Goal: Task Accomplishment & Management: Manage account settings

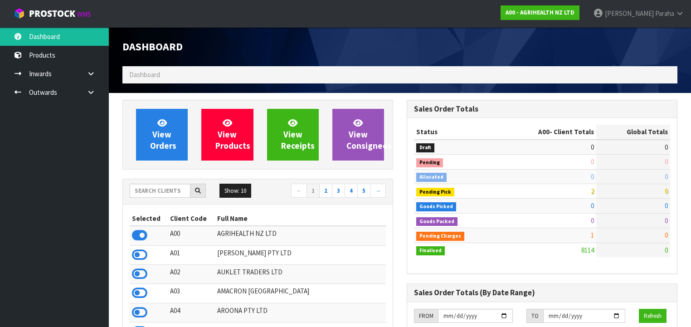
scroll to position [684, 284]
click at [170, 190] on input "text" at bounding box center [160, 191] width 61 height 14
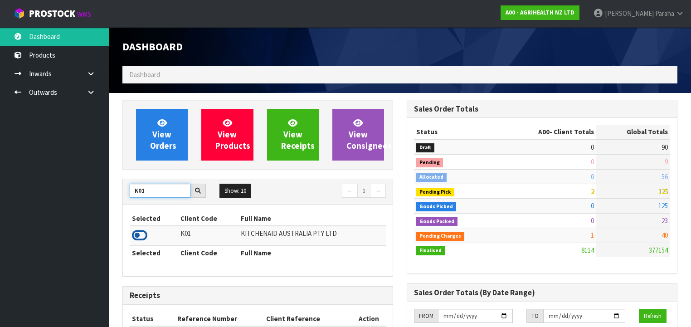
type input "K01"
click at [144, 235] on icon at bounding box center [139, 235] width 15 height 14
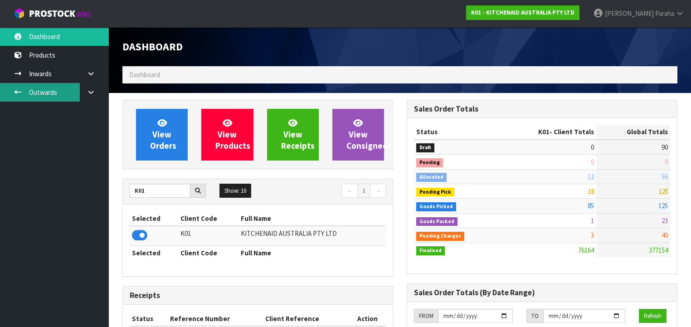
click at [38, 91] on link "Outwards" at bounding box center [54, 92] width 109 height 19
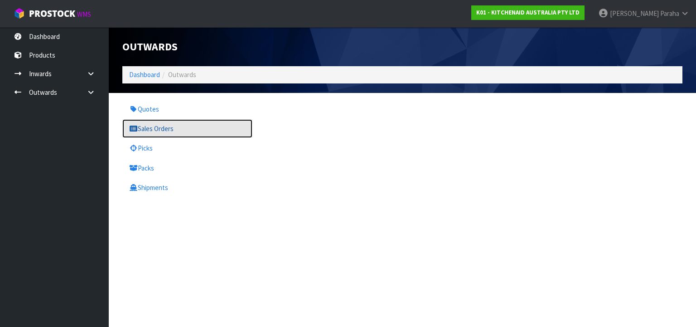
click at [162, 125] on link "Sales Orders" at bounding box center [187, 128] width 130 height 19
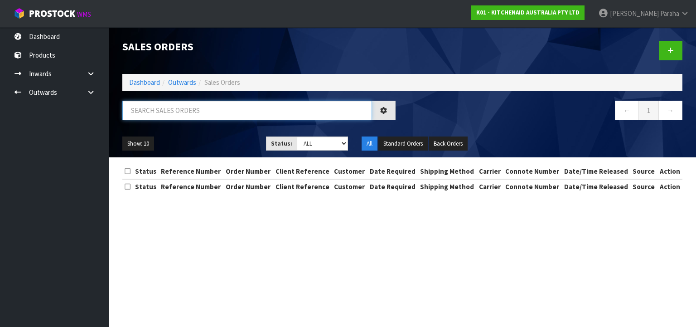
click at [166, 108] on input "text" at bounding box center [247, 110] width 250 height 19
type input "JOB-0407987"
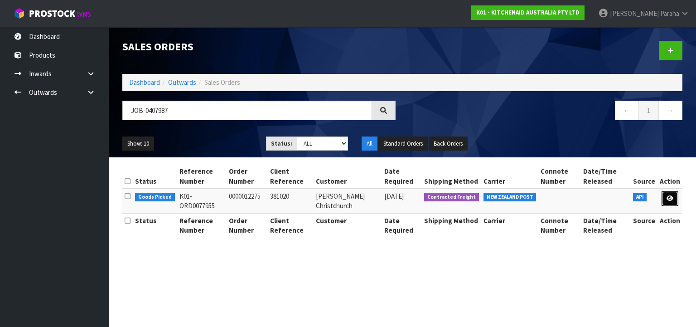
click at [670, 199] on icon at bounding box center [670, 198] width 7 height 6
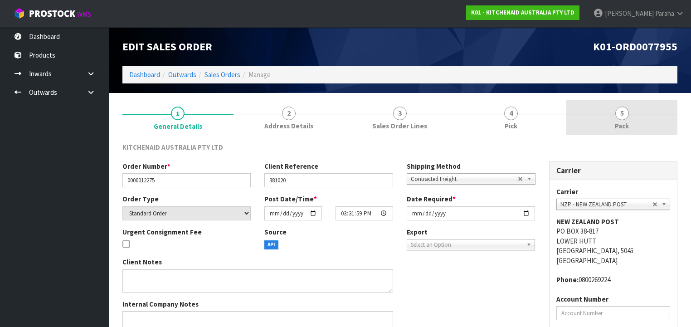
click at [617, 119] on link "5 Pack" at bounding box center [621, 118] width 111 height 36
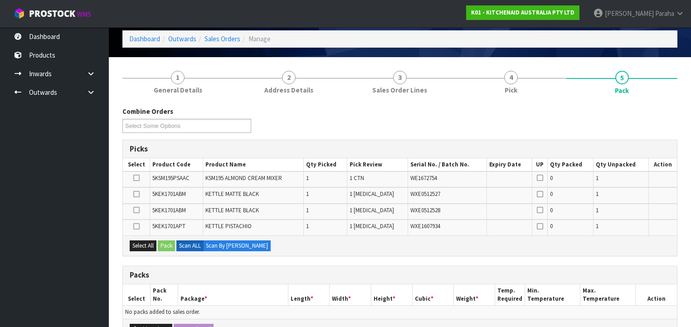
scroll to position [145, 0]
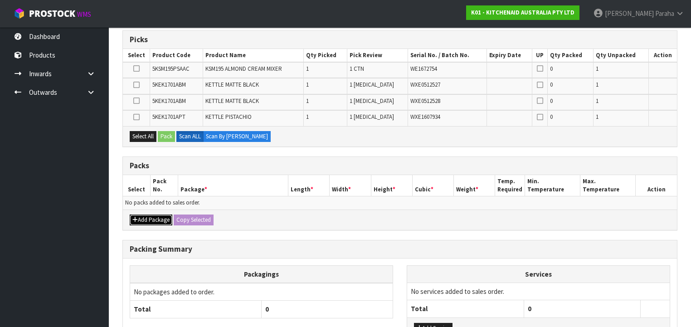
click at [147, 216] on button "Add Package" at bounding box center [151, 219] width 43 height 11
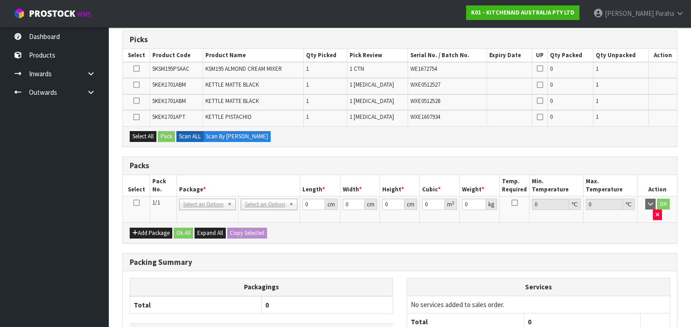
click at [136, 203] on icon at bounding box center [136, 203] width 6 height 0
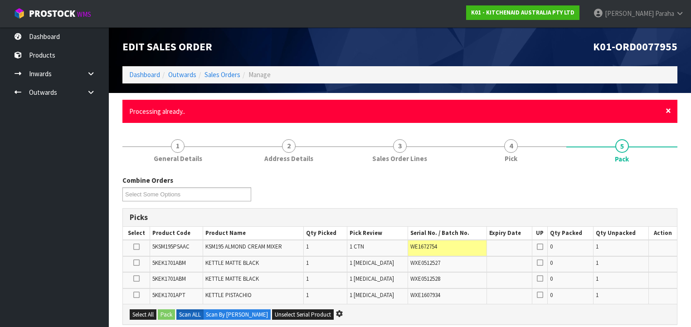
click at [669, 111] on span "×" at bounding box center [667, 110] width 5 height 13
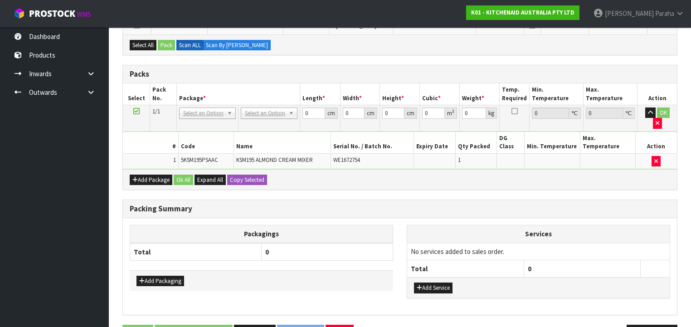
scroll to position [228, 0]
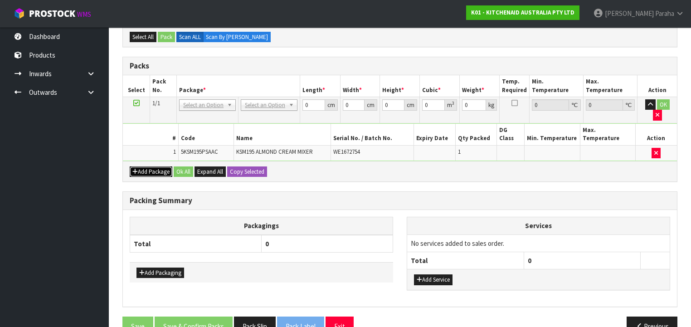
click at [161, 166] on button "Add Package" at bounding box center [151, 171] width 43 height 11
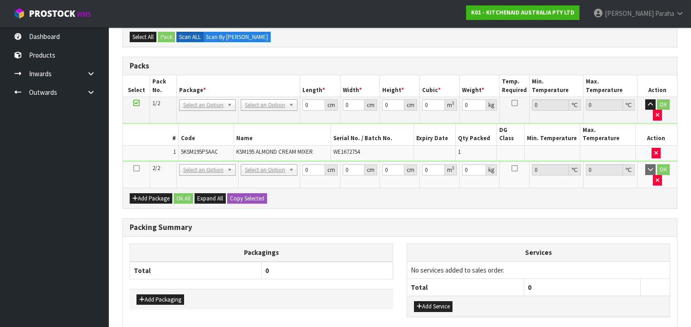
click at [137, 168] on icon at bounding box center [136, 168] width 6 height 0
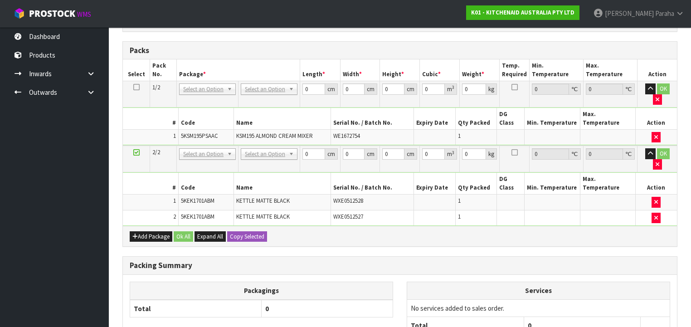
scroll to position [196, 0]
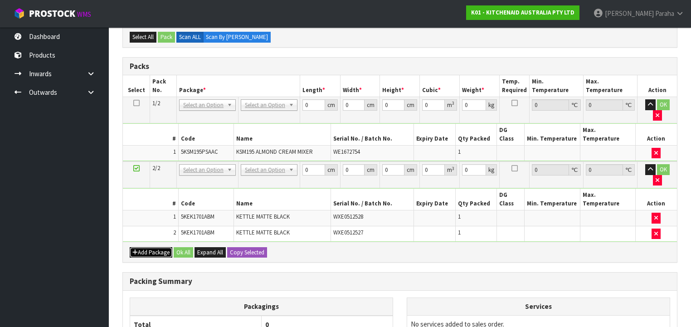
click at [150, 247] on button "Add Package" at bounding box center [151, 252] width 43 height 11
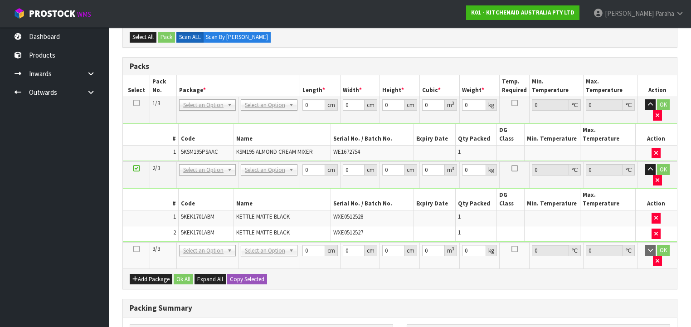
click at [138, 249] on icon at bounding box center [136, 249] width 6 height 0
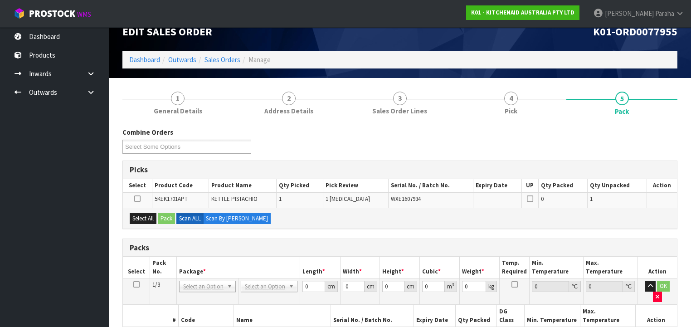
scroll to position [124, 0]
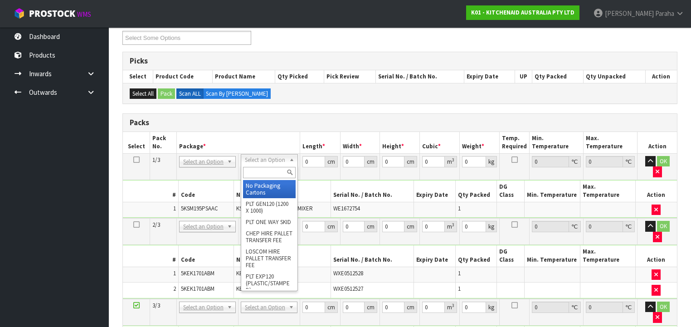
drag, startPoint x: 253, startPoint y: 189, endPoint x: 265, endPoint y: 185, distance: 12.3
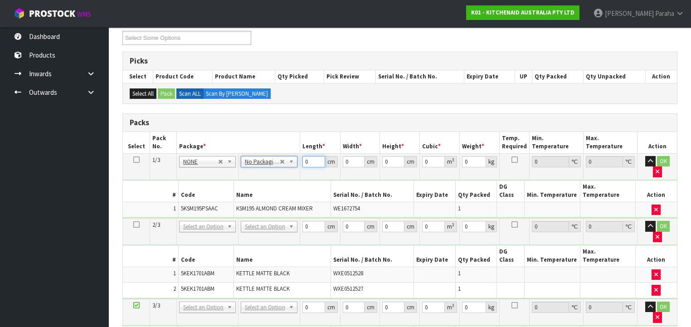
drag, startPoint x: 310, startPoint y: 161, endPoint x: 299, endPoint y: 161, distance: 11.3
click at [299, 161] on tr "1/3 NONE 007-001 007-002 007-004 007-009 007-013 007-014 007-015 007-017 007-01…" at bounding box center [400, 166] width 554 height 26
type input "42"
type input "29"
type input "4"
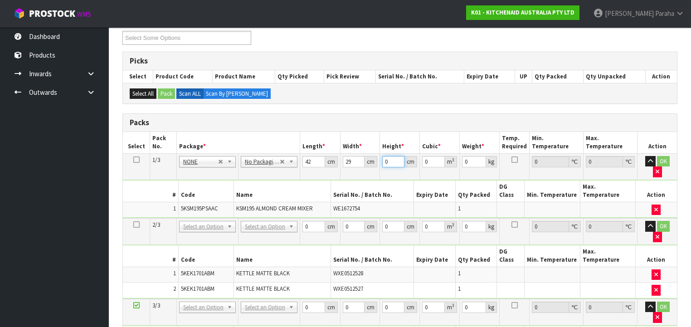
type input "0.004872"
type input "43"
type input "0.052374"
type input "43"
type input "14"
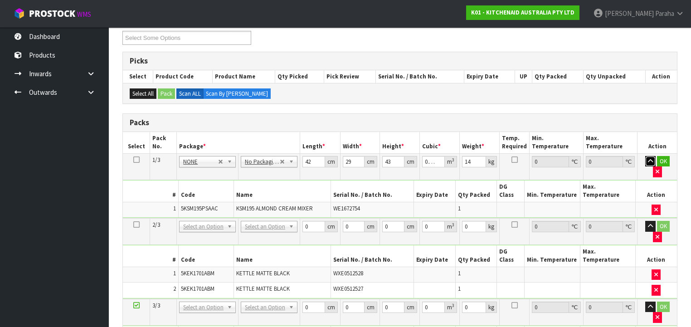
click at [645, 156] on button "button" at bounding box center [650, 161] width 10 height 11
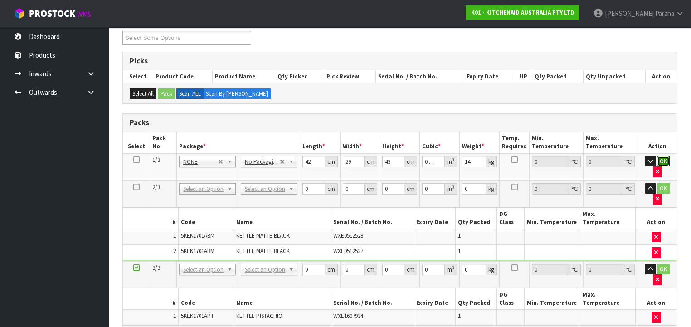
click button "OK" at bounding box center [663, 161] width 13 height 11
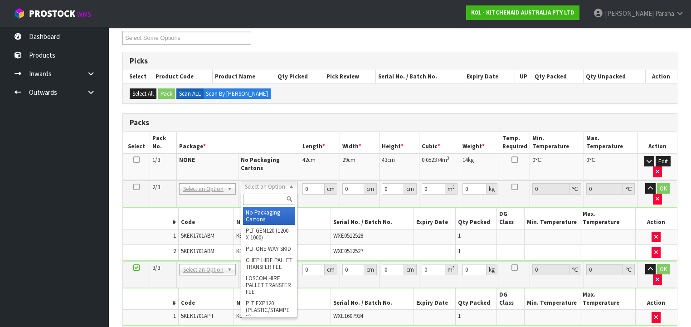
type input "2"
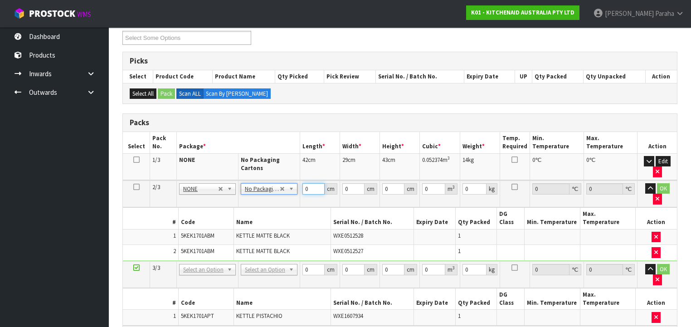
drag, startPoint x: 304, startPoint y: 187, endPoint x: 296, endPoint y: 187, distance: 8.2
click at [296, 187] on tr "2/3 NONE 007-001 007-002 007-004 007-009 007-013 007-014 007-015 007-017 007-01…" at bounding box center [400, 193] width 554 height 27
type input "42"
type input "28"
type input "3"
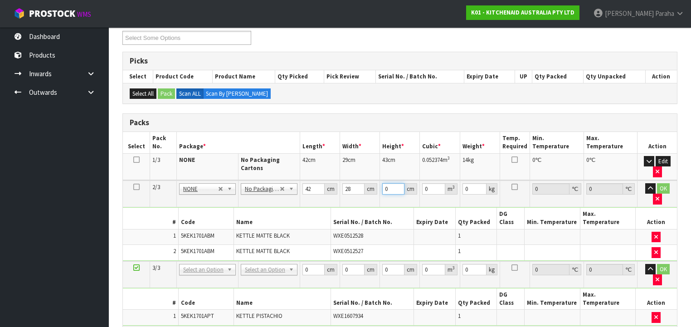
type input "0.003528"
type input "35"
type input "0.04116"
type input "35"
type input "5"
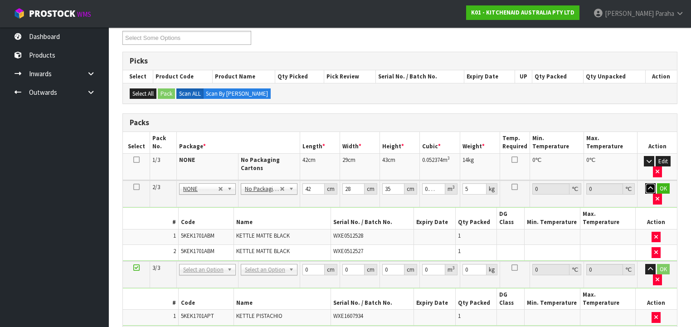
click at [645, 183] on button "button" at bounding box center [650, 188] width 10 height 11
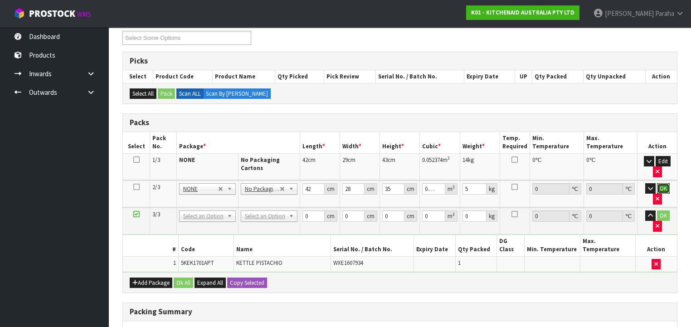
click button "OK" at bounding box center [663, 188] width 13 height 11
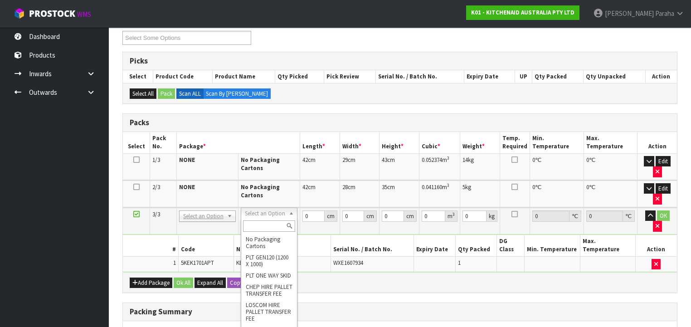
click at [265, 225] on input "text" at bounding box center [269, 225] width 52 height 11
type input "OC"
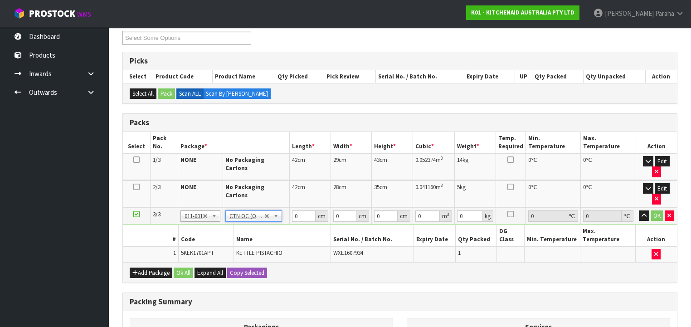
type input "2"
drag, startPoint x: 297, startPoint y: 193, endPoint x: 292, endPoint y: 192, distance: 5.5
click at [292, 210] on input "0" at bounding box center [304, 215] width 24 height 11
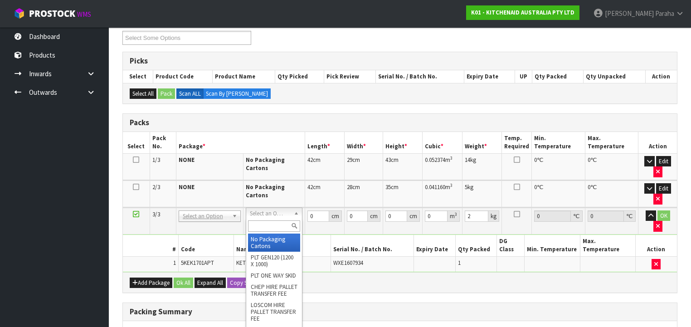
click at [268, 225] on input "text" at bounding box center [274, 225] width 52 height 11
type input "CL"
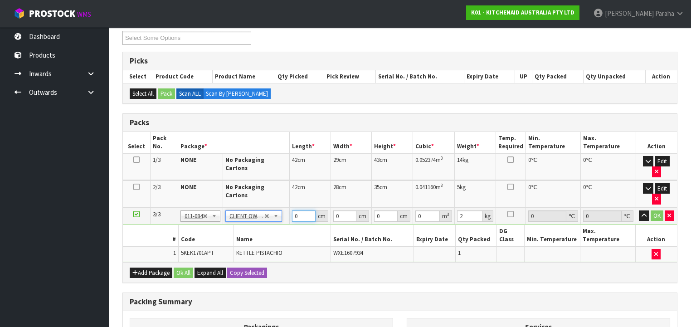
drag, startPoint x: 299, startPoint y: 192, endPoint x: 283, endPoint y: 193, distance: 15.9
click at [284, 208] on tr "3/3 NONE 007-001 007-002 007-004 007-009 007-013 007-014 007-015 007-017 007-01…" at bounding box center [400, 216] width 554 height 17
type input "40"
type input "29"
type input "2"
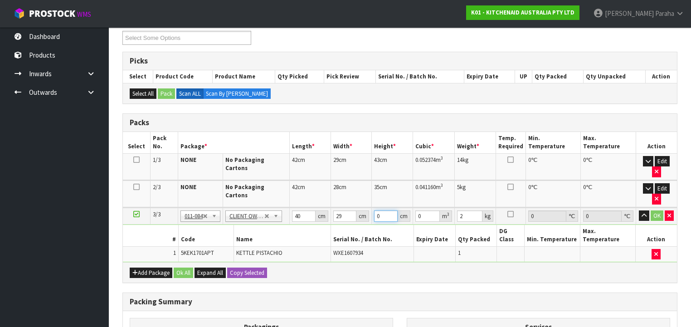
type input "0.00232"
type input "22"
type input "0.02552"
type input "22"
type input "3"
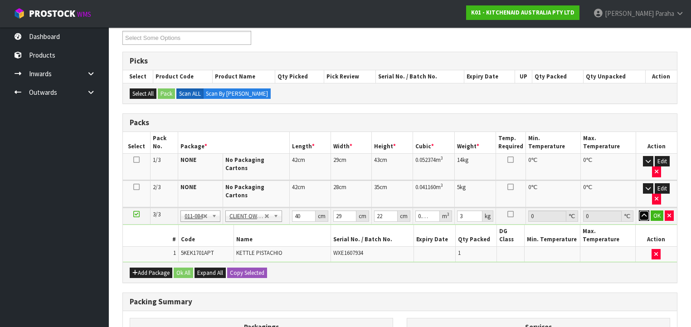
click at [639, 210] on button "button" at bounding box center [644, 215] width 10 height 11
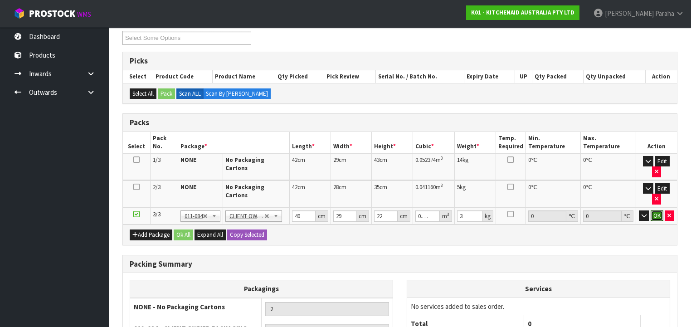
click button "OK" at bounding box center [656, 215] width 13 height 11
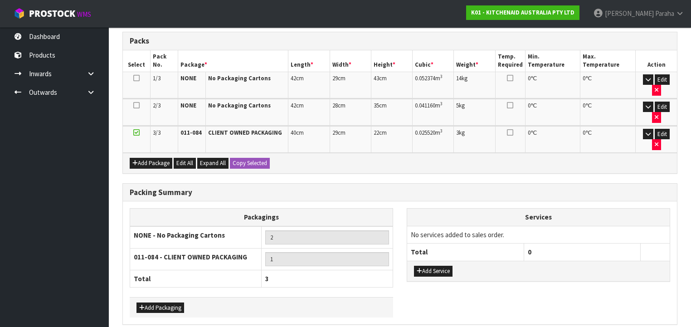
scroll to position [210, 0]
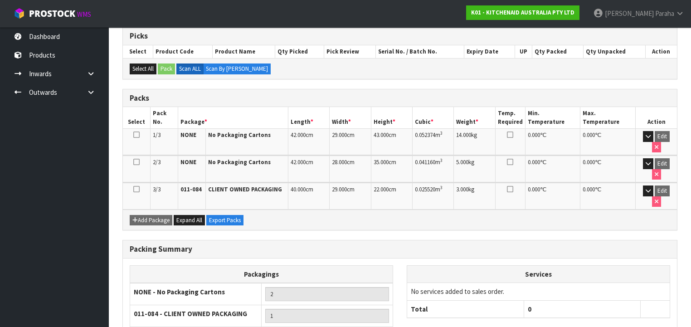
scroll to position [223, 0]
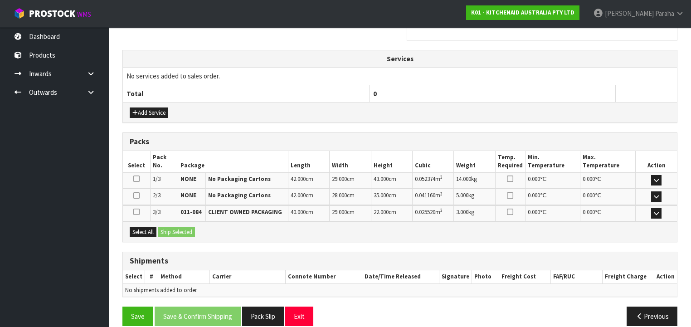
scroll to position [319, 0]
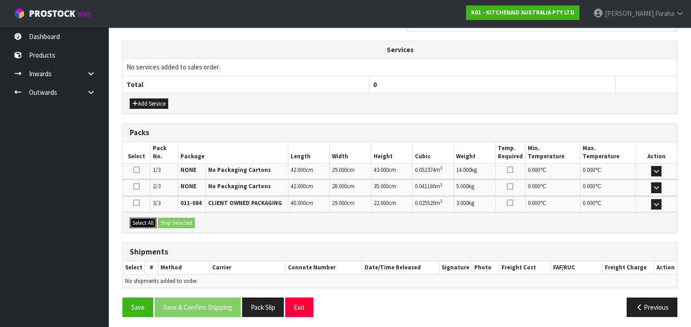
click at [142, 218] on button "Select All" at bounding box center [143, 223] width 27 height 11
click at [171, 218] on button "Ship Selected" at bounding box center [176, 223] width 37 height 11
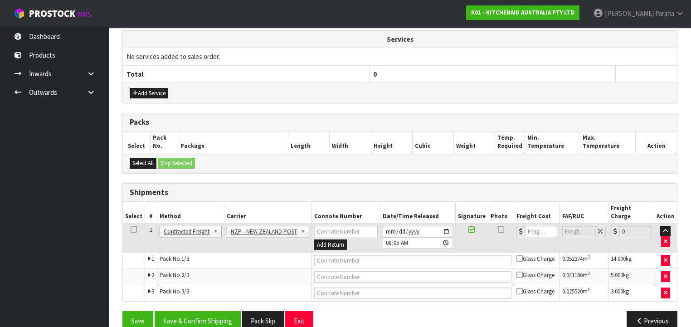
scroll to position [335, 0]
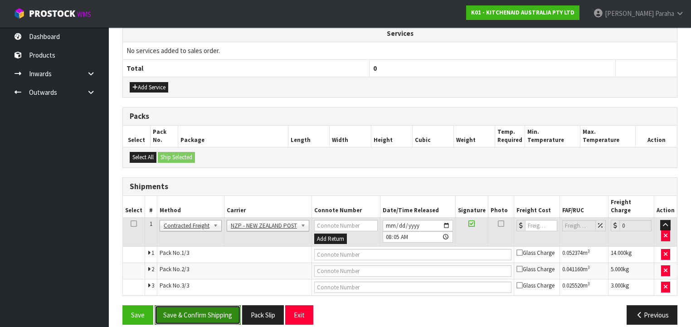
click at [210, 308] on button "Save & Confirm Shipping" at bounding box center [198, 314] width 86 height 19
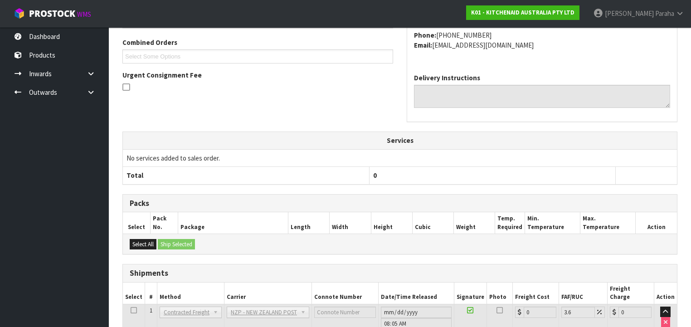
scroll to position [321, 0]
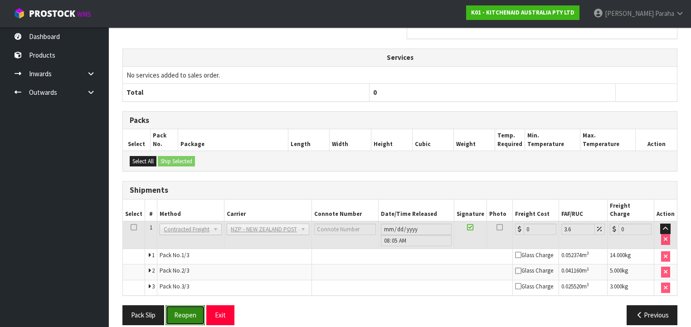
click at [185, 305] on button "Reopen" at bounding box center [184, 314] width 39 height 19
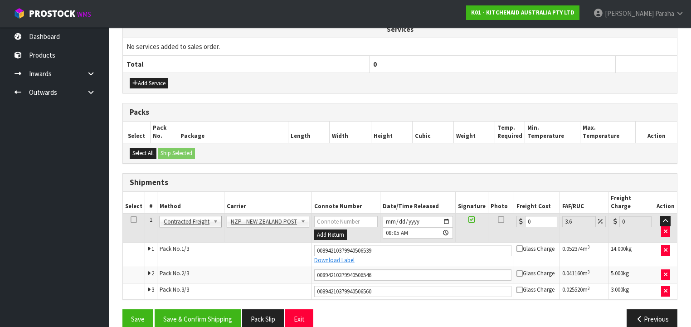
scroll to position [344, 0]
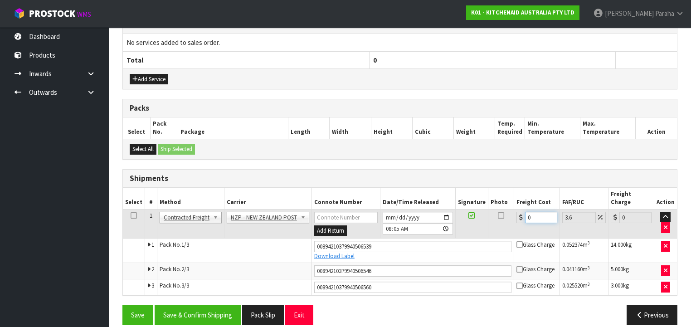
drag, startPoint x: 531, startPoint y: 207, endPoint x: 513, endPoint y: 210, distance: 18.3
click at [514, 210] on td "0" at bounding box center [537, 223] width 46 height 29
type input "4"
type input "4.14"
type input "41"
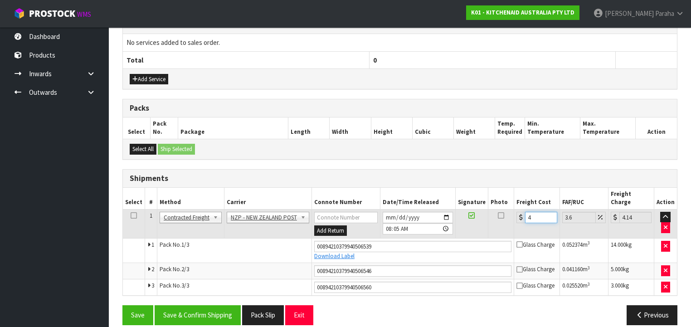
type input "42.48"
type input "41.5"
type input "42.99"
type input "41.50"
click at [199, 305] on button "Save & Confirm Shipping" at bounding box center [198, 314] width 86 height 19
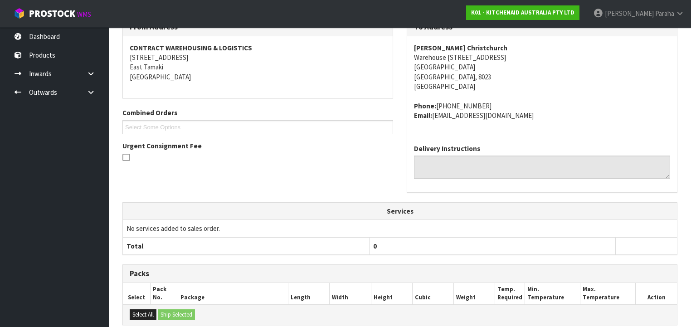
scroll to position [317, 0]
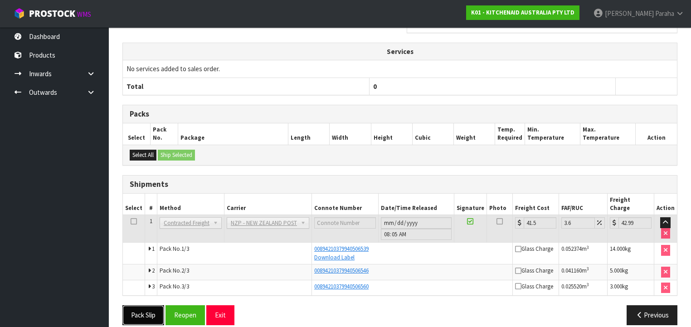
click at [150, 306] on button "Pack Slip" at bounding box center [143, 314] width 42 height 19
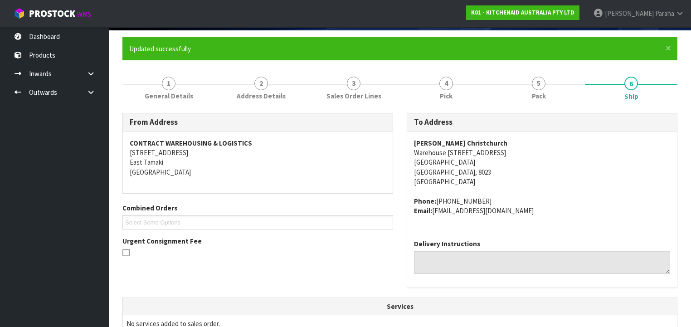
scroll to position [0, 0]
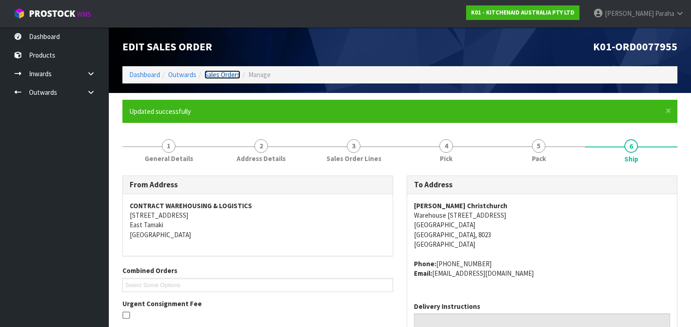
click at [225, 77] on link "Sales Orders" at bounding box center [222, 74] width 36 height 9
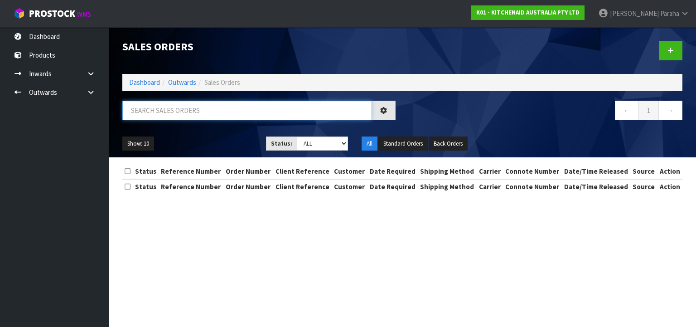
click at [217, 102] on input "text" at bounding box center [247, 110] width 250 height 19
type input "JOB-0407983"
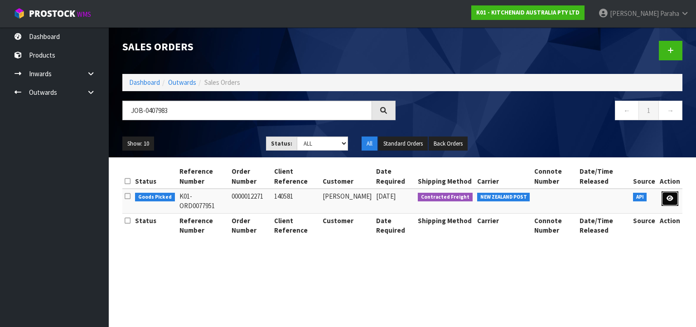
click at [672, 199] on icon at bounding box center [670, 198] width 7 height 6
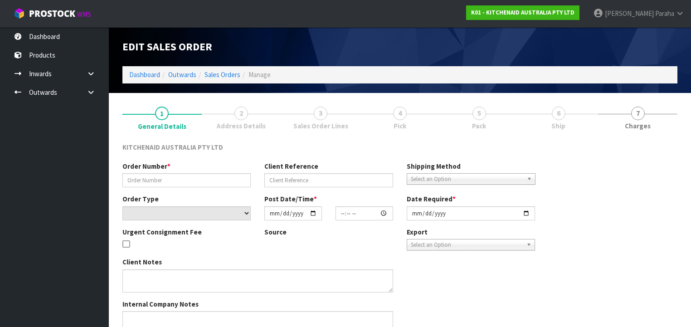
type input "0000012271"
type input "140581"
select select "number:0"
type input "[DATE]"
type input "15:31:52.000"
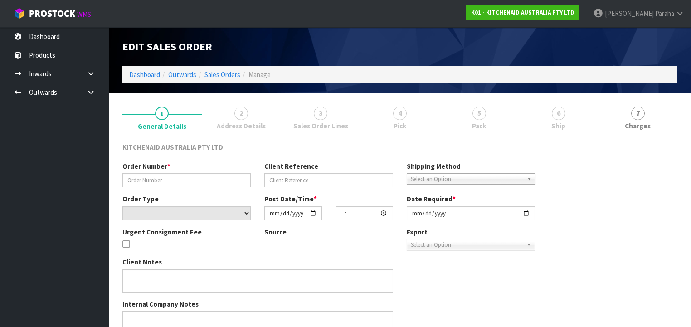
type input "[DATE]"
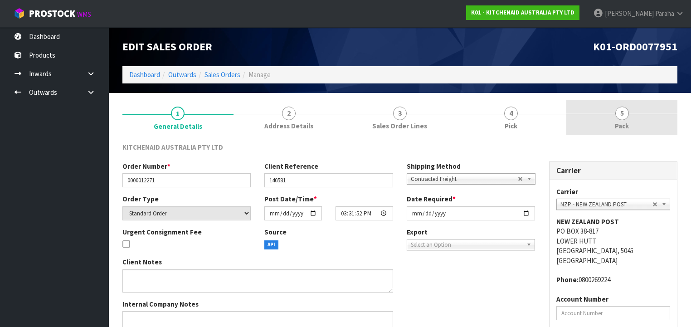
click at [617, 118] on span "5" at bounding box center [622, 114] width 14 height 14
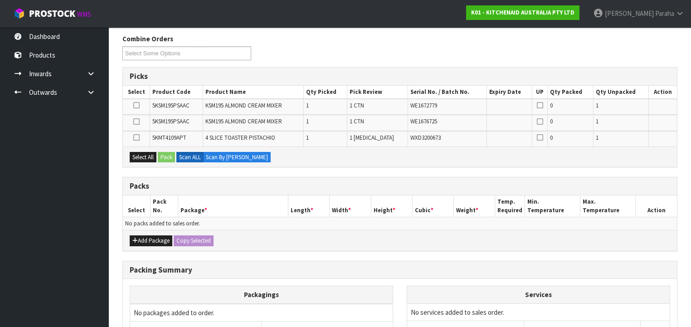
scroll to position [109, 0]
click at [149, 236] on button "Add Package" at bounding box center [151, 240] width 43 height 11
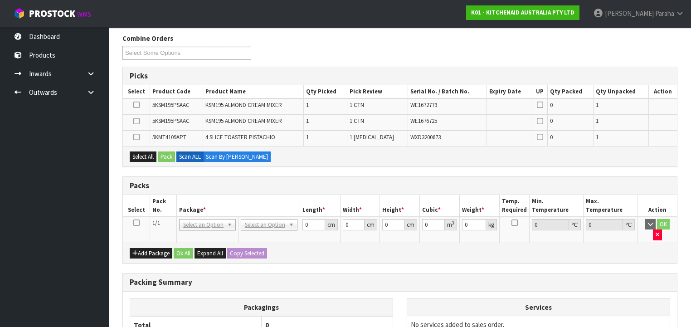
click at [136, 223] on icon at bounding box center [136, 223] width 6 height 0
click at [153, 248] on button "Add Package" at bounding box center [151, 253] width 43 height 11
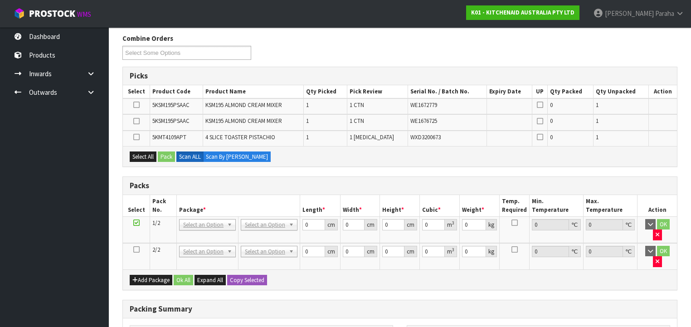
drag, startPoint x: 136, startPoint y: 238, endPoint x: 142, endPoint y: 251, distance: 13.8
click at [136, 249] on icon at bounding box center [136, 249] width 6 height 0
click at [143, 275] on button "Add Package" at bounding box center [151, 280] width 43 height 11
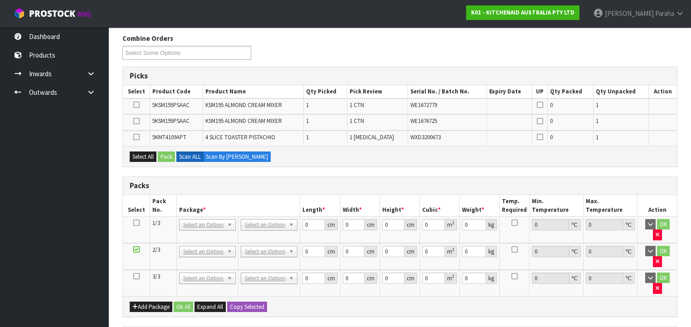
click at [136, 276] on icon at bounding box center [136, 276] width 6 height 0
click at [136, 223] on icon at bounding box center [136, 223] width 6 height 0
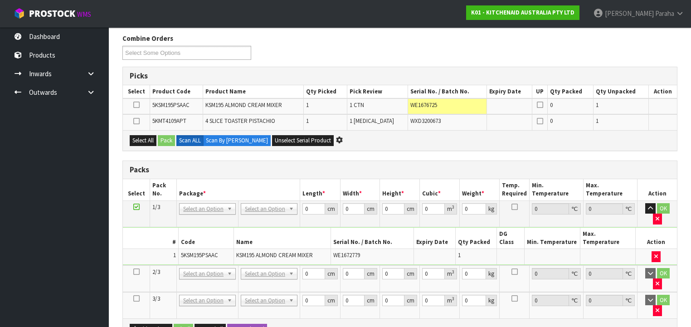
click at [133, 272] on icon at bounding box center [136, 272] width 6 height 0
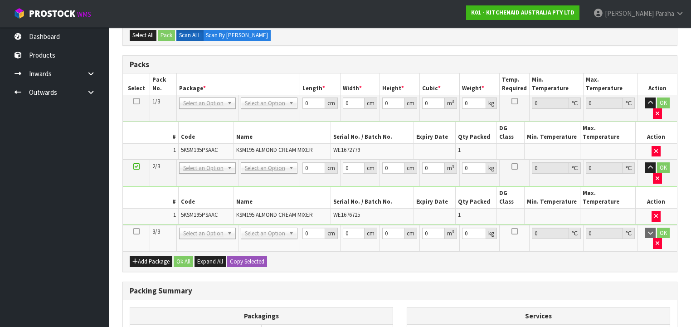
scroll to position [254, 0]
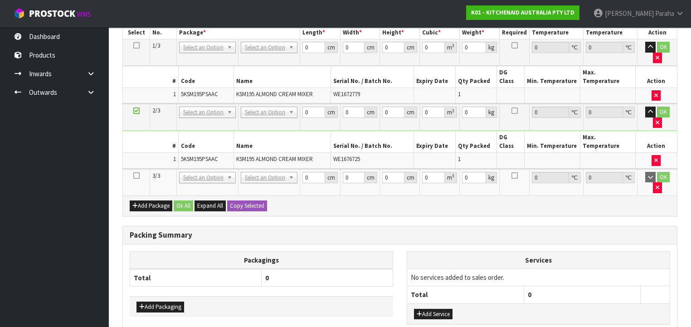
click at [136, 175] on icon at bounding box center [136, 175] width 6 height 0
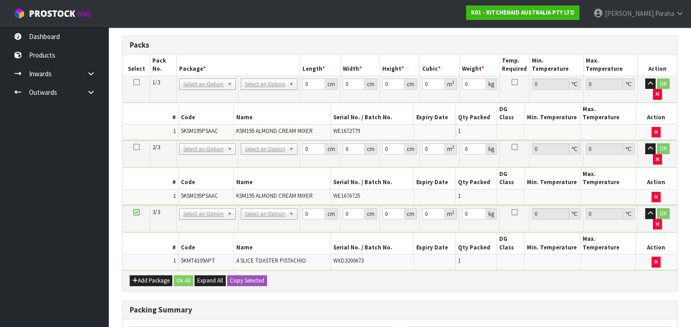
scroll to position [201, 0]
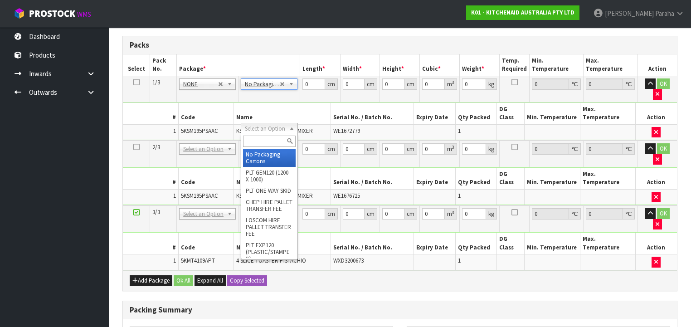
type input "2"
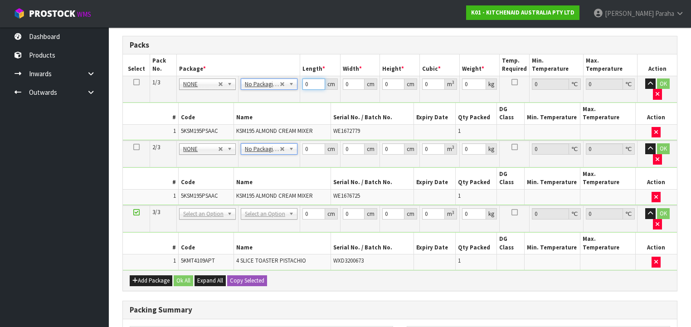
drag, startPoint x: 310, startPoint y: 81, endPoint x: 294, endPoint y: 78, distance: 16.5
click at [294, 78] on tr "1/3 NONE 007-001 007-002 007-004 007-009 007-013 007-014 007-015 007-017 007-01…" at bounding box center [400, 89] width 554 height 26
type input "42"
type input "30"
type input "4"
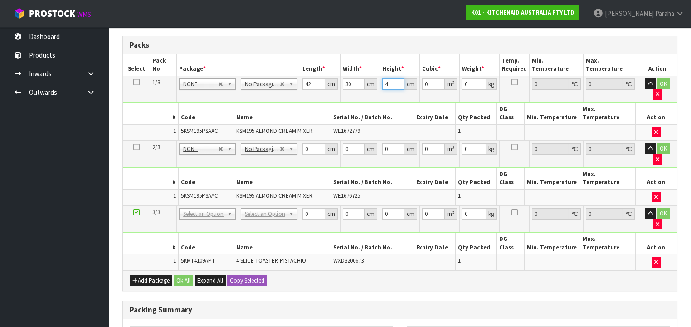
type input "0.00504"
type input "43"
type input "0.05418"
type input "43"
type input "14"
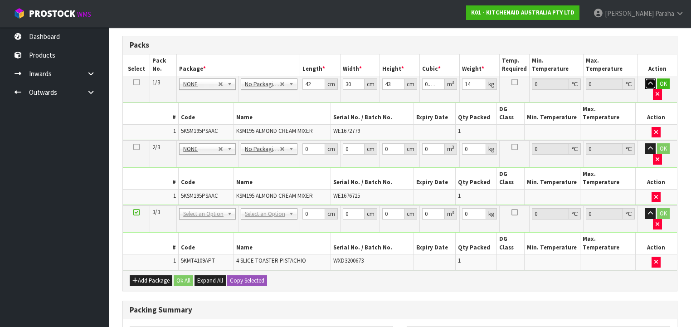
click at [645, 78] on button "button" at bounding box center [650, 83] width 10 height 11
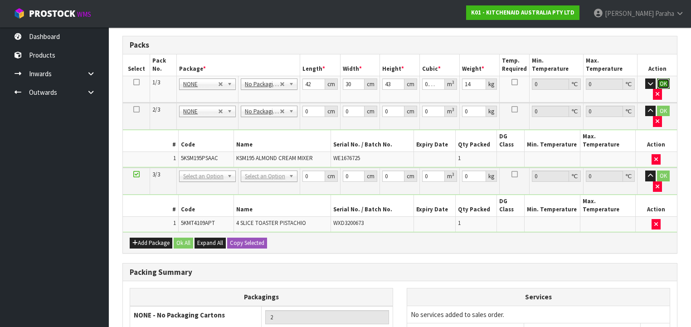
click button "OK" at bounding box center [663, 83] width 13 height 11
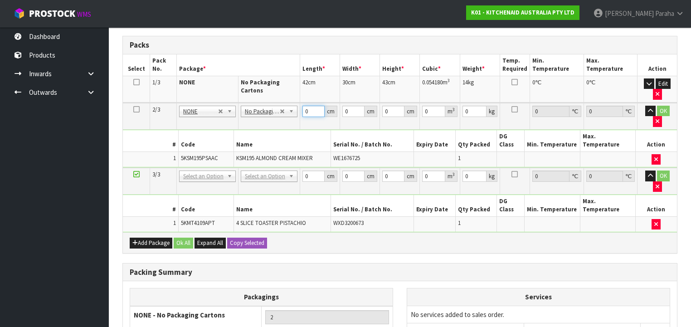
drag, startPoint x: 310, startPoint y: 110, endPoint x: 303, endPoint y: 109, distance: 6.4
click at [303, 109] on input "0" at bounding box center [313, 111] width 22 height 11
type input "42"
type input "30"
type input "4"
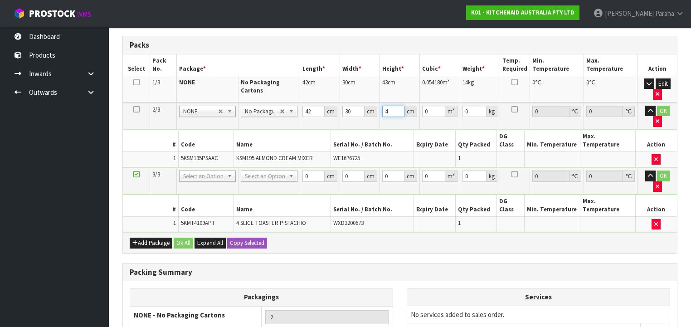
type input "0.00504"
type input "42"
type input "0.05292"
type input "42"
type input "14"
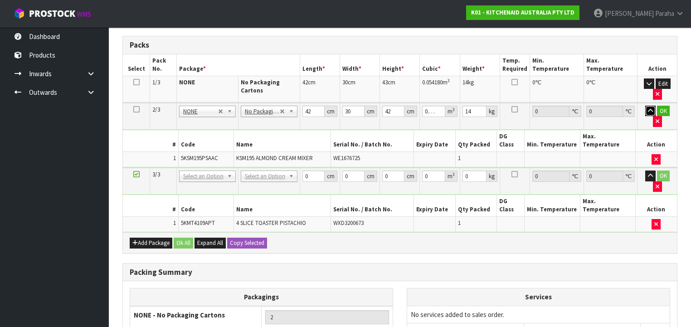
click at [645, 106] on button "button" at bounding box center [650, 111] width 10 height 11
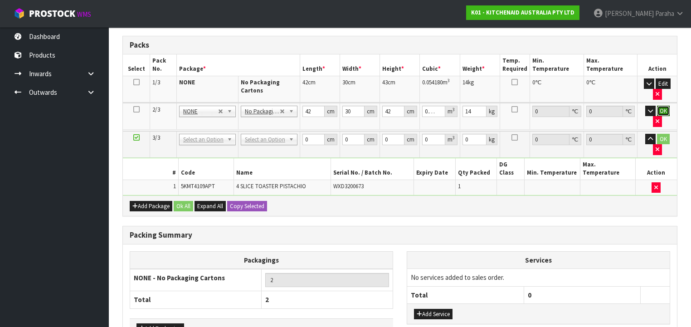
click button "OK" at bounding box center [663, 111] width 13 height 11
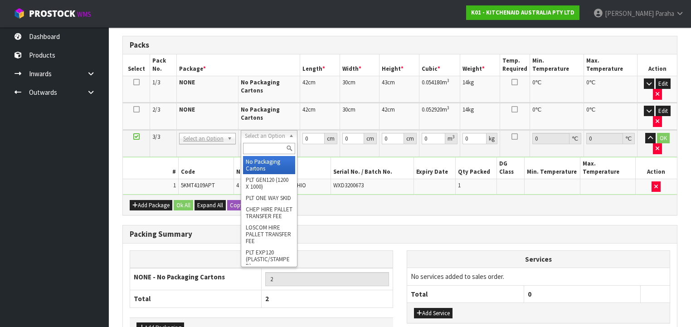
click at [259, 149] on input "text" at bounding box center [269, 148] width 52 height 11
type input "CL"
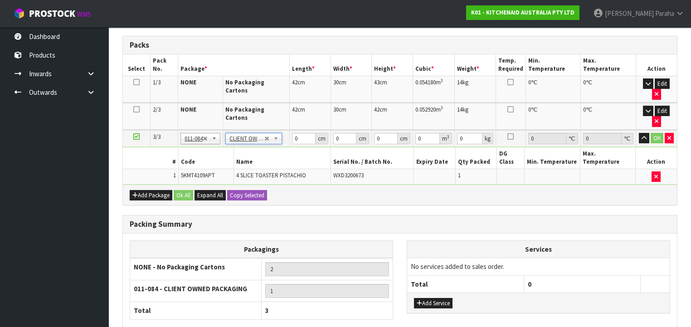
type input "4.55"
drag, startPoint x: 292, startPoint y: 113, endPoint x: 281, endPoint y: 112, distance: 11.4
click at [281, 130] on tr "3/3 NONE 007-001 007-002 007-004 007-009 007-013 007-014 007-015 007-017 007-01…" at bounding box center [400, 138] width 554 height 17
type input "51"
type input "28"
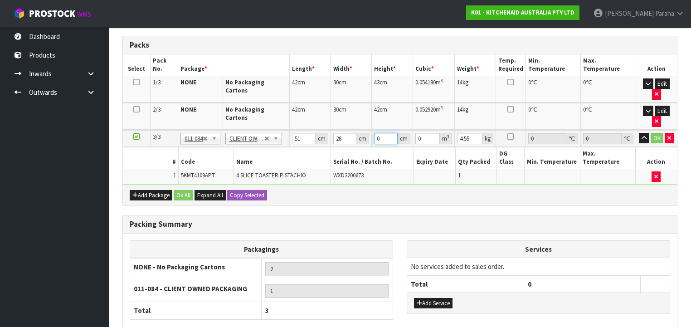
type input "3"
type input "0.004284"
type input "38"
type input "0.054264"
type input "38"
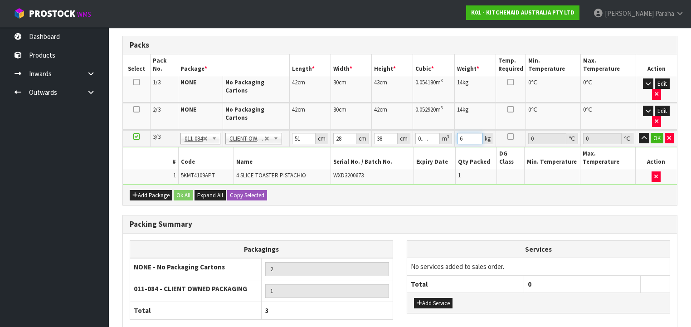
type input "6"
click at [639, 133] on button "button" at bounding box center [644, 138] width 10 height 11
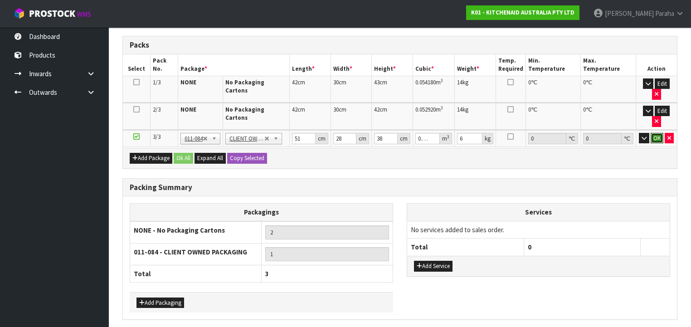
click button "OK" at bounding box center [656, 138] width 13 height 11
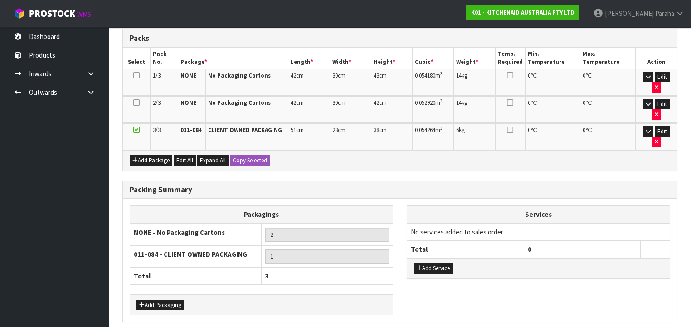
scroll to position [210, 0]
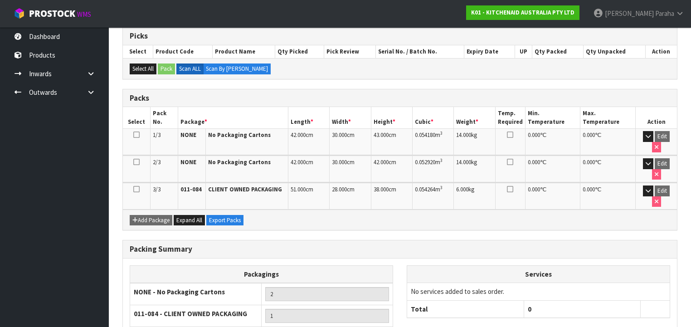
scroll to position [223, 0]
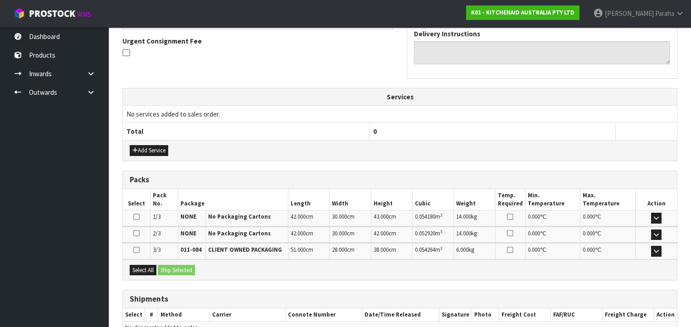
scroll to position [310, 0]
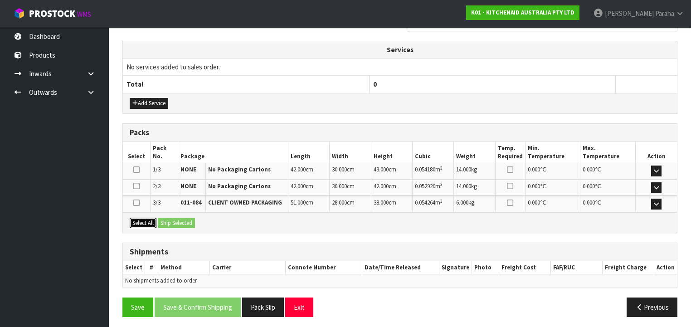
click at [147, 220] on button "Select All" at bounding box center [143, 223] width 27 height 11
click at [167, 220] on button "Ship Selected" at bounding box center [176, 223] width 37 height 11
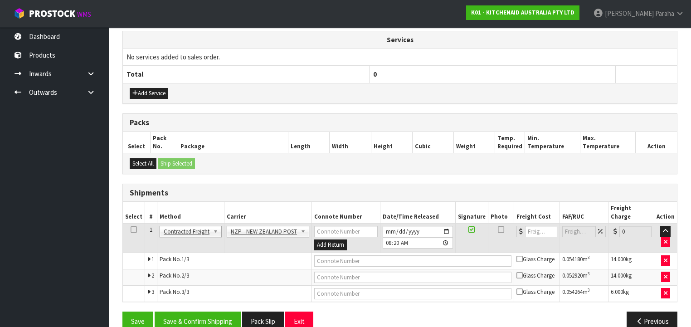
scroll to position [325, 0]
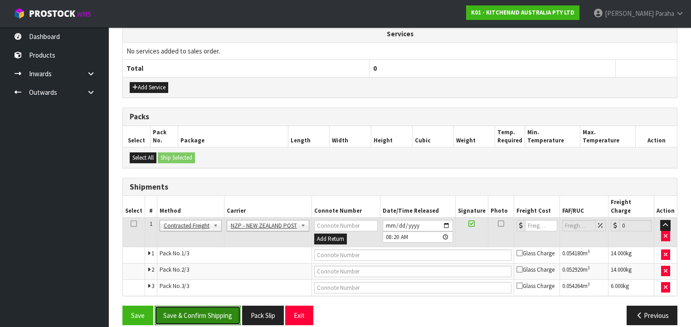
click at [207, 305] on button "Save & Confirm Shipping" at bounding box center [198, 314] width 86 height 19
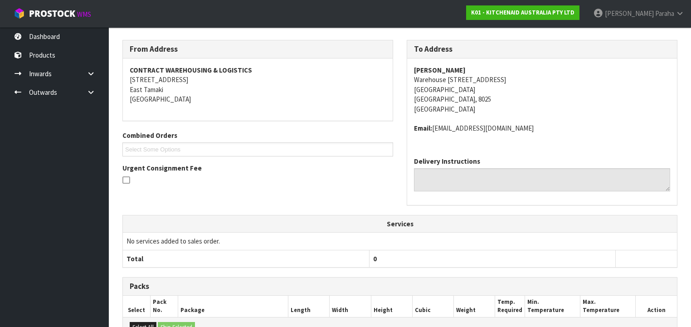
scroll to position [311, 0]
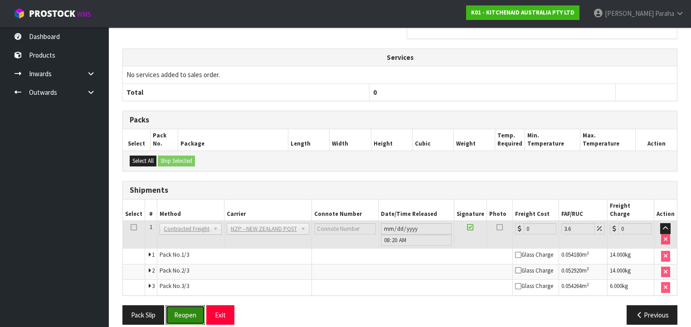
click at [190, 305] on button "Reopen" at bounding box center [184, 314] width 39 height 19
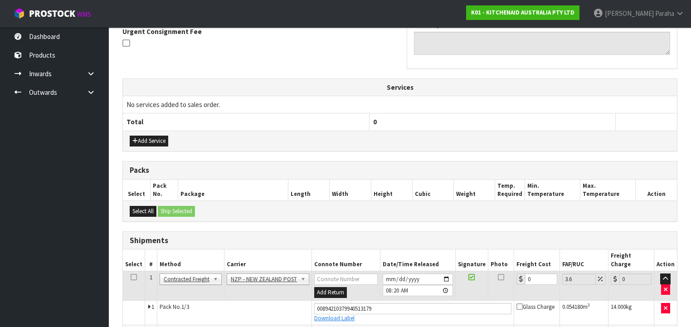
scroll to position [334, 0]
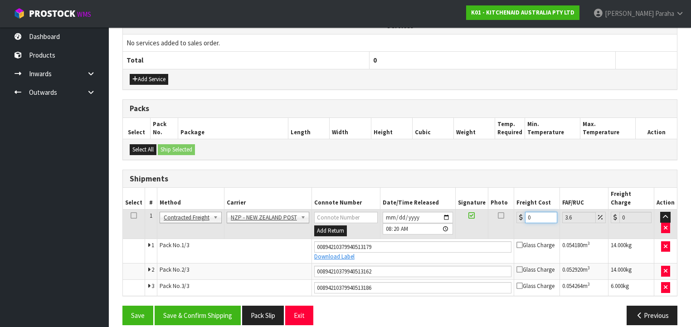
drag, startPoint x: 527, startPoint y: 207, endPoint x: 521, endPoint y: 205, distance: 6.2
click at [521, 212] on div "0" at bounding box center [536, 217] width 41 height 11
type input "4"
type input "4.14"
type input "49"
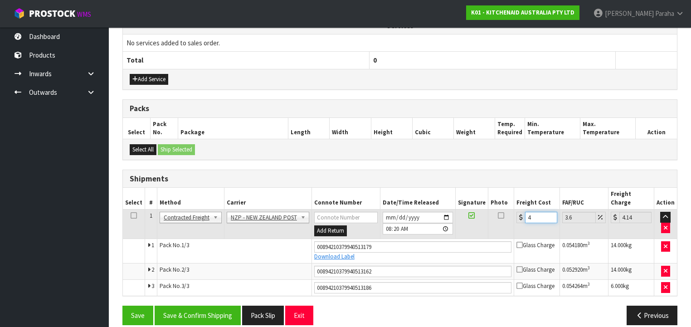
type input "50.76"
type input "49.8"
type input "51.59"
type input "49.83"
type input "51.62"
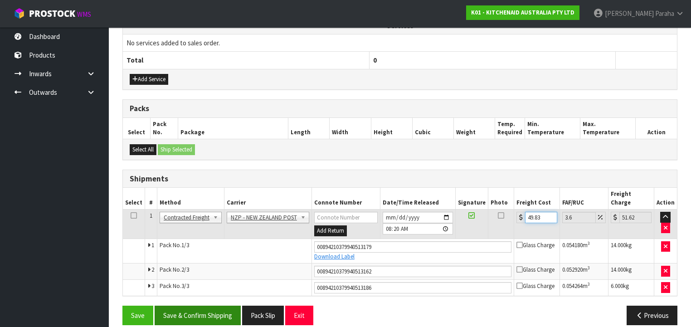
type input "49.83"
click at [204, 305] on button "Save & Confirm Shipping" at bounding box center [198, 314] width 86 height 19
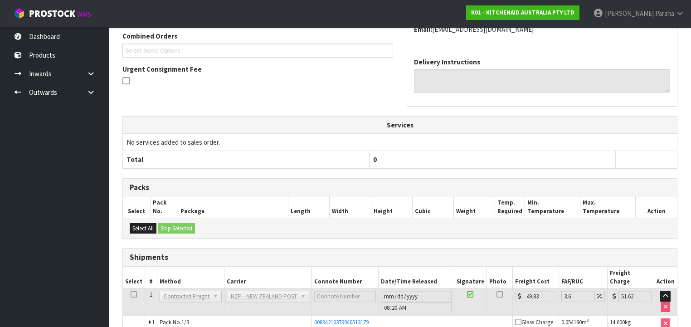
scroll to position [308, 0]
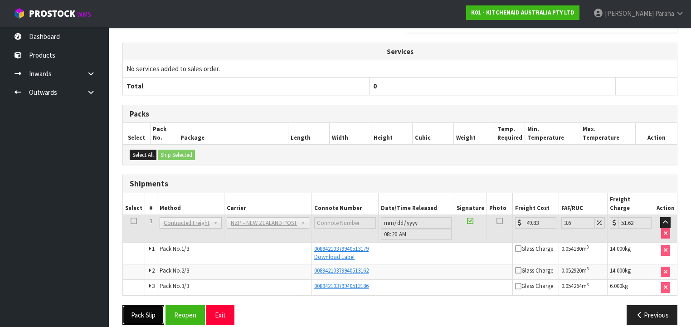
click at [143, 305] on button "Pack Slip" at bounding box center [143, 314] width 42 height 19
click at [146, 305] on button "Pack Slip" at bounding box center [143, 314] width 42 height 19
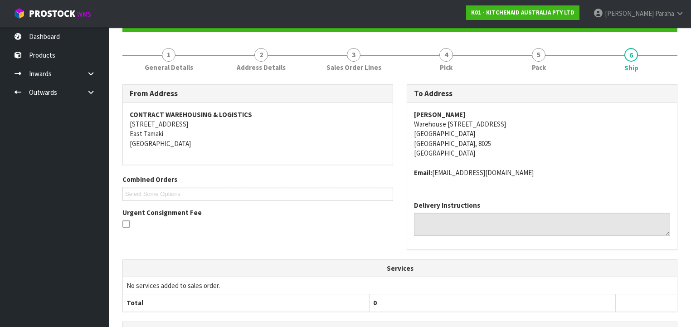
scroll to position [0, 0]
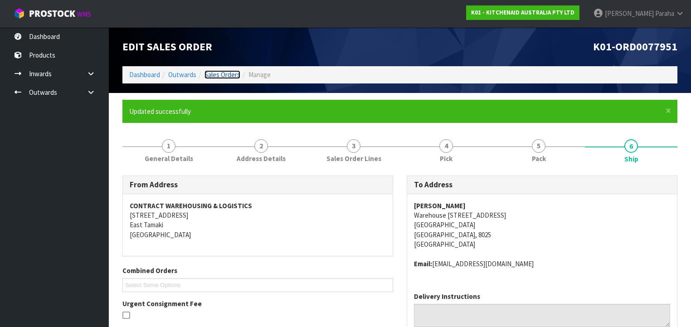
click at [238, 76] on link "Sales Orders" at bounding box center [222, 74] width 36 height 9
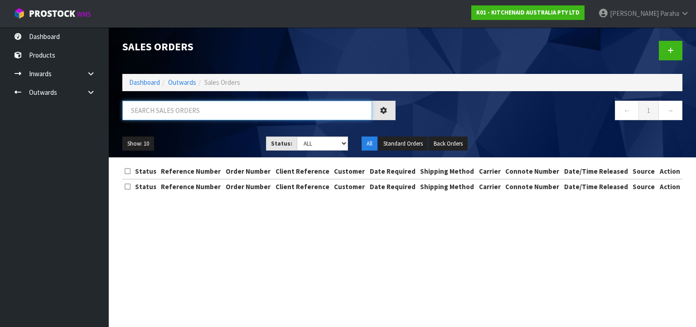
click at [268, 109] on input "text" at bounding box center [247, 110] width 250 height 19
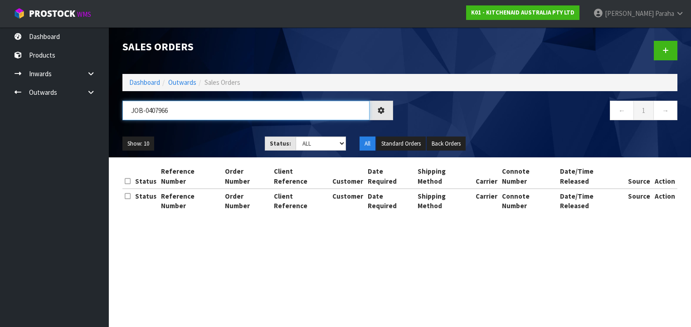
type input "JOB-0407966"
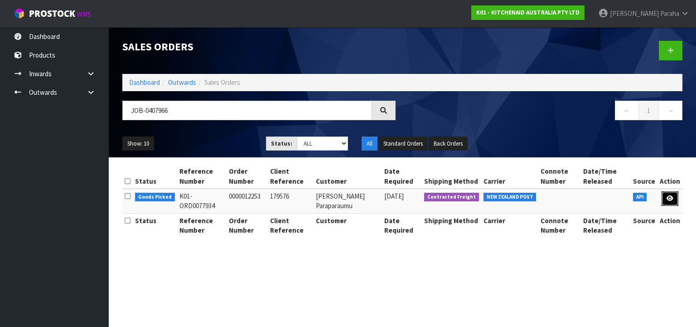
click at [674, 199] on link at bounding box center [670, 198] width 17 height 15
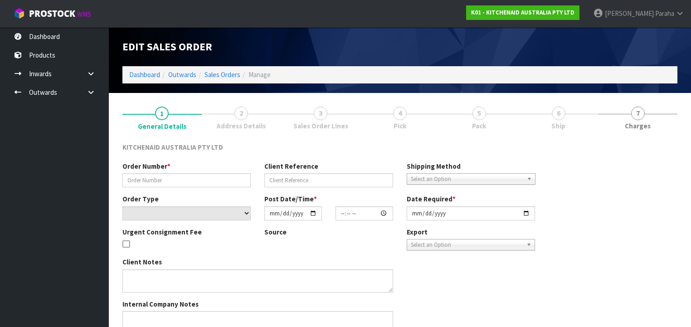
type input "0000012253"
type input "179576"
select select "number:0"
type input "[DATE]"
type input "15:31:20.000"
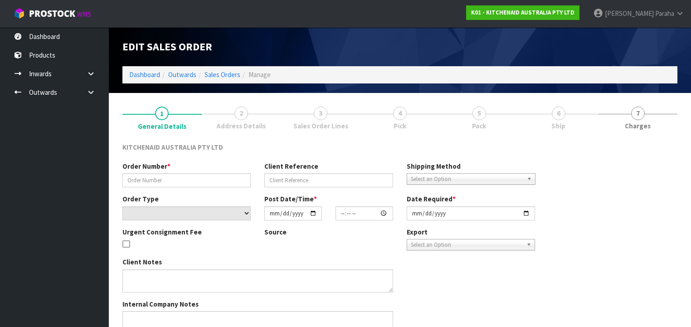
type input "[DATE]"
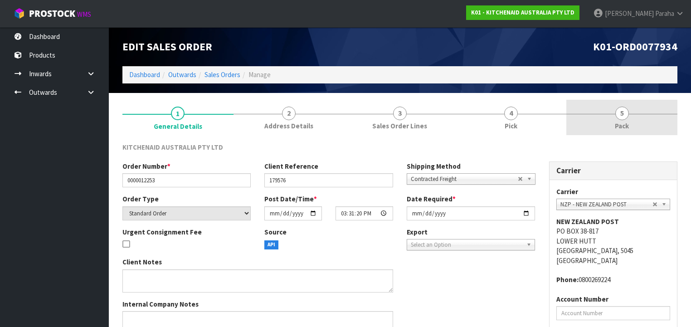
click at [613, 112] on link "5 Pack" at bounding box center [621, 118] width 111 height 36
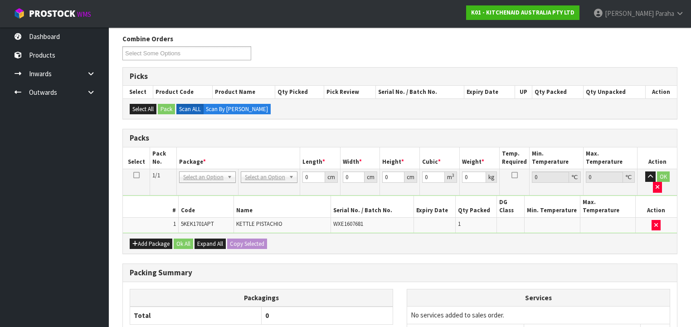
scroll to position [109, 0]
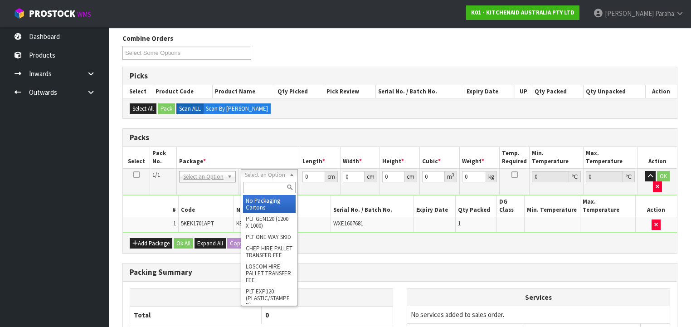
click at [267, 184] on input "text" at bounding box center [269, 187] width 52 height 11
type input "OC"
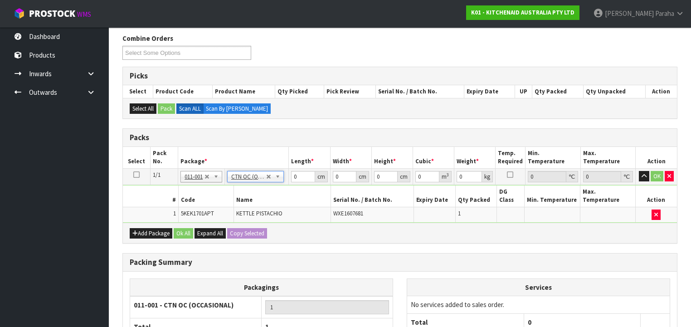
type input "2"
drag, startPoint x: 298, startPoint y: 174, endPoint x: 284, endPoint y: 174, distance: 14.1
click at [284, 174] on tr "1/1 NONE 007-001 007-002 007-004 007-009 007-013 007-014 007-015 007-017 007-01…" at bounding box center [400, 176] width 554 height 16
type input "41"
type input "28"
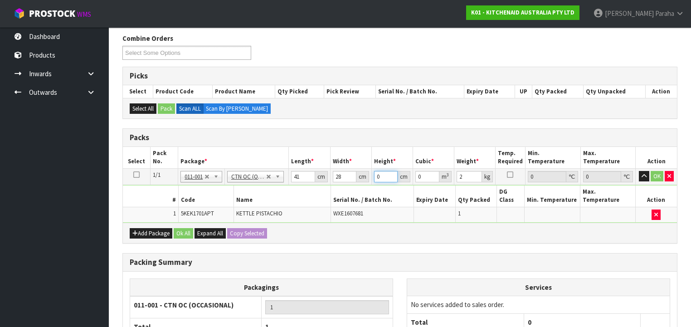
type input "2"
type input "0.002296"
type input "24"
type input "0.027552"
type input "24"
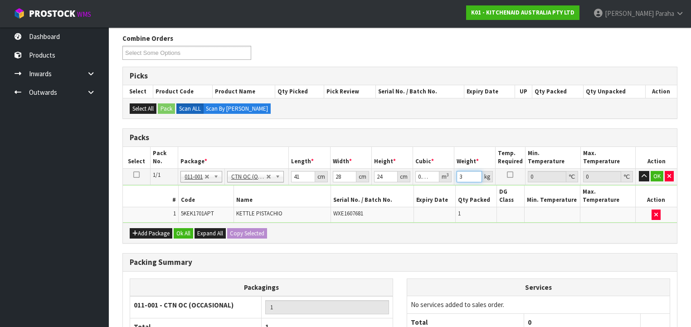
type input "3"
click at [639, 171] on button "button" at bounding box center [644, 176] width 10 height 11
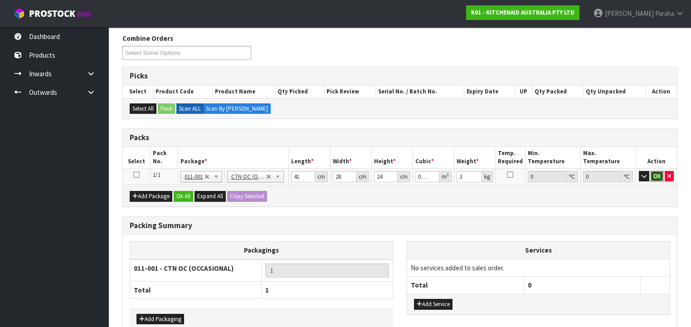
click button "OK" at bounding box center [656, 176] width 13 height 11
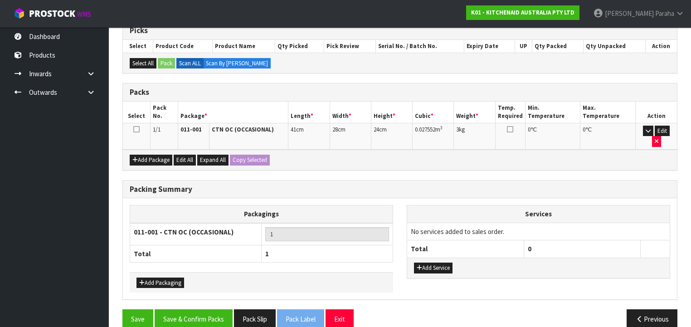
scroll to position [155, 0]
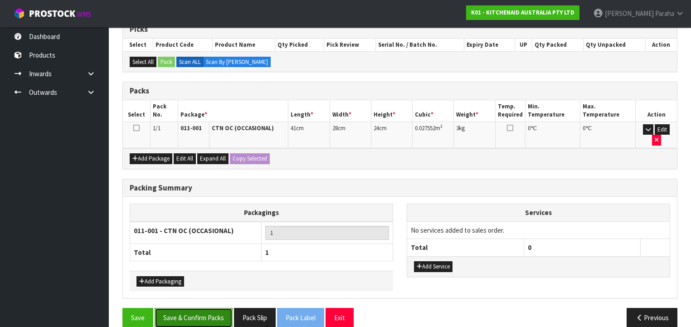
click at [182, 308] on button "Save & Confirm Packs" at bounding box center [194, 317] width 78 height 19
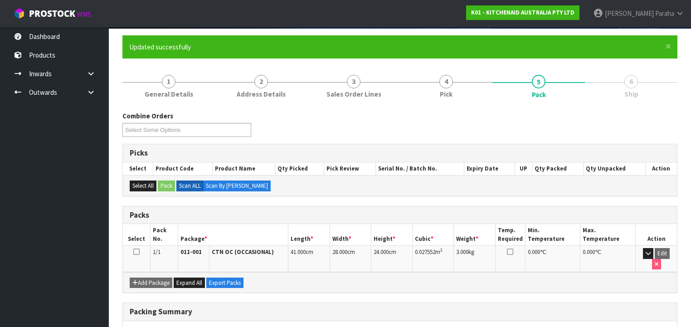
scroll to position [169, 0]
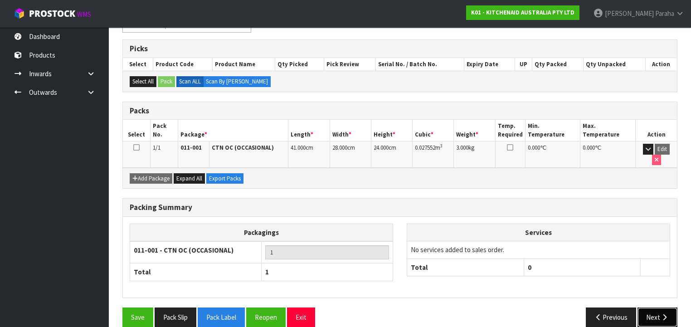
click at [660, 314] on icon "button" at bounding box center [664, 317] width 9 height 7
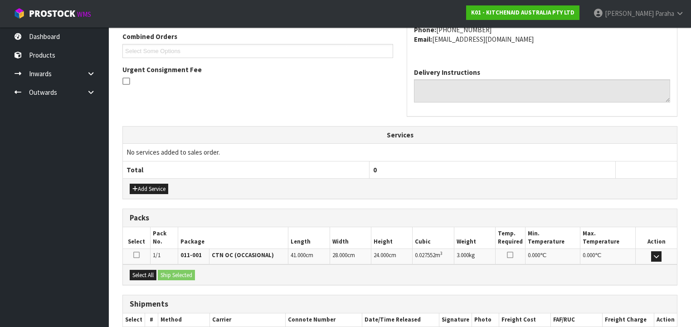
scroll to position [286, 0]
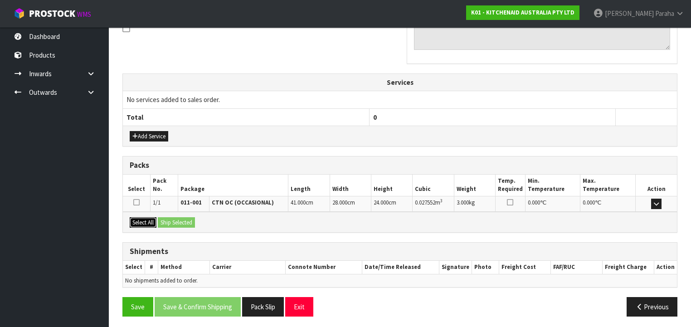
click at [147, 221] on button "Select All" at bounding box center [143, 222] width 27 height 11
click at [172, 222] on button "Ship Selected" at bounding box center [176, 222] width 37 height 11
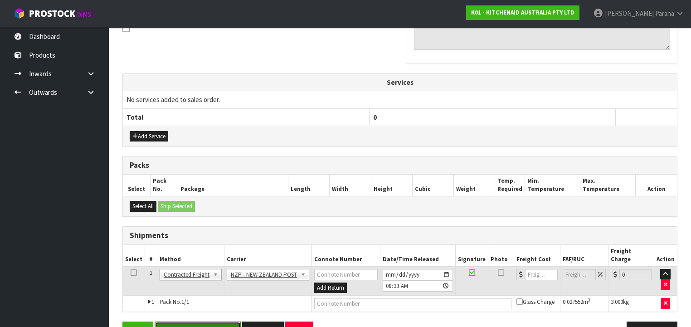
click at [195, 321] on button "Save & Confirm Shipping" at bounding box center [198, 330] width 86 height 19
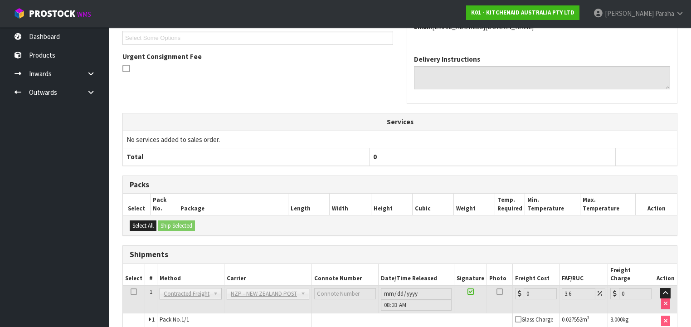
scroll to position [290, 0]
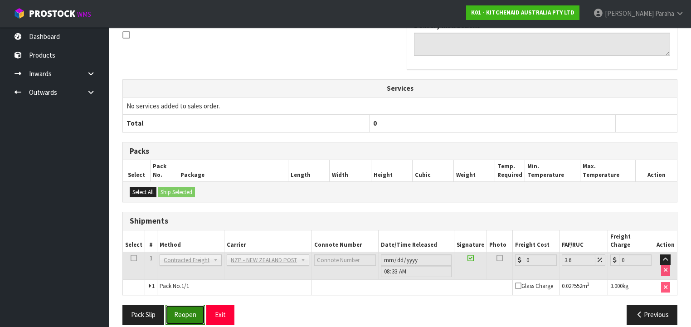
click at [186, 305] on button "Reopen" at bounding box center [184, 314] width 39 height 19
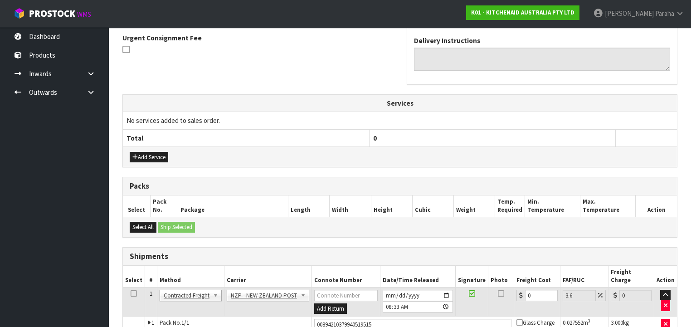
scroll to position [311, 0]
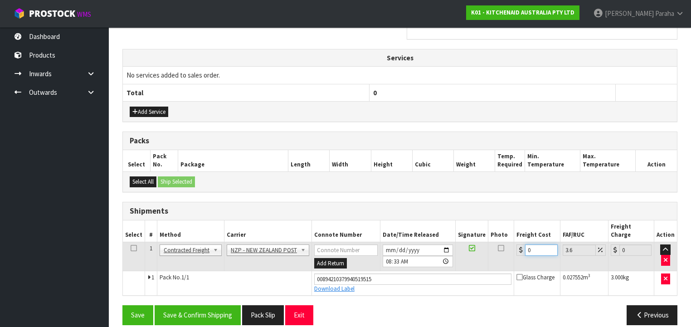
drag, startPoint x: 532, startPoint y: 238, endPoint x: 519, endPoint y: 241, distance: 13.5
click at [519, 244] on div "0" at bounding box center [536, 249] width 41 height 11
type input "8"
type input "8.29"
type input "8.4"
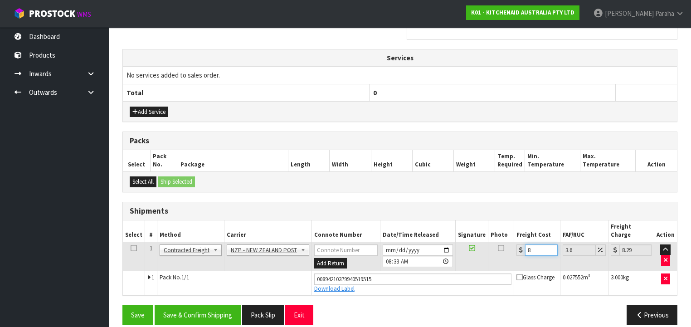
type input "8.7"
type input "8.45"
type input "8.75"
type input "8.45"
click at [191, 305] on button "Save & Confirm Shipping" at bounding box center [198, 314] width 86 height 19
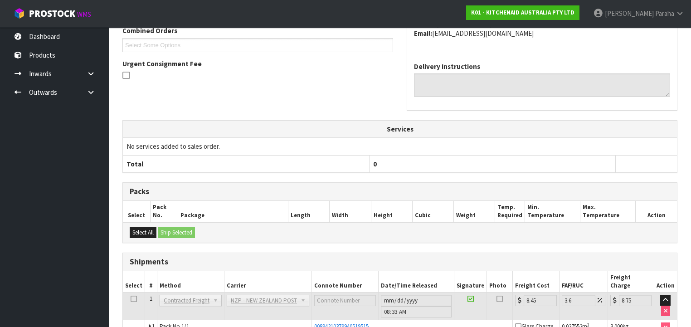
scroll to position [286, 0]
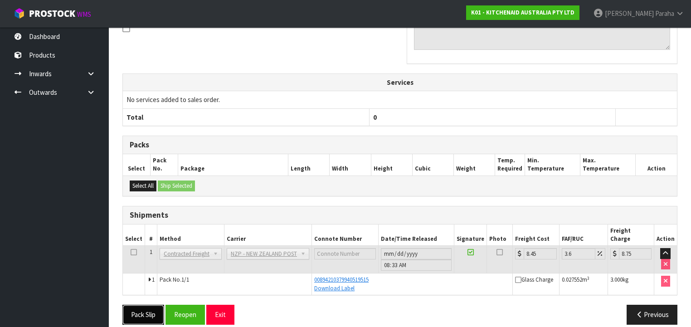
click at [152, 305] on button "Pack Slip" at bounding box center [143, 314] width 42 height 19
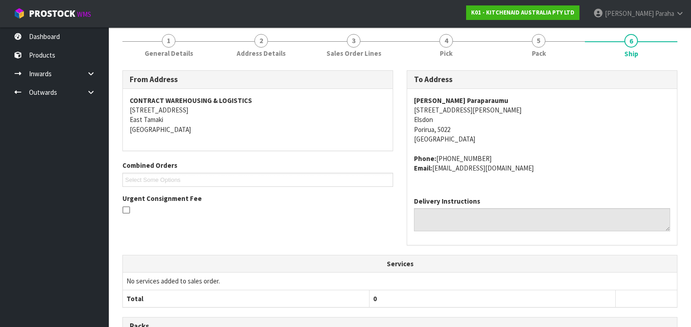
scroll to position [0, 0]
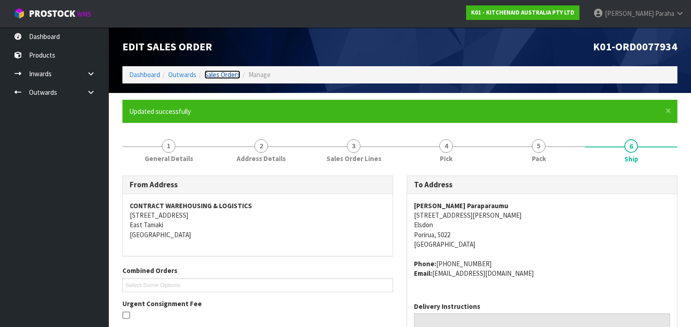
click at [232, 76] on link "Sales Orders" at bounding box center [222, 74] width 36 height 9
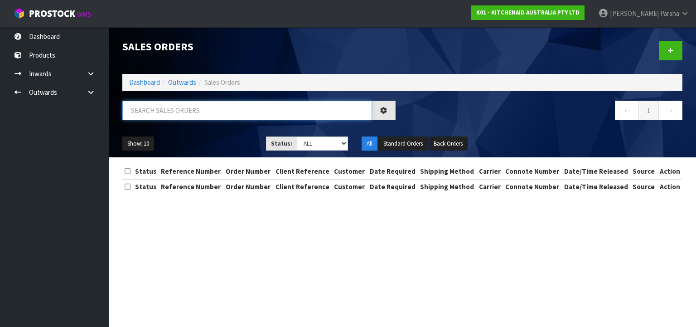
click at [213, 105] on input "text" at bounding box center [247, 110] width 250 height 19
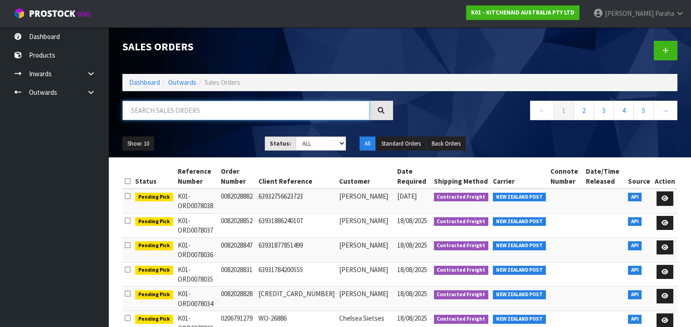
click at [206, 112] on input "text" at bounding box center [245, 110] width 247 height 19
type input "JOB-0407967"
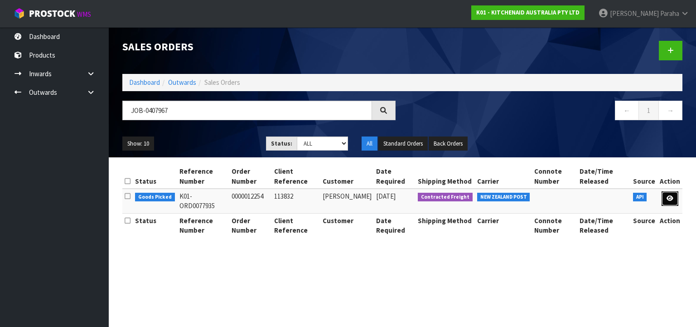
click at [671, 198] on icon at bounding box center [670, 198] width 7 height 6
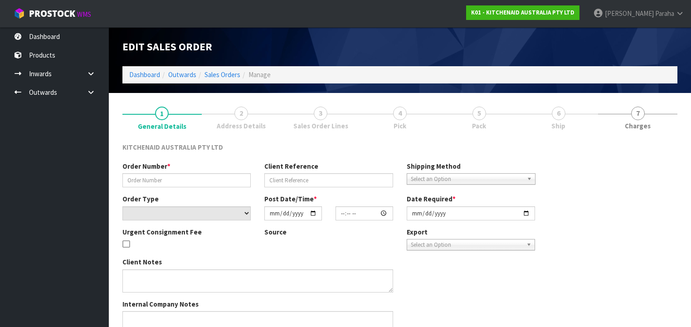
type input "0000012254"
type input "113832"
select select "number:0"
type input "[DATE]"
type input "15:31:22.000"
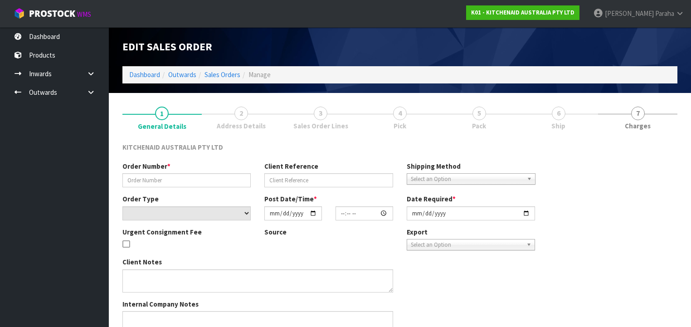
type input "[DATE]"
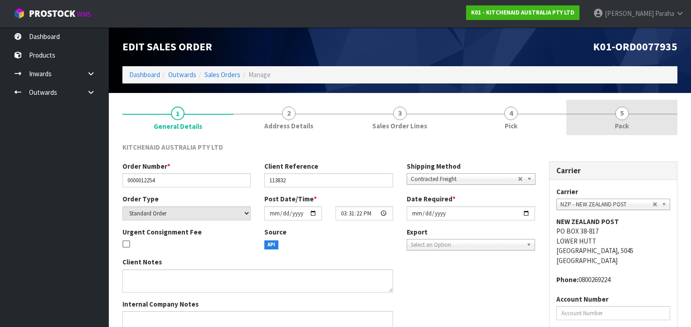
click at [626, 116] on span "5" at bounding box center [622, 114] width 14 height 14
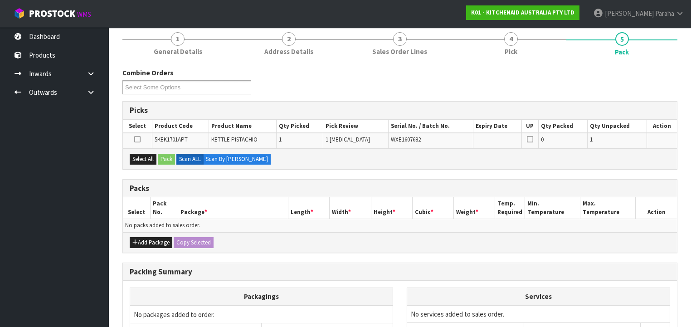
scroll to position [165, 0]
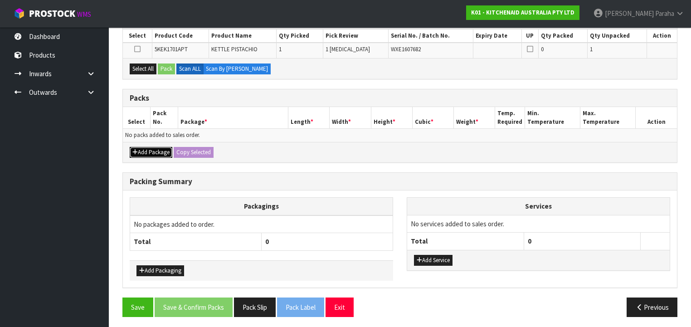
click at [153, 152] on button "Add Package" at bounding box center [151, 152] width 43 height 11
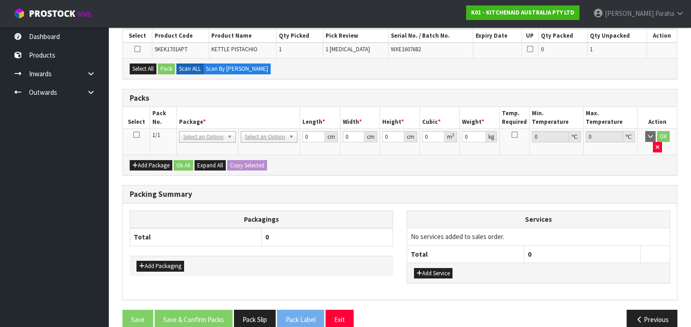
click at [138, 135] on icon at bounding box center [136, 135] width 6 height 0
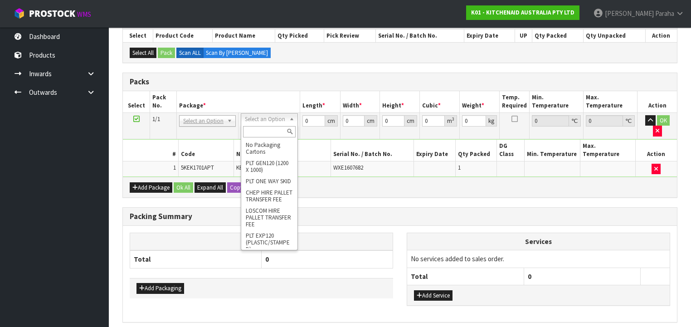
click at [268, 133] on input "text" at bounding box center [269, 131] width 52 height 11
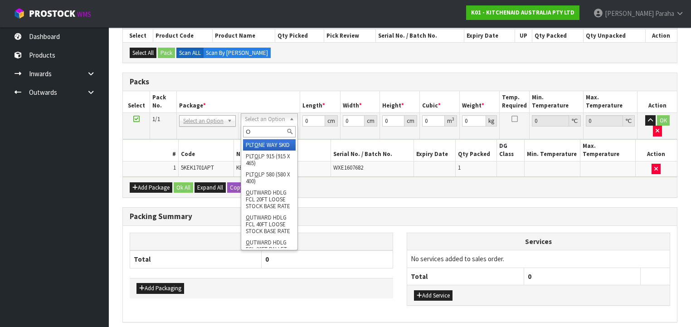
type input "OC"
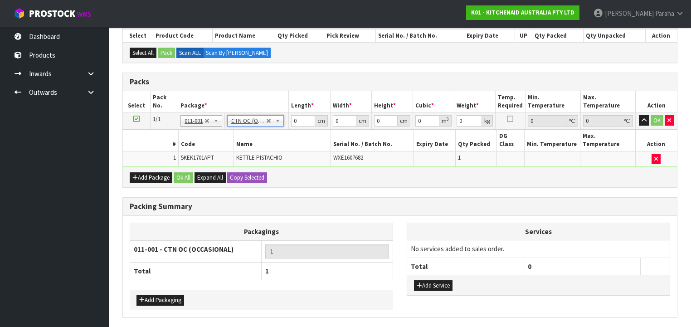
type input "2"
click at [281, 117] on tr "1/1 NONE 007-001 007-002 007-004 007-009 007-013 007-014 007-015 007-017 007-01…" at bounding box center [400, 120] width 554 height 16
type input "41"
type input "28"
type input "2"
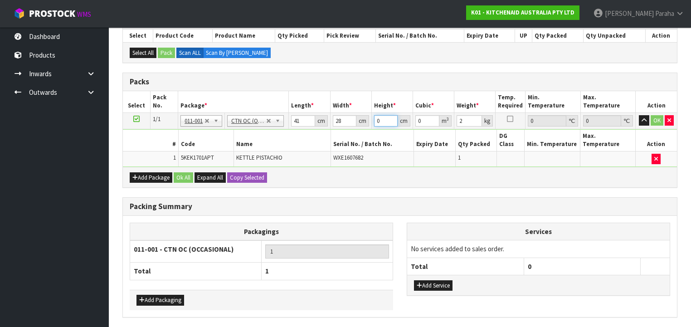
type input "0.002296"
type input "23"
type input "0.026404"
type input "23"
type input "3"
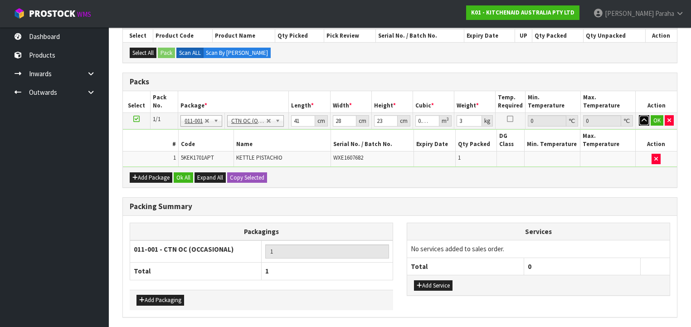
click at [639, 115] on button "button" at bounding box center [644, 120] width 10 height 11
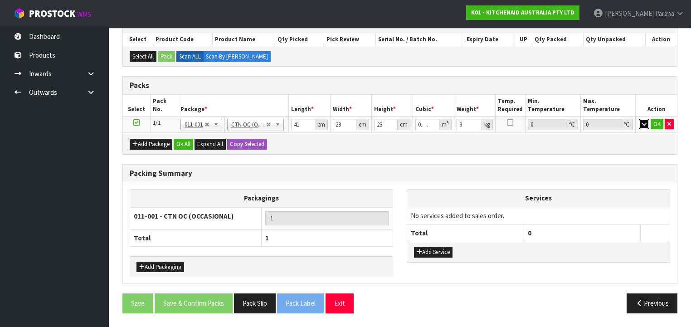
scroll to position [156, 0]
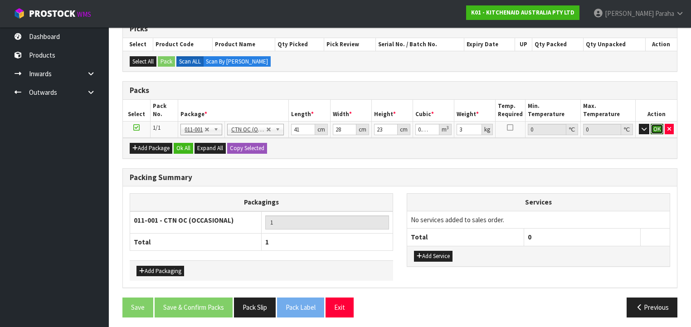
click button "OK" at bounding box center [656, 129] width 13 height 11
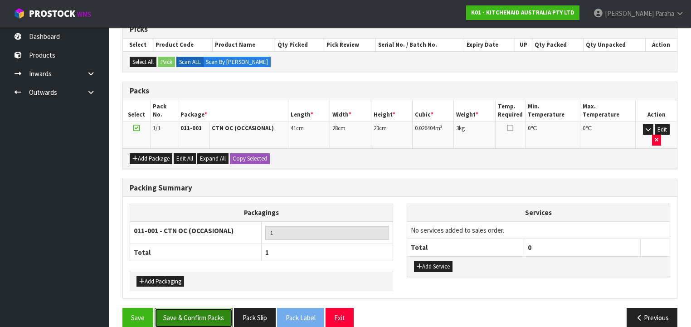
click at [201, 308] on button "Save & Confirm Packs" at bounding box center [194, 317] width 78 height 19
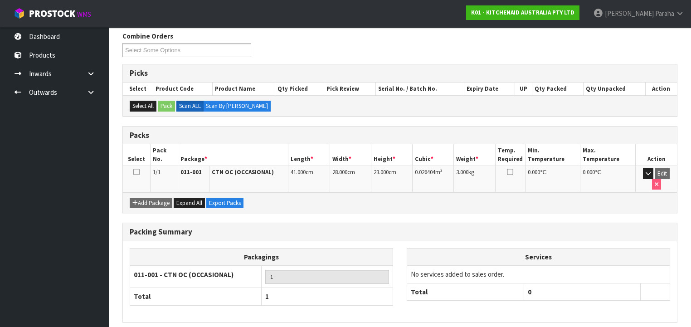
scroll to position [169, 0]
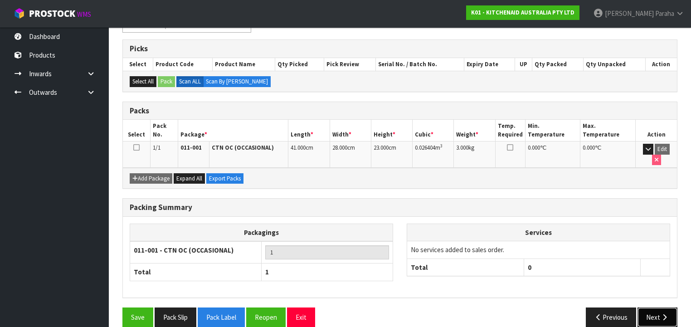
click at [659, 307] on button "Next" at bounding box center [657, 316] width 40 height 19
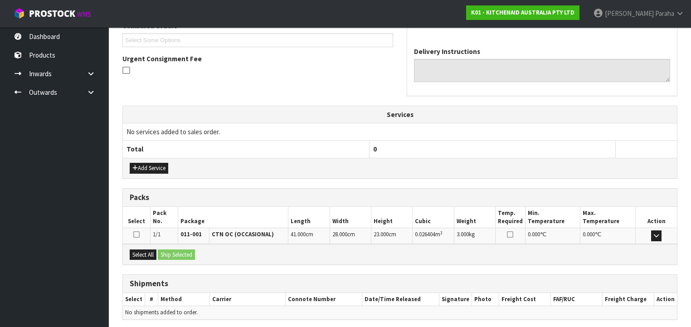
scroll to position [277, 0]
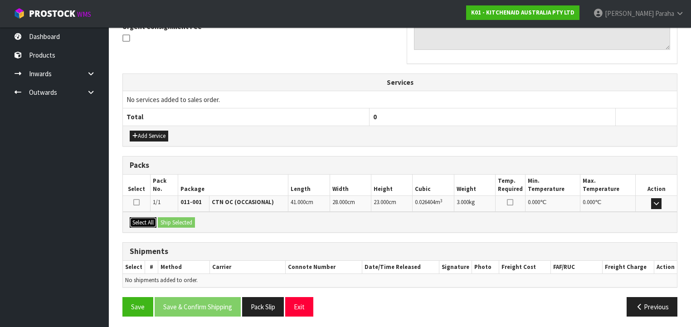
click at [150, 217] on button "Select All" at bounding box center [143, 222] width 27 height 11
click at [169, 220] on button "Ship Selected" at bounding box center [176, 222] width 37 height 11
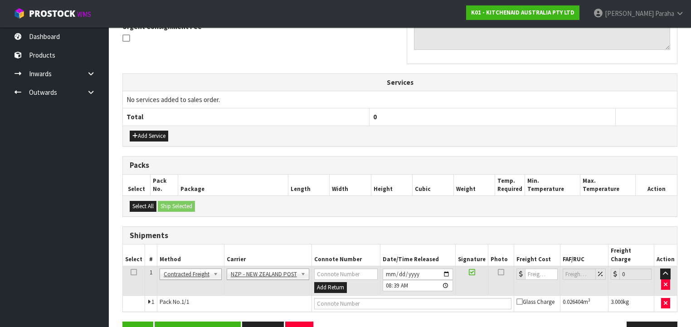
scroll to position [293, 0]
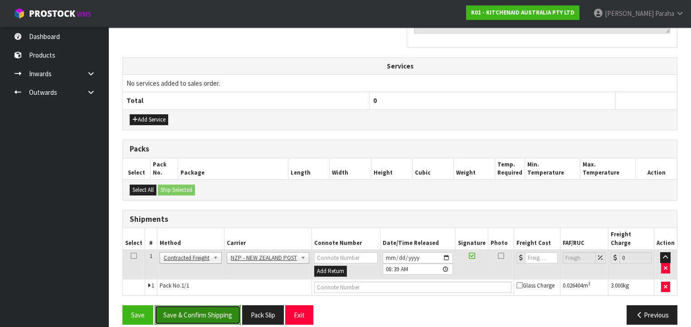
click at [183, 305] on button "Save & Confirm Shipping" at bounding box center [198, 314] width 86 height 19
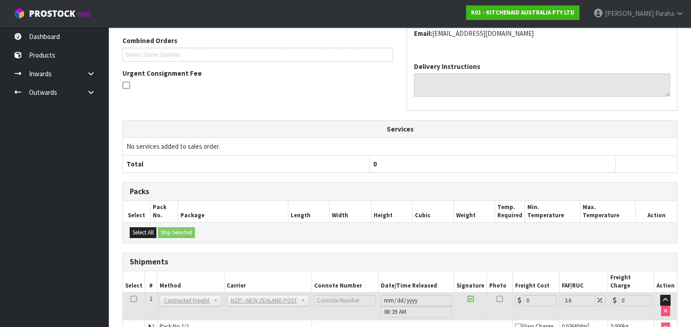
scroll to position [281, 0]
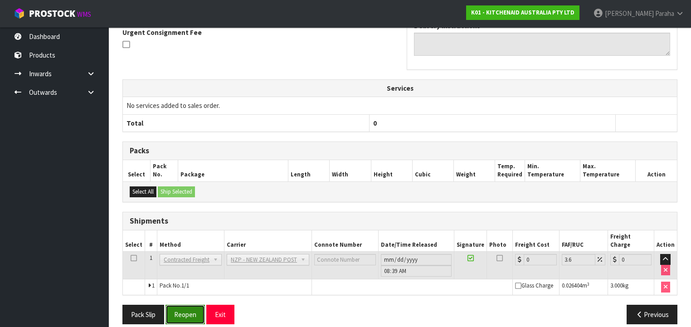
click at [185, 307] on button "Reopen" at bounding box center [184, 314] width 39 height 19
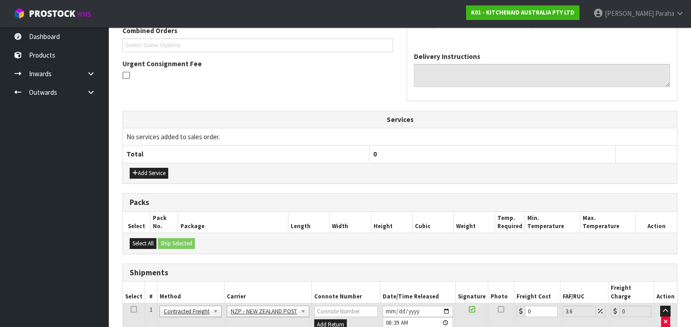
scroll to position [301, 0]
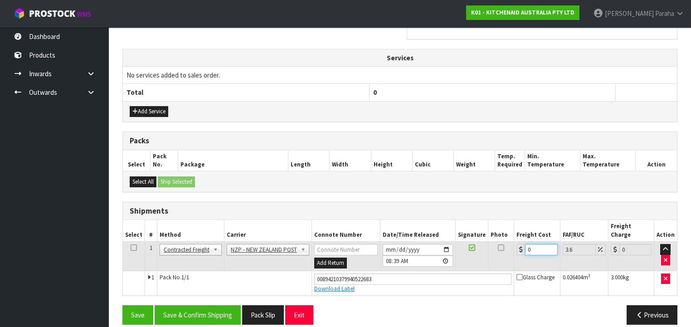
drag, startPoint x: 529, startPoint y: 238, endPoint x: 522, endPoint y: 239, distance: 6.9
click at [522, 244] on div "0" at bounding box center [536, 249] width 41 height 11
type input "4"
type input "4.14"
type input "4.3"
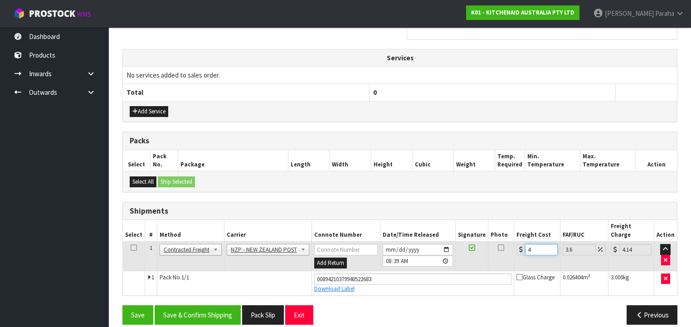
type input "4.45"
type input "4.33"
type input "4.49"
type input "4.33"
click at [214, 305] on button "Save & Confirm Shipping" at bounding box center [198, 314] width 86 height 19
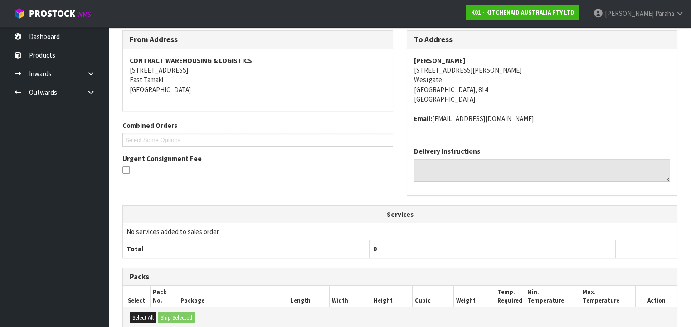
scroll to position [277, 0]
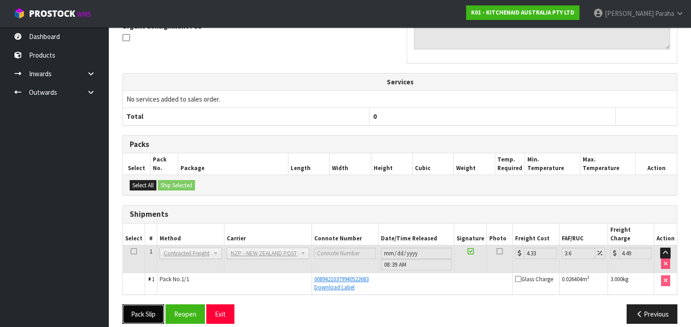
click at [147, 305] on button "Pack Slip" at bounding box center [143, 313] width 42 height 19
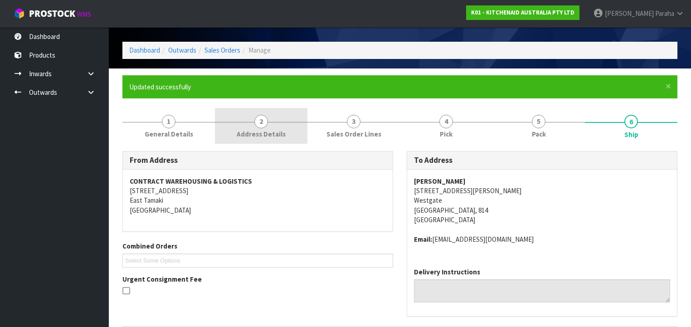
scroll to position [0, 0]
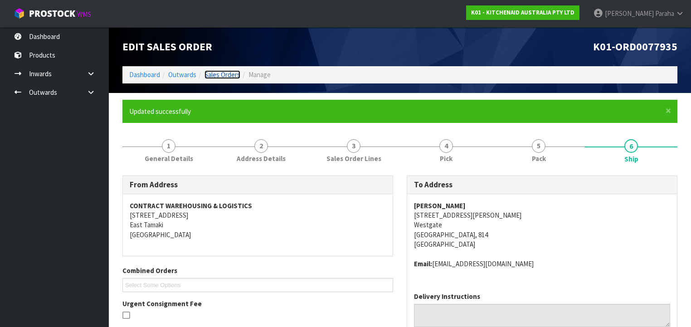
click at [218, 73] on link "Sales Orders" at bounding box center [222, 74] width 36 height 9
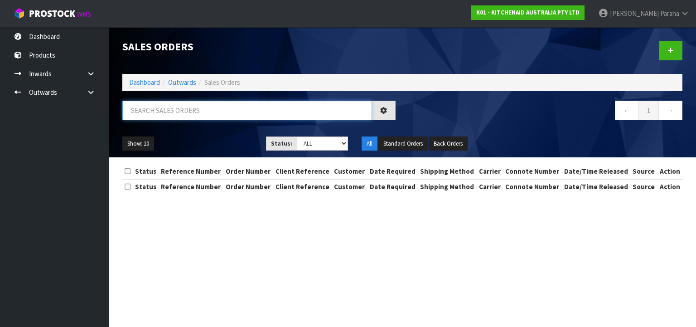
click at [179, 108] on input "text" at bounding box center [247, 110] width 250 height 19
type input "JOB-0407959"
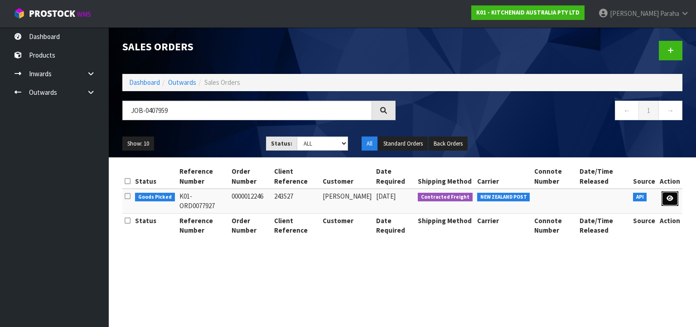
click at [669, 196] on icon at bounding box center [670, 198] width 7 height 6
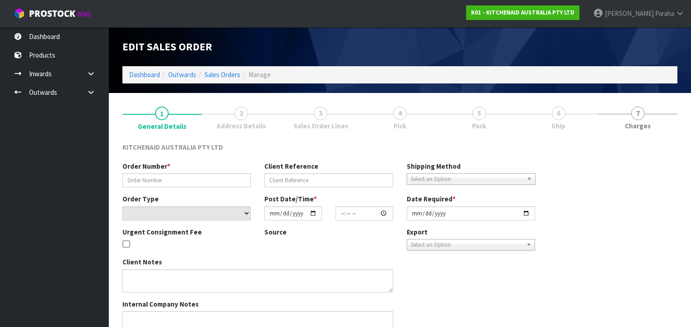
type input "0000012246"
type input "243527"
select select "number:0"
type input "[DATE]"
type input "15:31:08.000"
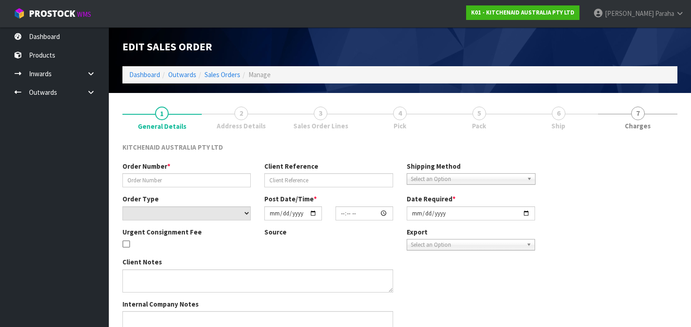
type input "[DATE]"
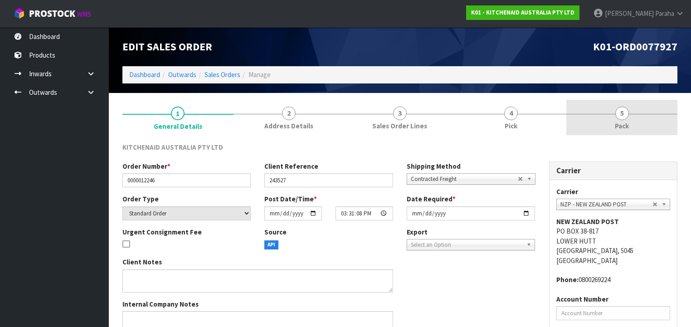
click at [618, 116] on span "5" at bounding box center [622, 114] width 14 height 14
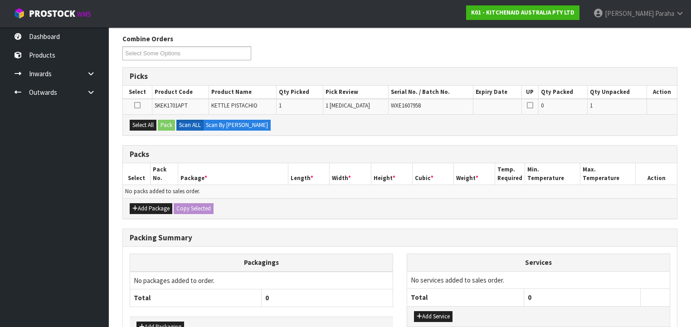
scroll to position [109, 0]
click at [141, 208] on button "Add Package" at bounding box center [151, 208] width 43 height 11
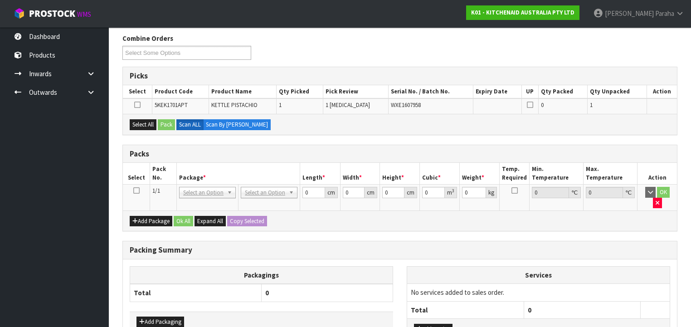
click at [136, 190] on icon at bounding box center [136, 190] width 6 height 0
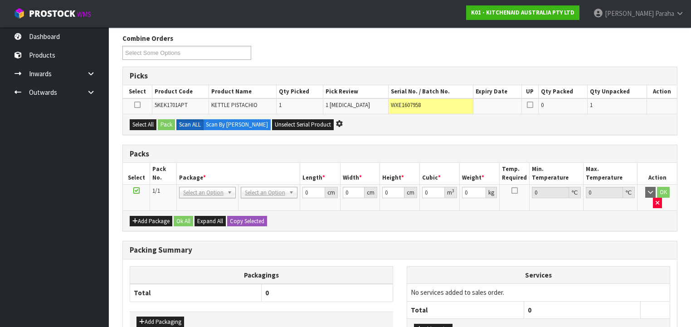
scroll to position [0, 0]
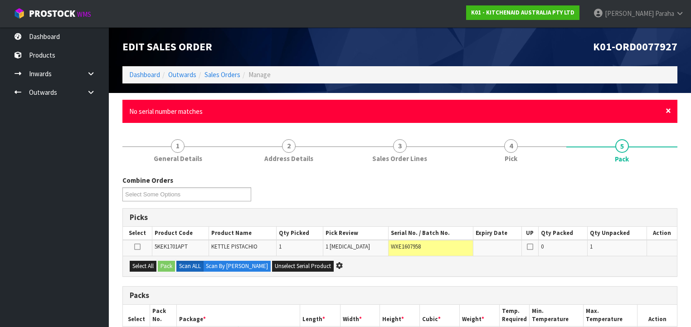
click at [668, 111] on span "×" at bounding box center [667, 110] width 5 height 13
click at [667, 111] on span "×" at bounding box center [667, 110] width 5 height 13
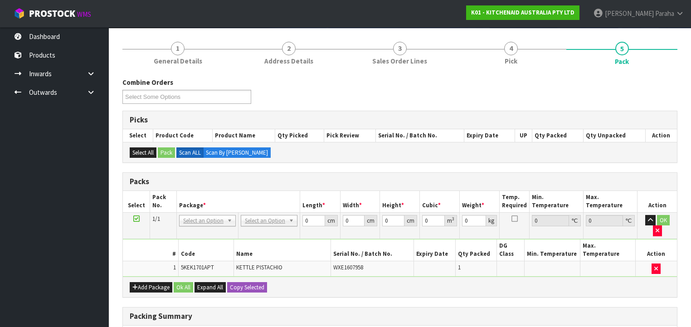
scroll to position [145, 0]
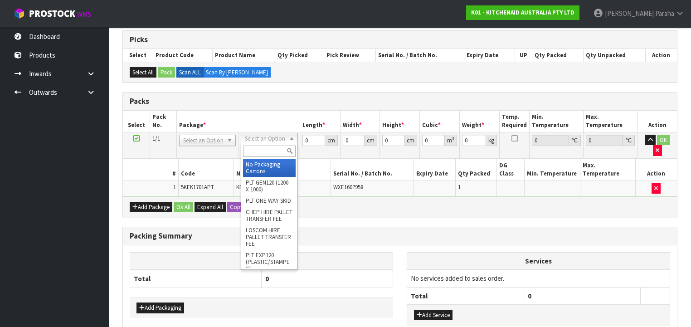
click at [274, 151] on input "text" at bounding box center [269, 150] width 52 height 11
type input "OC"
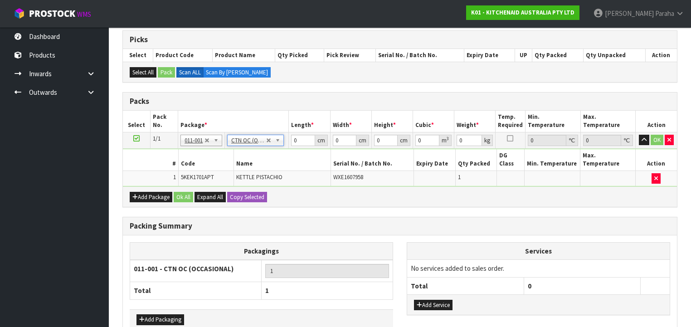
type input "2"
drag, startPoint x: 299, startPoint y: 140, endPoint x: 288, endPoint y: 138, distance: 11.0
click at [289, 138] on td "0 cm" at bounding box center [309, 140] width 41 height 16
type input "41"
type input "29"
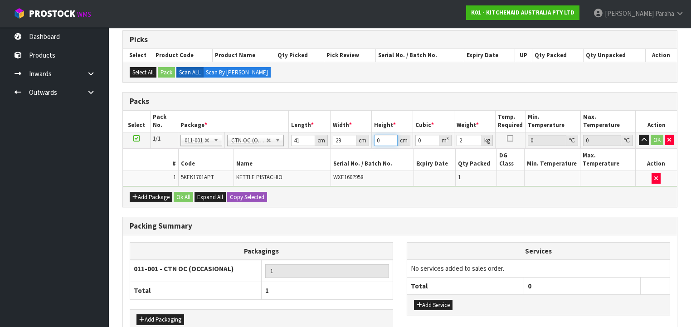
type input "2"
type input "0.002378"
type input "23"
type input "0.027347"
type input "23"
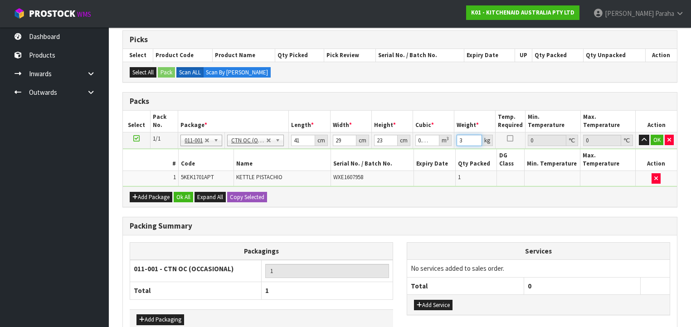
type input "3"
click at [639, 135] on button "button" at bounding box center [644, 140] width 10 height 11
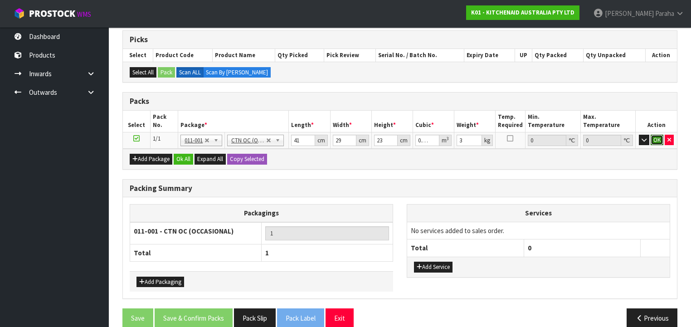
click button "OK" at bounding box center [656, 140] width 13 height 11
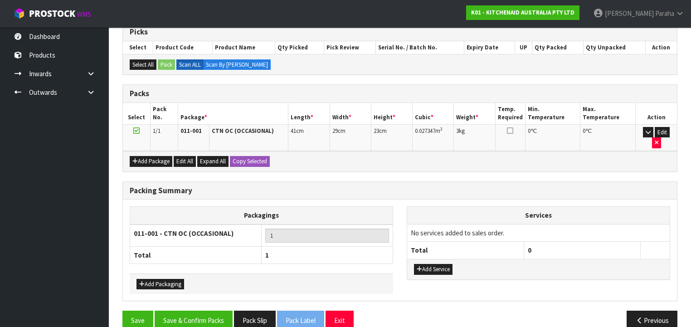
scroll to position [155, 0]
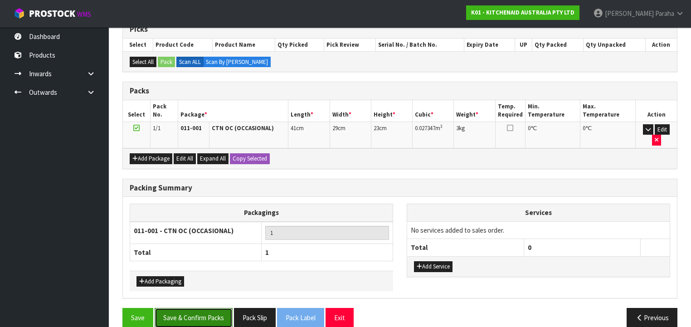
click at [196, 308] on button "Save & Confirm Packs" at bounding box center [194, 317] width 78 height 19
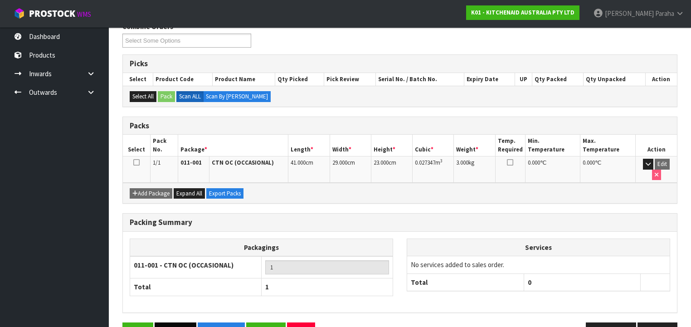
scroll to position [169, 0]
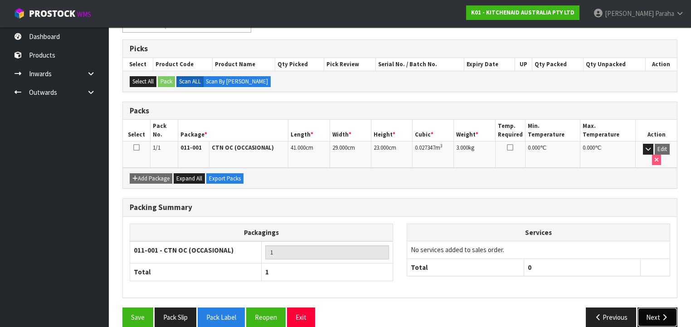
click at [663, 314] on icon "button" at bounding box center [664, 317] width 9 height 7
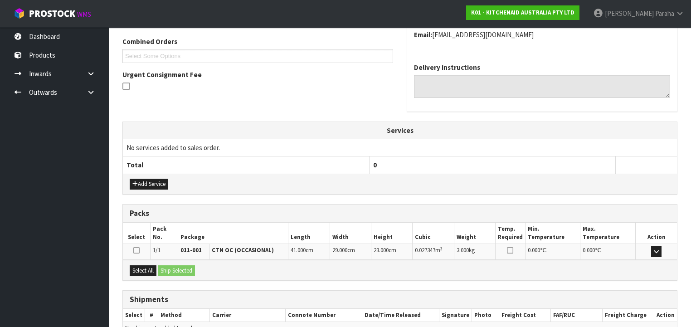
scroll to position [277, 0]
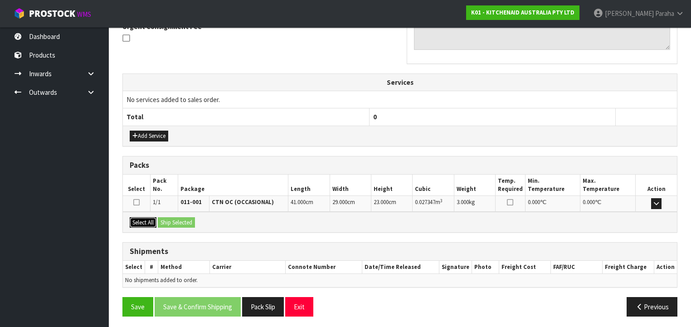
click at [144, 221] on button "Select All" at bounding box center [143, 222] width 27 height 11
click at [166, 219] on button "Ship Selected" at bounding box center [176, 222] width 37 height 11
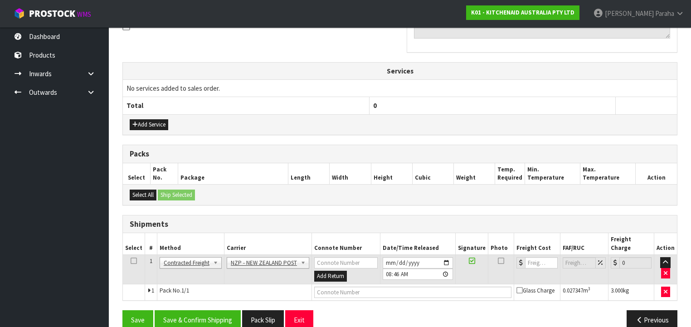
scroll to position [293, 0]
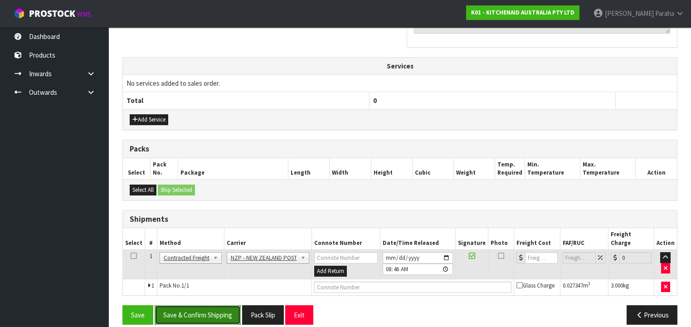
click at [201, 305] on button "Save & Confirm Shipping" at bounding box center [198, 314] width 86 height 19
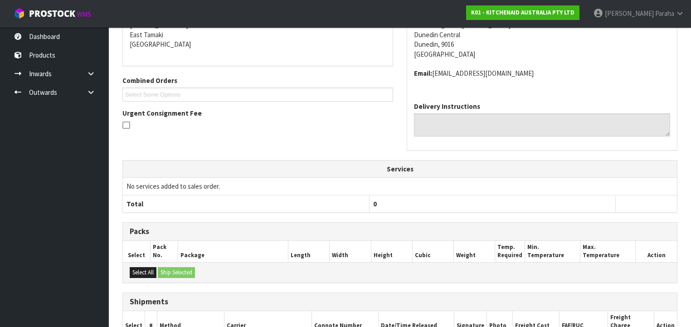
scroll to position [281, 0]
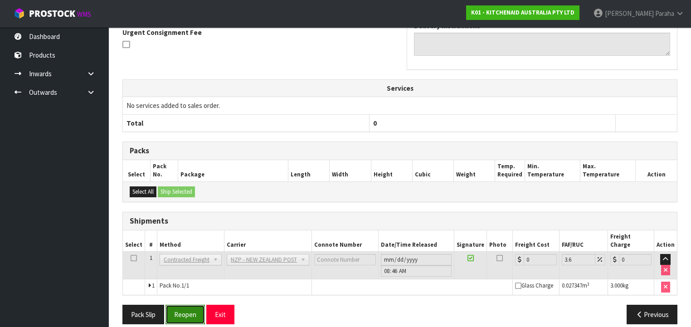
click at [188, 305] on button "Reopen" at bounding box center [184, 314] width 39 height 19
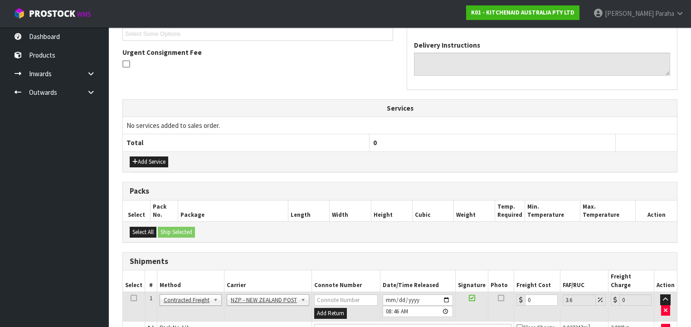
scroll to position [301, 0]
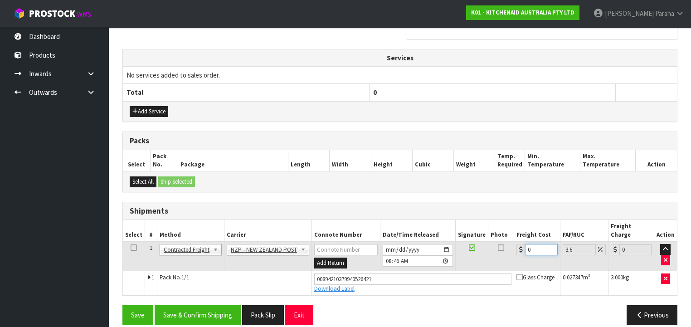
drag, startPoint x: 529, startPoint y: 240, endPoint x: 517, endPoint y: 238, distance: 12.8
click at [517, 244] on div "0" at bounding box center [536, 249] width 41 height 11
type input "1"
type input "1.04"
type input "11"
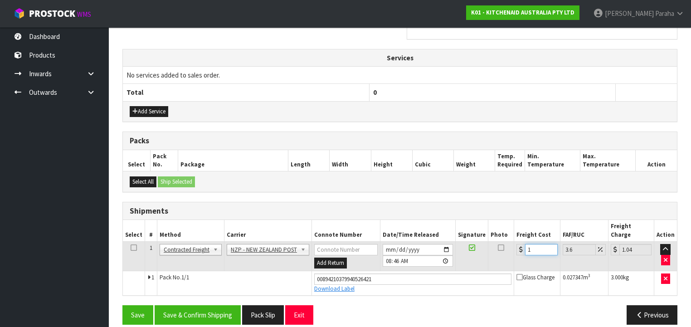
type input "11.4"
type input "11.6"
type input "12.02"
type input "11.61"
type input "12.03"
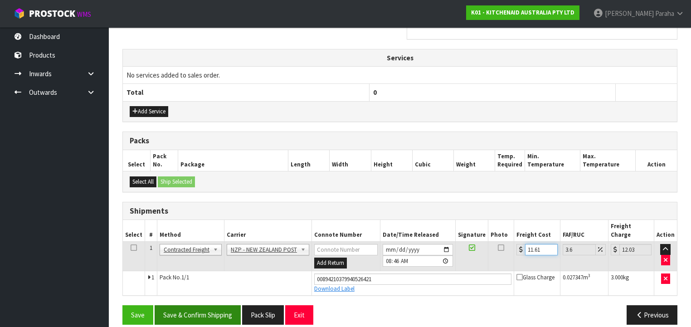
type input "11.61"
click at [217, 305] on button "Save & Confirm Shipping" at bounding box center [198, 314] width 86 height 19
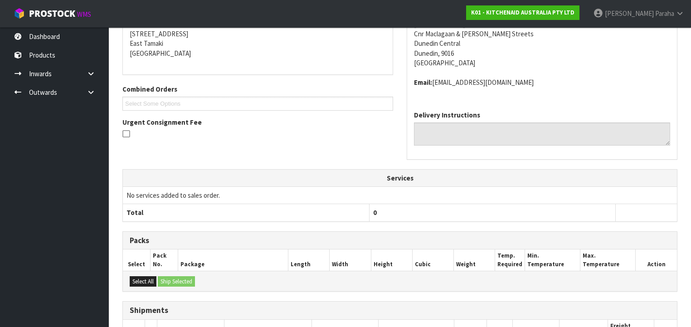
scroll to position [277, 0]
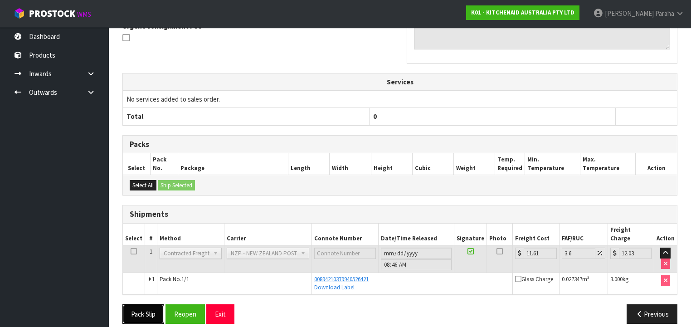
click at [145, 304] on button "Pack Slip" at bounding box center [143, 313] width 42 height 19
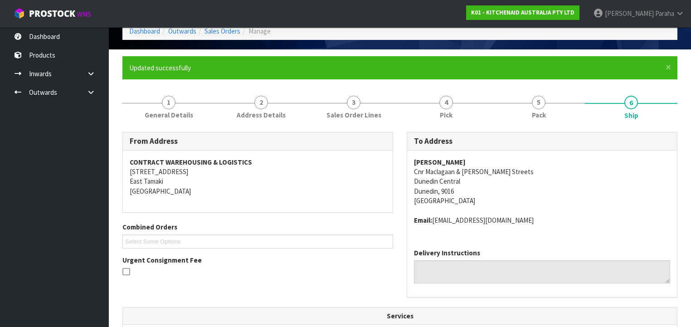
scroll to position [0, 0]
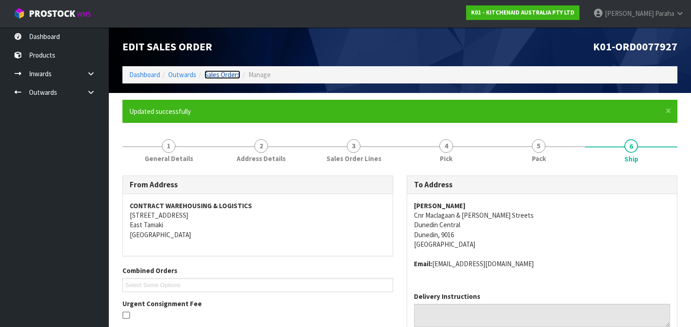
click at [218, 76] on link "Sales Orders" at bounding box center [222, 74] width 36 height 9
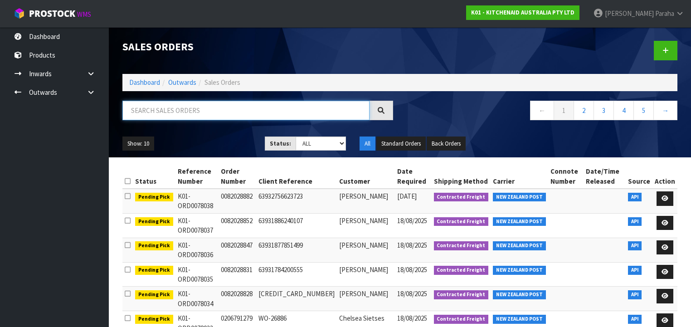
click at [278, 109] on input "text" at bounding box center [245, 110] width 247 height 19
type input "JOB-0407949"
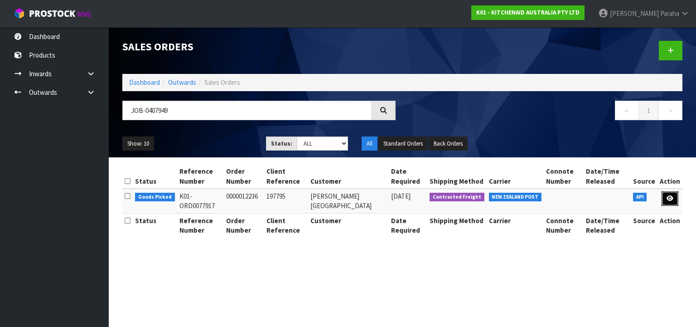
click at [674, 199] on link at bounding box center [670, 198] width 17 height 15
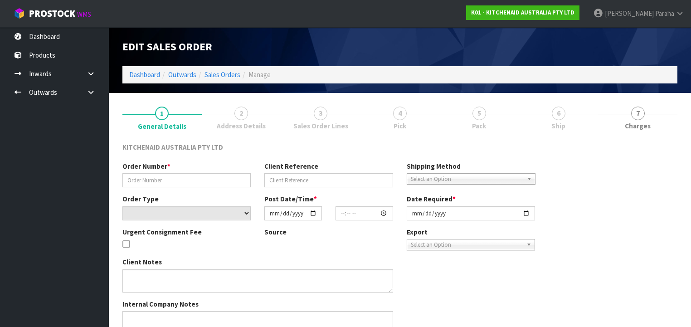
type input "0000012236"
type input "197795"
select select "number:0"
type input "[DATE]"
type input "15:30:52.000"
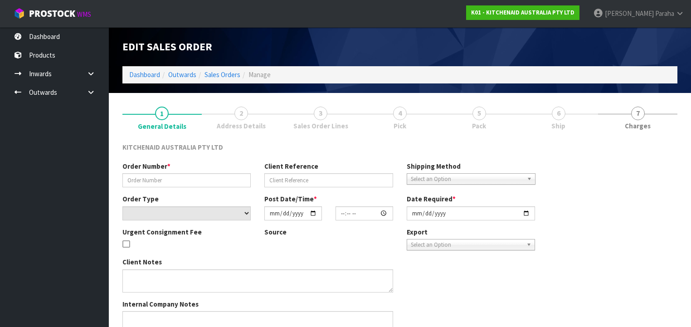
type input "[DATE]"
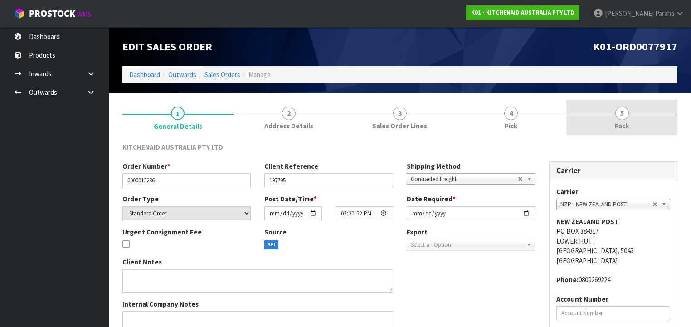
click at [622, 118] on span "5" at bounding box center [622, 114] width 14 height 14
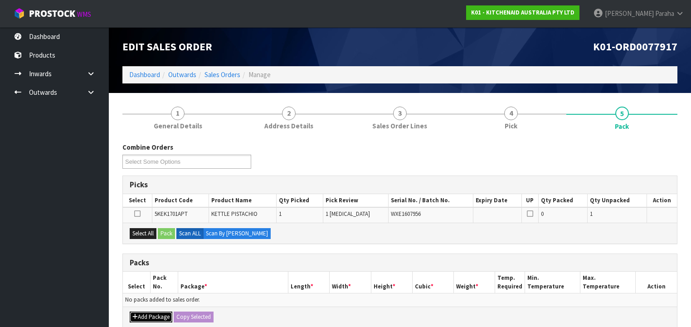
click at [159, 314] on button "Add Package" at bounding box center [151, 316] width 43 height 11
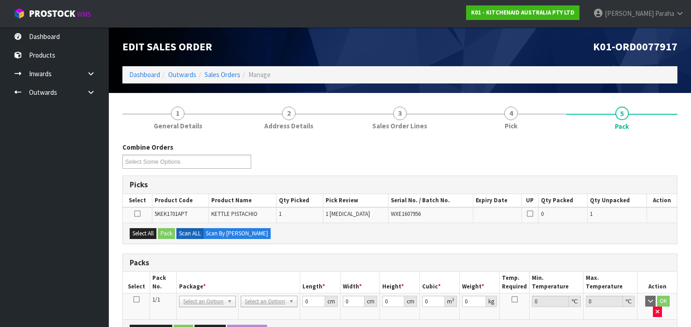
click at [136, 299] on icon at bounding box center [136, 299] width 6 height 0
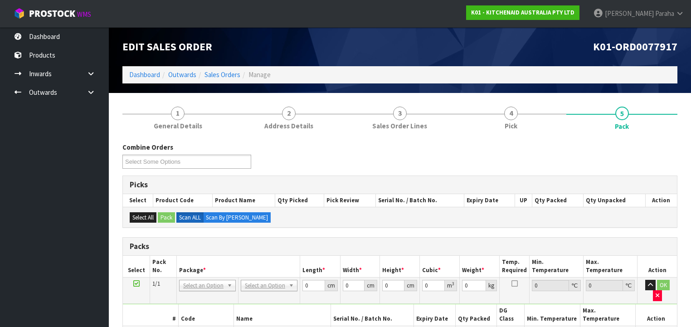
scroll to position [145, 0]
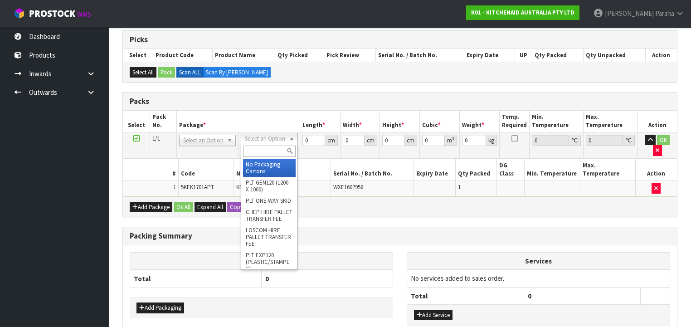
click at [278, 155] on input "text" at bounding box center [269, 150] width 52 height 11
type input "OC"
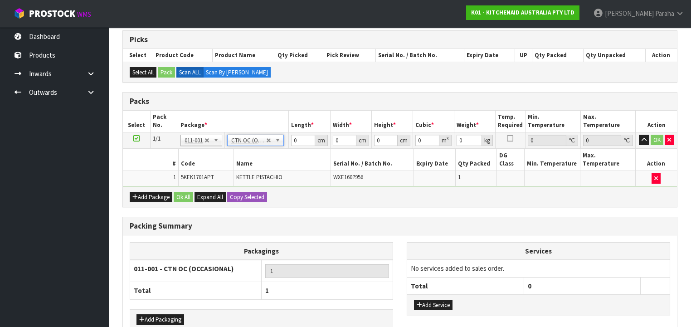
type input "2"
drag, startPoint x: 297, startPoint y: 139, endPoint x: 290, endPoint y: 140, distance: 7.3
click at [290, 140] on td "0 cm" at bounding box center [309, 140] width 41 height 16
type input "41"
type input "29"
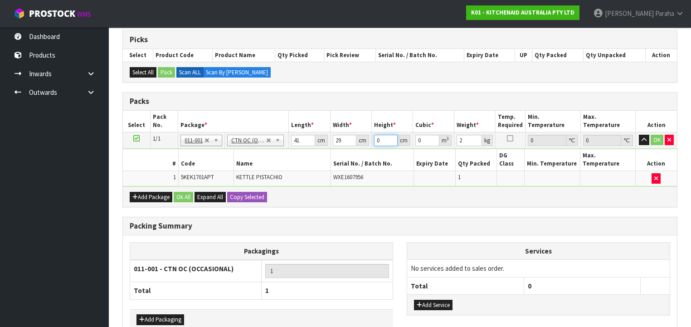
type input "2"
type input "0.002378"
type input "23"
type input "0.027347"
type input "23"
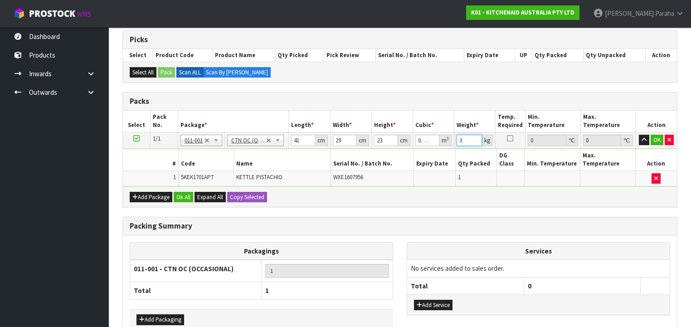
type input "3"
click at [639, 135] on button "button" at bounding box center [644, 140] width 10 height 11
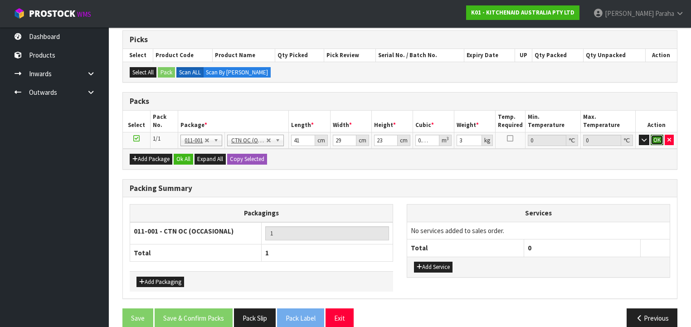
click button "OK" at bounding box center [656, 140] width 13 height 11
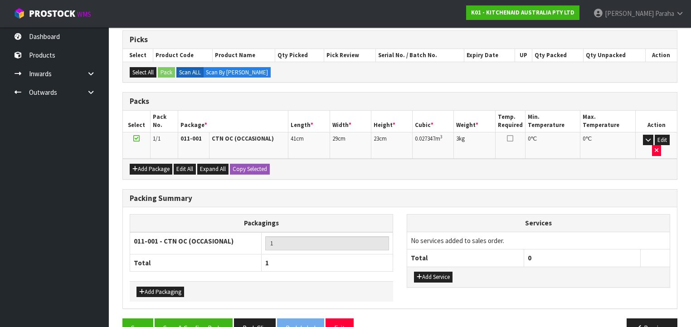
scroll to position [155, 0]
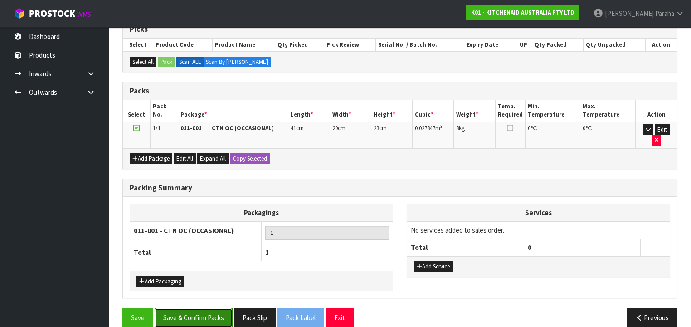
click at [213, 308] on button "Save & Confirm Packs" at bounding box center [194, 317] width 78 height 19
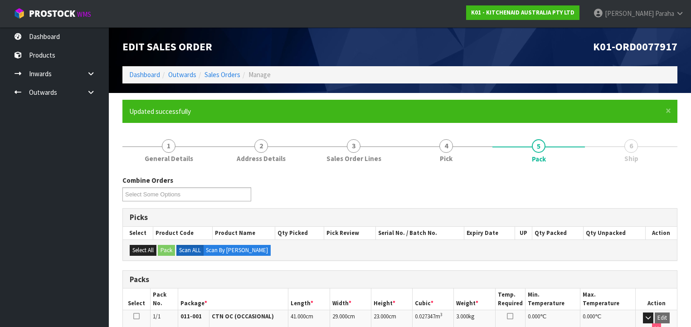
scroll to position [169, 0]
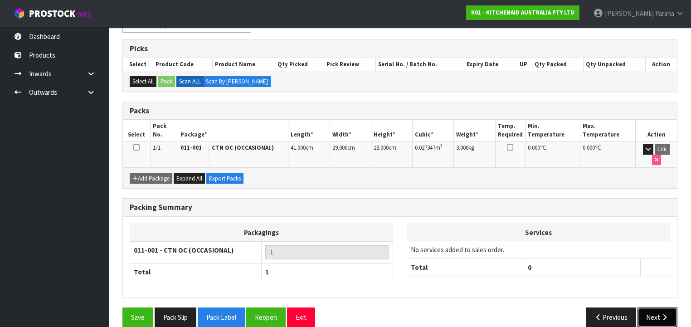
click at [658, 307] on button "Next" at bounding box center [657, 316] width 40 height 19
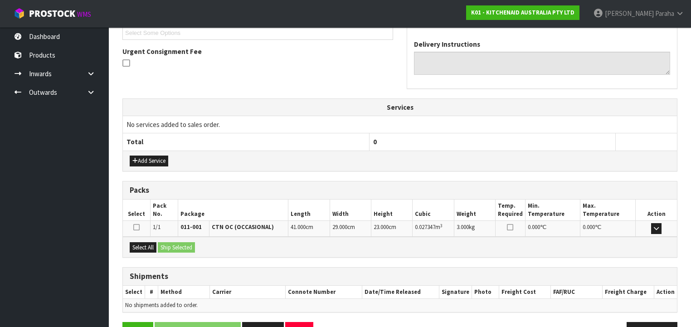
scroll to position [254, 0]
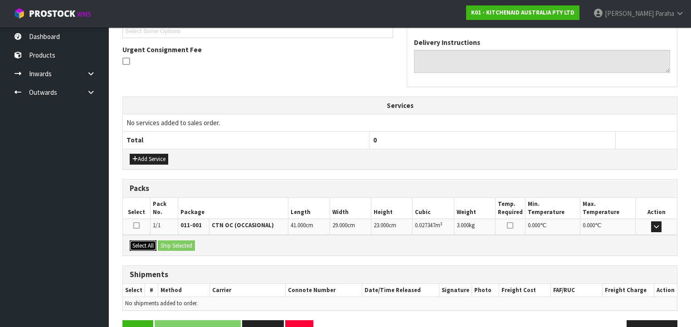
click at [143, 242] on button "Select All" at bounding box center [143, 245] width 27 height 11
click at [174, 245] on button "Ship Selected" at bounding box center [176, 245] width 37 height 11
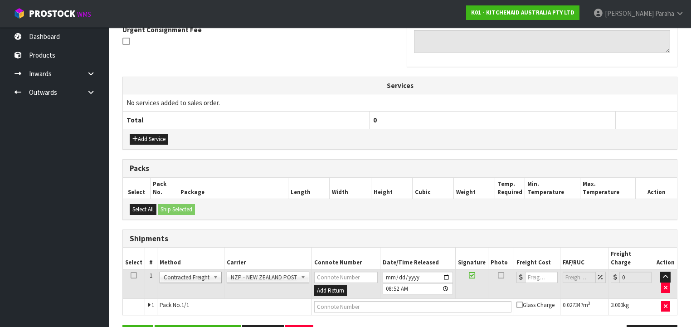
scroll to position [293, 0]
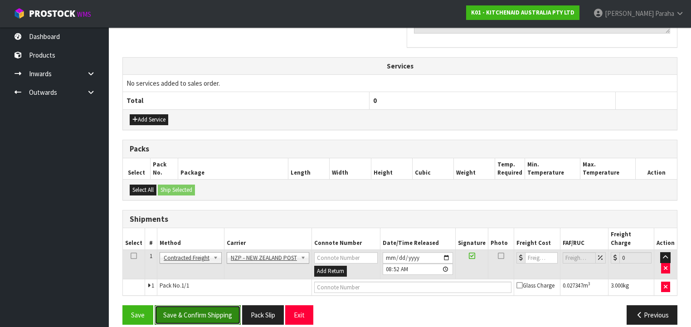
click at [203, 309] on button "Save & Confirm Shipping" at bounding box center [198, 314] width 86 height 19
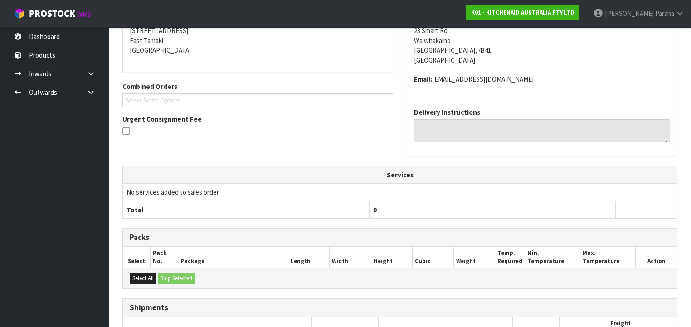
scroll to position [281, 0]
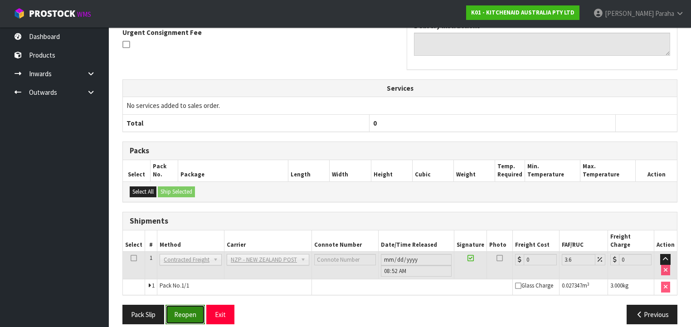
click at [190, 312] on button "Reopen" at bounding box center [184, 314] width 39 height 19
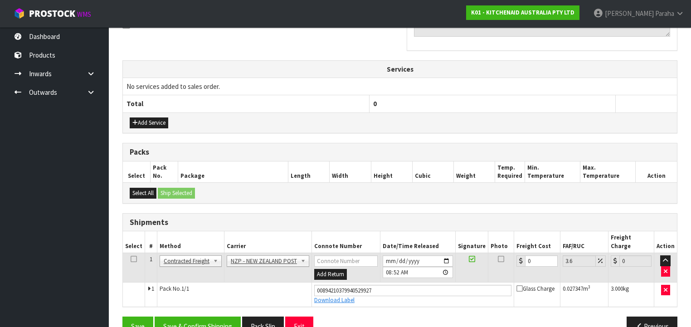
scroll to position [301, 0]
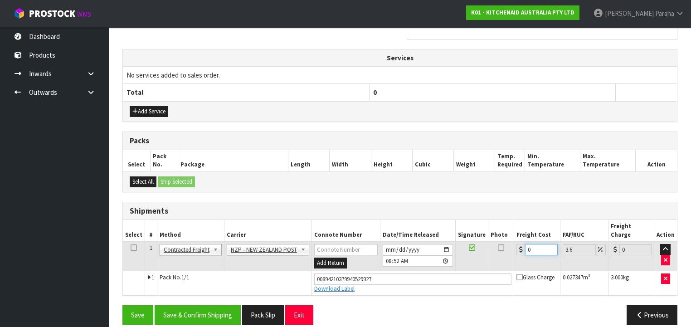
drag, startPoint x: 530, startPoint y: 238, endPoint x: 515, endPoint y: 239, distance: 14.6
click at [516, 244] on div "0" at bounding box center [536, 249] width 41 height 11
type input "8"
type input "8.29"
type input "8.4"
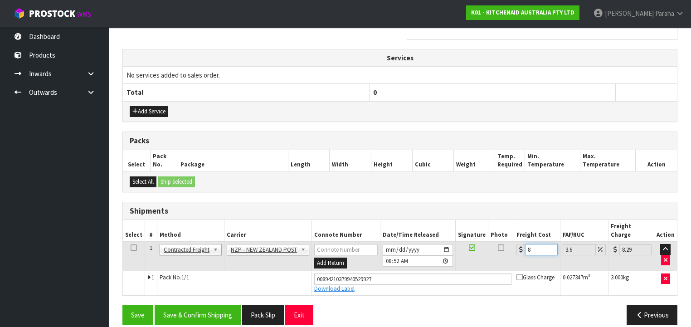
type input "8.7"
type input "8.45"
type input "8.75"
type input "8.45"
click at [217, 305] on button "Save & Confirm Shipping" at bounding box center [198, 314] width 86 height 19
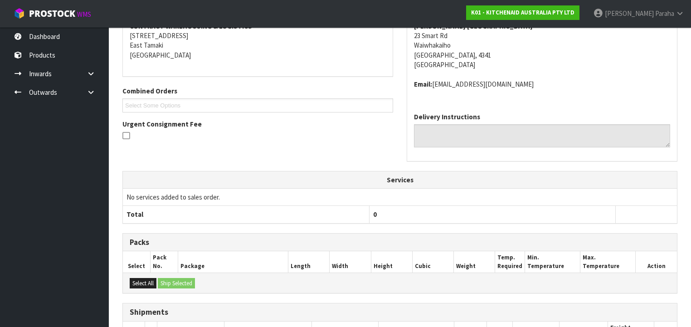
scroll to position [277, 0]
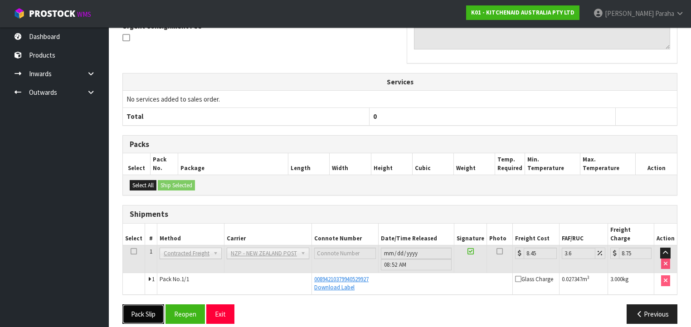
click at [141, 304] on button "Pack Slip" at bounding box center [143, 313] width 42 height 19
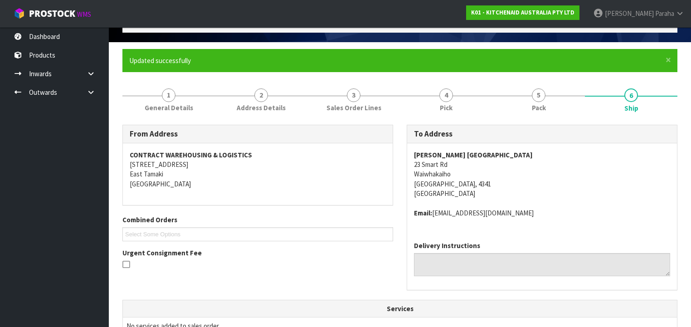
scroll to position [0, 0]
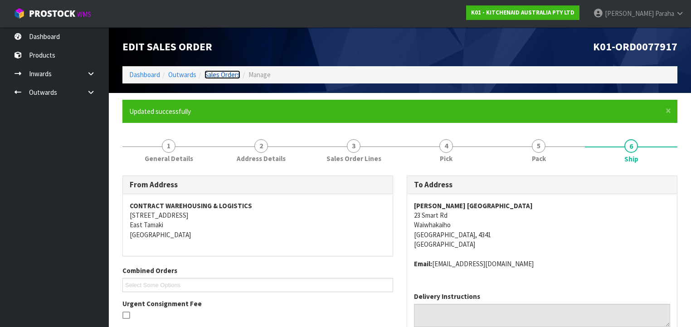
click at [225, 76] on link "Sales Orders" at bounding box center [222, 74] width 36 height 9
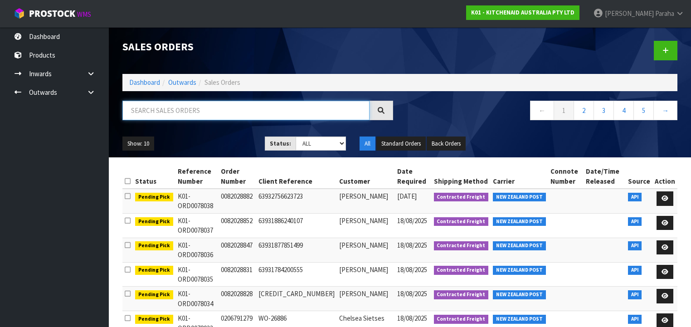
click at [230, 105] on input "text" at bounding box center [245, 110] width 247 height 19
type input "JOB-0407955"
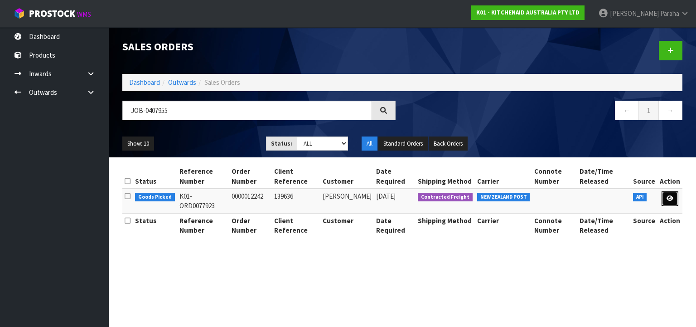
click at [668, 198] on icon at bounding box center [670, 198] width 7 height 6
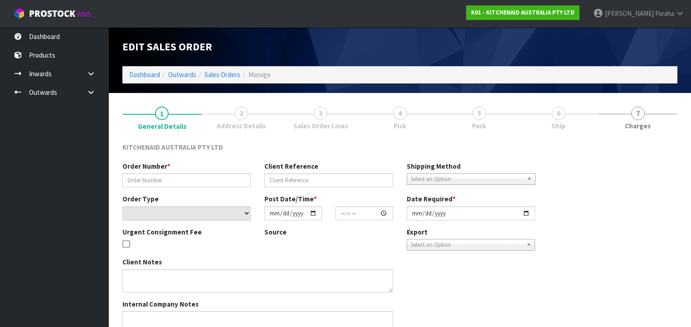
type input "0000012242"
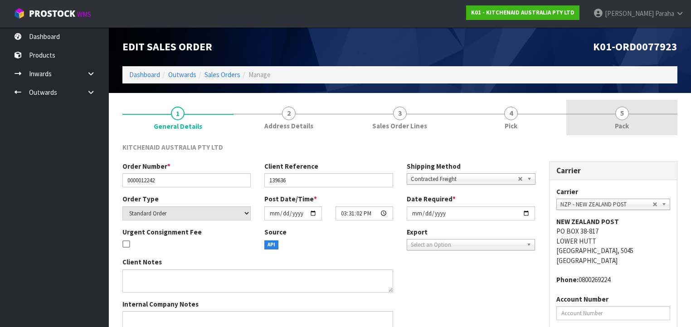
click at [626, 116] on span "5" at bounding box center [622, 114] width 14 height 14
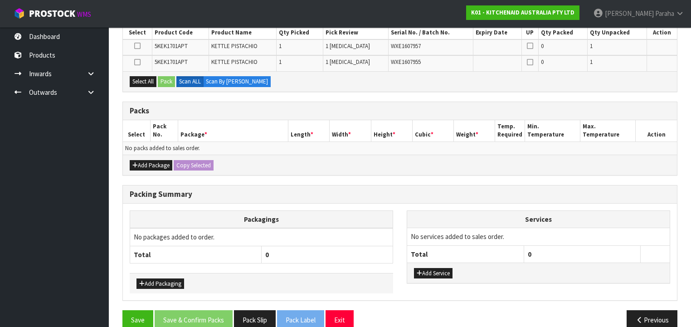
scroll to position [180, 0]
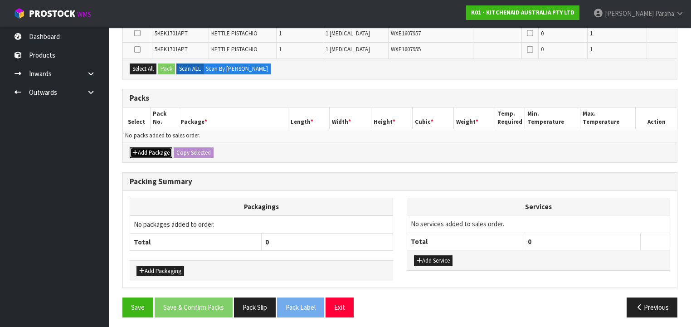
click at [155, 152] on button "Add Package" at bounding box center [151, 152] width 43 height 11
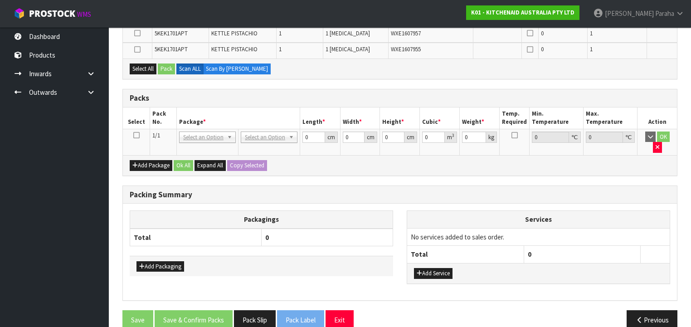
click at [139, 135] on icon at bounding box center [136, 135] width 6 height 0
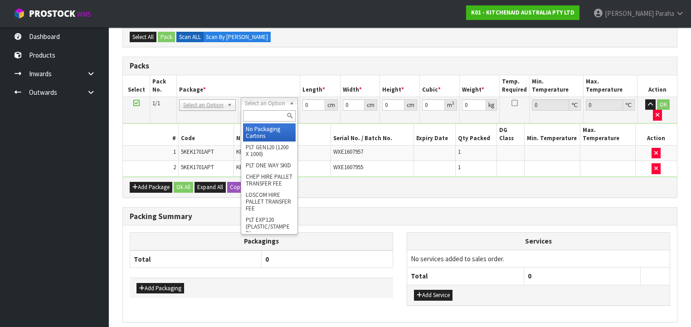
drag, startPoint x: 264, startPoint y: 128, endPoint x: 268, endPoint y: 125, distance: 5.3
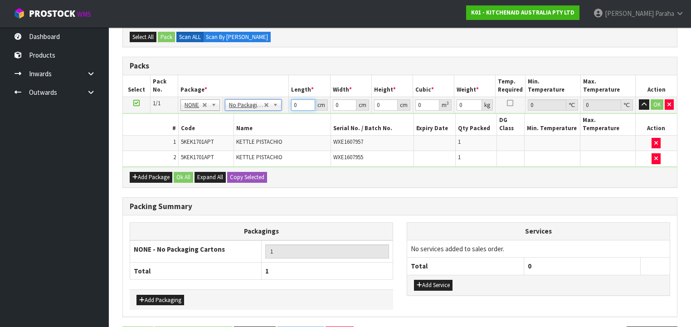
click at [289, 102] on td "0 cm" at bounding box center [309, 105] width 41 height 16
click at [639, 99] on button "button" at bounding box center [644, 104] width 10 height 11
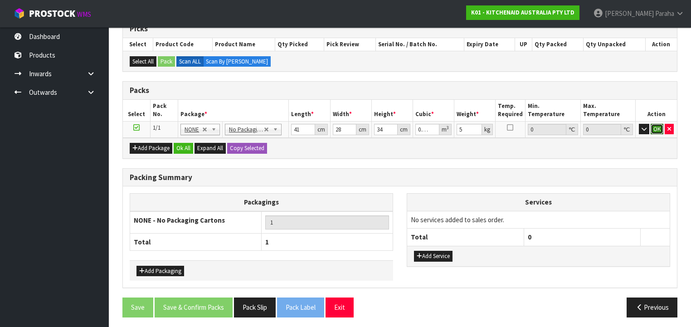
click button "OK" at bounding box center [656, 129] width 13 height 11
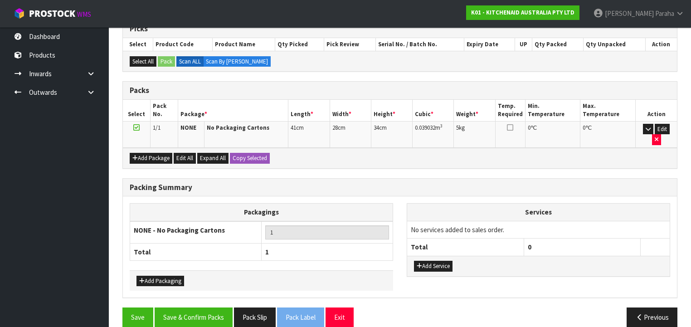
scroll to position [155, 0]
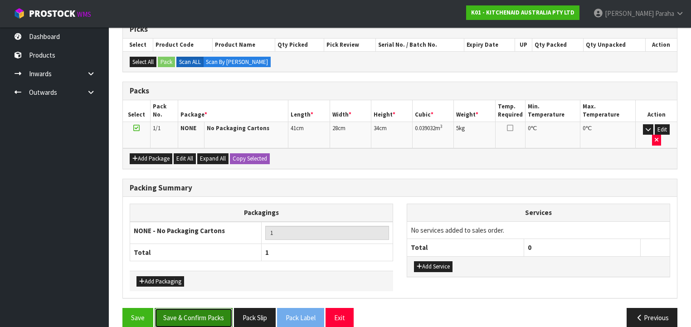
click at [187, 308] on button "Save & Confirm Packs" at bounding box center [194, 317] width 78 height 19
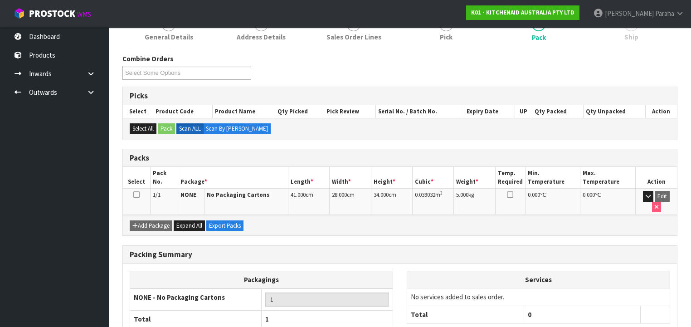
scroll to position [169, 0]
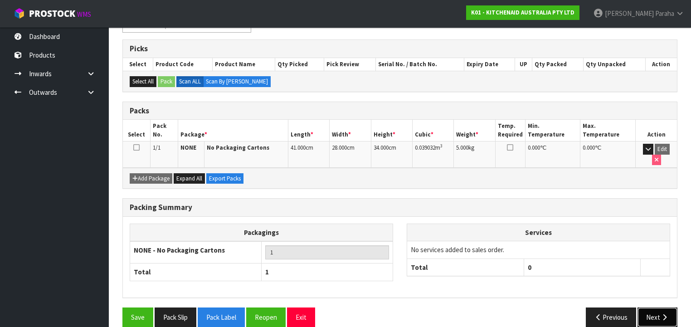
click at [664, 314] on icon "button" at bounding box center [664, 317] width 9 height 7
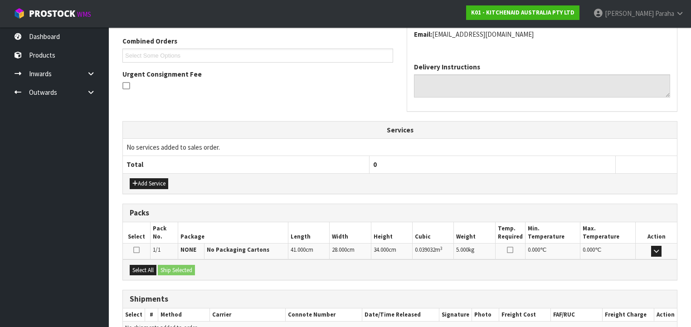
scroll to position [277, 0]
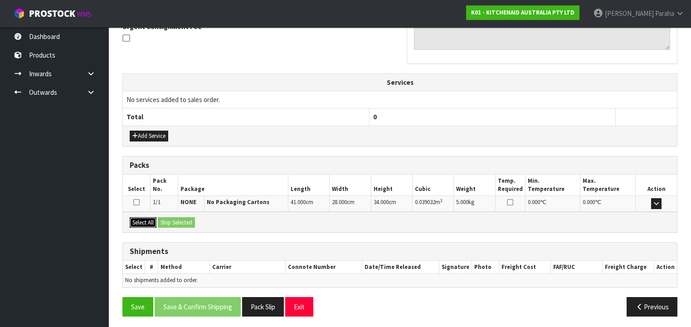
click at [138, 219] on button "Select All" at bounding box center [143, 222] width 27 height 11
click at [169, 219] on button "Ship Selected" at bounding box center [176, 222] width 37 height 11
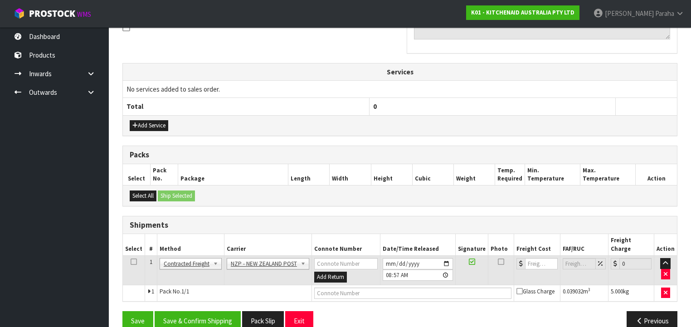
scroll to position [293, 0]
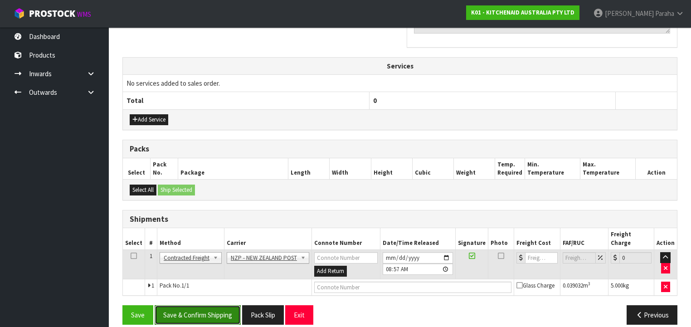
click at [218, 306] on button "Save & Confirm Shipping" at bounding box center [198, 314] width 86 height 19
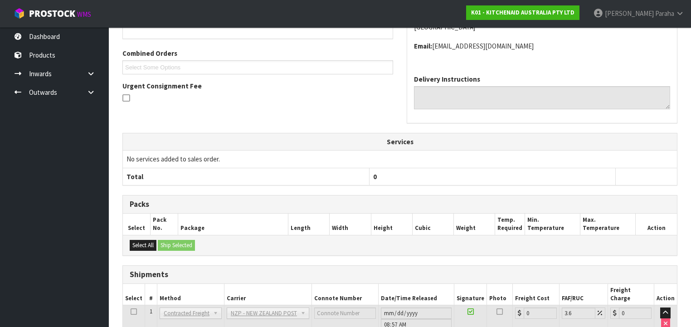
scroll to position [281, 0]
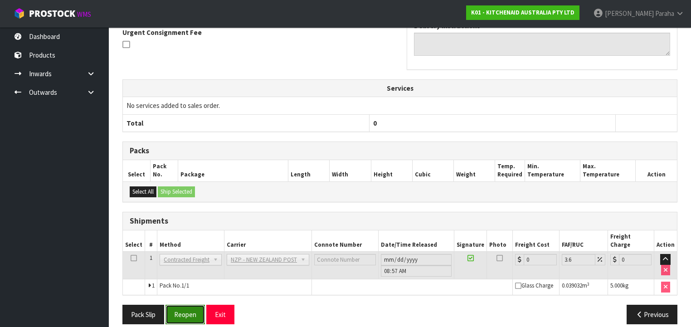
click at [198, 307] on button "Reopen" at bounding box center [184, 314] width 39 height 19
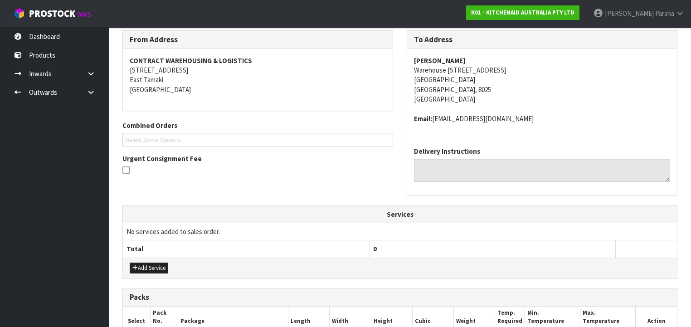
scroll to position [290, 0]
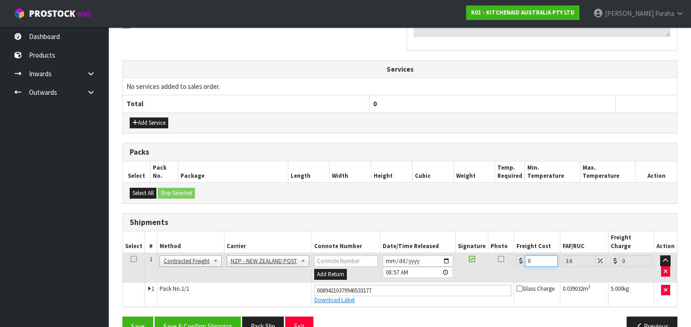
drag, startPoint x: 536, startPoint y: 251, endPoint x: 509, endPoint y: 244, distance: 27.3
click at [509, 253] on tr "1 Client Local Pickup Customer Local Pickup Company Freight Contracted Freight …" at bounding box center [400, 267] width 554 height 29
click at [213, 316] on button "Save & Confirm Shipping" at bounding box center [198, 325] width 86 height 19
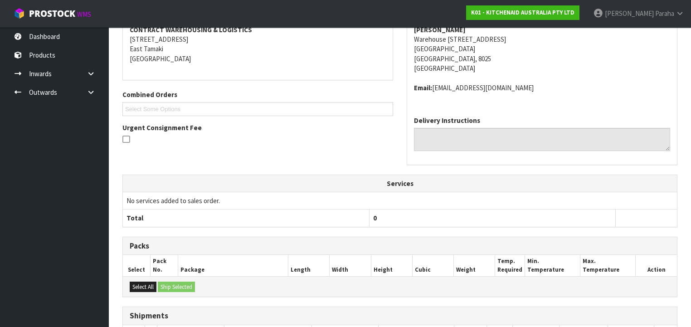
scroll to position [254, 0]
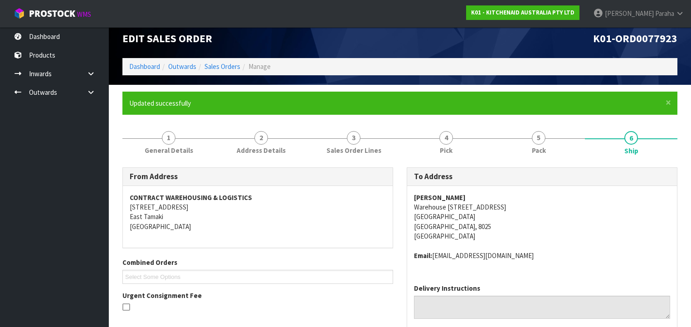
scroll to position [0, 0]
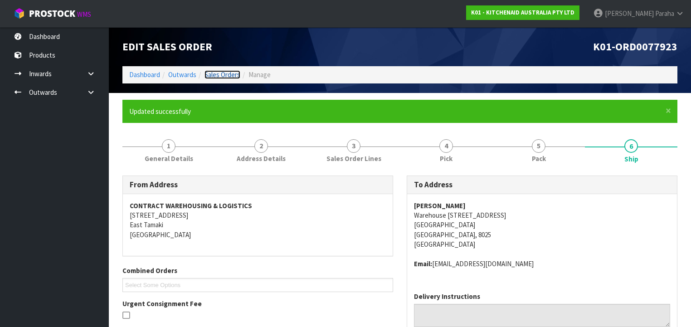
click at [221, 73] on link "Sales Orders" at bounding box center [222, 74] width 36 height 9
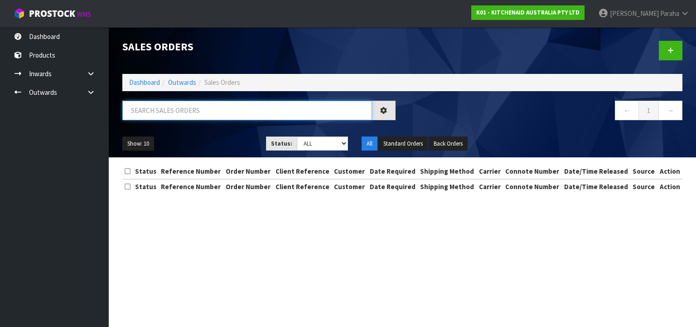
click at [200, 104] on input "text" at bounding box center [247, 110] width 250 height 19
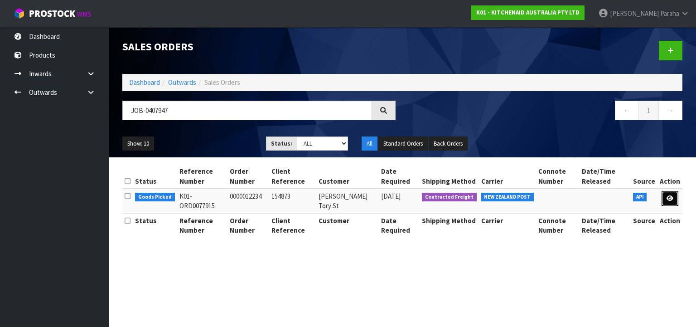
click at [669, 196] on icon at bounding box center [670, 198] width 7 height 6
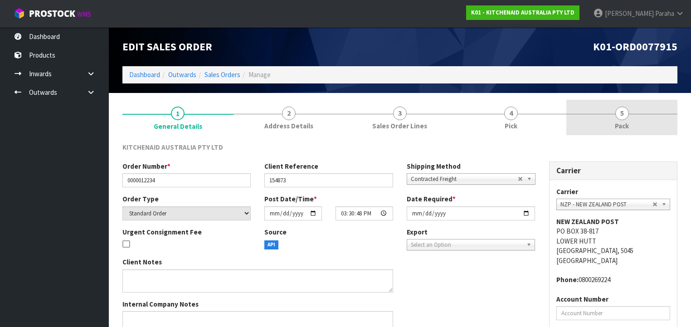
click at [618, 110] on span "5" at bounding box center [622, 114] width 14 height 14
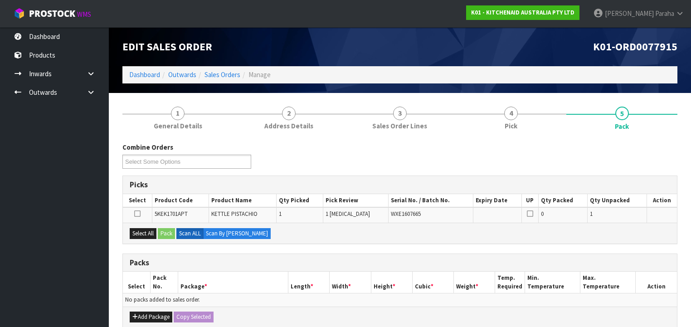
scroll to position [109, 0]
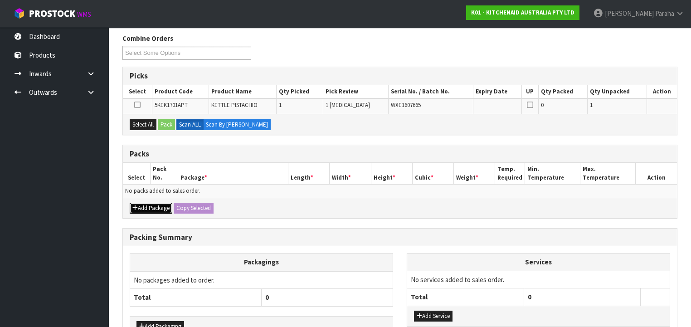
click at [158, 208] on button "Add Package" at bounding box center [151, 208] width 43 height 11
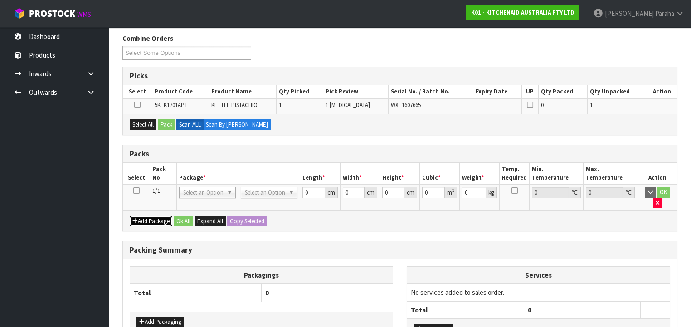
click at [130, 216] on button "Add Package" at bounding box center [151, 221] width 43 height 11
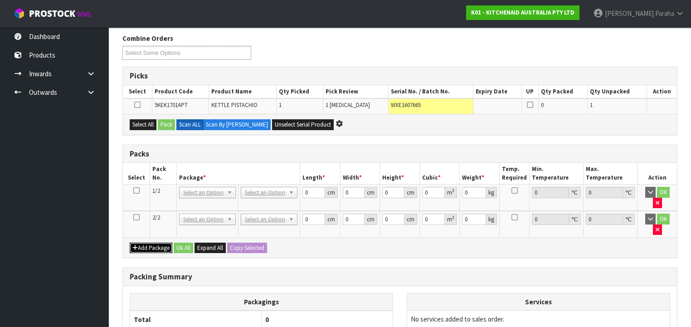
click at [130, 242] on button "Add Package" at bounding box center [151, 247] width 43 height 11
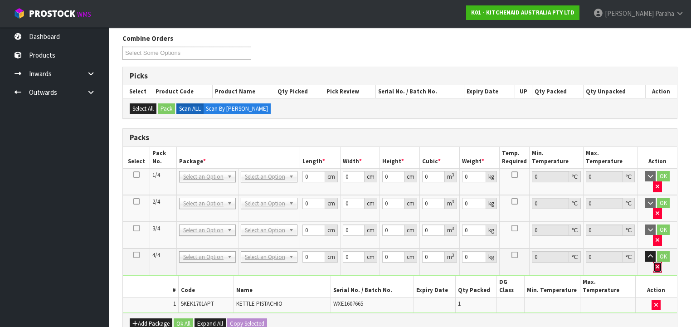
click at [659, 264] on icon "button" at bounding box center [657, 267] width 4 height 6
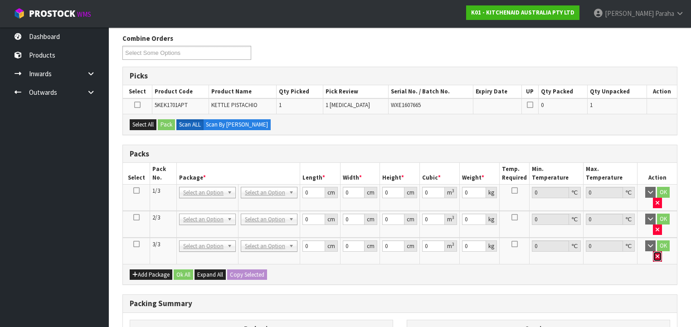
click at [659, 253] on icon "button" at bounding box center [657, 256] width 4 height 6
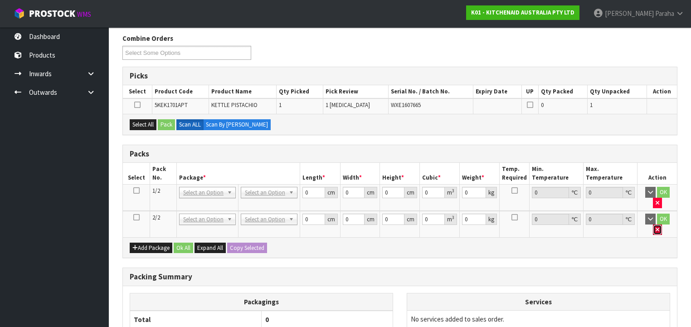
click at [659, 227] on icon "button" at bounding box center [657, 230] width 4 height 6
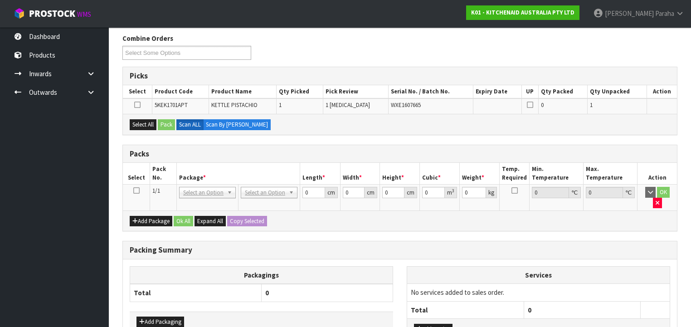
click at [137, 191] on icon at bounding box center [136, 190] width 6 height 0
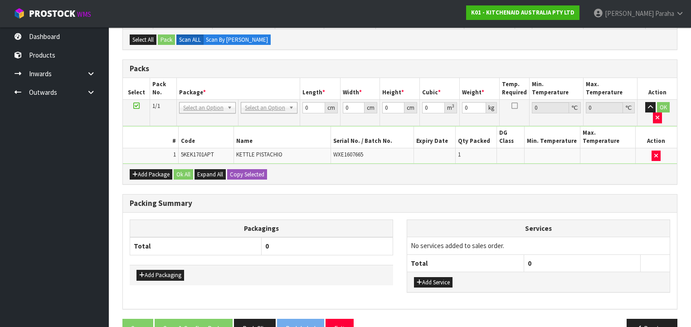
scroll to position [180, 0]
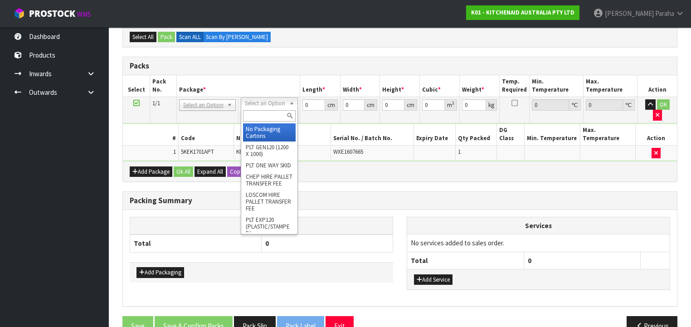
click at [274, 116] on input "text" at bounding box center [269, 115] width 52 height 11
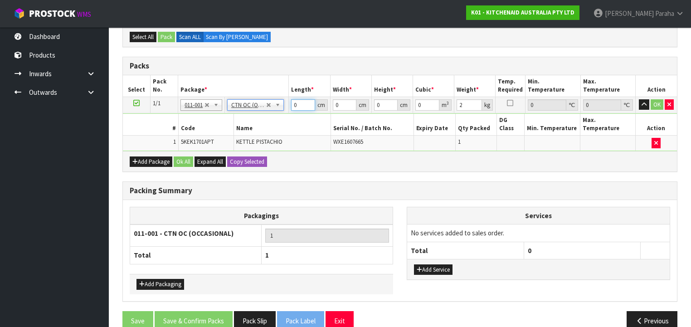
drag, startPoint x: 297, startPoint y: 103, endPoint x: 280, endPoint y: 107, distance: 17.1
click at [280, 107] on tr "1/1 NONE 007-001 007-002 007-004 007-009 007-013 007-014 007-015 007-017 007-01…" at bounding box center [400, 105] width 554 height 16
click at [639, 99] on button "button" at bounding box center [644, 104] width 10 height 11
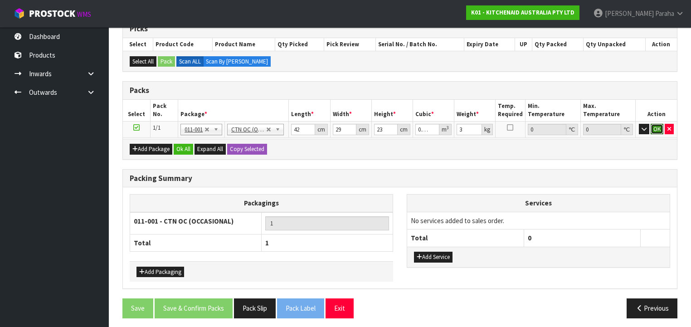
click button "OK" at bounding box center [656, 129] width 13 height 11
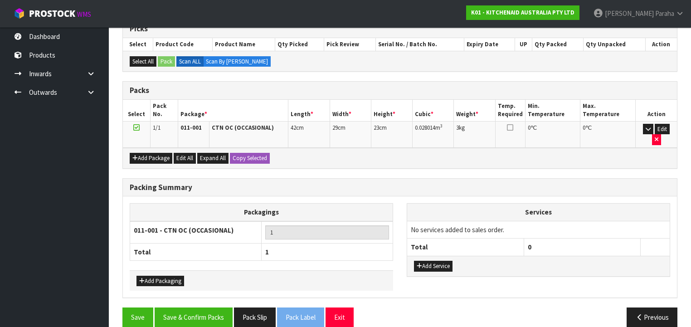
scroll to position [155, 0]
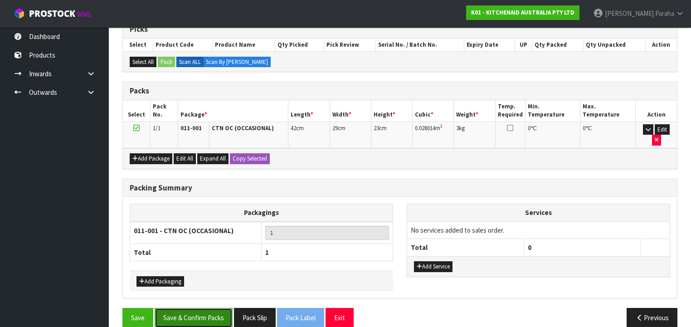
click at [204, 308] on button "Save & Confirm Packs" at bounding box center [194, 317] width 78 height 19
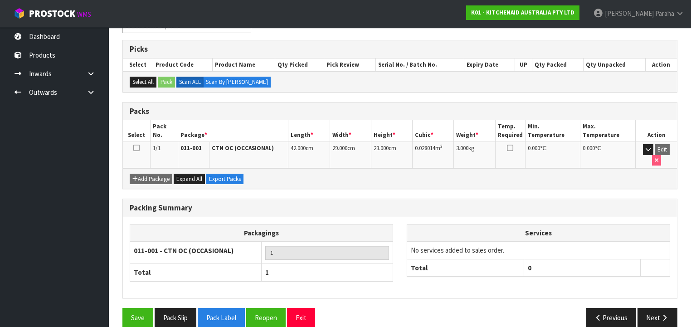
scroll to position [169, 0]
click at [666, 314] on icon "button" at bounding box center [664, 317] width 9 height 7
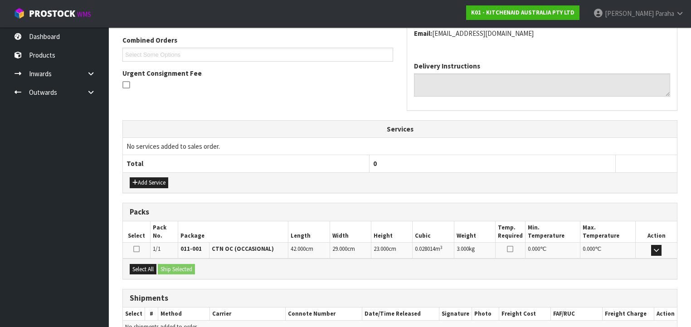
scroll to position [277, 0]
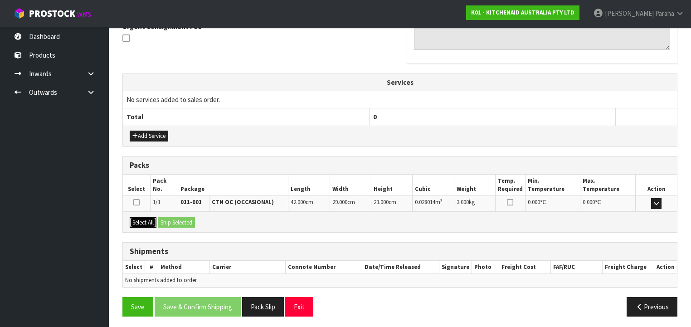
click at [141, 221] on button "Select All" at bounding box center [143, 222] width 27 height 11
click at [169, 220] on button "Ship Selected" at bounding box center [176, 222] width 37 height 11
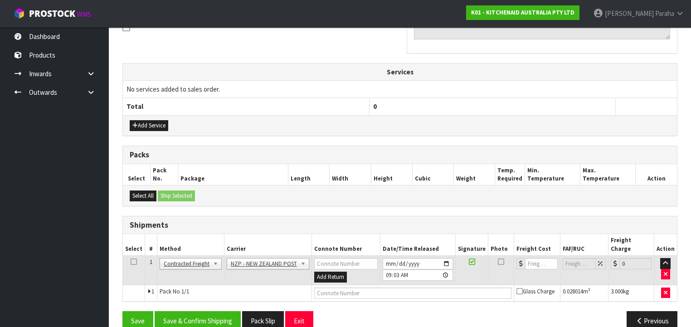
scroll to position [293, 0]
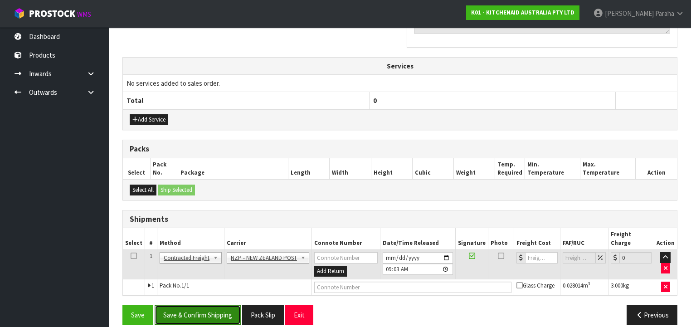
click at [199, 305] on button "Save & Confirm Shipping" at bounding box center [198, 314] width 86 height 19
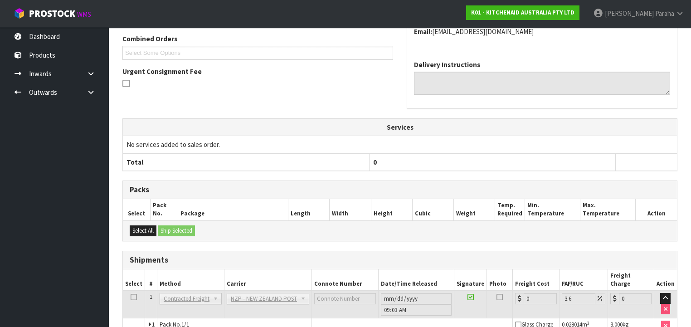
scroll to position [281, 0]
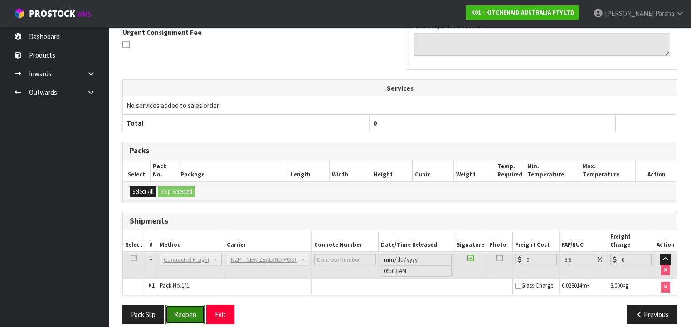
click at [187, 309] on button "Reopen" at bounding box center [184, 314] width 39 height 19
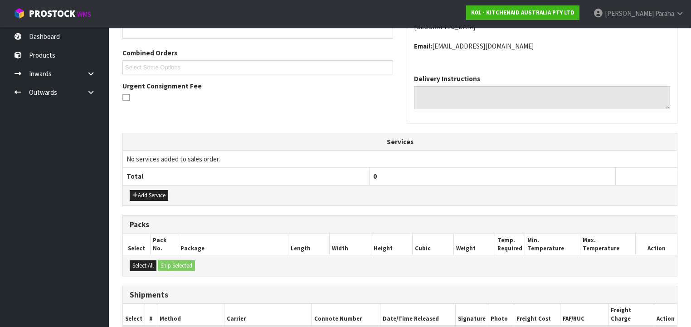
scroll to position [301, 0]
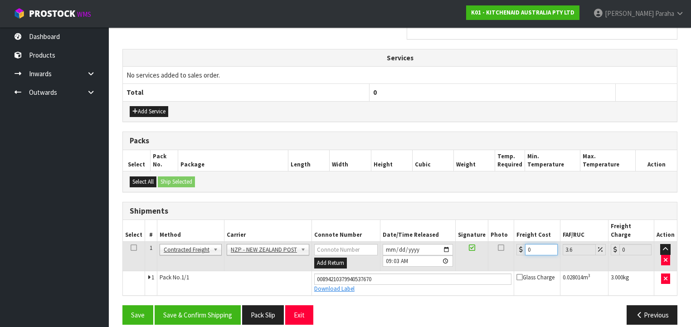
click at [519, 244] on div "0" at bounding box center [536, 249] width 41 height 11
click at [223, 306] on button "Save & Confirm Shipping" at bounding box center [198, 314] width 86 height 19
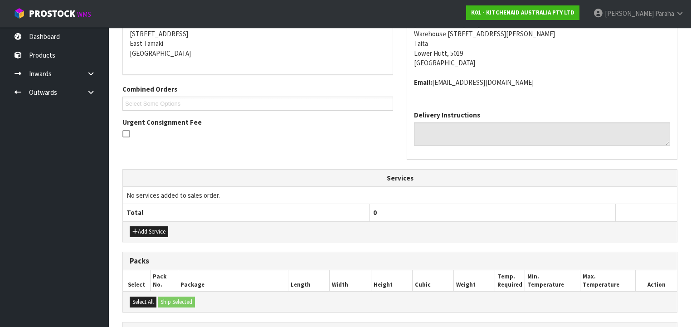
scroll to position [277, 0]
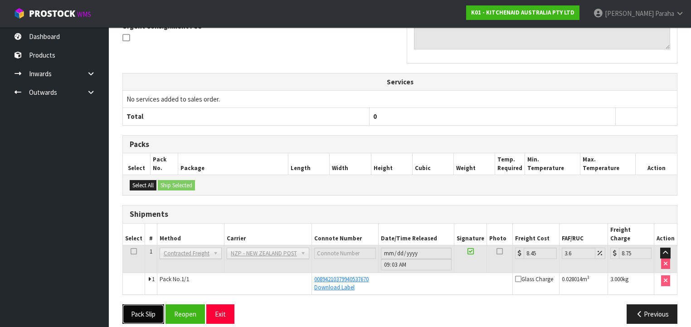
click at [144, 304] on button "Pack Slip" at bounding box center [143, 313] width 42 height 19
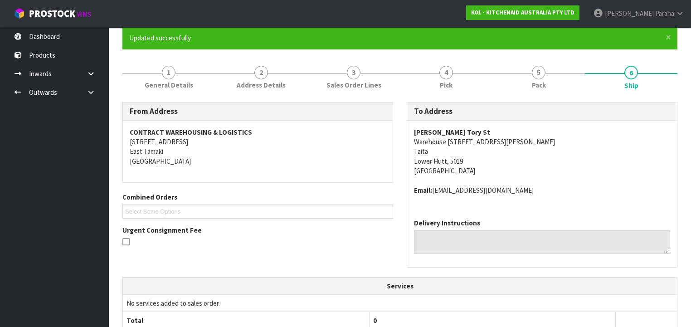
scroll to position [0, 0]
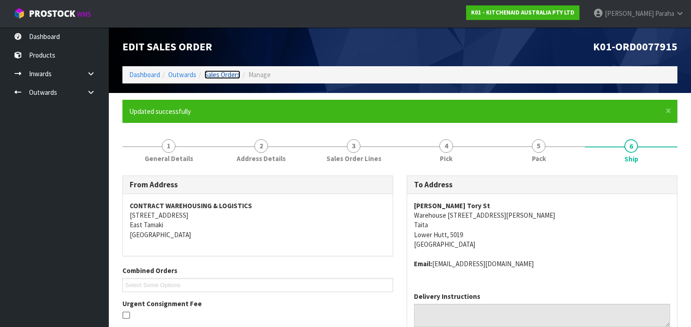
click at [216, 72] on link "Sales Orders" at bounding box center [222, 74] width 36 height 9
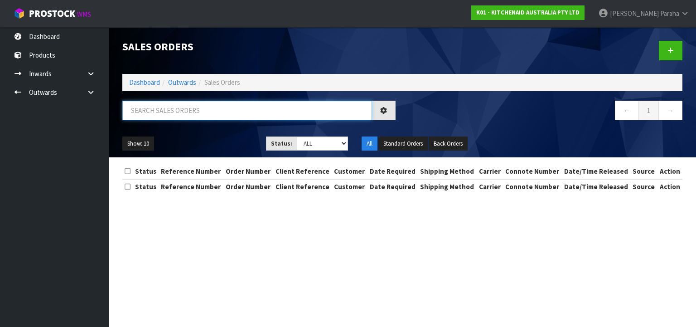
click at [153, 111] on input "text" at bounding box center [247, 110] width 250 height 19
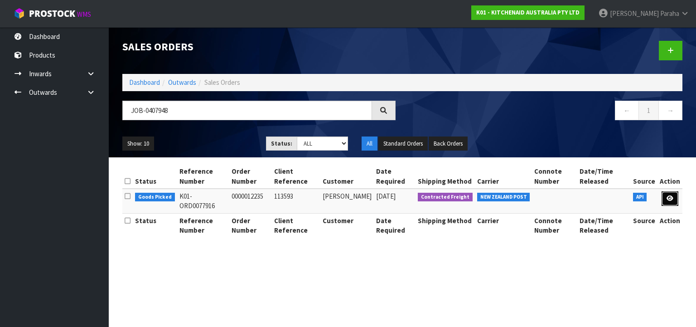
click at [679, 197] on link at bounding box center [670, 198] width 17 height 15
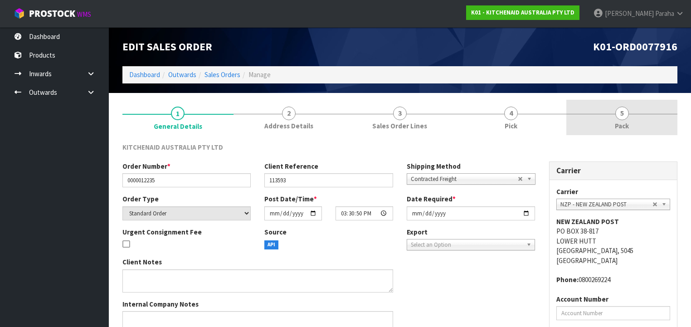
click at [619, 118] on span "5" at bounding box center [622, 114] width 14 height 14
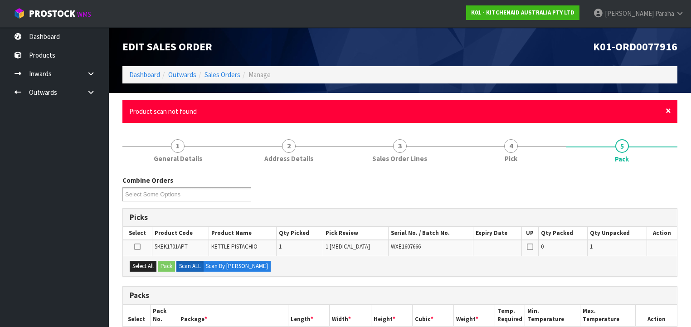
click at [666, 112] on span "×" at bounding box center [667, 110] width 5 height 13
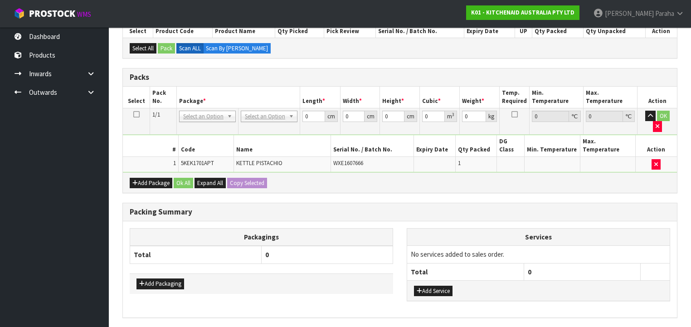
scroll to position [180, 0]
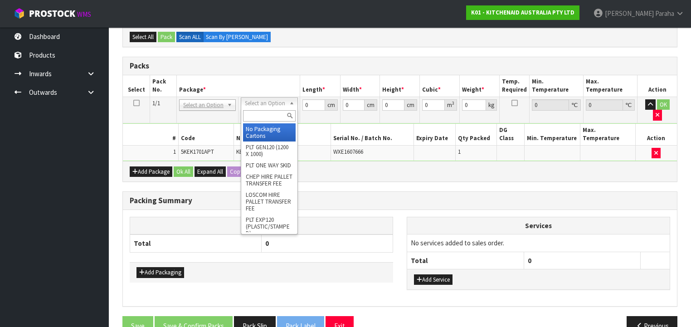
click at [262, 113] on input "text" at bounding box center [269, 115] width 52 height 11
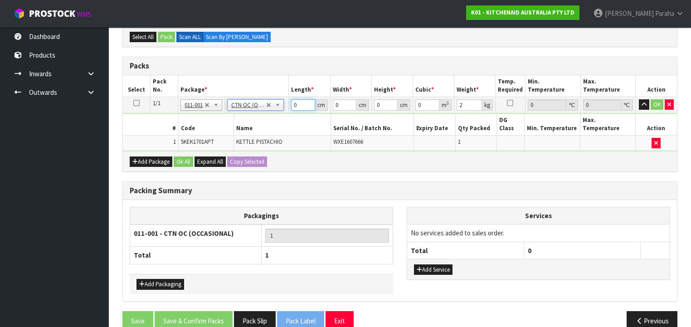
drag, startPoint x: 297, startPoint y: 103, endPoint x: 288, endPoint y: 107, distance: 9.6
click at [288, 107] on tr "1/1 NONE 007-001 007-002 007-004 007-009 007-013 007-014 007-015 007-017 007-01…" at bounding box center [400, 105] width 554 height 16
click at [639, 99] on button "button" at bounding box center [644, 104] width 10 height 11
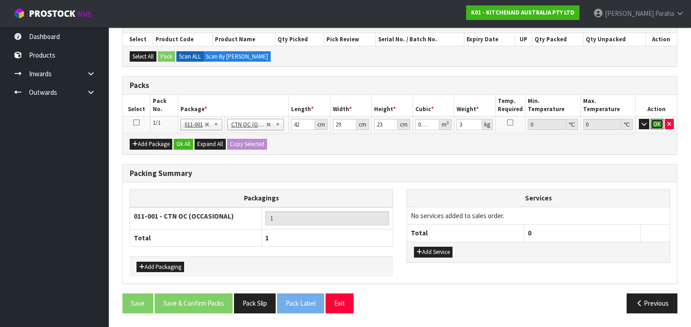
scroll to position [155, 0]
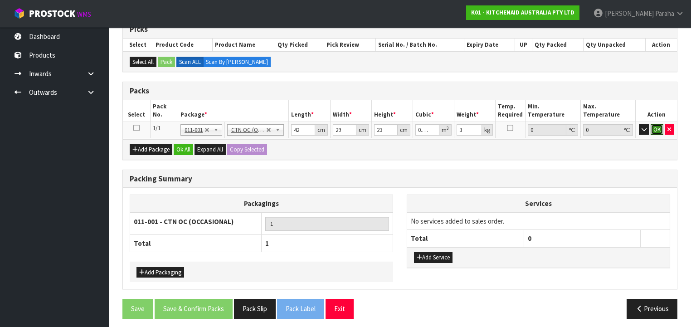
click button "OK" at bounding box center [656, 129] width 13 height 11
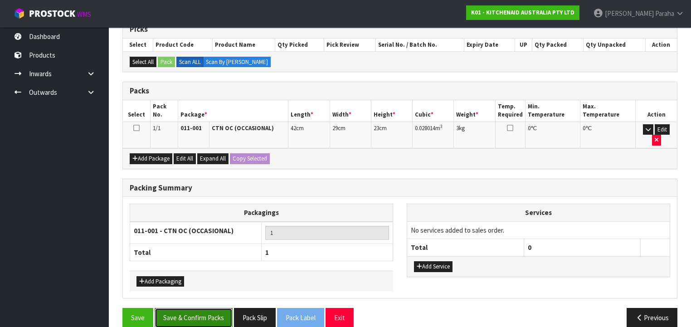
click at [197, 309] on button "Save & Confirm Packs" at bounding box center [194, 317] width 78 height 19
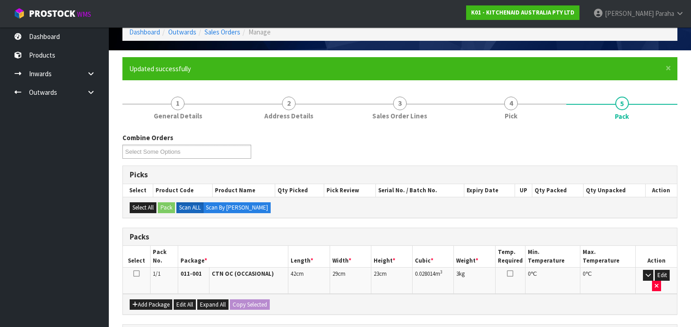
scroll to position [169, 0]
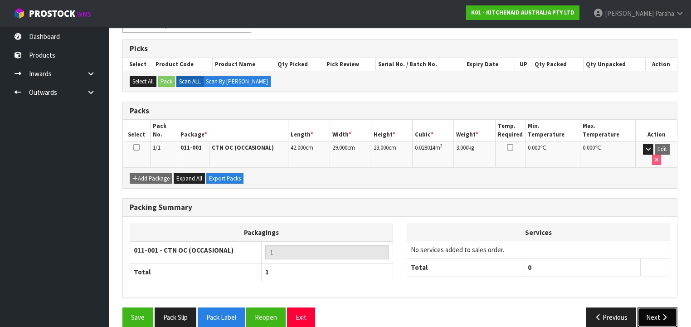
click at [658, 307] on button "Next" at bounding box center [657, 316] width 40 height 19
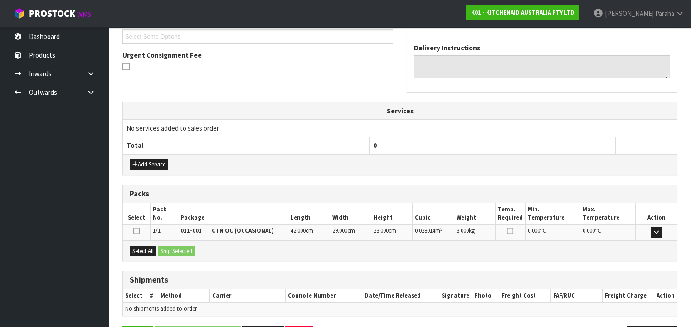
scroll to position [277, 0]
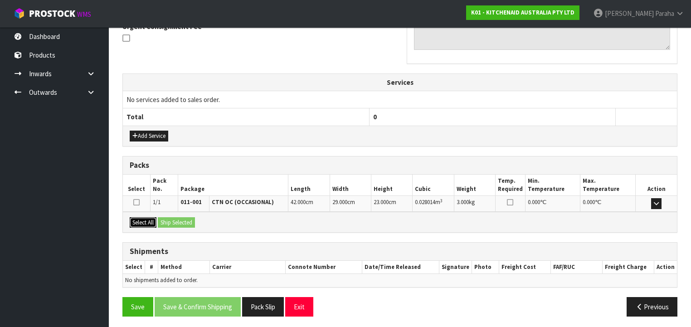
click at [138, 221] on button "Select All" at bounding box center [143, 222] width 27 height 11
click at [183, 221] on button "Ship Selected" at bounding box center [176, 222] width 37 height 11
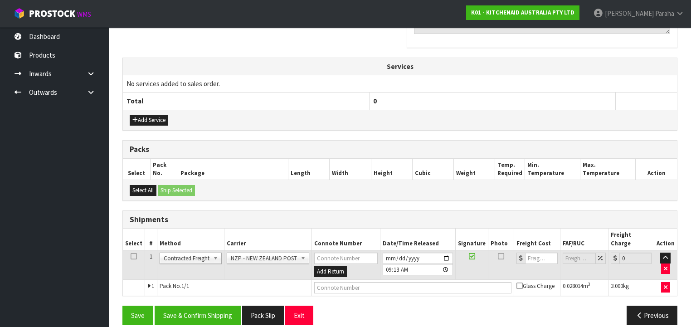
scroll to position [293, 0]
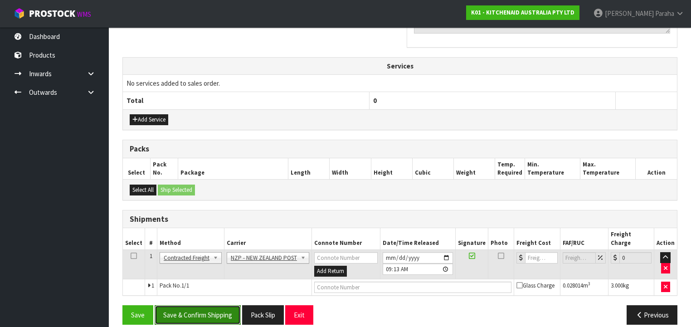
click at [200, 305] on button "Save & Confirm Shipping" at bounding box center [198, 314] width 86 height 19
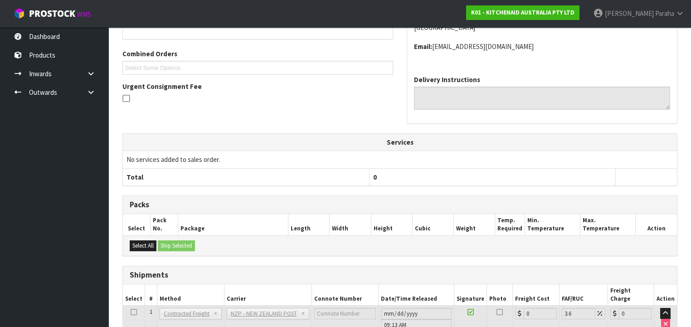
scroll to position [281, 0]
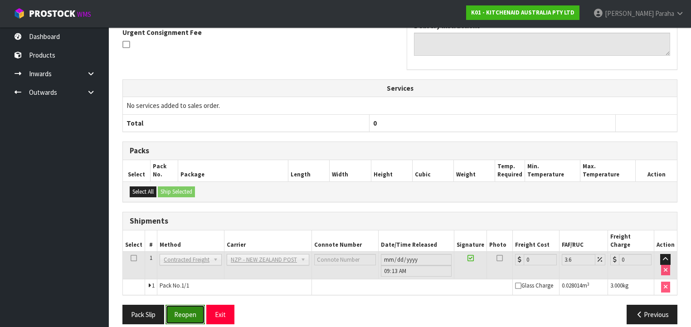
click at [181, 305] on button "Reopen" at bounding box center [184, 314] width 39 height 19
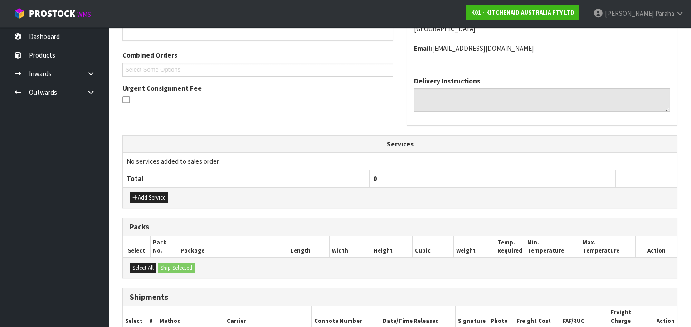
scroll to position [301, 0]
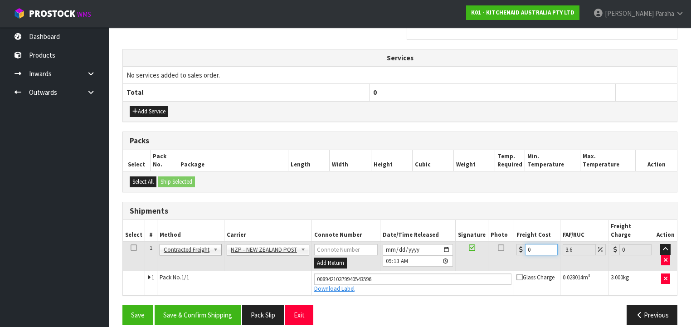
drag, startPoint x: 528, startPoint y: 238, endPoint x: 523, endPoint y: 239, distance: 5.1
click at [525, 244] on input "0" at bounding box center [541, 249] width 32 height 11
click at [230, 305] on button "Save & Confirm Shipping" at bounding box center [198, 314] width 86 height 19
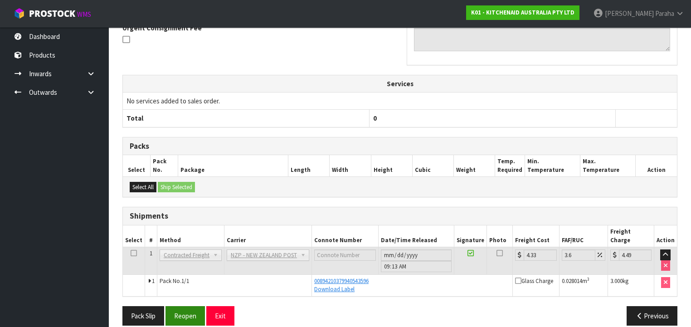
scroll to position [277, 0]
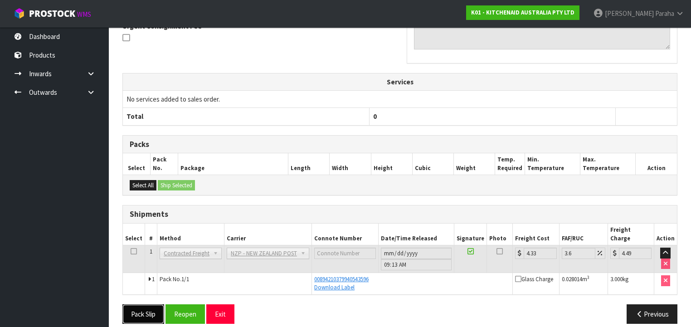
click at [145, 304] on button "Pack Slip" at bounding box center [143, 313] width 42 height 19
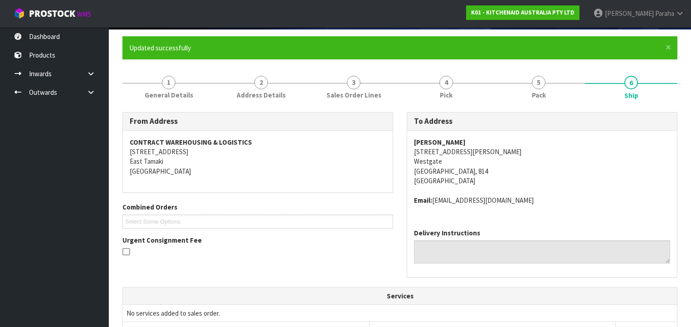
scroll to position [0, 0]
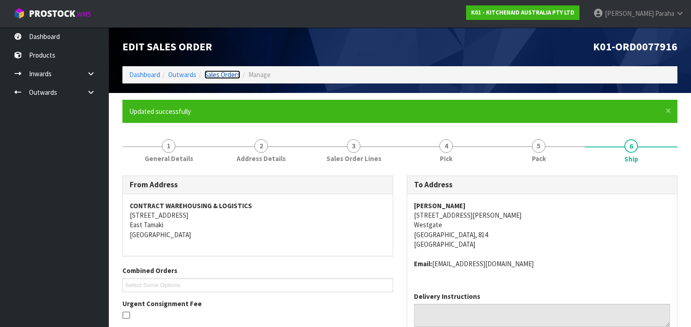
click at [214, 75] on link "Sales Orders" at bounding box center [222, 74] width 36 height 9
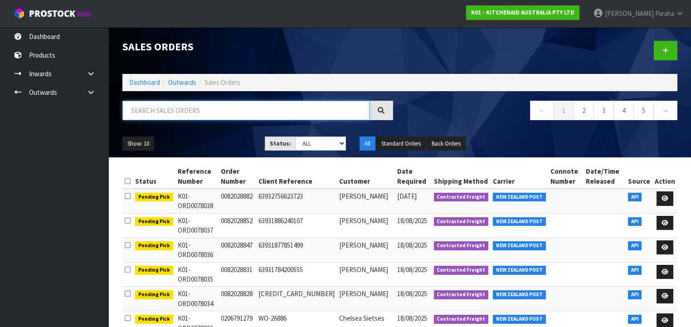
click at [257, 111] on input "text" at bounding box center [245, 110] width 247 height 19
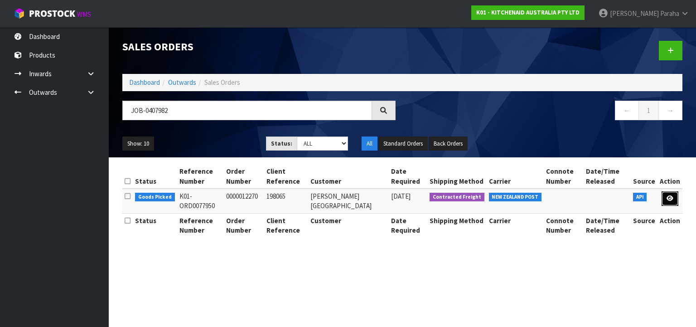
click at [670, 199] on icon at bounding box center [670, 198] width 7 height 6
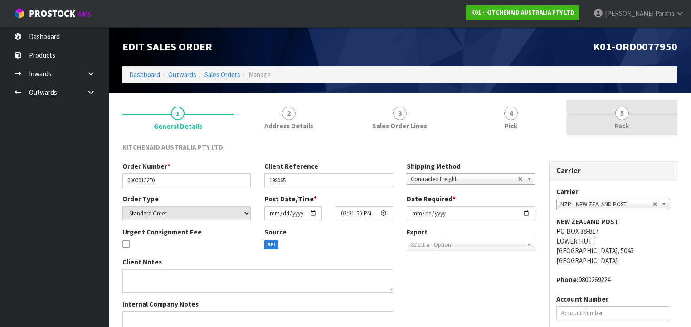
click at [628, 112] on span "5" at bounding box center [622, 114] width 14 height 14
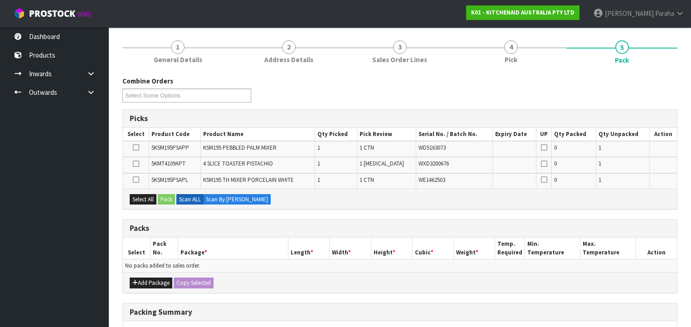
scroll to position [73, 0]
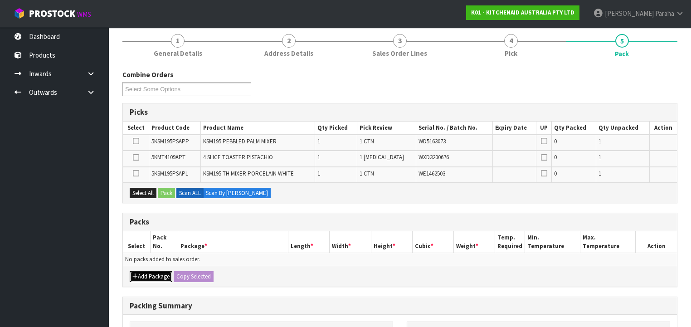
click at [161, 272] on button "Add Package" at bounding box center [151, 276] width 43 height 11
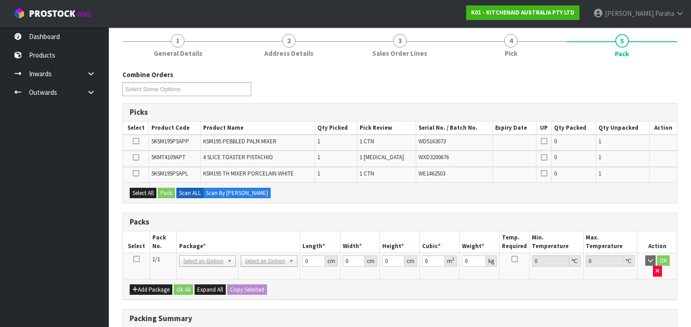
click at [137, 259] on icon at bounding box center [136, 259] width 6 height 0
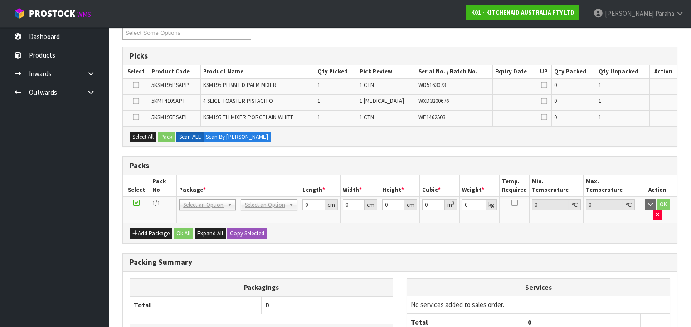
scroll to position [145, 0]
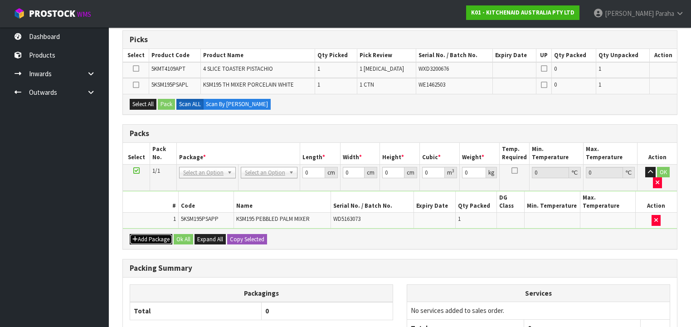
click at [140, 234] on button "Add Package" at bounding box center [151, 239] width 43 height 11
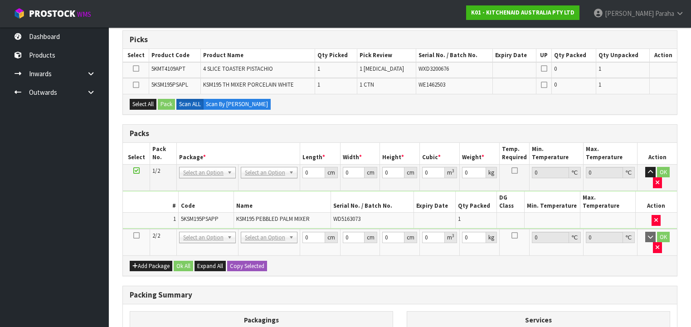
click at [136, 235] on icon at bounding box center [136, 235] width 6 height 0
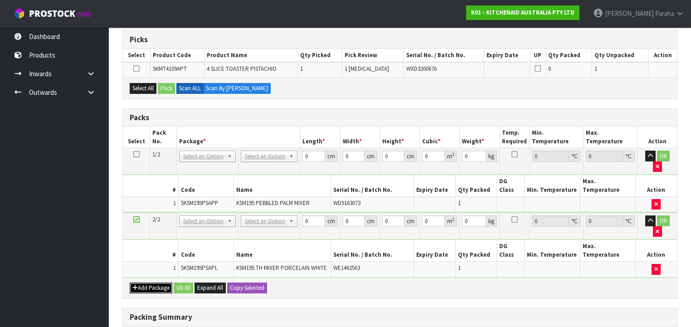
click at [141, 282] on button "Add Package" at bounding box center [151, 287] width 43 height 11
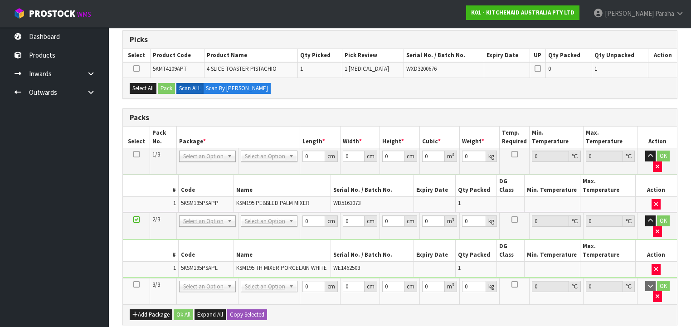
click at [136, 284] on icon at bounding box center [136, 284] width 6 height 0
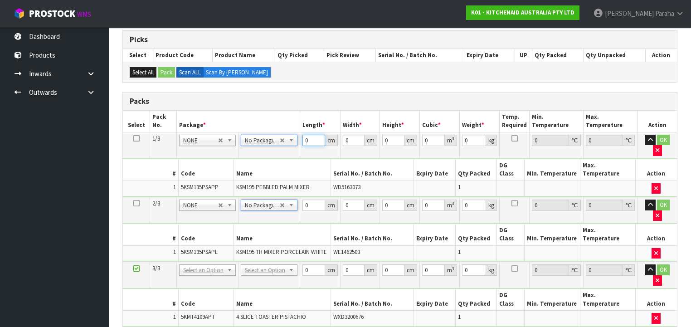
drag, startPoint x: 306, startPoint y: 140, endPoint x: 298, endPoint y: 139, distance: 8.7
click at [298, 139] on tr "1/3 NONE 007-001 007-002 007-004 007-009 007-013 007-014 007-015 007-017 007-01…" at bounding box center [400, 145] width 554 height 26
click at [645, 135] on button "button" at bounding box center [650, 140] width 10 height 11
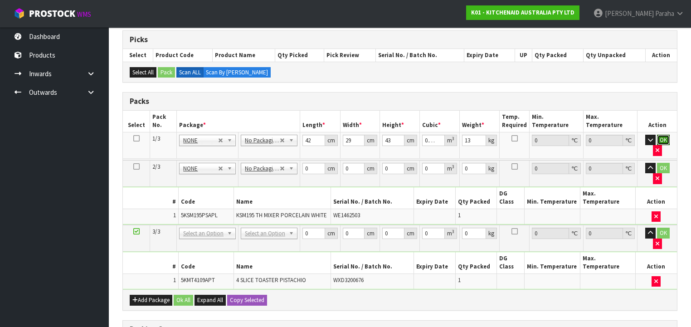
click button "OK" at bounding box center [663, 140] width 13 height 11
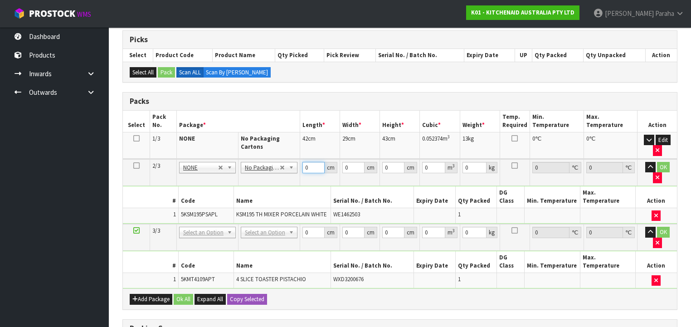
drag, startPoint x: 310, startPoint y: 165, endPoint x: 300, endPoint y: 167, distance: 10.1
click at [300, 168] on td "0 cm" at bounding box center [320, 172] width 40 height 27
click at [645, 162] on button "button" at bounding box center [650, 167] width 10 height 11
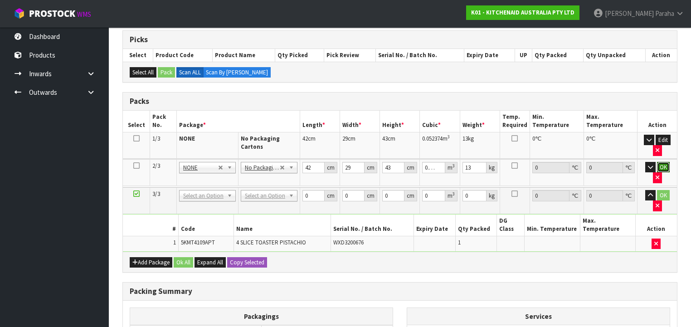
click button "OK" at bounding box center [663, 167] width 13 height 11
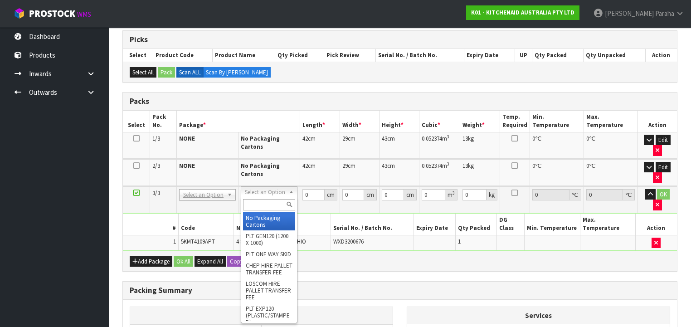
click at [267, 207] on input "text" at bounding box center [269, 204] width 52 height 11
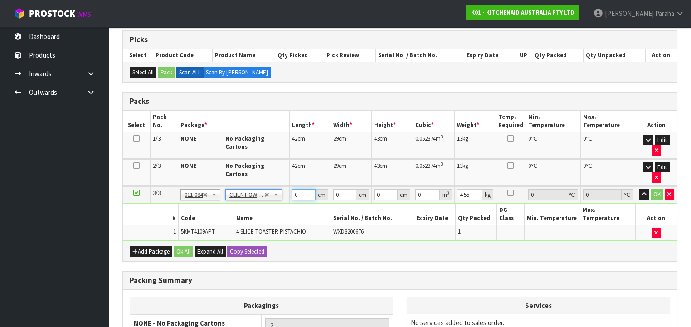
drag, startPoint x: 294, startPoint y: 169, endPoint x: 287, endPoint y: 171, distance: 7.0
click at [287, 186] on tr "3/3 NONE 007-001 007-002 007-004 007-009 007-013 007-014 007-015 007-017 007-01…" at bounding box center [400, 194] width 554 height 17
click at [639, 189] on button "button" at bounding box center [644, 194] width 10 height 11
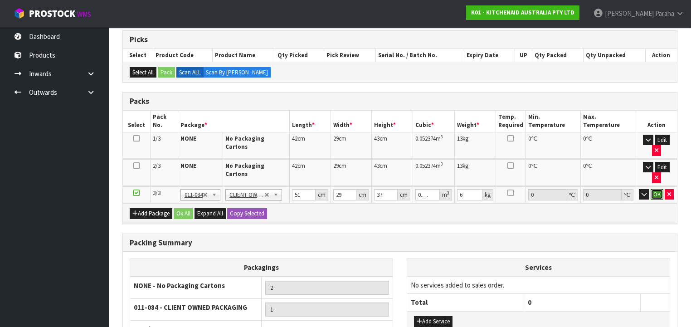
click button "OK" at bounding box center [656, 194] width 13 height 11
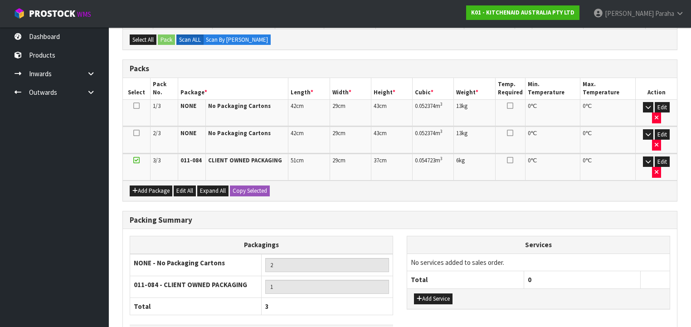
scroll to position [210, 0]
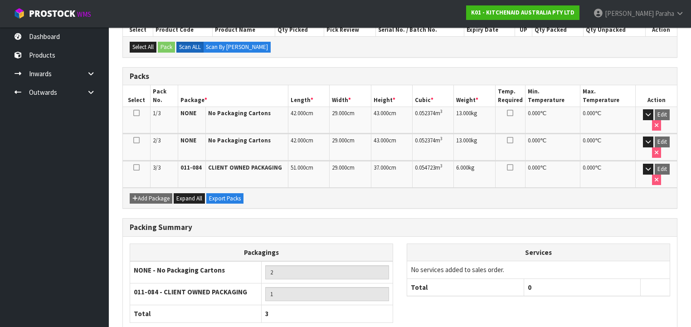
scroll to position [223, 0]
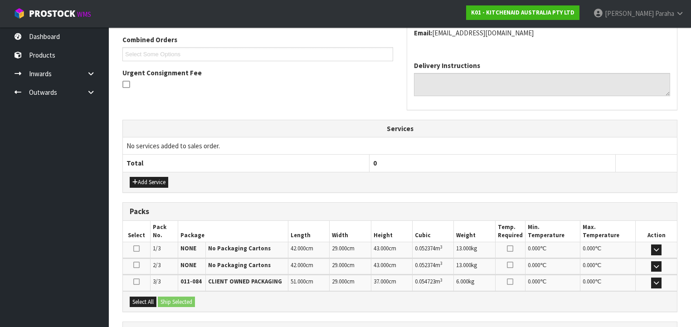
scroll to position [310, 0]
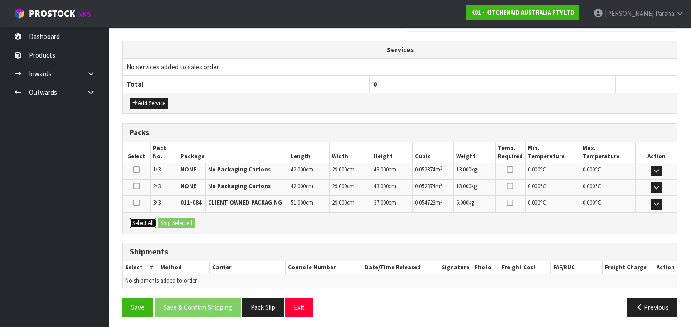
click at [145, 218] on button "Select All" at bounding box center [143, 223] width 27 height 11
click at [173, 218] on button "Ship Selected" at bounding box center [176, 223] width 37 height 11
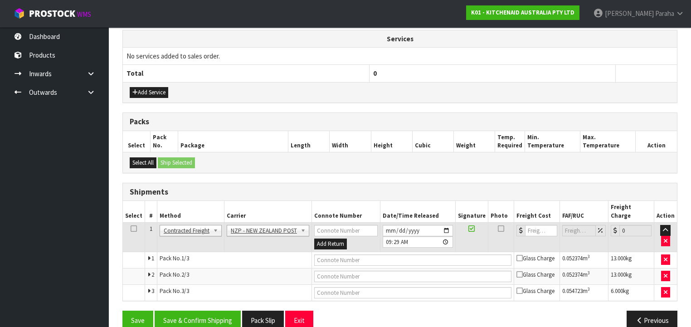
scroll to position [325, 0]
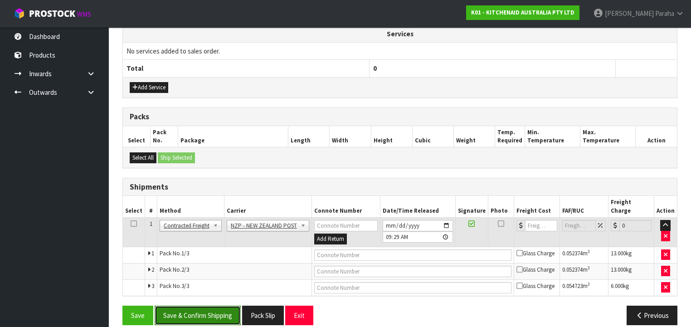
click at [190, 305] on button "Save & Confirm Shipping" at bounding box center [198, 314] width 86 height 19
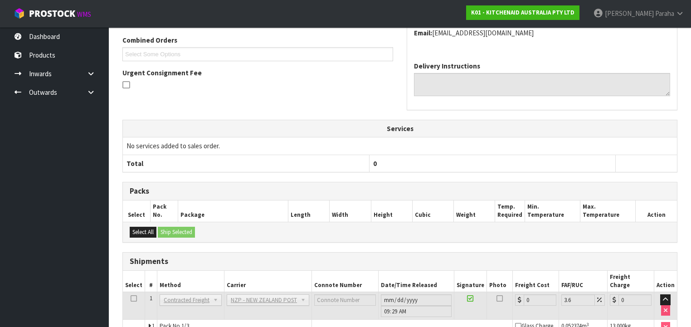
scroll to position [311, 0]
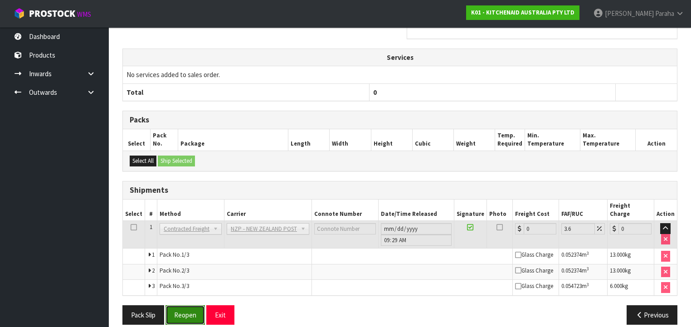
click at [183, 305] on button "Reopen" at bounding box center [184, 314] width 39 height 19
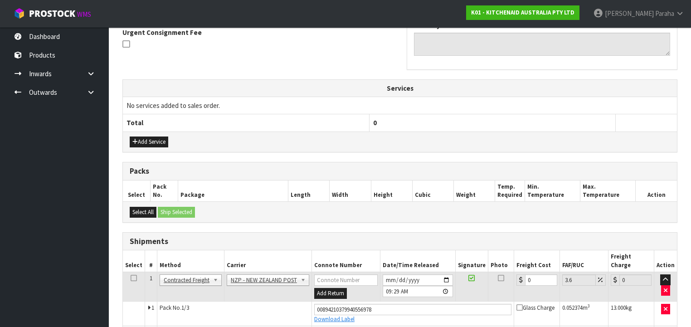
scroll to position [326, 0]
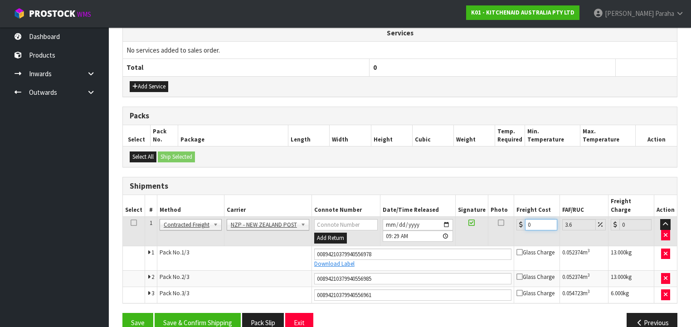
drag, startPoint x: 531, startPoint y: 213, endPoint x: 508, endPoint y: 218, distance: 23.2
click at [508, 218] on tr "1 Client Local Pickup Customer Local Pickup Company Freight Contracted Freight …" at bounding box center [400, 231] width 554 height 29
click at [203, 313] on button "Save & Confirm Shipping" at bounding box center [198, 322] width 86 height 19
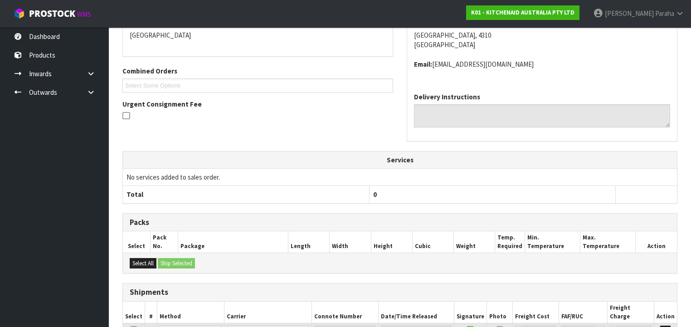
scroll to position [308, 0]
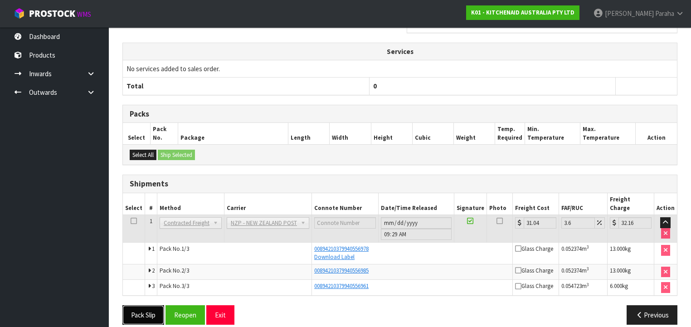
click at [135, 305] on button "Pack Slip" at bounding box center [143, 314] width 42 height 19
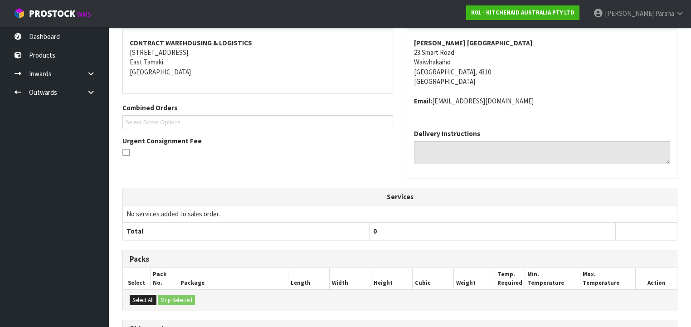
scroll to position [0, 0]
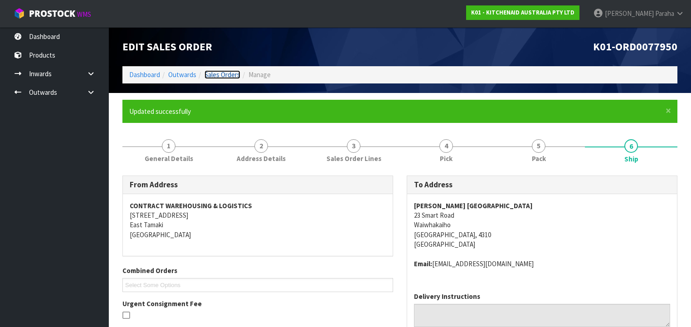
click at [232, 75] on link "Sales Orders" at bounding box center [222, 74] width 36 height 9
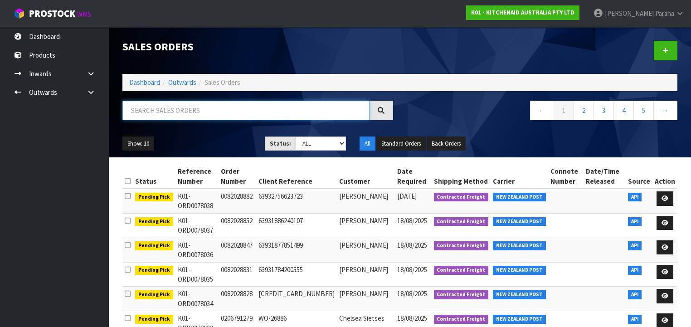
click at [225, 107] on input "text" at bounding box center [245, 110] width 247 height 19
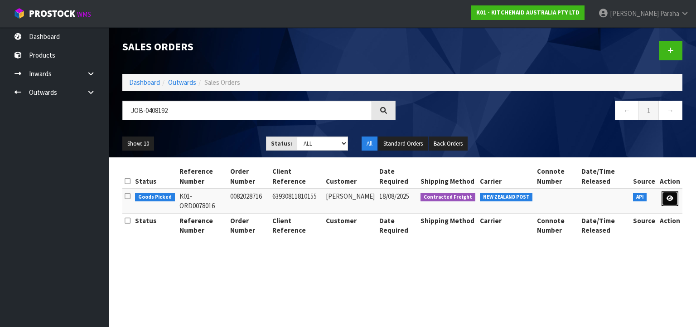
click at [673, 196] on icon at bounding box center [670, 198] width 7 height 6
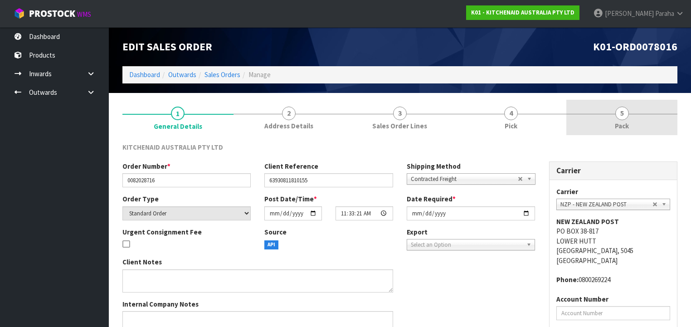
click at [626, 115] on span "5" at bounding box center [622, 114] width 14 height 14
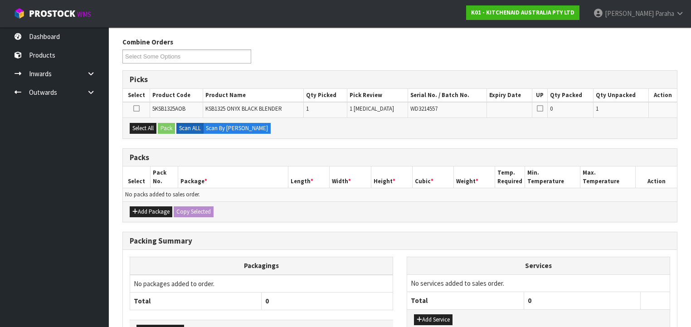
scroll to position [145, 0]
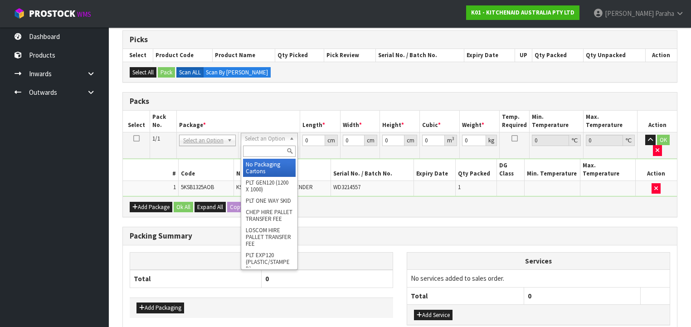
click at [257, 150] on input "text" at bounding box center [269, 150] width 52 height 11
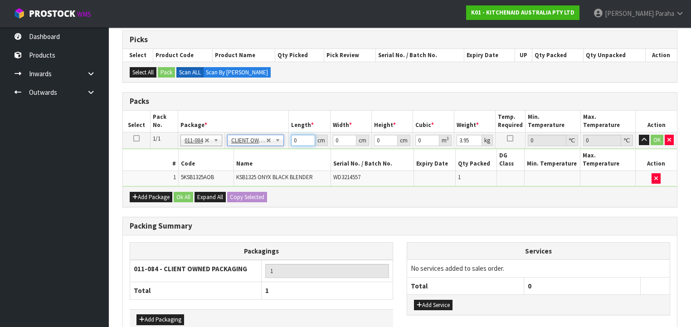
drag, startPoint x: 302, startPoint y: 137, endPoint x: 289, endPoint y: 137, distance: 13.2
click at [289, 137] on td "0 cm" at bounding box center [309, 140] width 41 height 16
click at [639, 135] on button "button" at bounding box center [644, 140] width 10 height 11
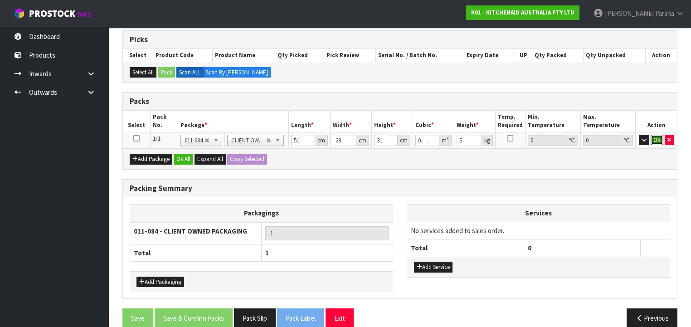
click button "OK" at bounding box center [656, 140] width 13 height 11
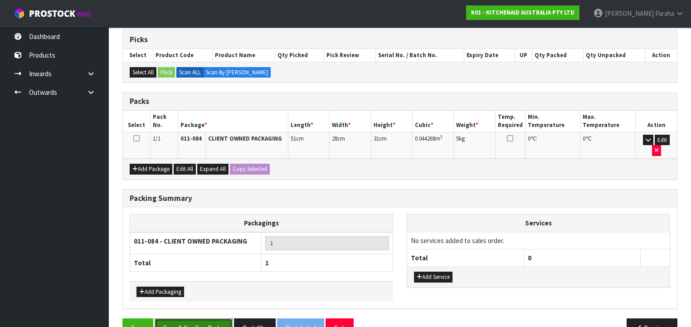
click at [221, 318] on button "Save & Confirm Packs" at bounding box center [194, 327] width 78 height 19
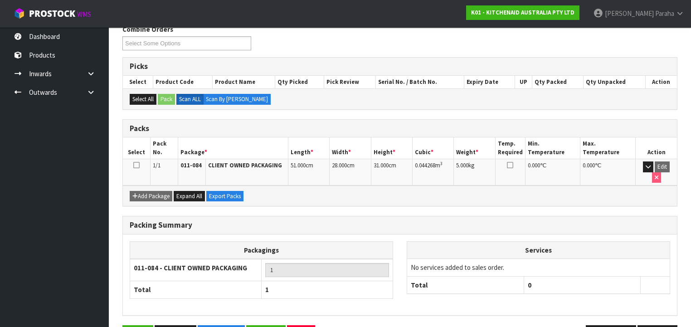
scroll to position [169, 0]
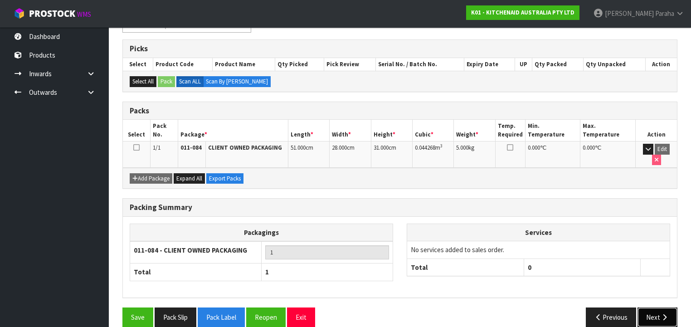
click at [656, 307] on button "Next" at bounding box center [657, 316] width 40 height 19
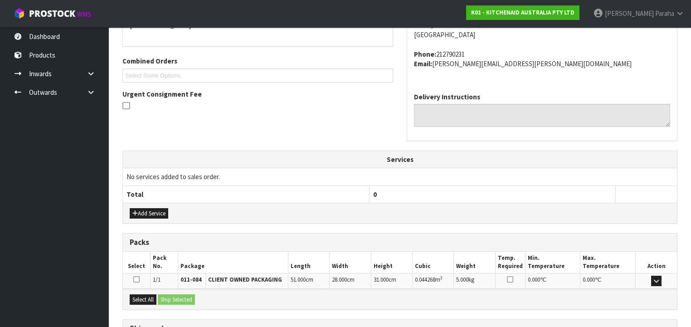
scroll to position [286, 0]
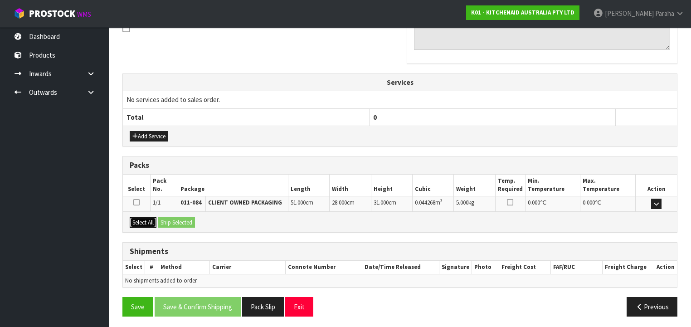
click at [143, 221] on button "Select All" at bounding box center [143, 222] width 27 height 11
click at [165, 218] on button "Ship Selected" at bounding box center [176, 222] width 37 height 11
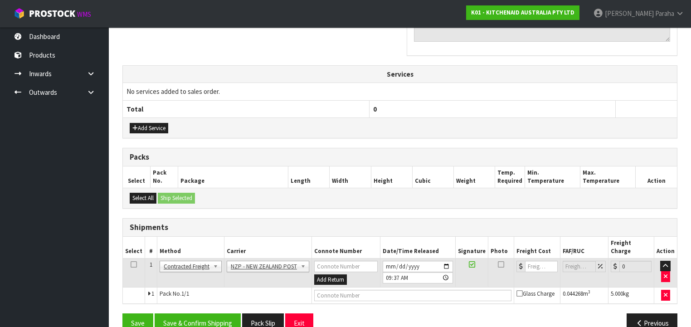
scroll to position [303, 0]
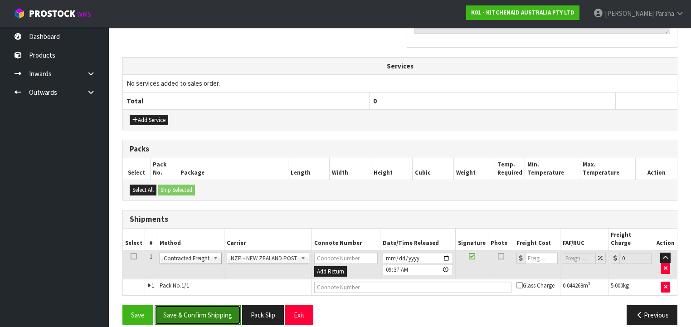
click at [194, 306] on button "Save & Confirm Shipping" at bounding box center [198, 314] width 86 height 19
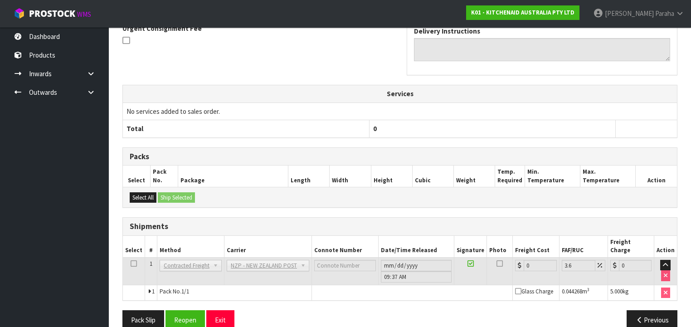
scroll to position [290, 0]
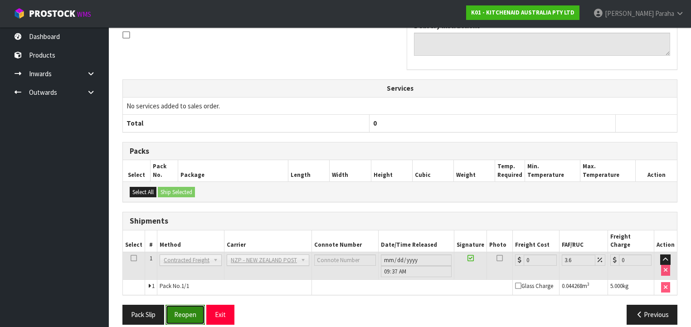
click at [186, 305] on button "Reopen" at bounding box center [184, 314] width 39 height 19
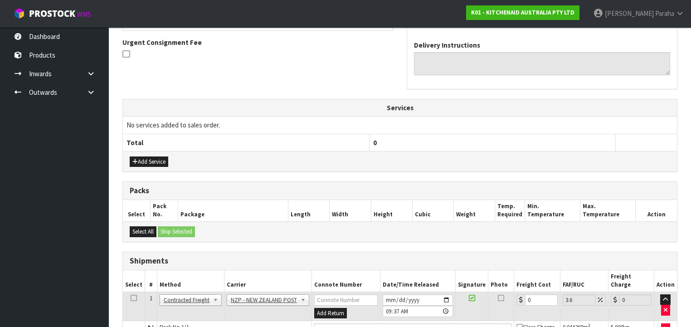
scroll to position [311, 0]
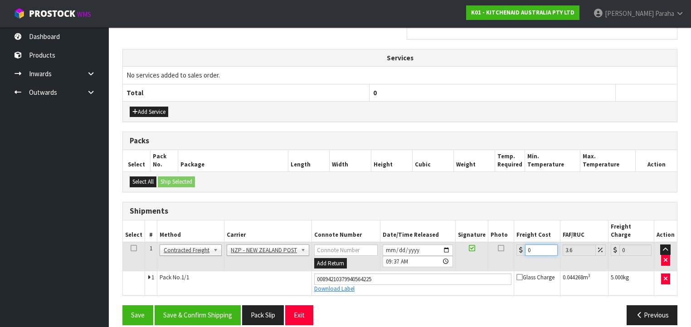
drag, startPoint x: 534, startPoint y: 238, endPoint x: 506, endPoint y: 241, distance: 27.8
click at [508, 242] on tr "1 Client Local Pickup Customer Local Pickup Company Freight Contracted Freight …" at bounding box center [400, 256] width 554 height 29
click at [190, 305] on button "Save & Confirm Shipping" at bounding box center [198, 314] width 86 height 19
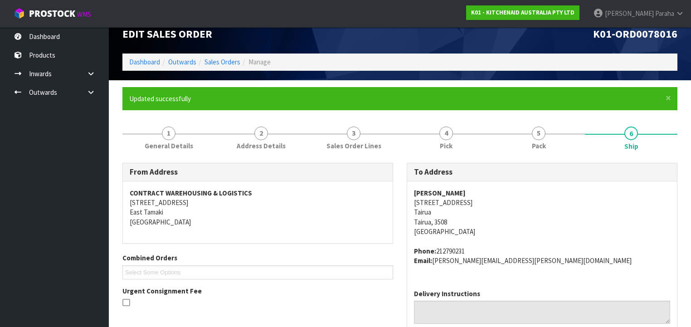
scroll to position [0, 0]
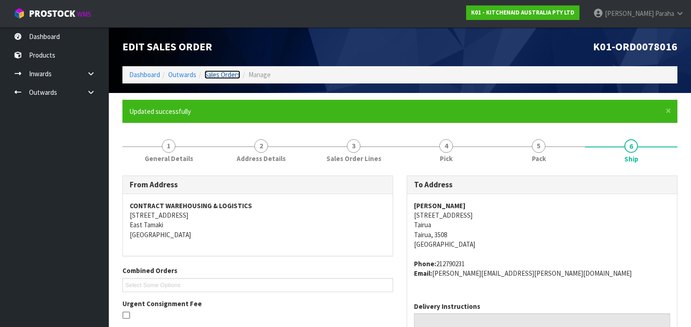
click at [216, 78] on link "Sales Orders" at bounding box center [222, 74] width 36 height 9
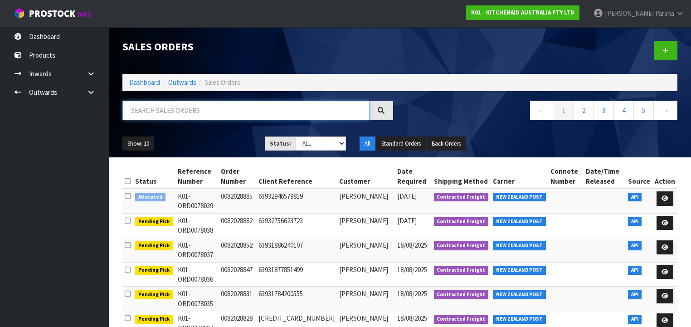
click at [153, 111] on input "text" at bounding box center [245, 110] width 247 height 19
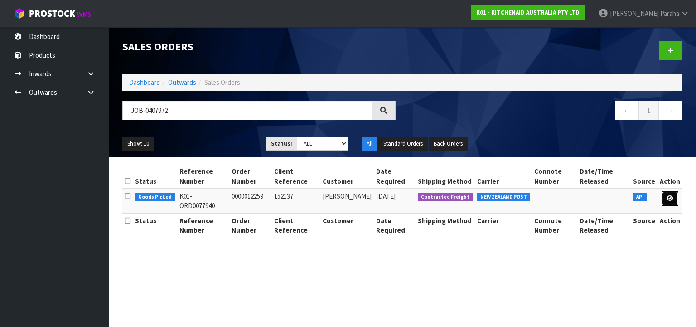
click at [675, 199] on link at bounding box center [670, 198] width 17 height 15
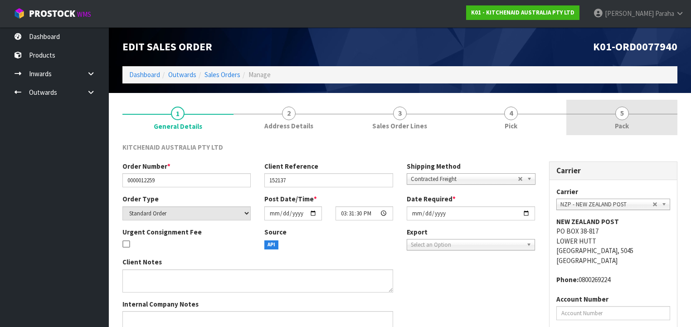
click at [625, 118] on span "5" at bounding box center [622, 114] width 14 height 14
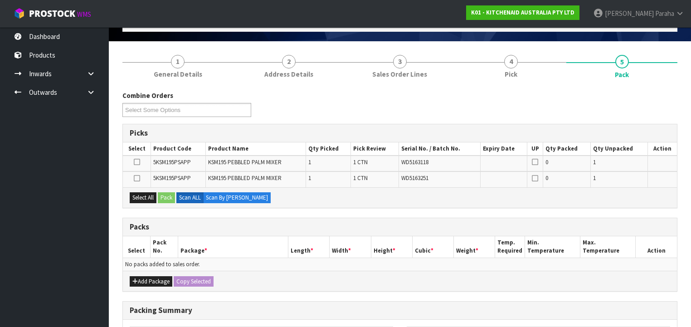
scroll to position [180, 0]
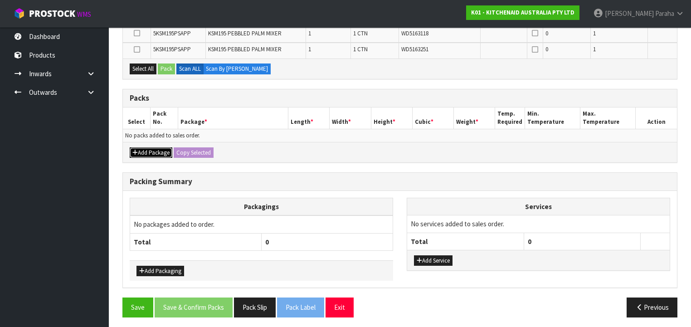
click at [153, 152] on button "Add Package" at bounding box center [151, 152] width 43 height 11
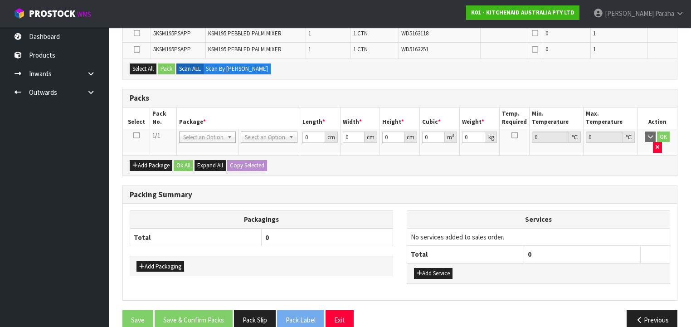
click at [138, 135] on icon at bounding box center [136, 135] width 6 height 0
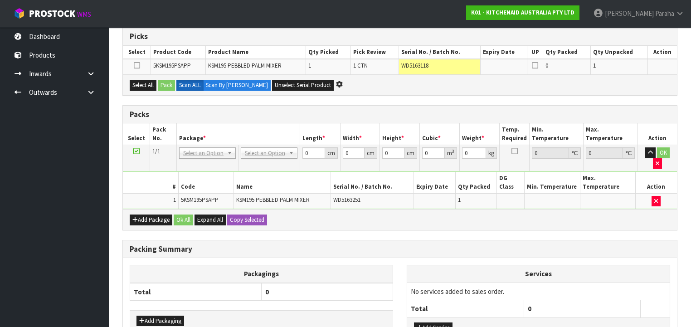
scroll to position [108, 0]
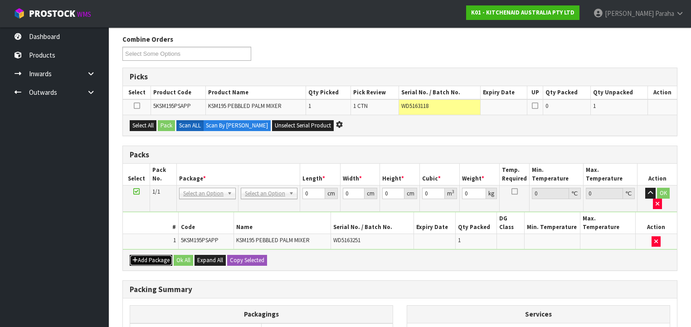
click at [153, 255] on button "Add Package" at bounding box center [151, 260] width 43 height 11
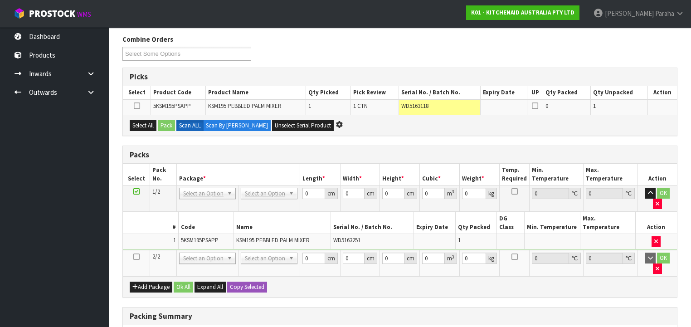
click at [136, 257] on icon at bounding box center [136, 257] width 6 height 0
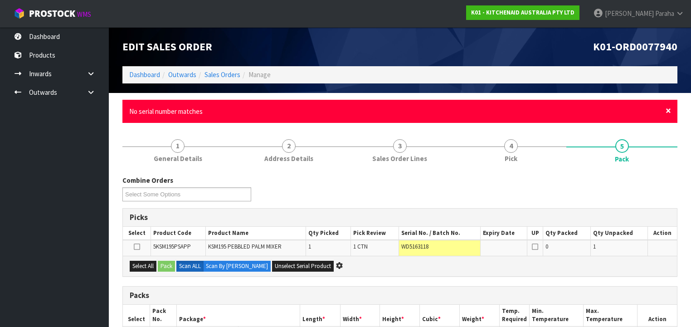
click at [668, 111] on span "×" at bounding box center [667, 110] width 5 height 13
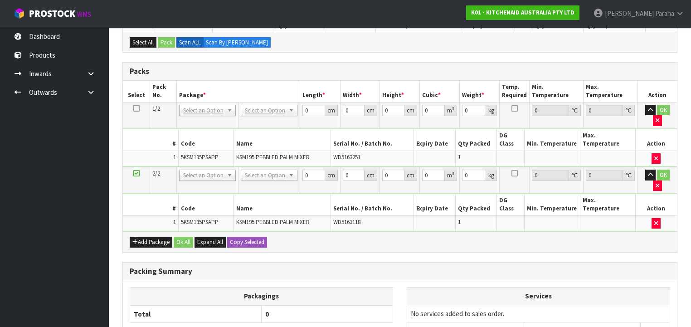
scroll to position [181, 0]
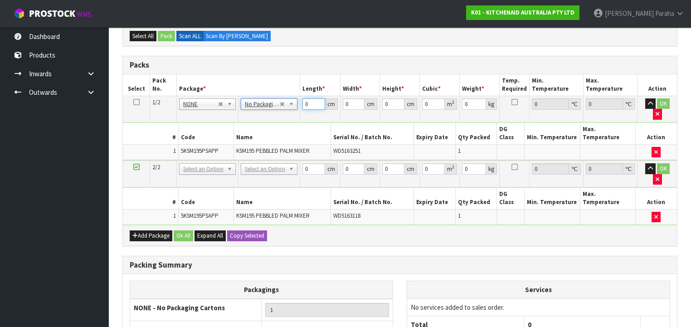
drag, startPoint x: 308, startPoint y: 102, endPoint x: 289, endPoint y: 102, distance: 19.5
click at [289, 102] on tr "1/2 NONE 007-001 007-002 007-004 007-009 007-013 007-014 007-015 007-017 007-01…" at bounding box center [400, 109] width 554 height 26
click at [137, 102] on icon at bounding box center [136, 102] width 6 height 0
click at [245, 230] on button "Copy Selected" at bounding box center [247, 235] width 40 height 11
click at [245, 230] on button "Confirm Copy Selected" at bounding box center [257, 235] width 60 height 11
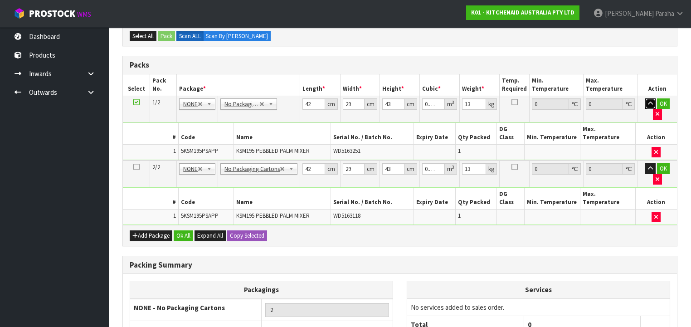
click at [645, 106] on button "button" at bounding box center [650, 103] width 10 height 11
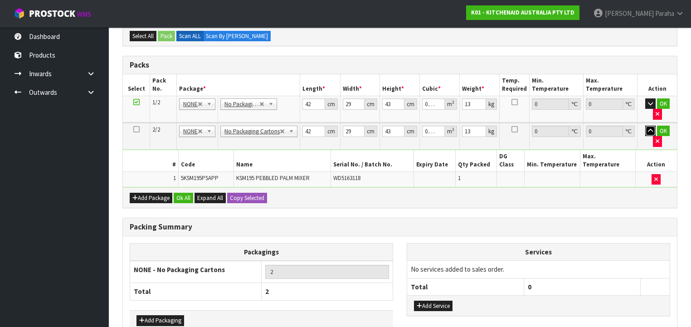
click at [648, 128] on icon "button" at bounding box center [650, 131] width 5 height 6
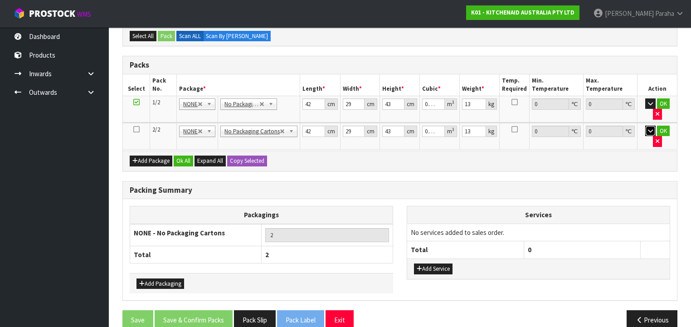
scroll to position [173, 0]
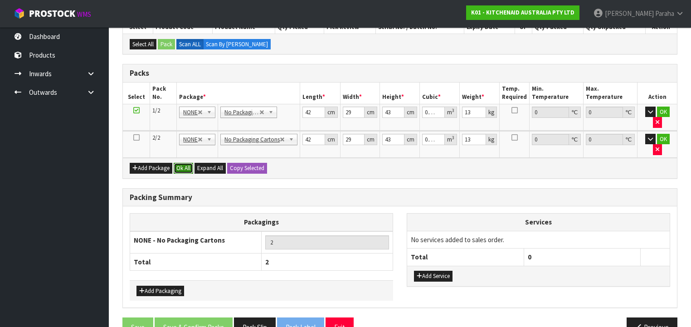
click at [184, 163] on button "Ok All" at bounding box center [183, 168] width 19 height 11
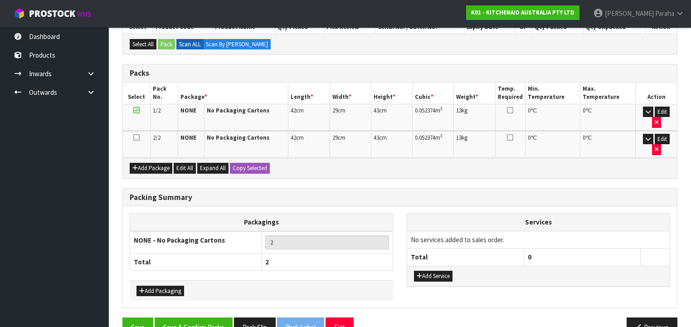
scroll to position [172, 0]
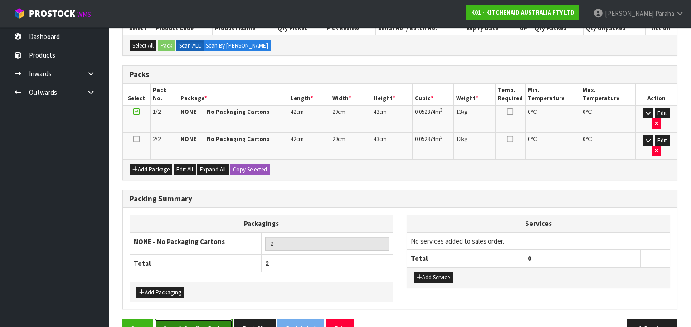
click at [202, 319] on button "Save & Confirm Packs" at bounding box center [194, 328] width 78 height 19
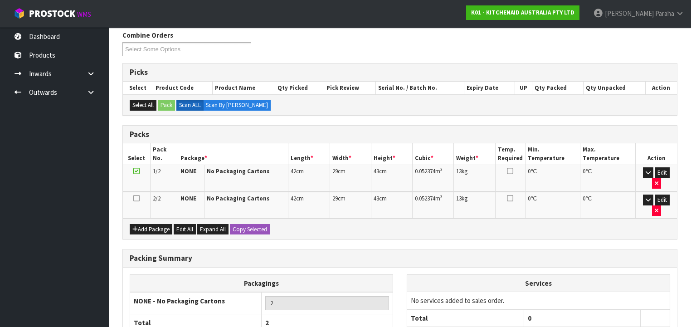
scroll to position [185, 0]
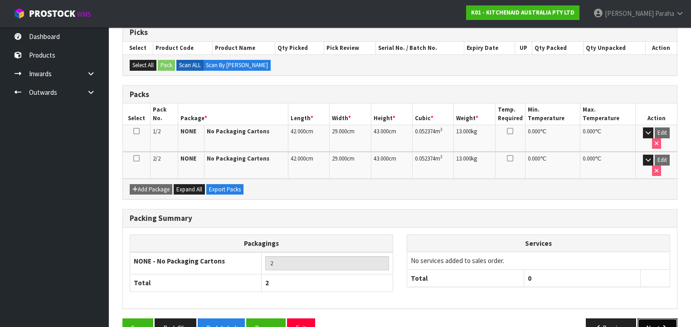
click at [652, 318] on button "Next" at bounding box center [657, 327] width 40 height 19
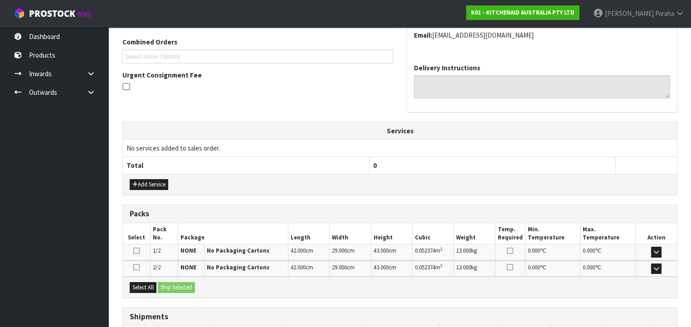
scroll to position [293, 0]
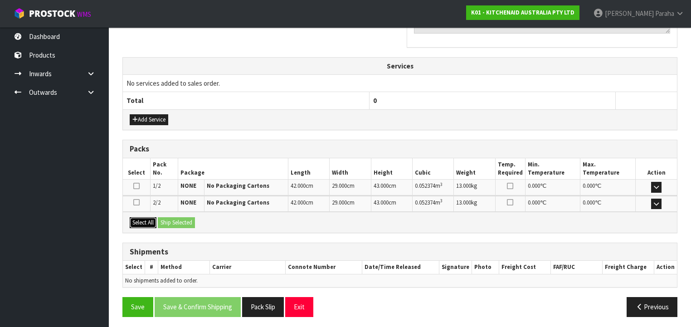
click at [146, 217] on button "Select All" at bounding box center [143, 222] width 27 height 11
click at [192, 221] on button "Ship Selected" at bounding box center [176, 222] width 37 height 11
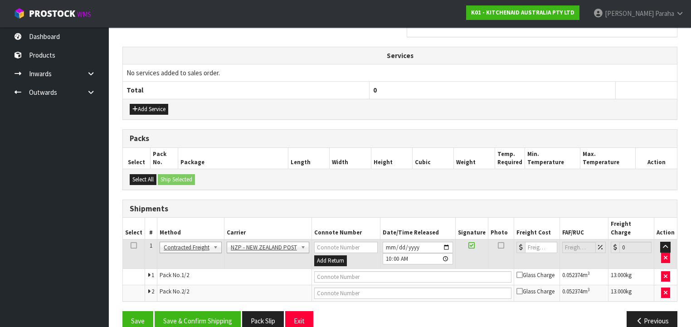
scroll to position [309, 0]
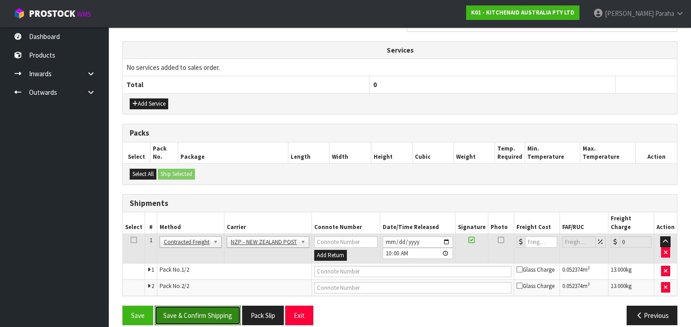
click at [219, 305] on button "Save & Confirm Shipping" at bounding box center [198, 314] width 86 height 19
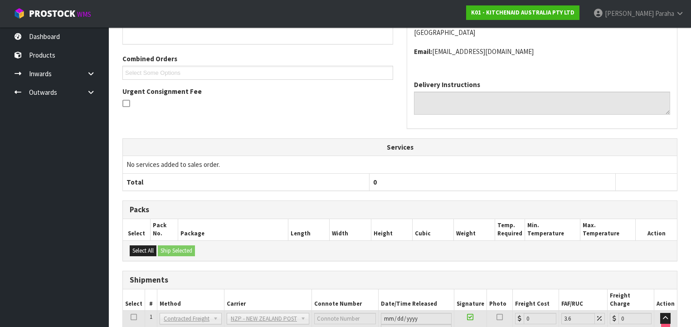
scroll to position [296, 0]
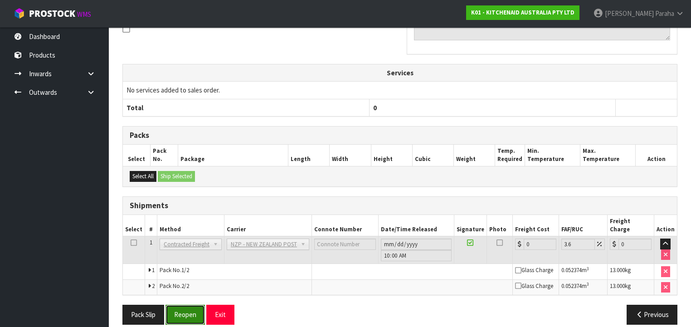
click at [194, 305] on button "Reopen" at bounding box center [184, 314] width 39 height 19
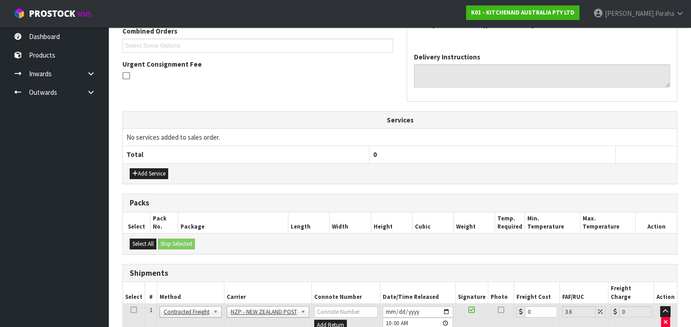
scroll to position [317, 0]
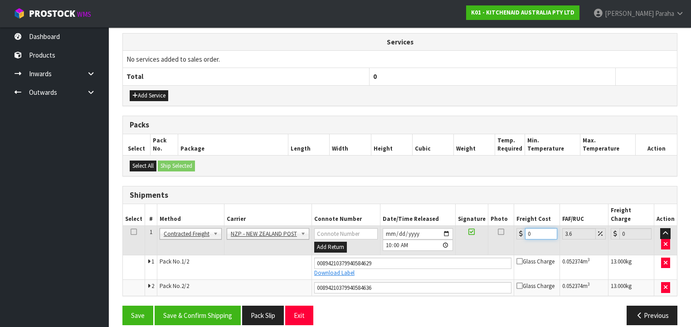
drag, startPoint x: 522, startPoint y: 220, endPoint x: 515, endPoint y: 220, distance: 6.8
click at [516, 228] on div "0" at bounding box center [536, 233] width 41 height 11
click at [210, 306] on button "Save & Confirm Shipping" at bounding box center [198, 314] width 86 height 19
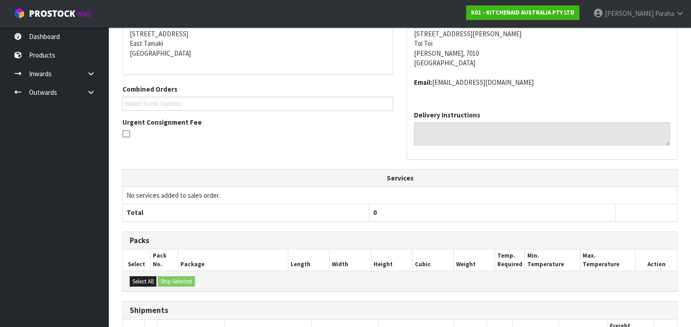
scroll to position [292, 0]
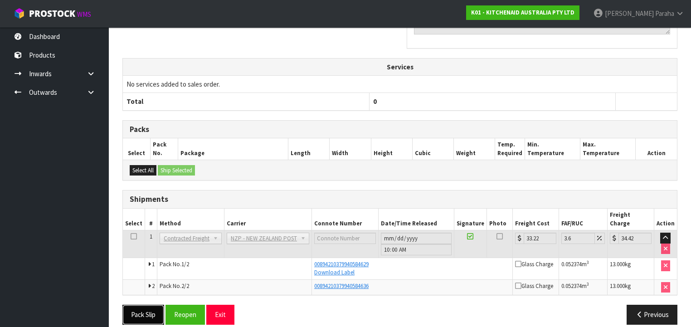
click at [140, 306] on button "Pack Slip" at bounding box center [143, 314] width 42 height 19
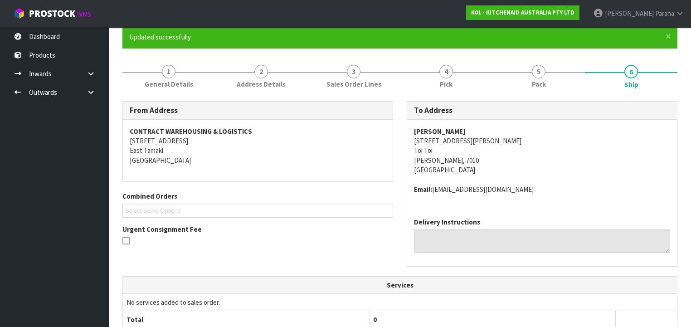
scroll to position [0, 0]
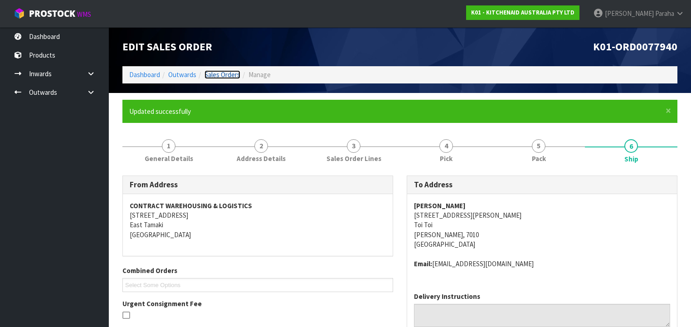
click at [229, 72] on link "Sales Orders" at bounding box center [222, 74] width 36 height 9
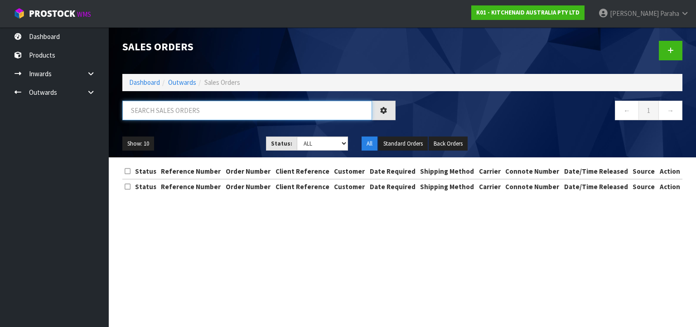
click at [225, 104] on input "text" at bounding box center [247, 110] width 250 height 19
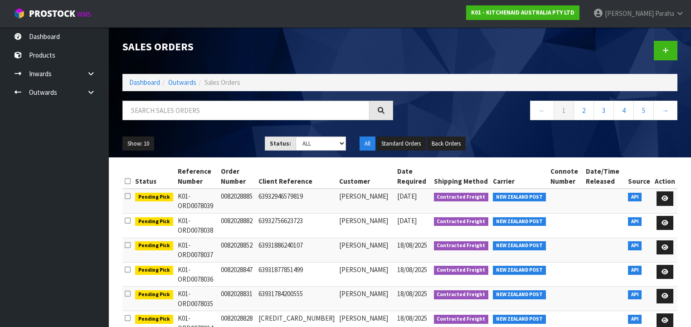
click at [247, 99] on div "Sales Orders Dashboard Outwards Sales Orders ← 1 2 3 4 5 → Show: 10 5 10 25 50 …" at bounding box center [400, 92] width 568 height 130
click at [239, 107] on input "text" at bounding box center [245, 110] width 247 height 19
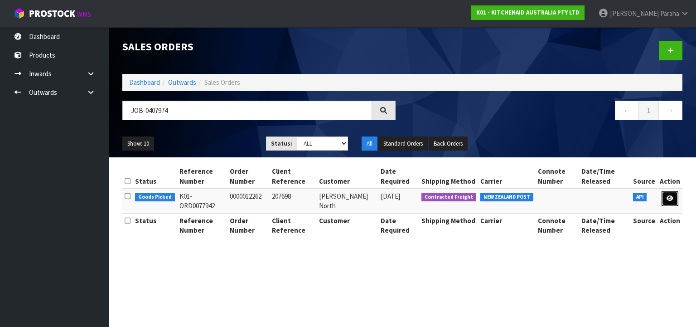
click at [673, 197] on icon at bounding box center [670, 198] width 7 height 6
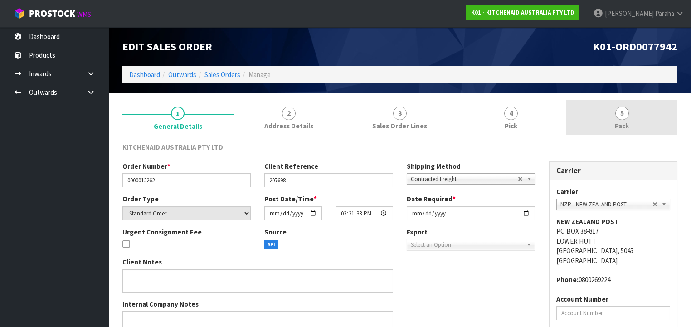
click at [624, 116] on span "5" at bounding box center [622, 114] width 14 height 14
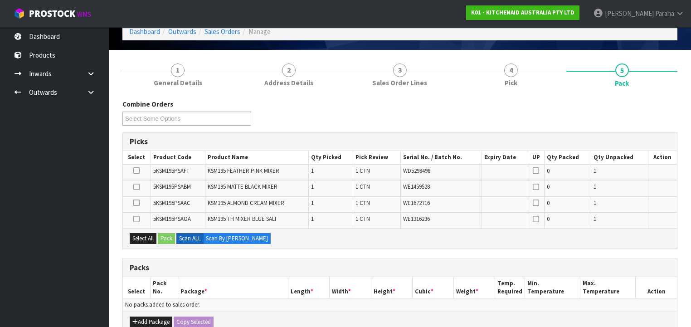
scroll to position [145, 0]
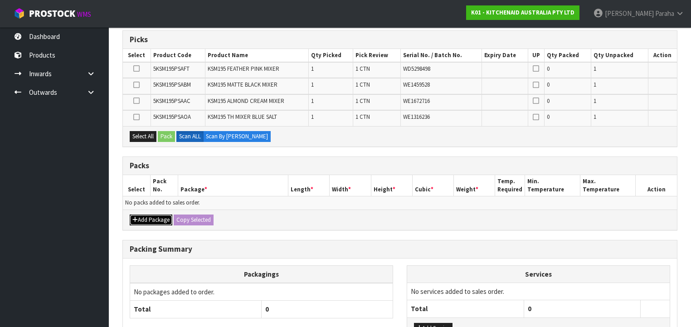
click at [150, 220] on button "Add Package" at bounding box center [151, 219] width 43 height 11
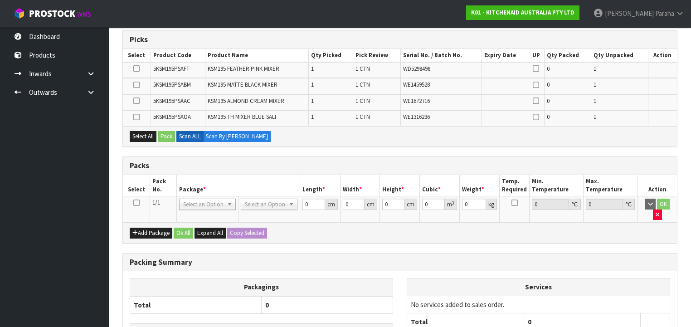
click at [136, 203] on icon at bounding box center [136, 203] width 6 height 0
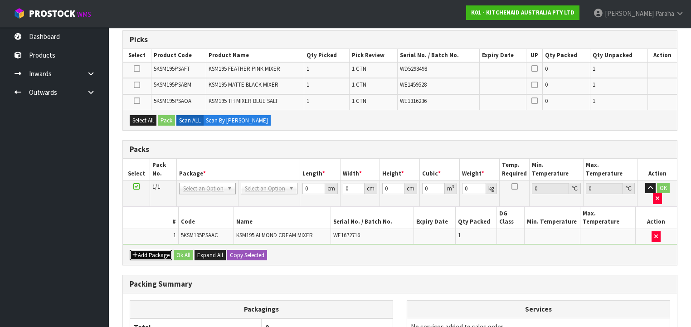
click at [155, 250] on button "Add Package" at bounding box center [151, 255] width 43 height 11
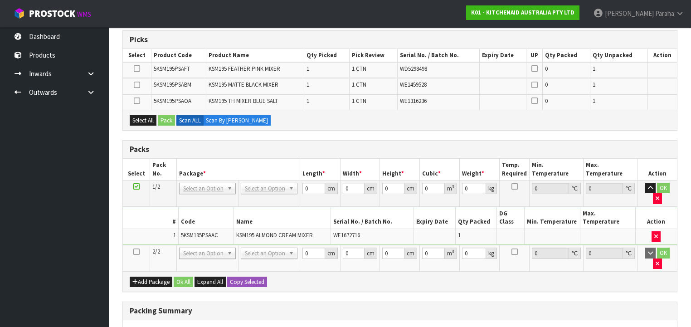
click at [136, 252] on icon at bounding box center [136, 252] width 6 height 0
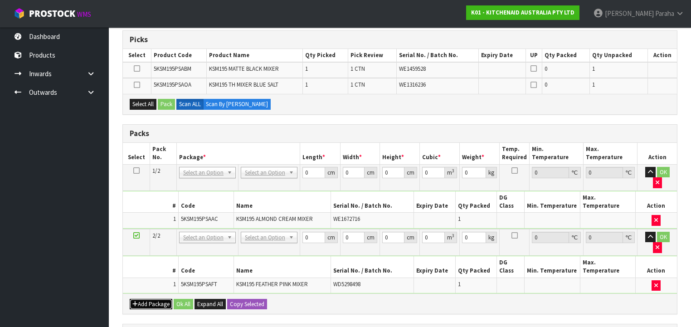
click at [148, 299] on button "Add Package" at bounding box center [151, 304] width 43 height 11
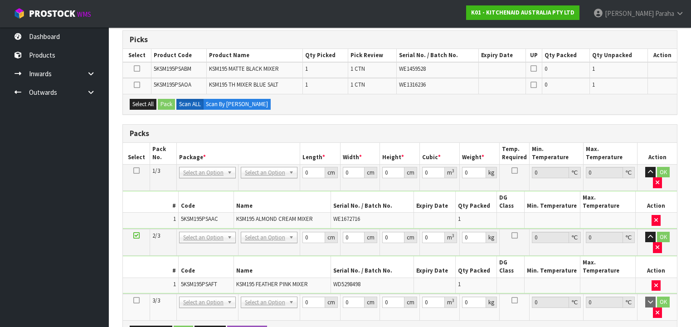
click at [136, 300] on icon at bounding box center [136, 300] width 6 height 0
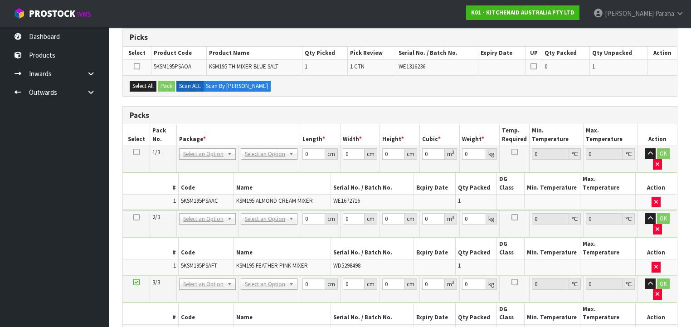
scroll to position [165, 0]
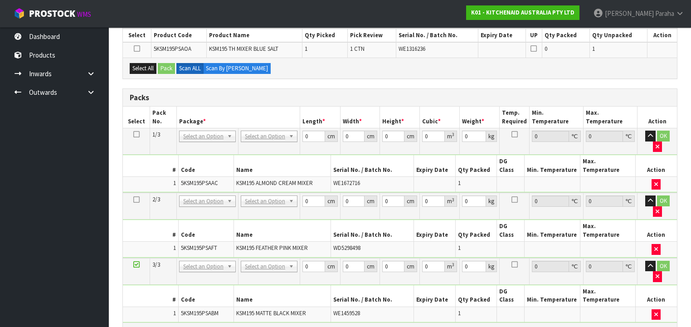
click at [148, 326] on button "Add Package" at bounding box center [151, 333] width 43 height 11
click at [136, 326] on icon at bounding box center [136, 329] width 6 height 0
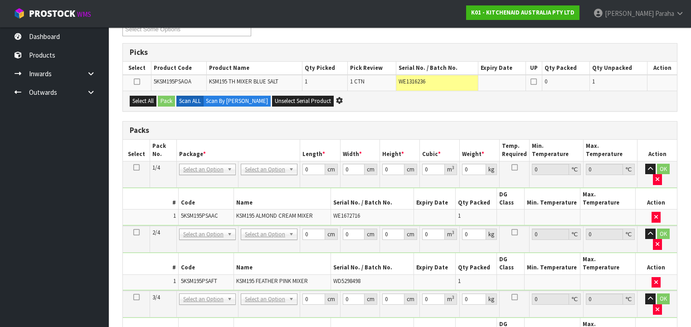
scroll to position [0, 0]
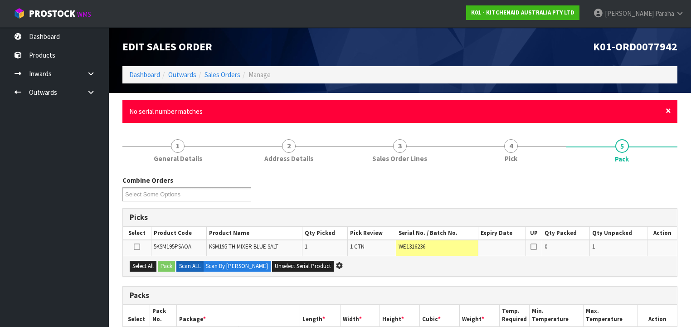
click at [667, 111] on span "×" at bounding box center [667, 110] width 5 height 13
click at [669, 112] on span "×" at bounding box center [667, 110] width 5 height 13
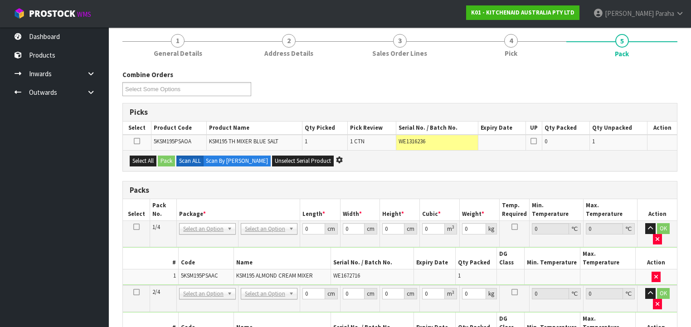
scroll to position [218, 0]
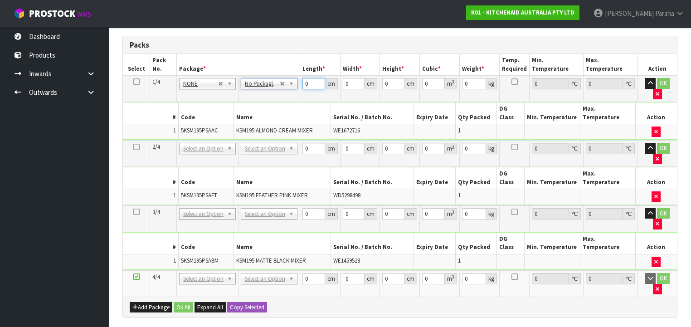
drag, startPoint x: 304, startPoint y: 80, endPoint x: 296, endPoint y: 82, distance: 8.7
click at [296, 81] on tr "1/4 NONE 007-001 007-002 007-004 007-009 007-013 007-014 007-015 007-017 007-01…" at bounding box center [400, 89] width 554 height 26
click at [134, 82] on icon at bounding box center [136, 82] width 6 height 0
click at [256, 302] on button "Copy Selected" at bounding box center [247, 307] width 40 height 11
click at [256, 302] on button "Confirm Copy Selected" at bounding box center [257, 307] width 60 height 11
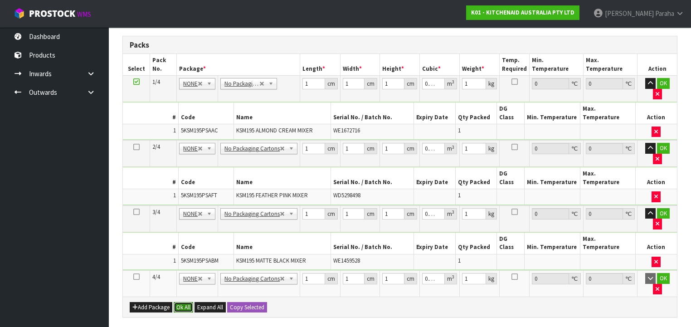
click at [183, 302] on button "Ok All" at bounding box center [183, 307] width 19 height 11
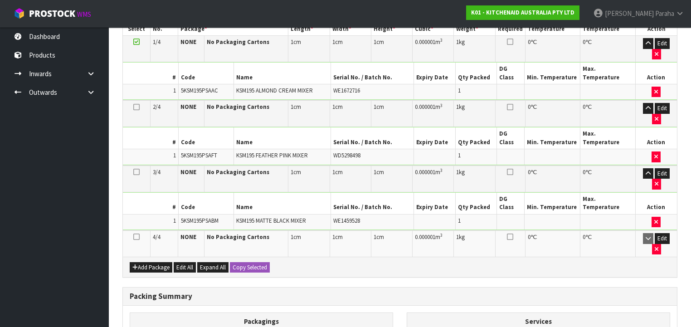
scroll to position [306, 0]
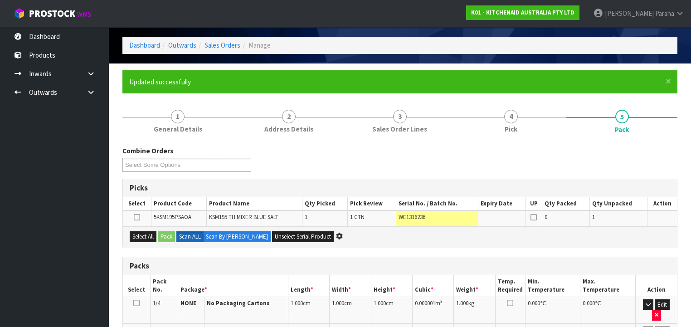
scroll to position [0, 0]
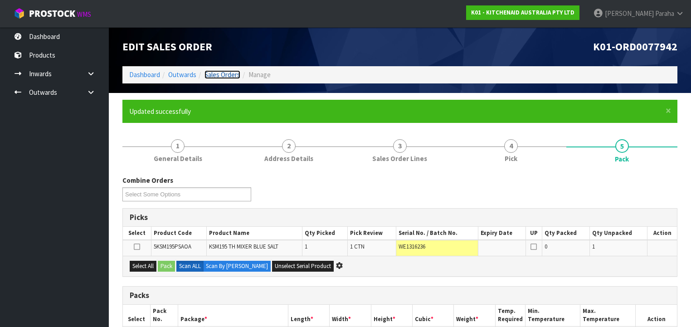
click at [226, 75] on link "Sales Orders" at bounding box center [222, 74] width 36 height 9
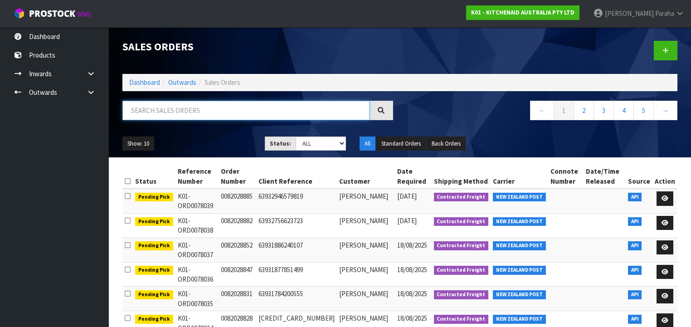
click at [197, 111] on input "text" at bounding box center [245, 110] width 247 height 19
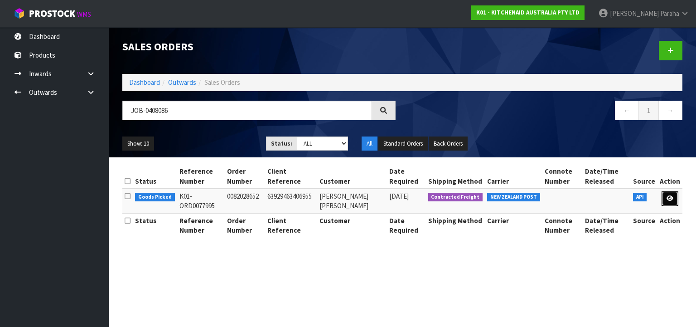
click at [668, 199] on icon at bounding box center [670, 198] width 7 height 6
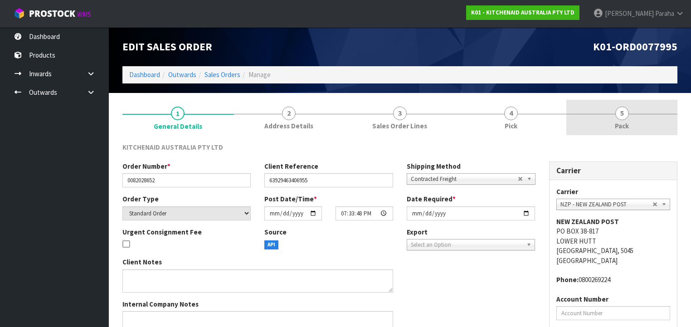
click at [618, 116] on span "5" at bounding box center [622, 114] width 14 height 14
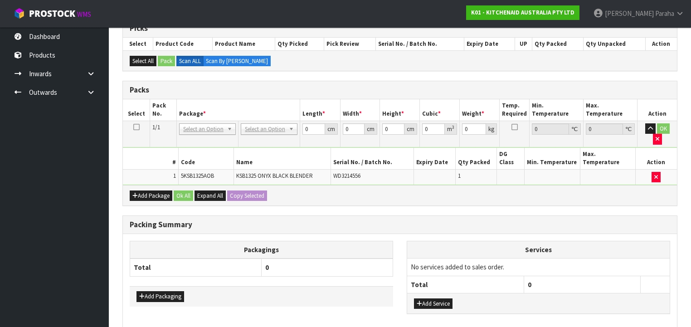
scroll to position [144, 0]
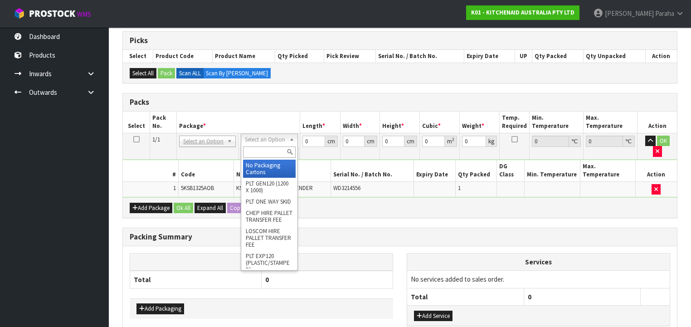
click at [281, 150] on input "text" at bounding box center [269, 151] width 52 height 11
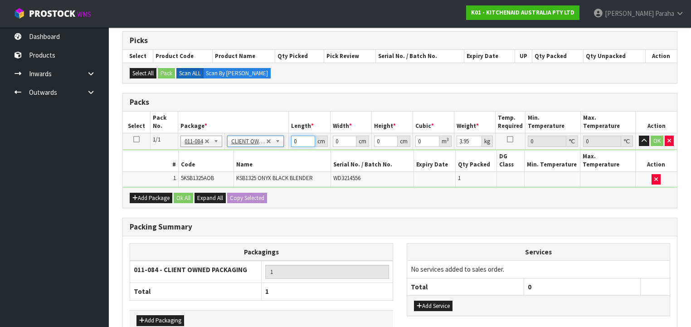
drag, startPoint x: 295, startPoint y: 138, endPoint x: 288, endPoint y: 138, distance: 6.8
click at [289, 138] on td "0 cm" at bounding box center [309, 141] width 41 height 16
drag, startPoint x: 297, startPoint y: 140, endPoint x: 292, endPoint y: 140, distance: 5.4
click at [292, 140] on input "0" at bounding box center [303, 141] width 24 height 11
click at [639, 136] on button "button" at bounding box center [644, 141] width 10 height 11
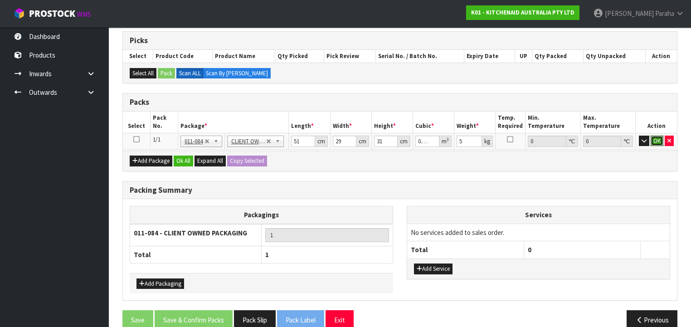
click button "OK" at bounding box center [656, 141] width 13 height 11
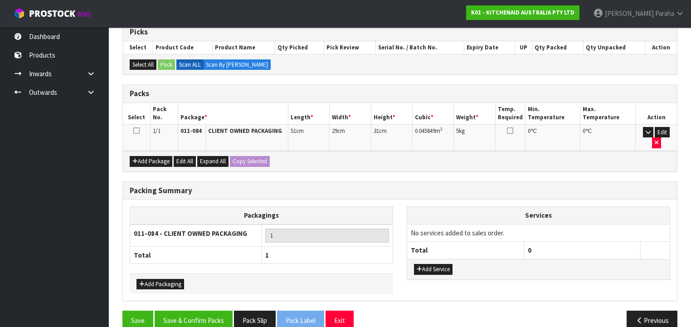
scroll to position [155, 0]
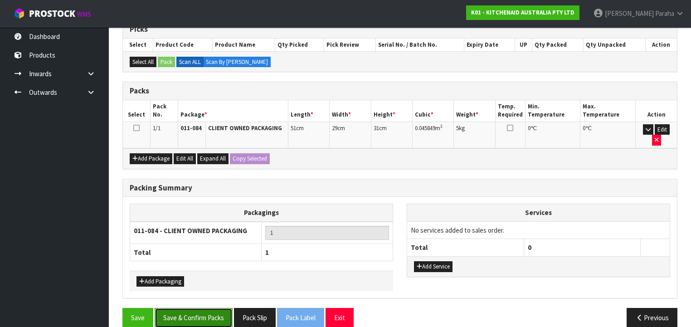
click at [202, 312] on button "Save & Confirm Packs" at bounding box center [194, 317] width 78 height 19
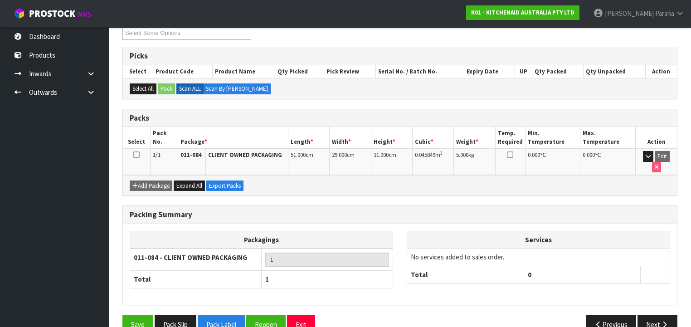
scroll to position [169, 0]
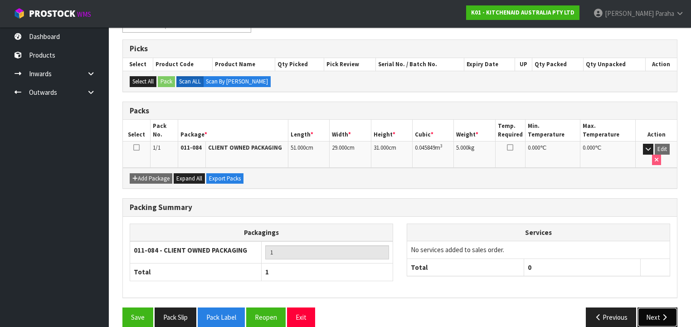
click at [663, 314] on icon "button" at bounding box center [664, 317] width 9 height 7
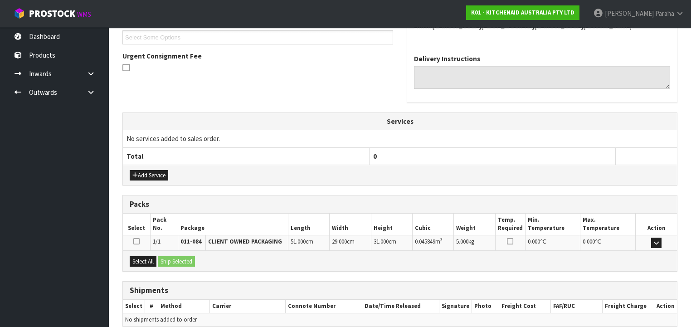
scroll to position [286, 0]
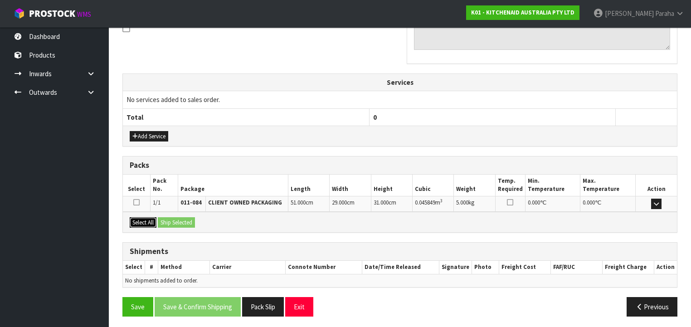
click at [141, 220] on button "Select All" at bounding box center [143, 222] width 27 height 11
click at [173, 222] on button "Ship Selected" at bounding box center [176, 222] width 37 height 11
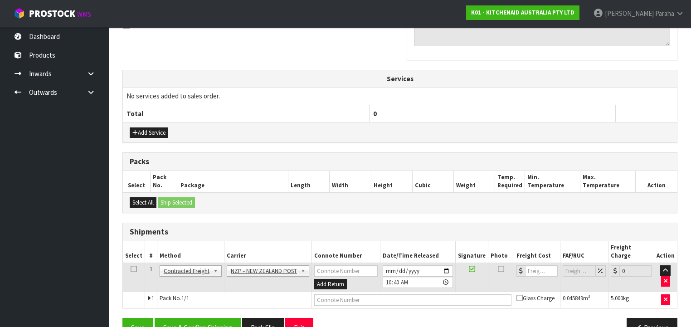
scroll to position [303, 0]
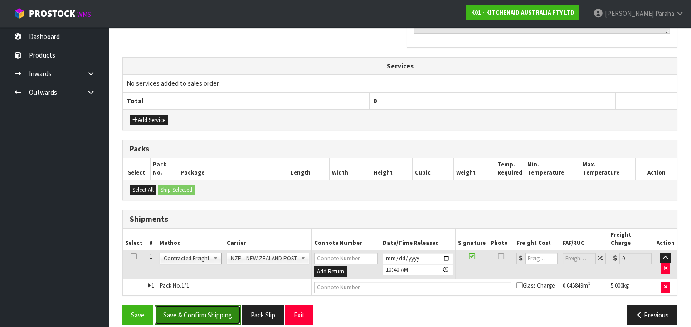
click at [209, 305] on button "Save & Confirm Shipping" at bounding box center [198, 314] width 86 height 19
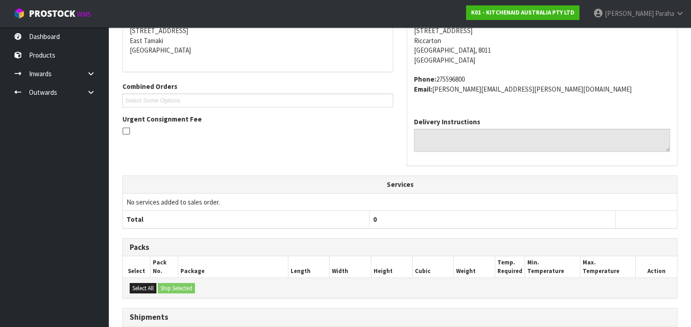
scroll to position [290, 0]
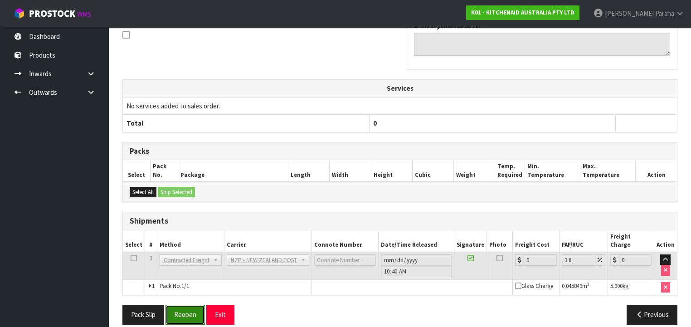
click at [194, 305] on button "Reopen" at bounding box center [184, 314] width 39 height 19
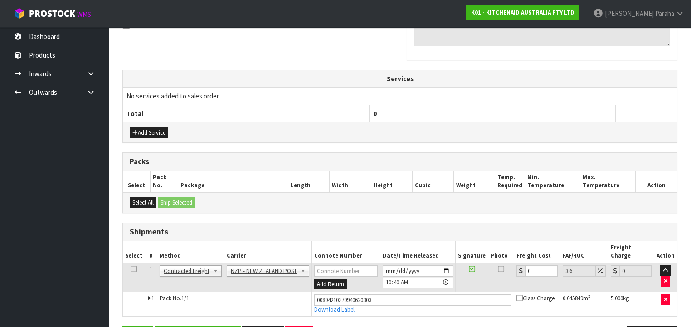
scroll to position [311, 0]
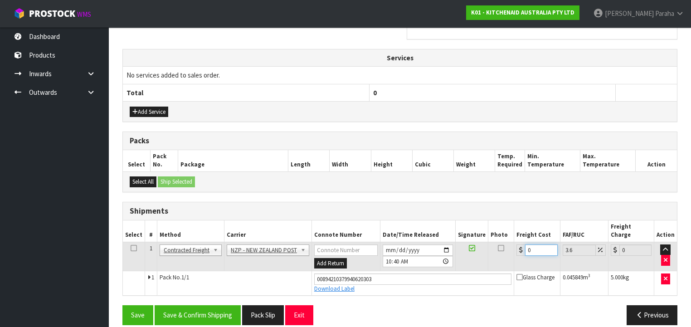
drag, startPoint x: 532, startPoint y: 240, endPoint x: 515, endPoint y: 244, distance: 17.3
click at [516, 244] on div "0" at bounding box center [536, 249] width 41 height 11
click at [201, 310] on button "Save & Confirm Shipping" at bounding box center [198, 314] width 86 height 19
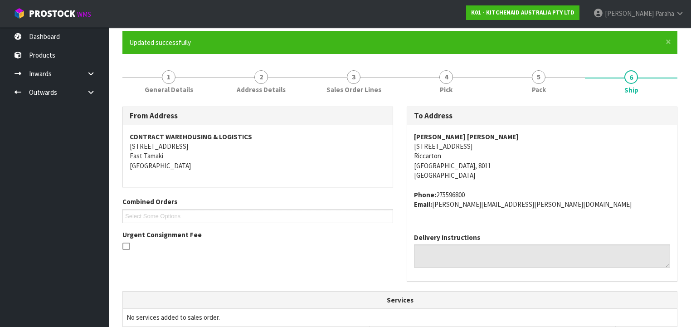
scroll to position [0, 0]
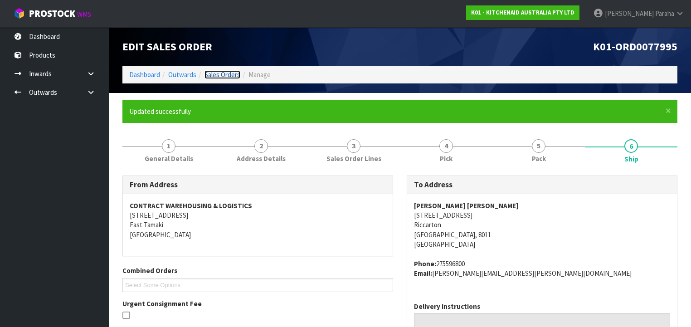
click at [232, 74] on link "Sales Orders" at bounding box center [222, 74] width 36 height 9
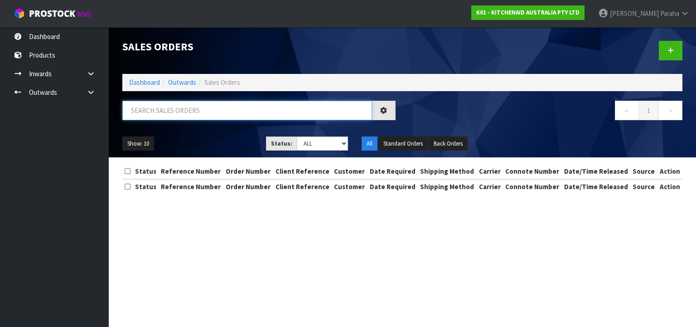
click at [152, 109] on input "text" at bounding box center [247, 110] width 250 height 19
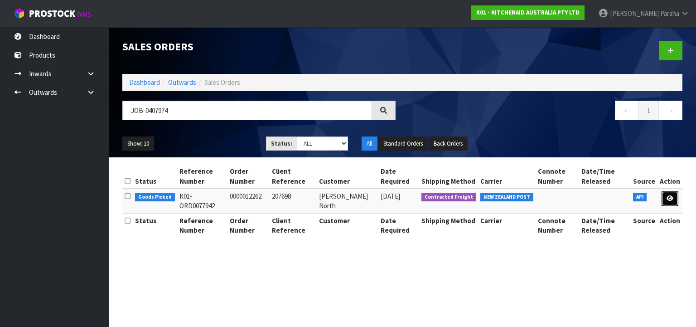
click at [674, 198] on link at bounding box center [670, 198] width 17 height 15
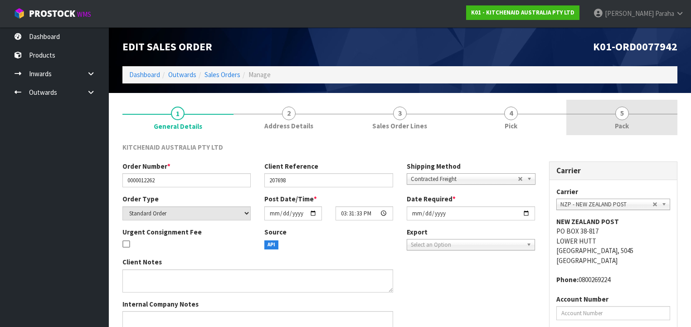
click at [618, 117] on span "5" at bounding box center [622, 114] width 14 height 14
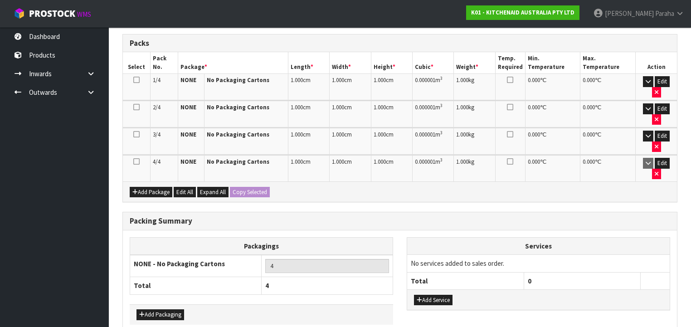
scroll to position [219, 0]
click at [191, 187] on button "Edit All" at bounding box center [185, 192] width 22 height 11
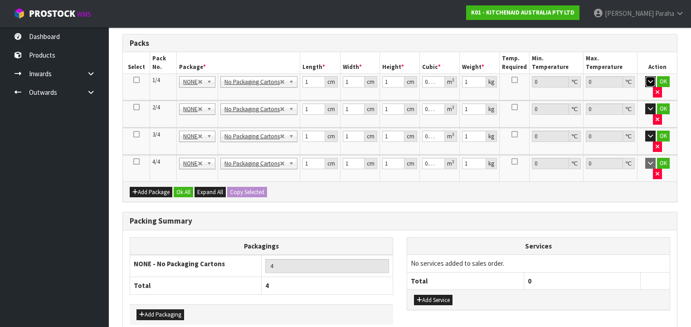
drag, startPoint x: 643, startPoint y: 80, endPoint x: 645, endPoint y: 91, distance: 10.8
click at [648, 80] on icon "button" at bounding box center [650, 81] width 5 height 6
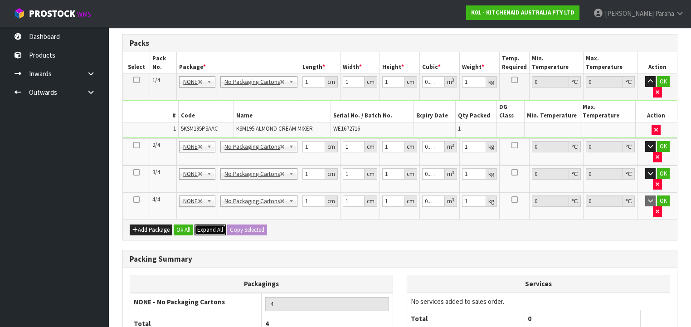
click at [210, 226] on span "Expand All" at bounding box center [210, 230] width 26 height 8
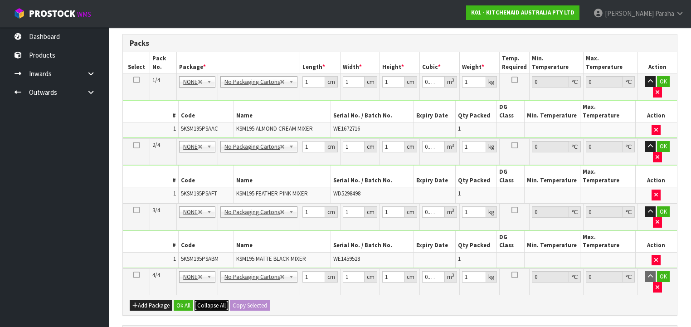
click at [194, 300] on button "Collapse All" at bounding box center [211, 305] width 34 height 11
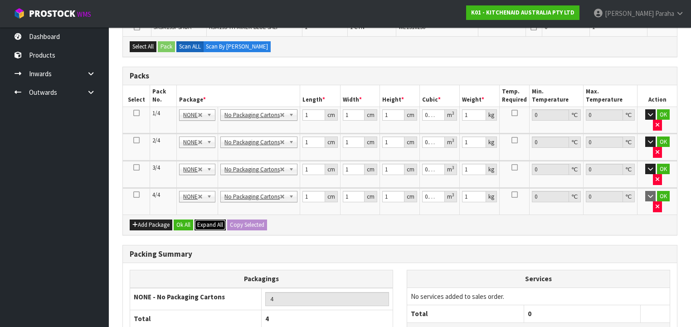
scroll to position [0, 0]
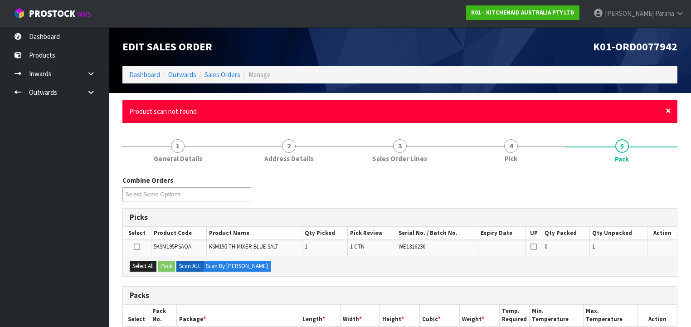
click at [668, 110] on span "×" at bounding box center [667, 110] width 5 height 13
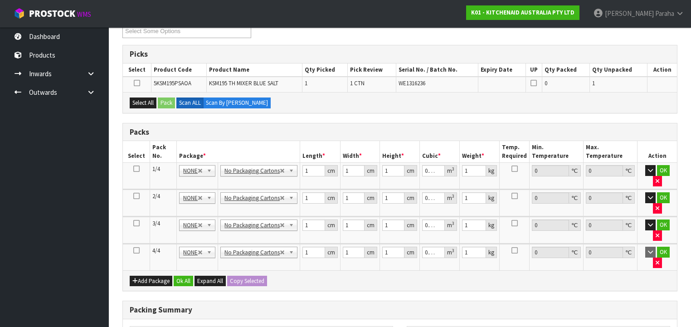
scroll to position [181, 0]
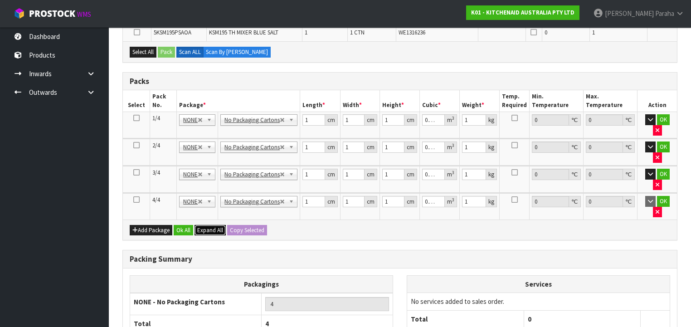
click at [207, 226] on span "Expand All" at bounding box center [210, 230] width 26 height 8
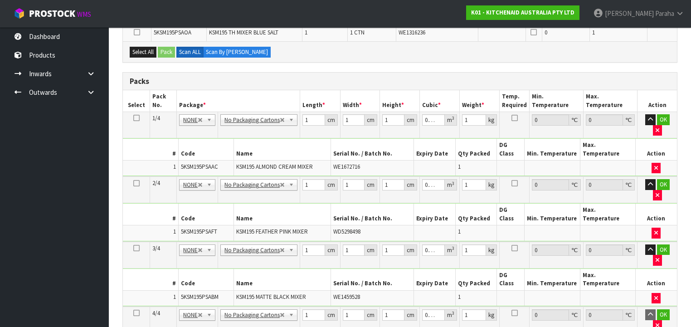
click at [136, 313] on icon at bounding box center [136, 313] width 6 height 0
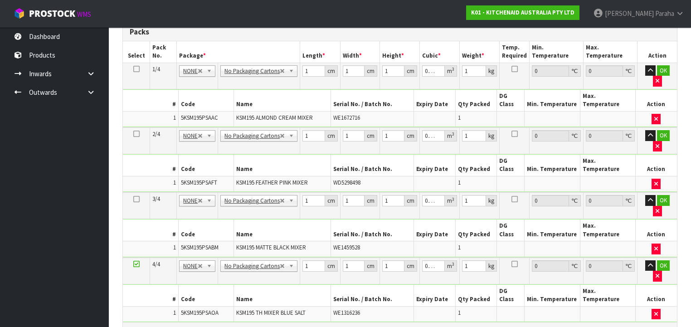
scroll to position [214, 0]
click at [136, 69] on icon at bounding box center [136, 69] width 6 height 0
drag, startPoint x: 307, startPoint y: 72, endPoint x: 296, endPoint y: 74, distance: 11.5
click at [296, 74] on tr "1/4 NONE 007-001 007-002 007-004 007-009 007-013 007-014 007-015 007-017 007-01…" at bounding box center [400, 76] width 554 height 26
click at [250, 326] on button "Copy Selected" at bounding box center [250, 333] width 40 height 11
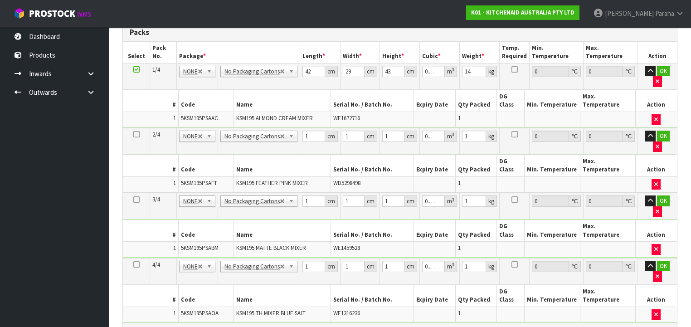
click at [250, 326] on span "Confirm" at bounding box center [243, 333] width 20 height 8
click at [184, 326] on button "Ok All" at bounding box center [183, 333] width 19 height 11
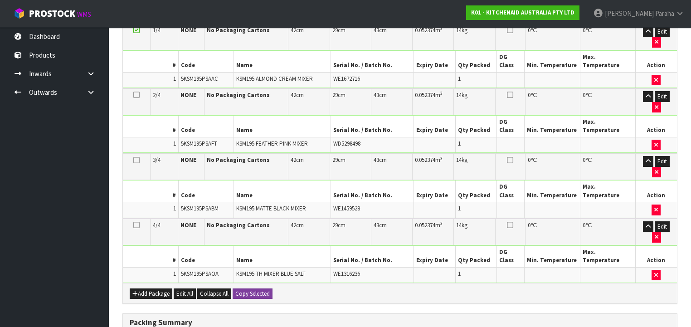
scroll to position [320, 0]
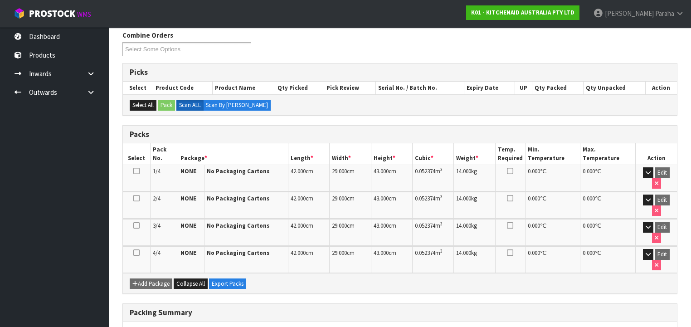
scroll to position [217, 0]
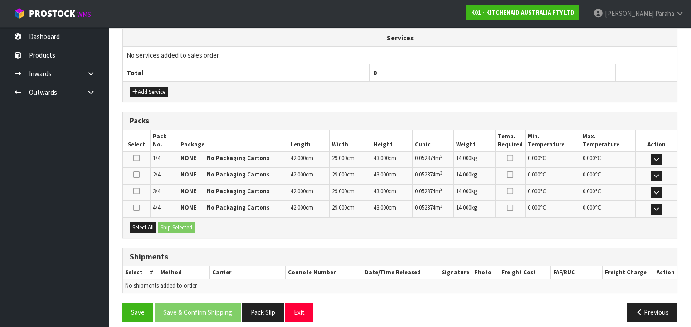
scroll to position [335, 0]
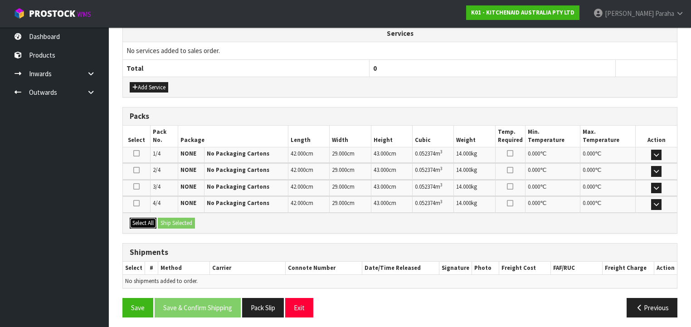
click at [149, 218] on button "Select All" at bounding box center [143, 223] width 27 height 11
click at [179, 221] on button "Ship Selected" at bounding box center [176, 223] width 37 height 11
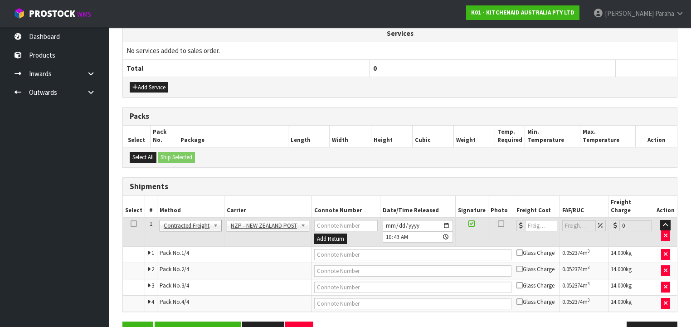
scroll to position [352, 0]
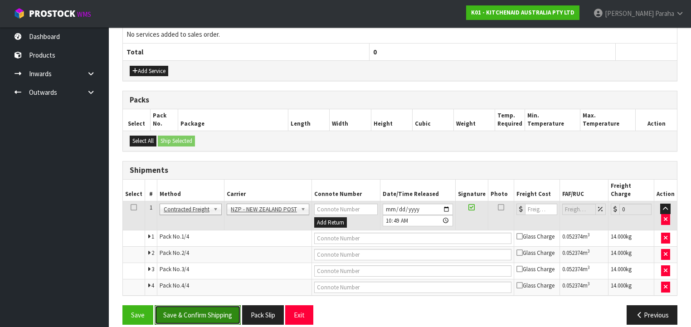
click at [188, 305] on button "Save & Confirm Shipping" at bounding box center [198, 314] width 86 height 19
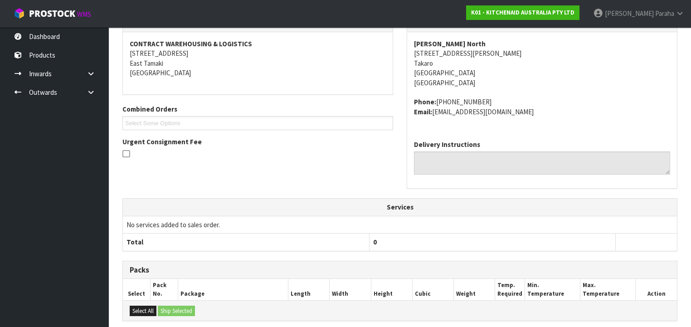
scroll to position [336, 0]
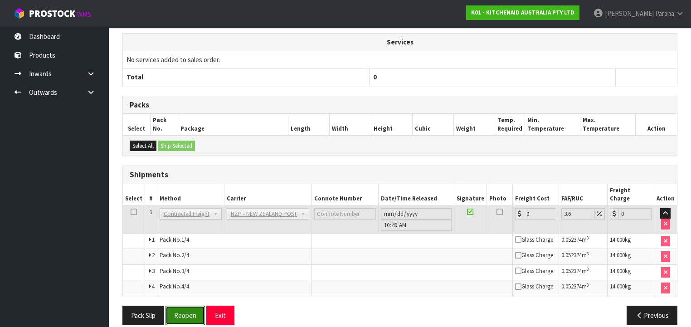
click at [192, 306] on button "Reopen" at bounding box center [184, 314] width 39 height 19
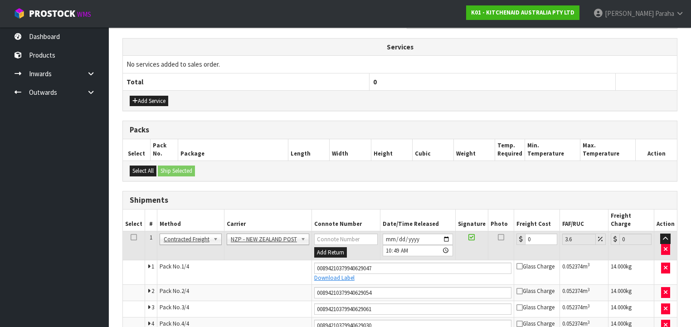
scroll to position [360, 0]
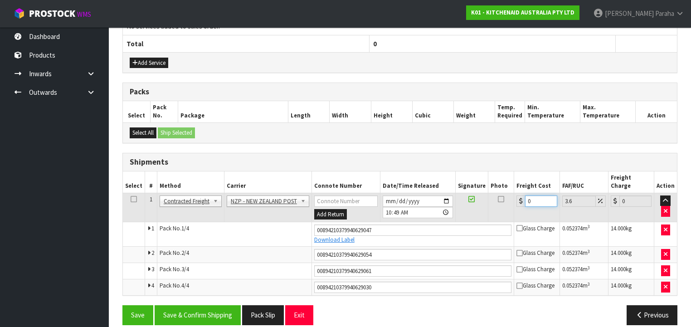
drag, startPoint x: 532, startPoint y: 189, endPoint x: 508, endPoint y: 190, distance: 23.6
click at [508, 193] on tr "1 Client Local Pickup Customer Local Pickup Company Freight Contracted Freight …" at bounding box center [400, 207] width 554 height 29
click at [208, 305] on button "Save & Confirm Shipping" at bounding box center [198, 314] width 86 height 19
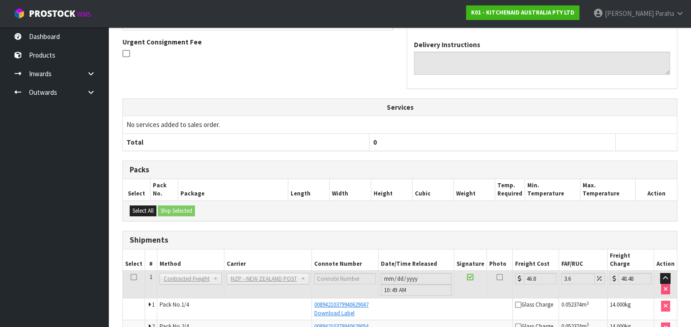
scroll to position [333, 0]
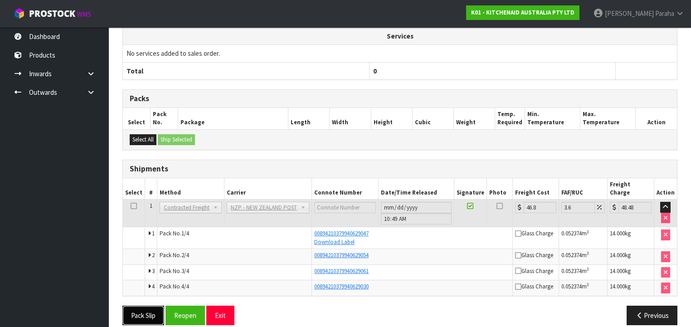
click at [139, 305] on button "Pack Slip" at bounding box center [143, 314] width 42 height 19
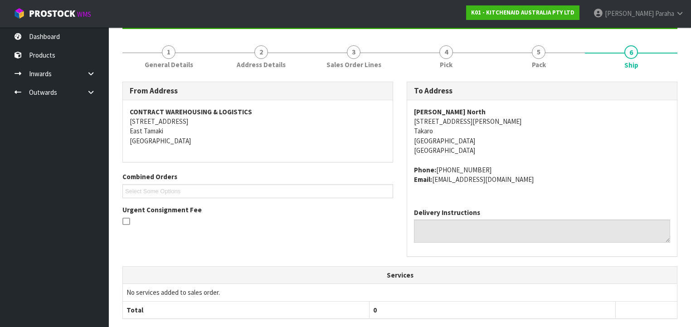
scroll to position [0, 0]
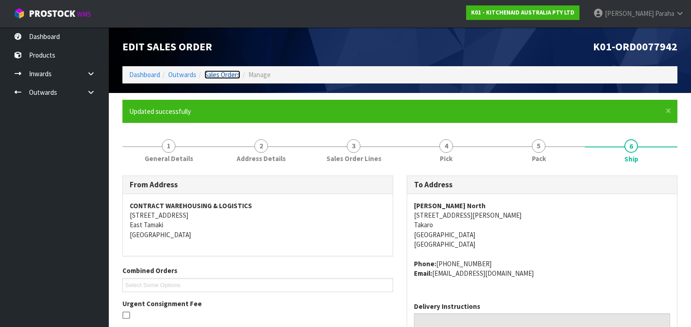
click at [215, 76] on link "Sales Orders" at bounding box center [222, 74] width 36 height 9
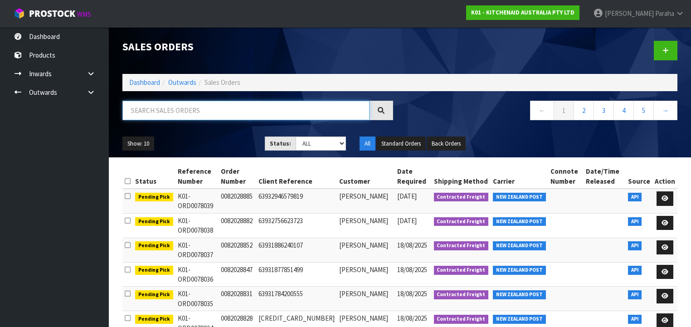
click at [156, 112] on input "text" at bounding box center [245, 110] width 247 height 19
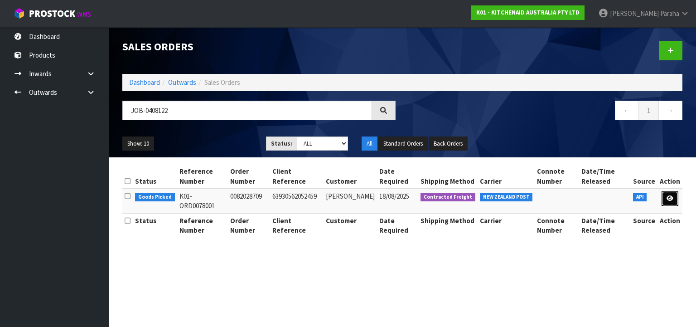
click at [674, 198] on link at bounding box center [670, 198] width 17 height 15
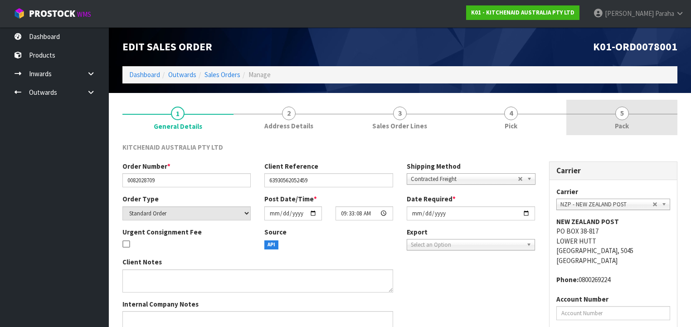
click at [622, 121] on span "Pack" at bounding box center [622, 126] width 14 height 10
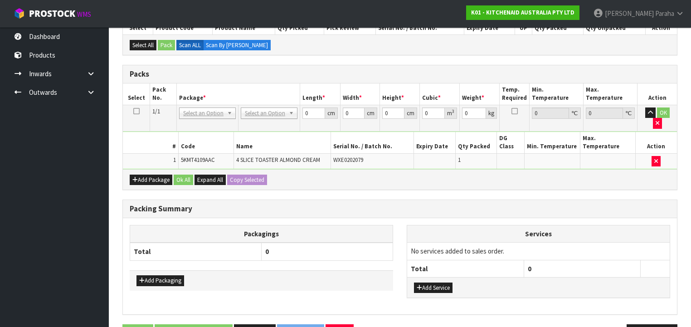
scroll to position [180, 0]
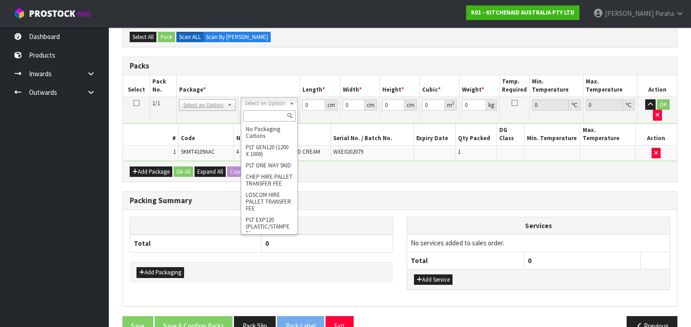
click at [269, 114] on input "text" at bounding box center [269, 115] width 52 height 11
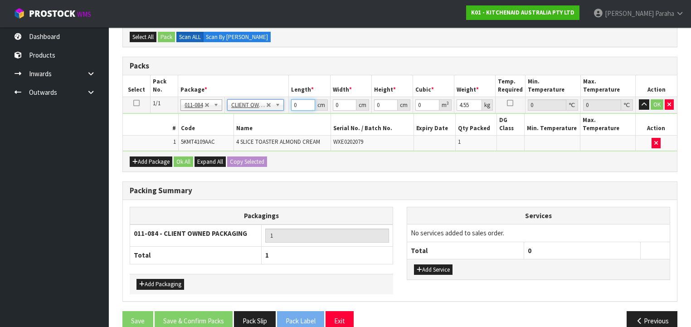
click at [288, 105] on tr "1/1 NONE 007-001 007-002 007-004 007-009 007-013 007-014 007-015 007-017 007-01…" at bounding box center [400, 105] width 554 height 16
click at [639, 99] on button "button" at bounding box center [644, 104] width 10 height 11
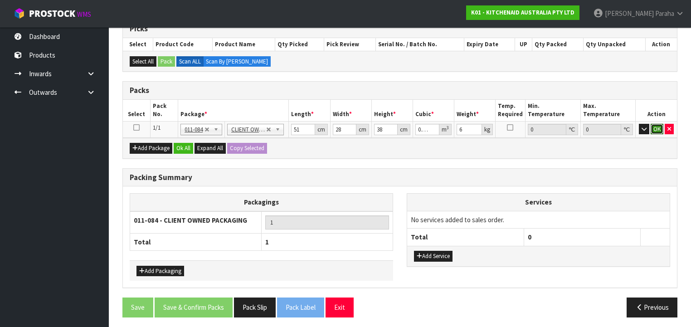
click button "OK" at bounding box center [656, 129] width 13 height 11
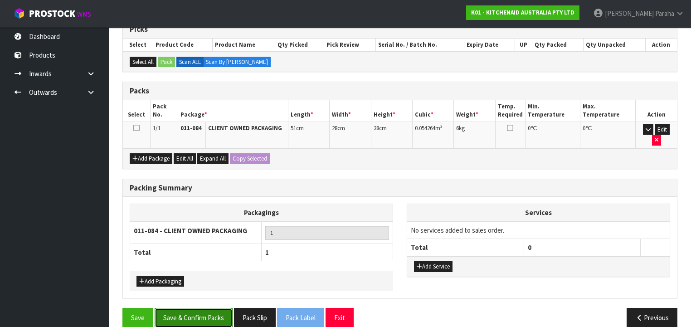
click at [210, 310] on button "Save & Confirm Packs" at bounding box center [194, 317] width 78 height 19
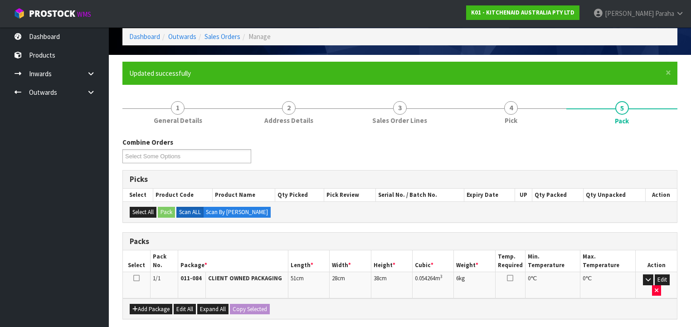
scroll to position [169, 0]
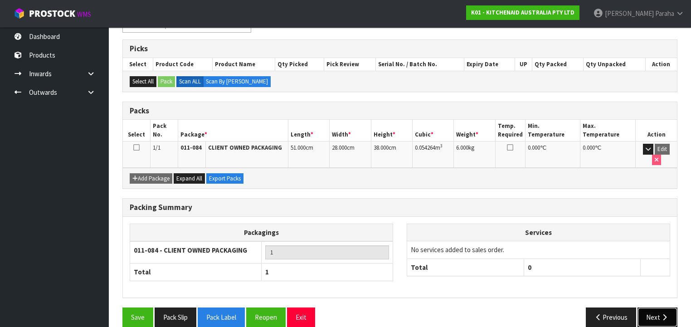
click at [669, 307] on button "Next" at bounding box center [657, 316] width 40 height 19
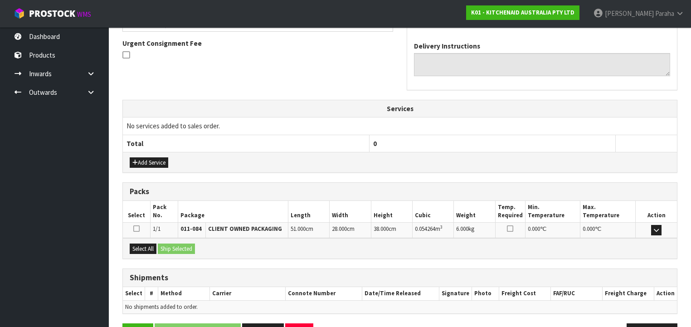
scroll to position [286, 0]
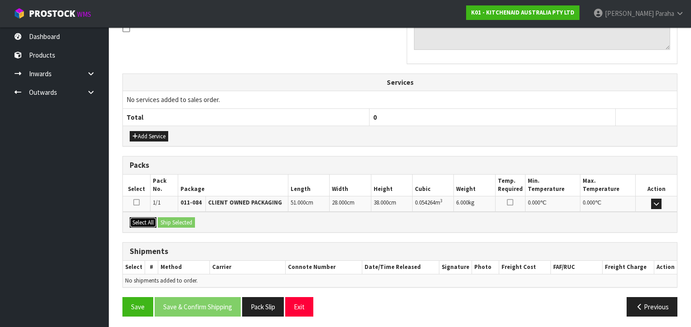
click at [149, 218] on button "Select All" at bounding box center [143, 222] width 27 height 11
click at [178, 223] on button "Ship Selected" at bounding box center [176, 222] width 37 height 11
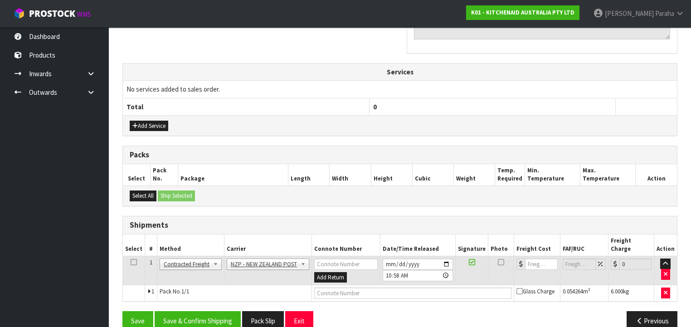
scroll to position [303, 0]
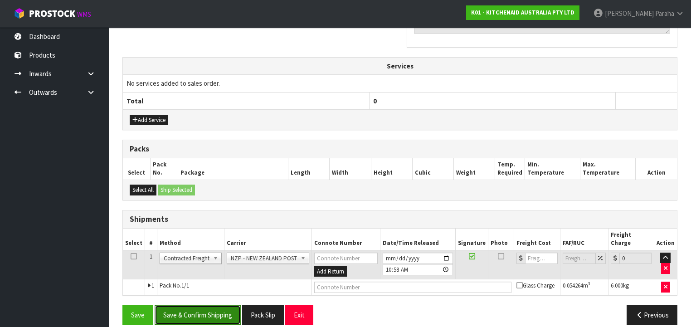
click at [206, 305] on button "Save & Confirm Shipping" at bounding box center [198, 314] width 86 height 19
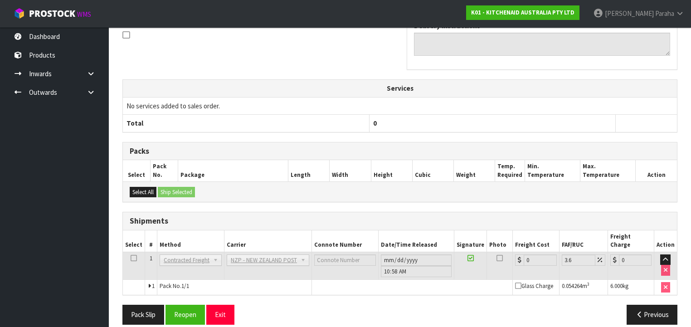
scroll to position [290, 0]
click at [195, 308] on button "Reopen" at bounding box center [184, 314] width 39 height 19
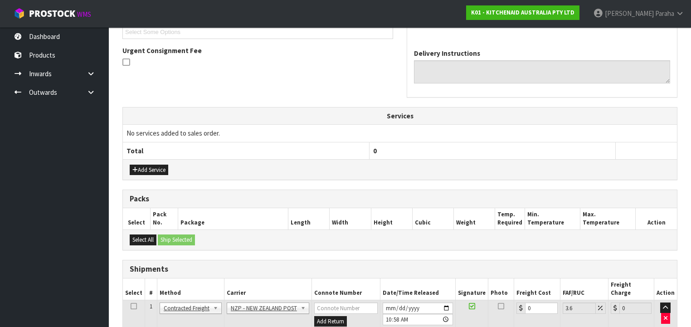
scroll to position [311, 0]
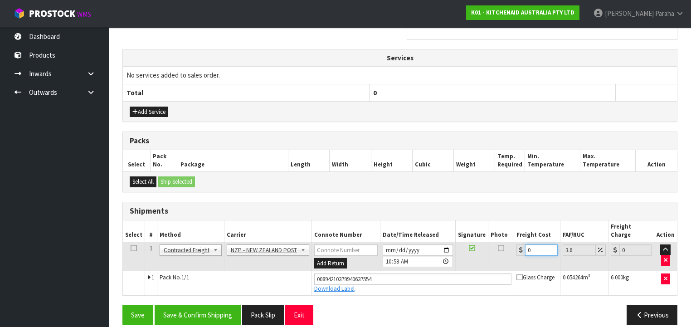
drag, startPoint x: 536, startPoint y: 239, endPoint x: 526, endPoint y: 241, distance: 10.1
click at [526, 244] on input "0" at bounding box center [541, 249] width 32 height 11
click at [209, 307] on button "Save & Confirm Shipping" at bounding box center [198, 314] width 86 height 19
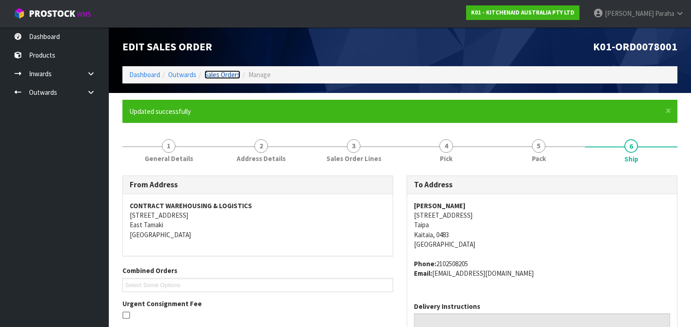
click at [212, 74] on link "Sales Orders" at bounding box center [222, 74] width 36 height 9
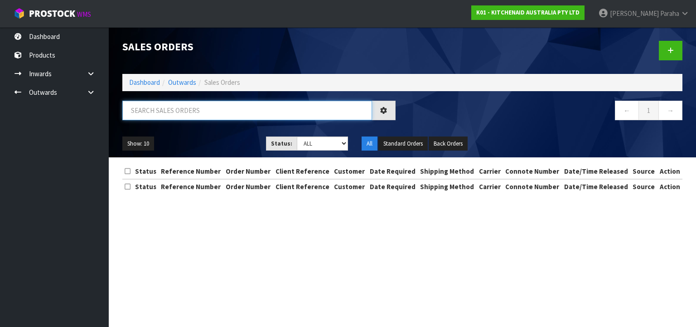
click at [242, 108] on input "text" at bounding box center [247, 110] width 250 height 19
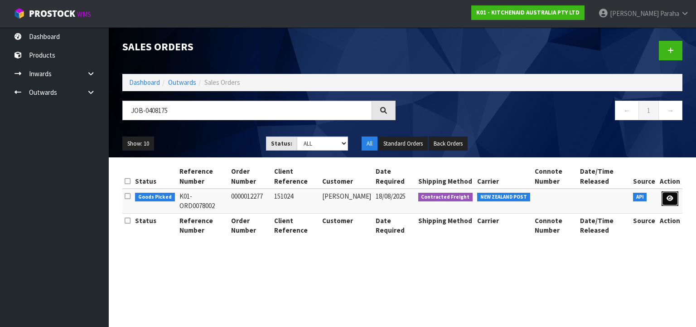
click at [671, 198] on icon at bounding box center [670, 198] width 7 height 6
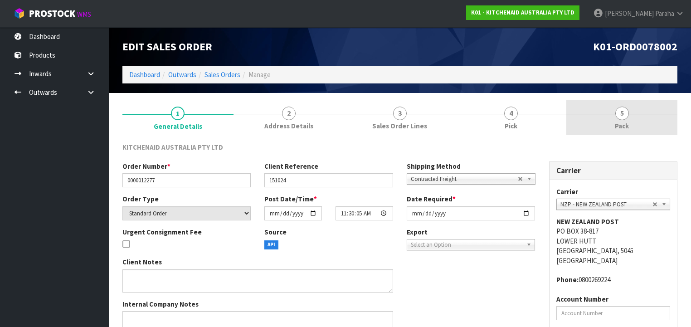
click at [615, 112] on span "5" at bounding box center [622, 114] width 14 height 14
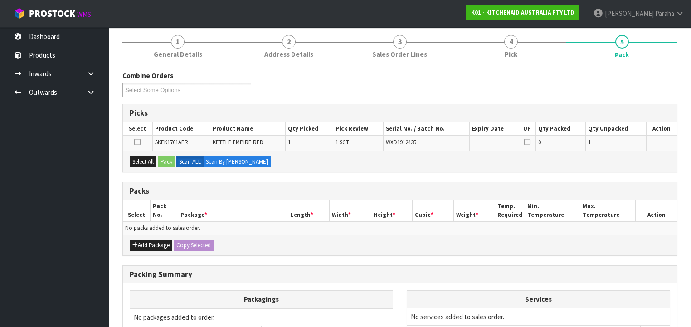
scroll to position [73, 0]
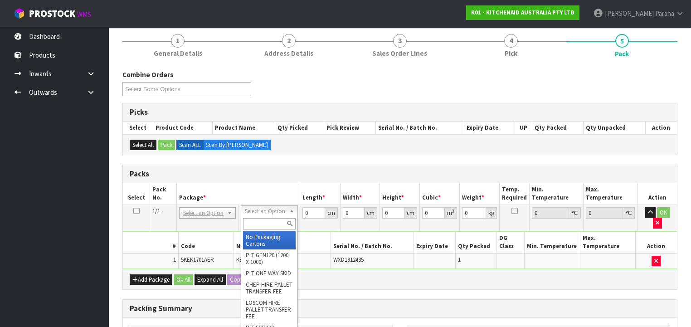
click at [258, 225] on input "text" at bounding box center [269, 223] width 52 height 11
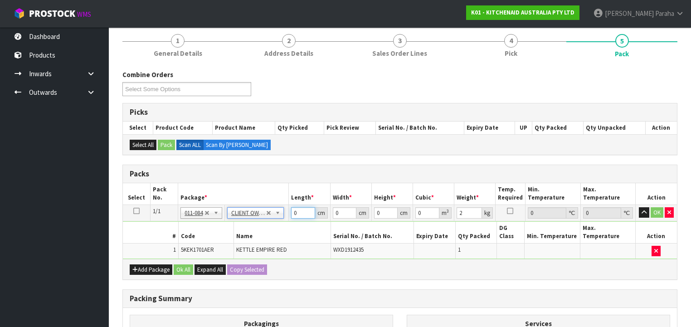
drag, startPoint x: 296, startPoint y: 212, endPoint x: 288, endPoint y: 214, distance: 8.0
click at [289, 214] on td "0 cm" at bounding box center [309, 212] width 41 height 16
click at [639, 207] on button "button" at bounding box center [644, 212] width 10 height 11
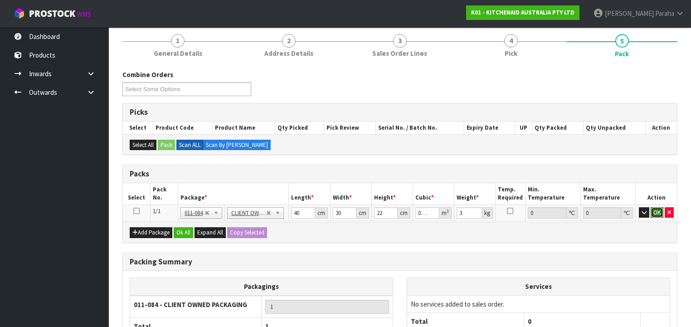
click button "OK" at bounding box center [656, 212] width 13 height 11
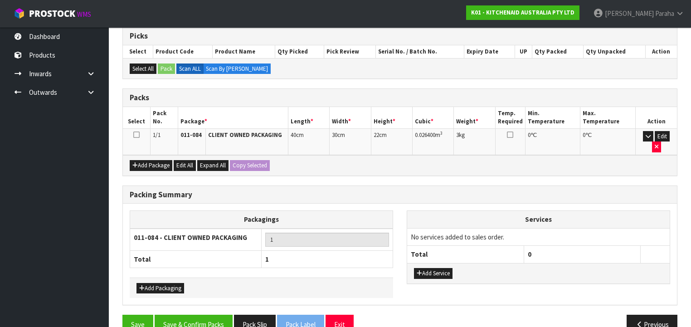
scroll to position [155, 0]
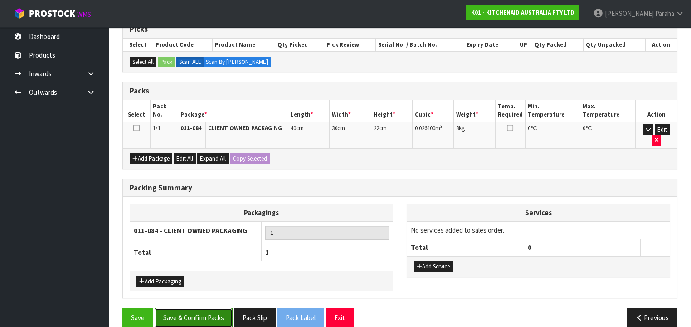
click at [215, 309] on button "Save & Confirm Packs" at bounding box center [194, 317] width 78 height 19
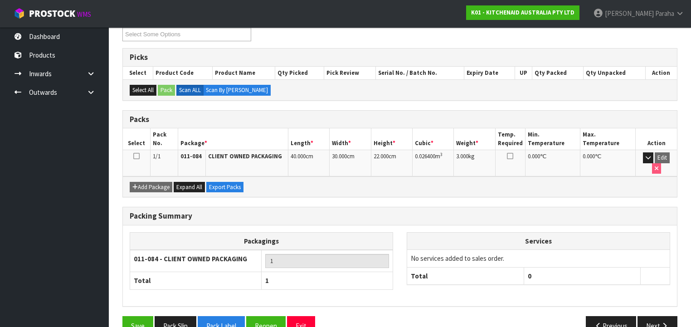
scroll to position [169, 0]
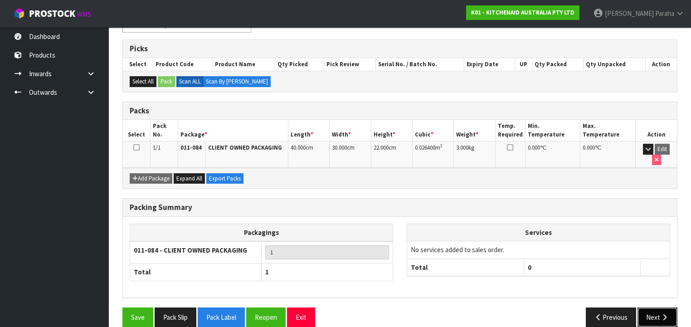
click at [649, 307] on button "Next" at bounding box center [657, 316] width 40 height 19
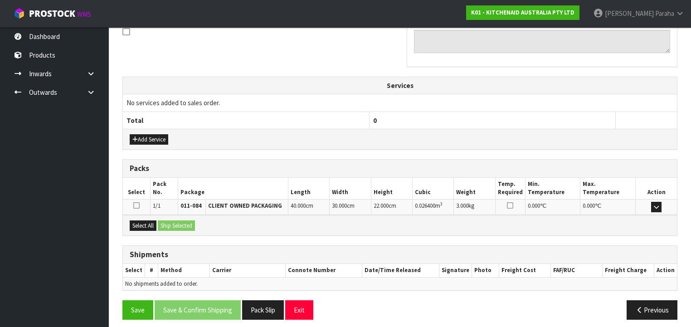
scroll to position [286, 0]
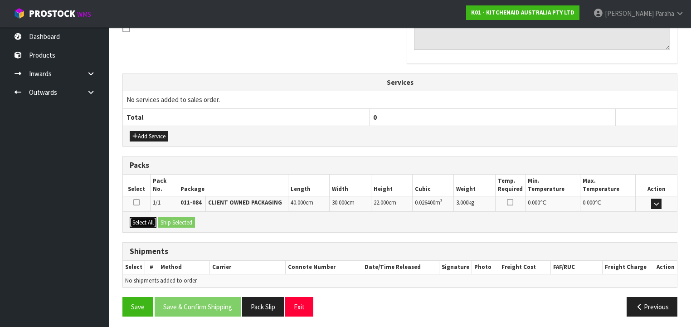
click at [145, 219] on button "Select All" at bounding box center [143, 222] width 27 height 11
click at [167, 218] on button "Ship Selected" at bounding box center [176, 222] width 37 height 11
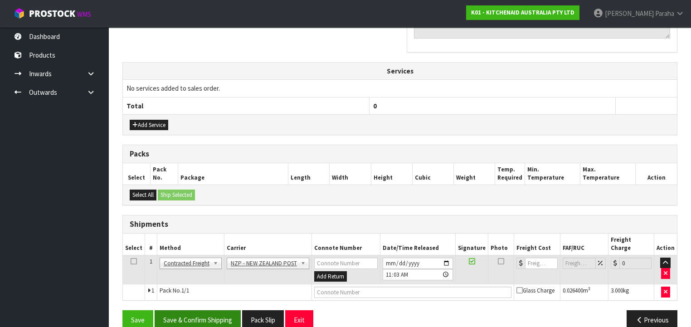
scroll to position [303, 0]
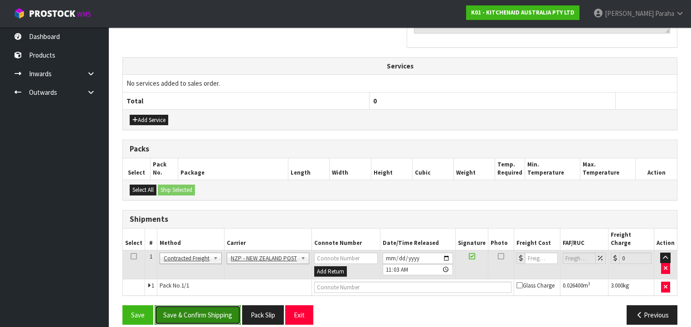
click at [191, 305] on button "Save & Confirm Shipping" at bounding box center [198, 314] width 86 height 19
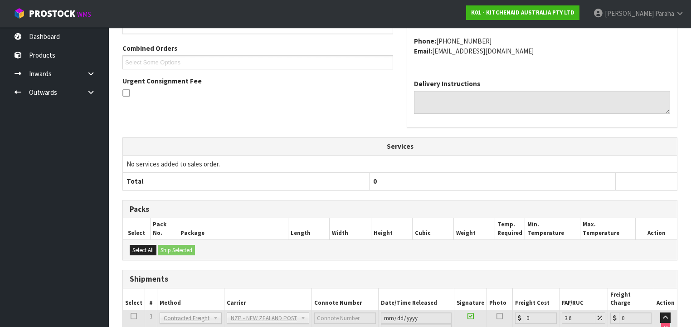
scroll to position [290, 0]
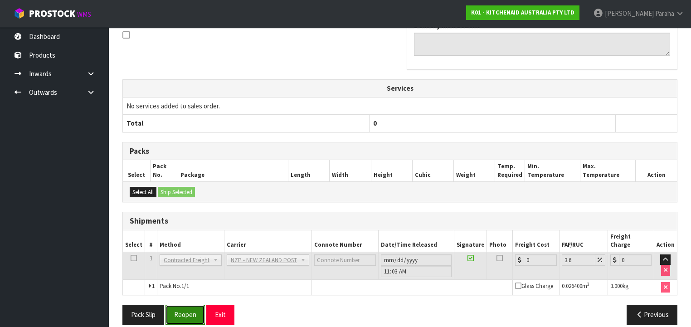
click at [192, 305] on button "Reopen" at bounding box center [184, 314] width 39 height 19
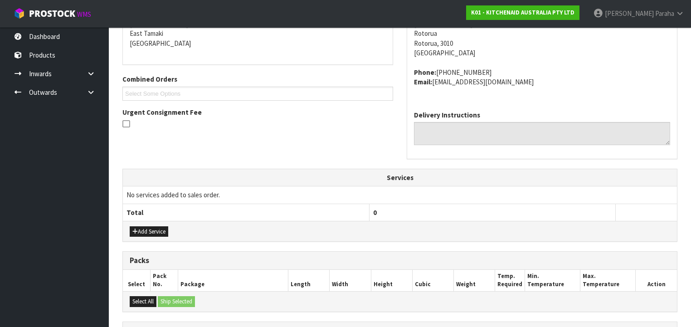
scroll to position [311, 0]
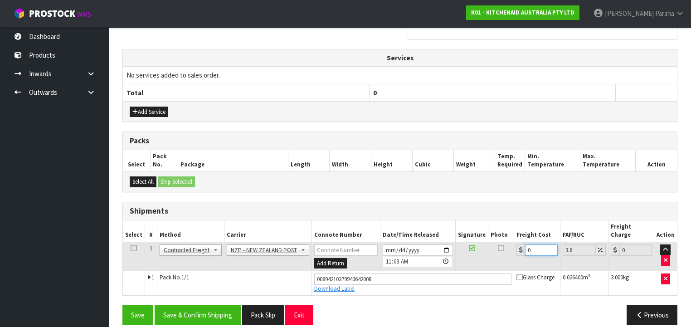
drag, startPoint x: 533, startPoint y: 239, endPoint x: 519, endPoint y: 239, distance: 14.1
click at [519, 244] on div "0" at bounding box center [536, 249] width 41 height 11
click at [209, 308] on button "Save & Confirm Shipping" at bounding box center [198, 314] width 86 height 19
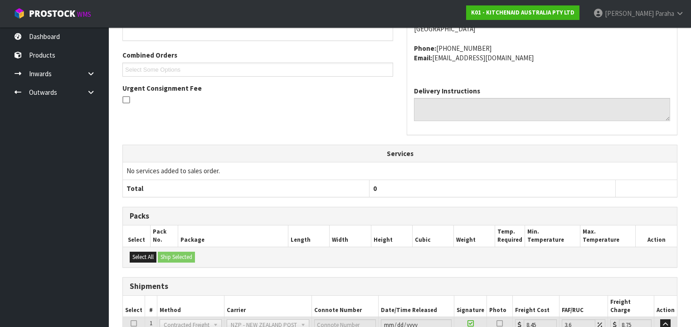
scroll to position [286, 0]
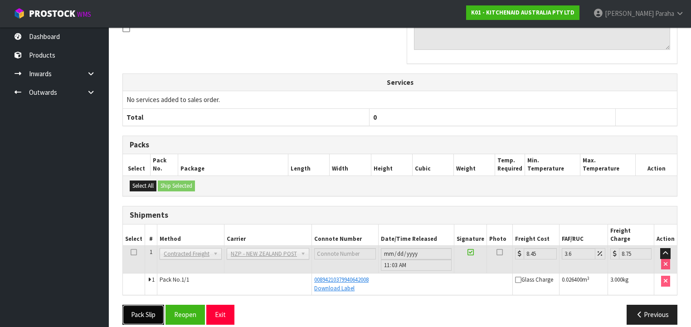
click at [136, 306] on button "Pack Slip" at bounding box center [143, 314] width 42 height 19
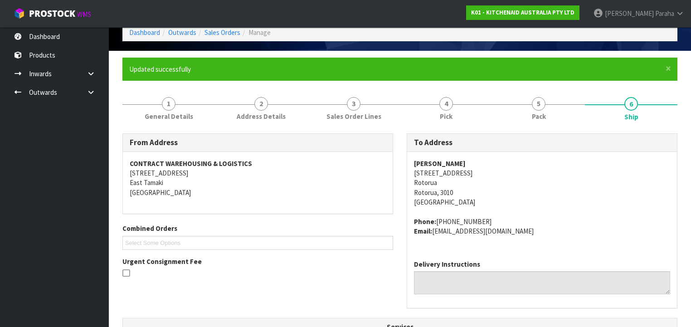
scroll to position [0, 0]
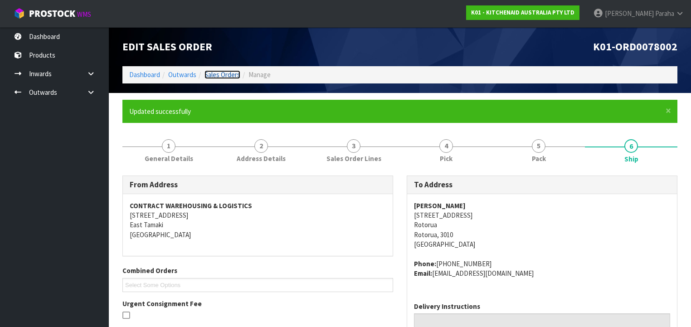
click at [219, 73] on link "Sales Orders" at bounding box center [222, 74] width 36 height 9
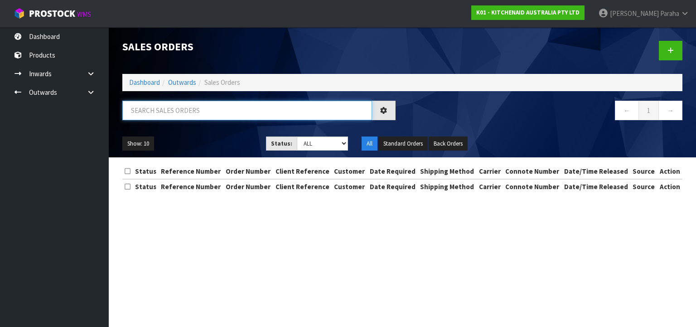
click at [231, 105] on input "text" at bounding box center [247, 110] width 250 height 19
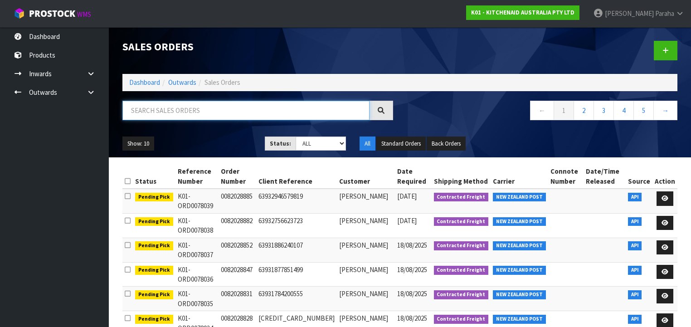
click at [236, 116] on input "text" at bounding box center [245, 110] width 247 height 19
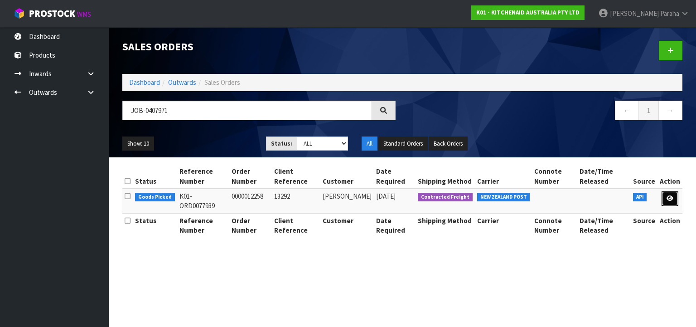
click at [677, 199] on link at bounding box center [670, 198] width 17 height 15
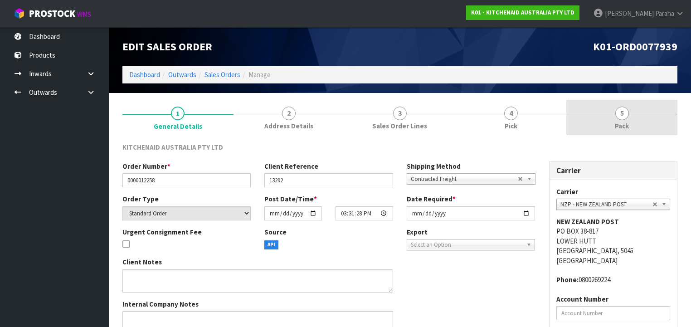
click at [626, 116] on span "5" at bounding box center [622, 114] width 14 height 14
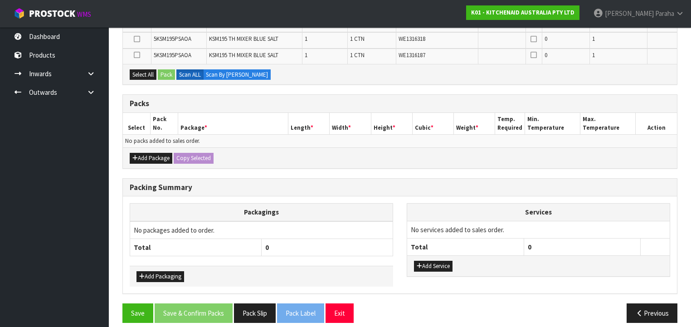
scroll to position [196, 0]
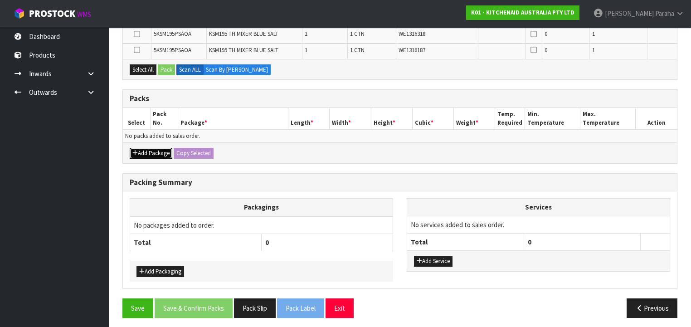
click at [151, 151] on button "Add Package" at bounding box center [151, 153] width 43 height 11
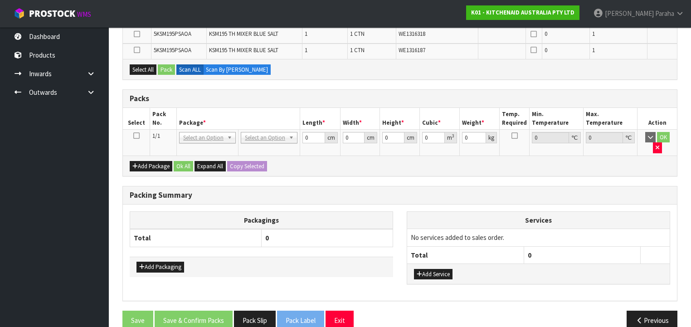
click at [133, 136] on icon at bounding box center [136, 136] width 6 height 0
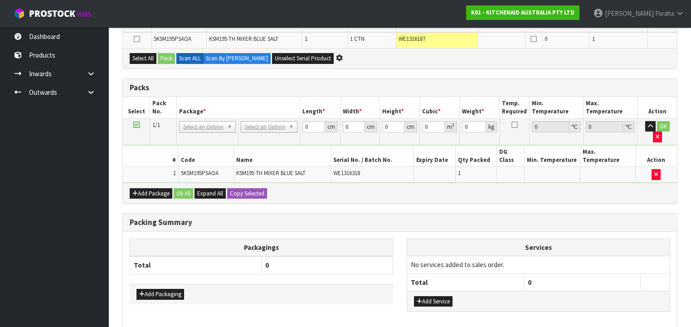
scroll to position [123, 0]
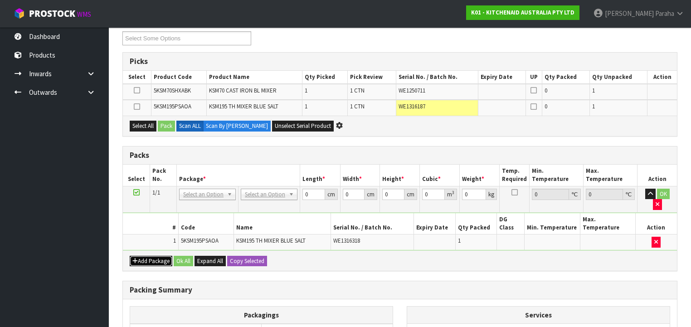
click at [158, 256] on button "Add Package" at bounding box center [151, 261] width 43 height 11
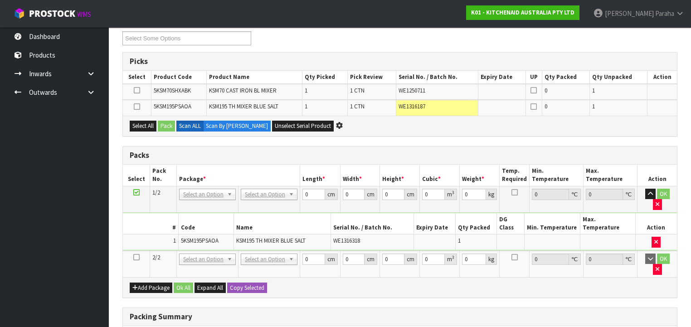
click at [137, 257] on icon at bounding box center [136, 257] width 6 height 0
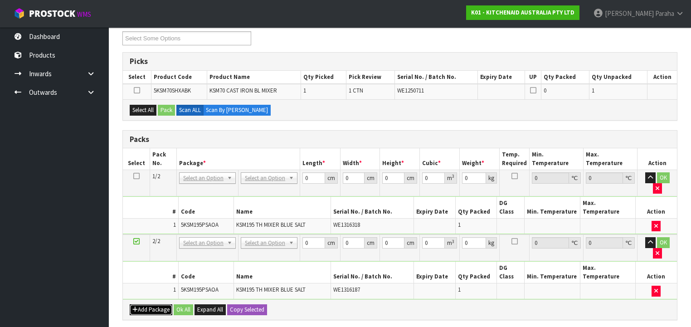
click at [148, 304] on button "Add Package" at bounding box center [151, 309] width 43 height 11
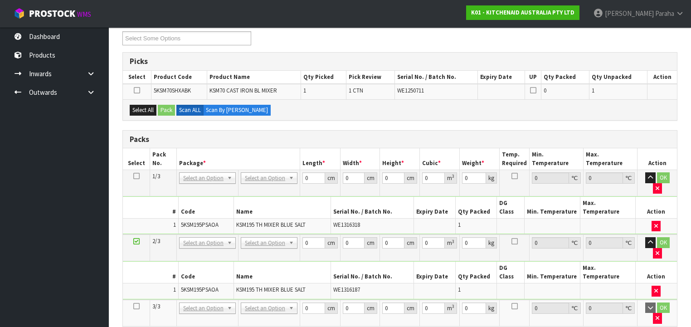
click at [138, 306] on icon at bounding box center [136, 306] width 6 height 0
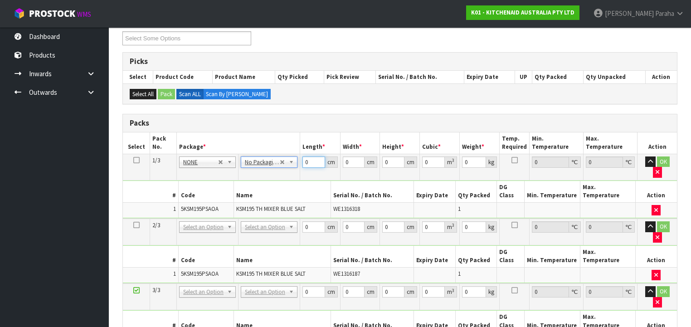
drag, startPoint x: 313, startPoint y: 163, endPoint x: 287, endPoint y: 160, distance: 26.0
click at [286, 160] on tr "1/3 NONE 007-001 007-002 007-004 007-009 007-013 007-014 007-015 007-017 007-01…" at bounding box center [400, 167] width 554 height 26
click at [135, 160] on icon at bounding box center [136, 160] width 6 height 0
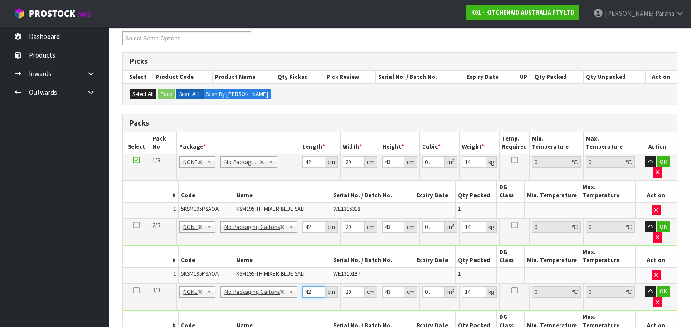
drag, startPoint x: 310, startPoint y: 254, endPoint x: 298, endPoint y: 253, distance: 11.4
click at [300, 283] on td "42 cm" at bounding box center [320, 296] width 40 height 27
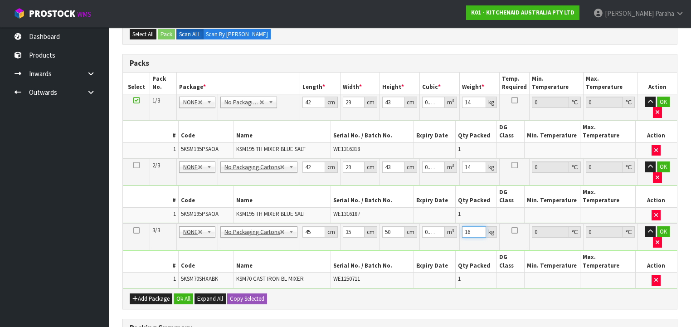
scroll to position [196, 0]
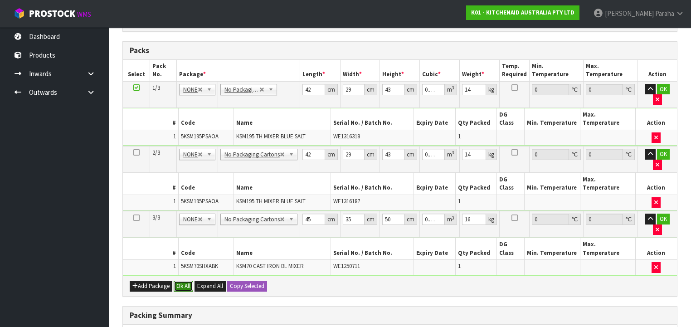
click at [182, 281] on button "Ok All" at bounding box center [183, 286] width 19 height 11
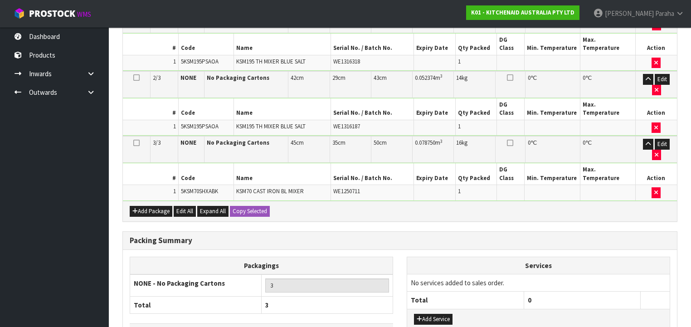
scroll to position [275, 0]
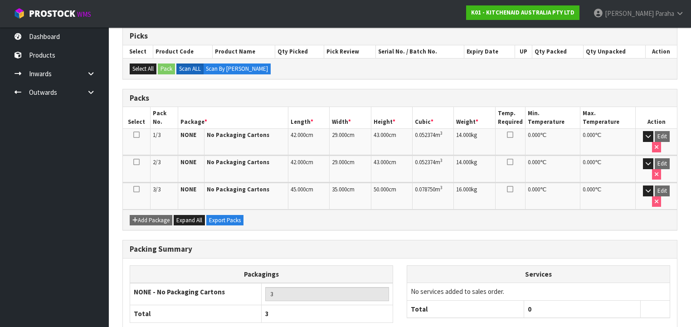
scroll to position [201, 0]
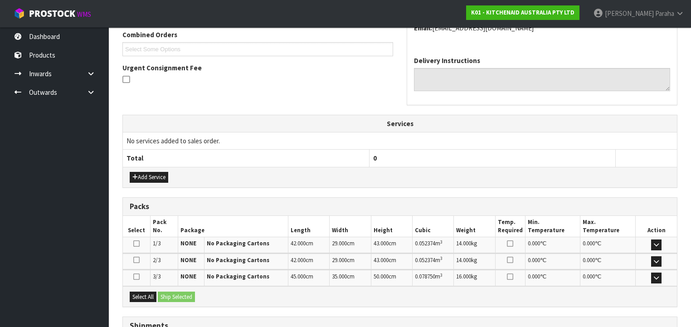
scroll to position [290, 0]
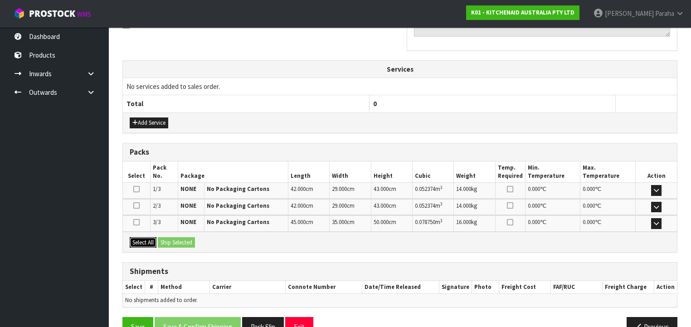
click at [145, 240] on button "Select All" at bounding box center [143, 242] width 27 height 11
click at [167, 240] on button "Ship Selected" at bounding box center [176, 242] width 37 height 11
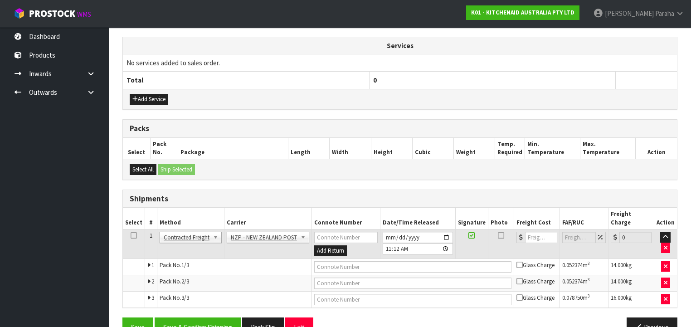
scroll to position [325, 0]
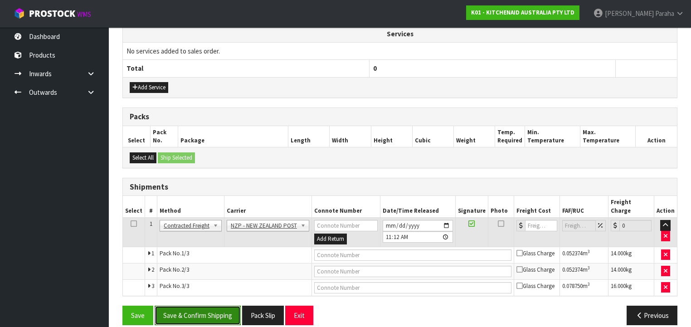
click at [199, 306] on button "Save & Confirm Shipping" at bounding box center [198, 314] width 86 height 19
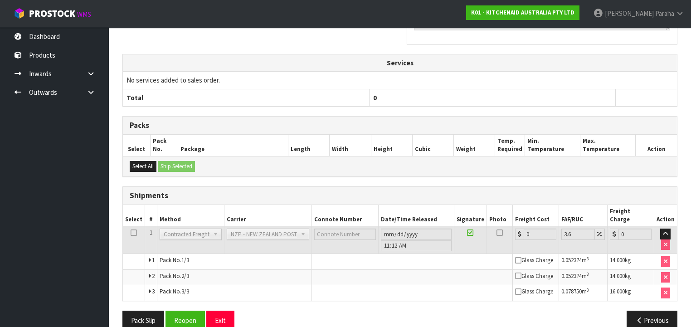
scroll to position [311, 0]
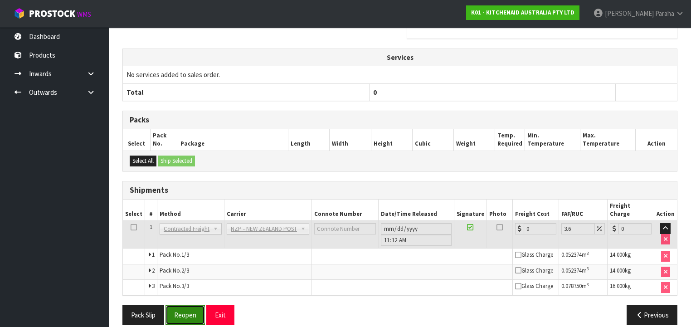
click at [175, 305] on button "Reopen" at bounding box center [184, 314] width 39 height 19
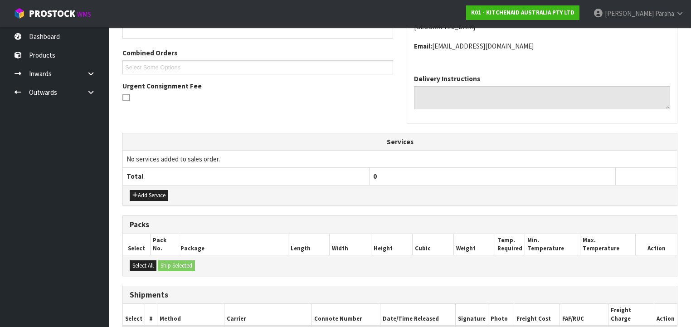
scroll to position [334, 0]
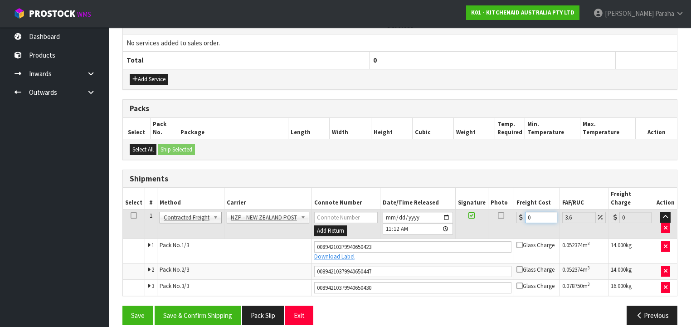
drag, startPoint x: 528, startPoint y: 209, endPoint x: 519, endPoint y: 209, distance: 9.1
click at [519, 212] on div "0" at bounding box center [536, 217] width 41 height 11
click at [214, 305] on button "Save & Confirm Shipping" at bounding box center [198, 314] width 86 height 19
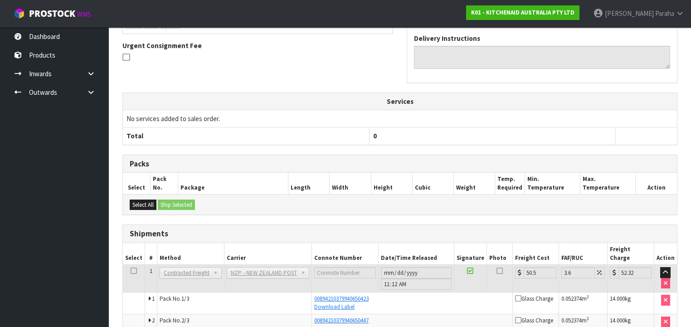
scroll to position [308, 0]
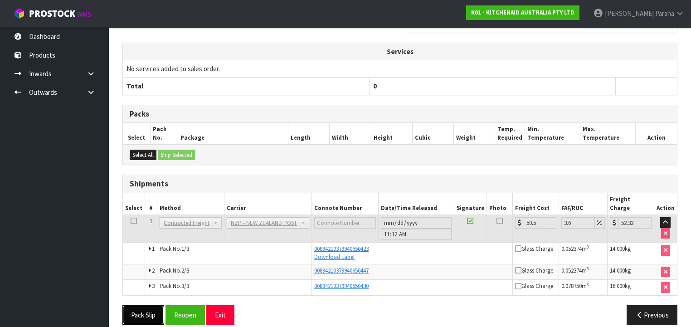
click at [154, 305] on button "Pack Slip" at bounding box center [143, 314] width 42 height 19
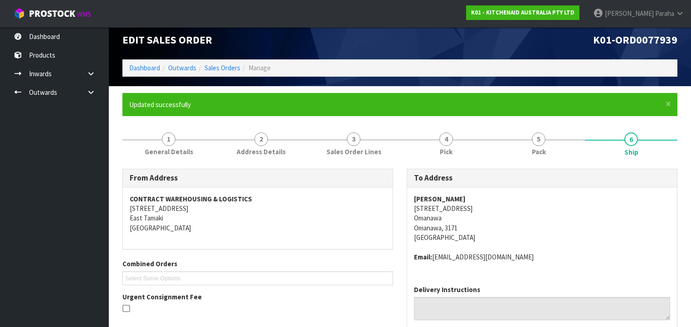
scroll to position [0, 0]
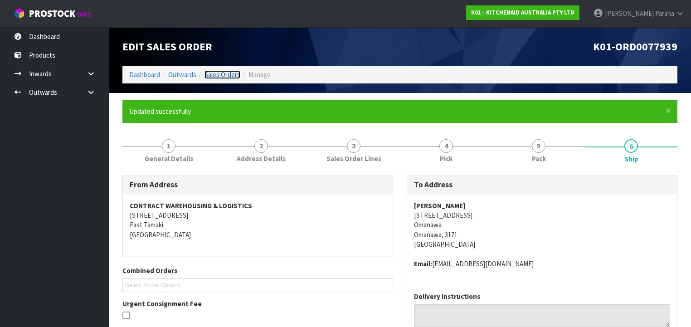
click at [220, 72] on link "Sales Orders" at bounding box center [222, 74] width 36 height 9
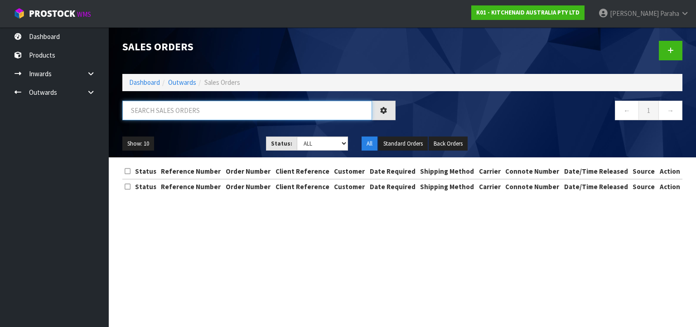
click at [192, 108] on input "text" at bounding box center [247, 110] width 250 height 19
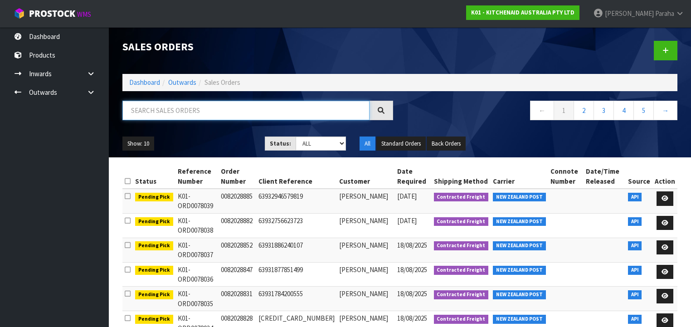
click at [164, 112] on input "text" at bounding box center [245, 110] width 247 height 19
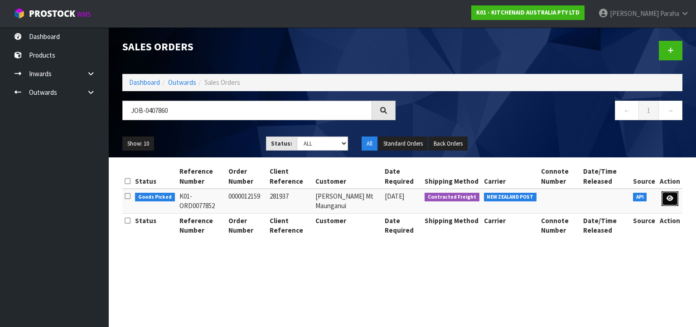
click at [676, 199] on link at bounding box center [670, 198] width 17 height 15
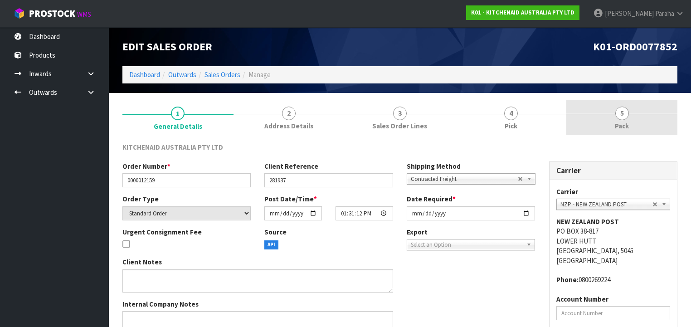
click at [625, 120] on link "5 Pack" at bounding box center [621, 118] width 111 height 36
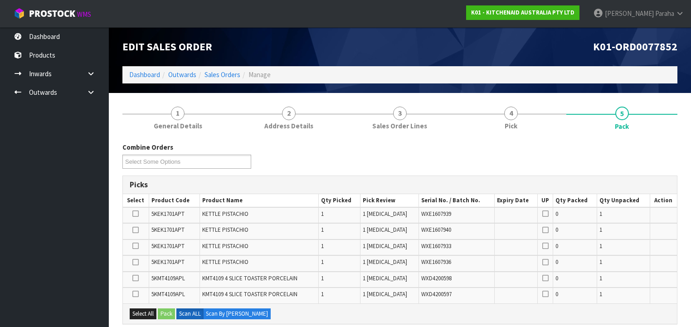
scroll to position [109, 0]
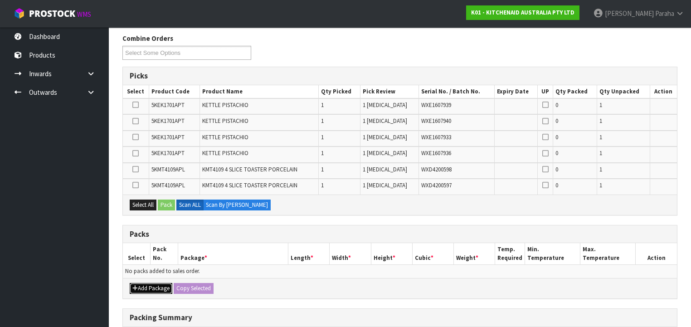
click at [137, 285] on icon "button" at bounding box center [134, 288] width 5 height 6
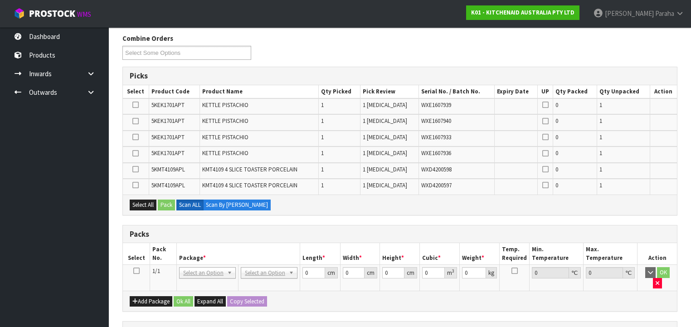
click at [137, 271] on icon at bounding box center [136, 271] width 6 height 0
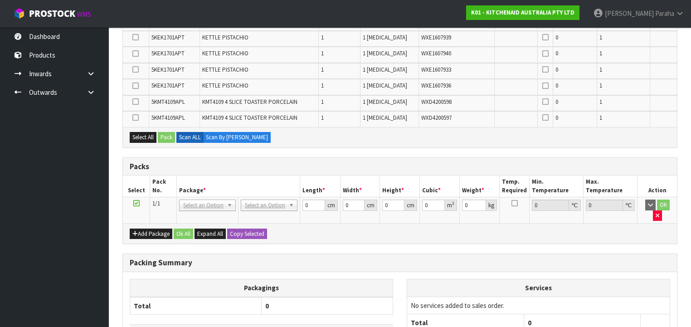
scroll to position [181, 0]
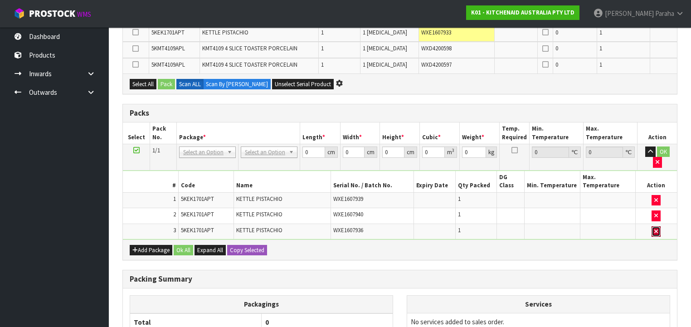
drag, startPoint x: 659, startPoint y: 212, endPoint x: 500, endPoint y: 240, distance: 161.6
click at [659, 226] on button "button" at bounding box center [655, 231] width 9 height 11
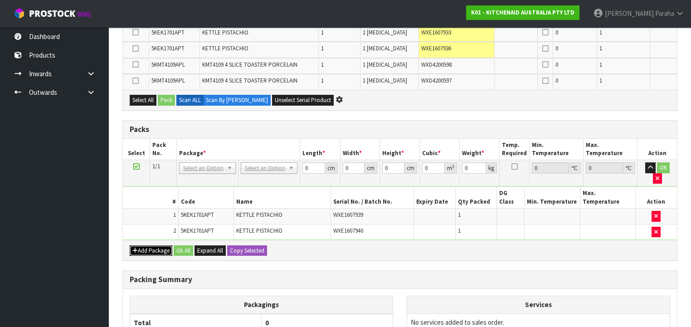
click at [158, 245] on button "Add Package" at bounding box center [151, 250] width 43 height 11
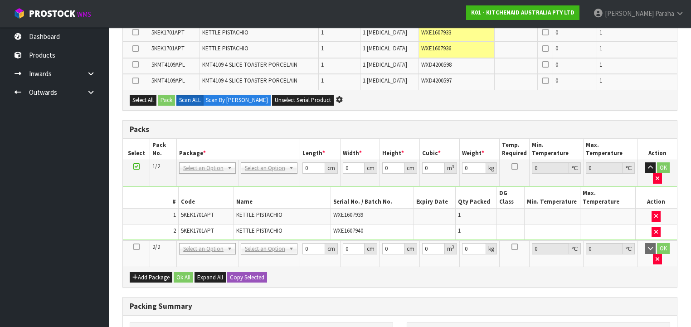
click at [137, 247] on icon at bounding box center [136, 247] width 6 height 0
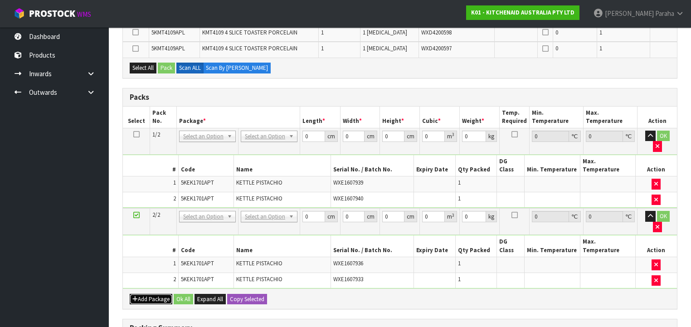
click at [141, 294] on button "Add Package" at bounding box center [151, 299] width 43 height 11
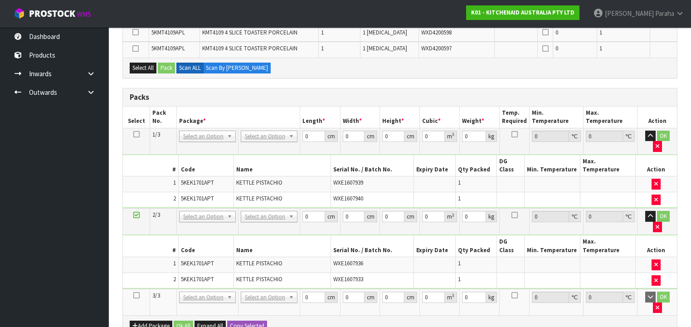
click at [135, 295] on icon at bounding box center [136, 295] width 6 height 0
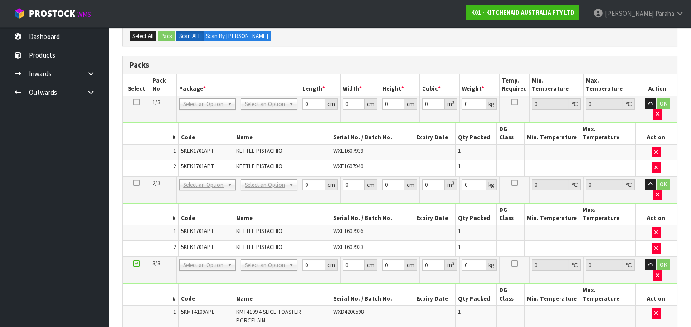
click at [137, 102] on icon at bounding box center [136, 102] width 6 height 0
drag, startPoint x: 303, startPoint y: 102, endPoint x: 297, endPoint y: 102, distance: 5.9
click at [297, 102] on tr "1/3 NONE 007-001 007-002 007-004 007-009 007-013 007-014 007-015 007-017 007-01…" at bounding box center [400, 109] width 554 height 26
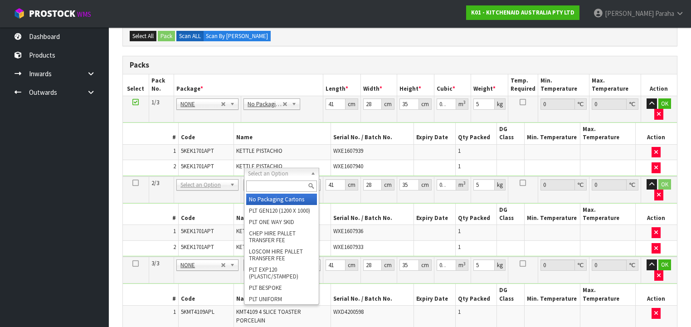
click at [293, 187] on input "text" at bounding box center [281, 185] width 71 height 11
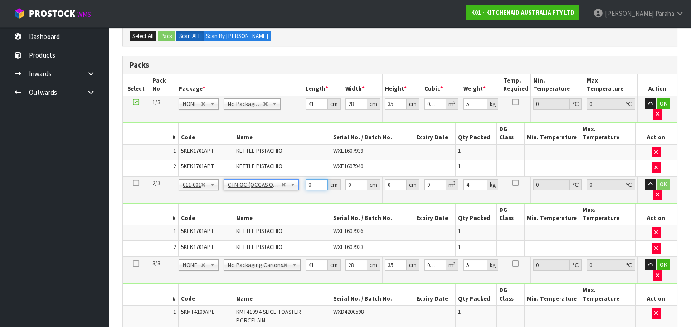
click at [298, 176] on tr "2/3 NONE 007-001 007-002 007-004 007-009 007-013 007-014 007-015 007-017 007-01…" at bounding box center [400, 189] width 554 height 27
click at [648, 103] on icon "button" at bounding box center [650, 104] width 5 height 6
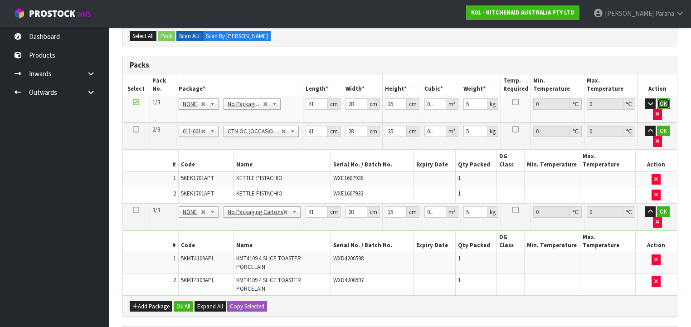
click at [657, 101] on button "OK" at bounding box center [663, 103] width 13 height 11
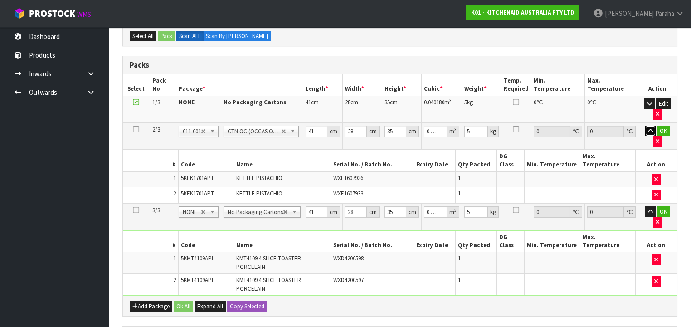
click at [649, 129] on button "button" at bounding box center [650, 131] width 10 height 11
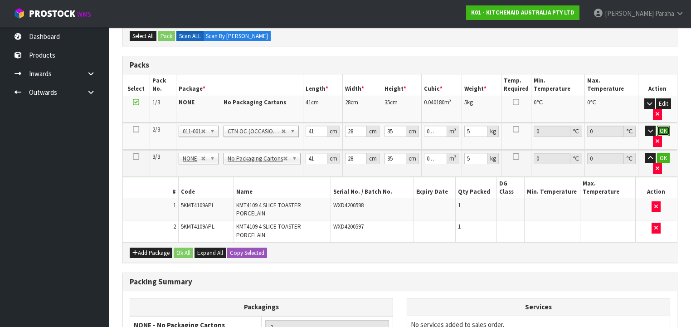
click at [660, 129] on button "OK" at bounding box center [663, 131] width 13 height 11
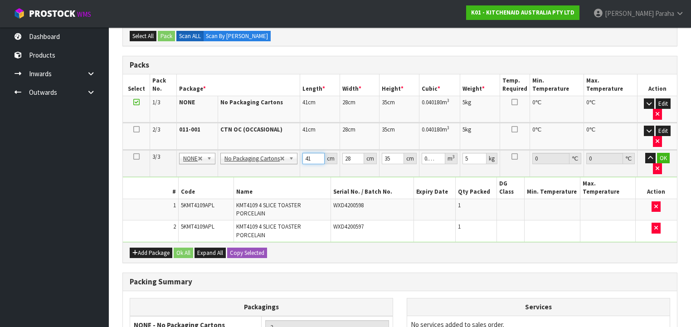
drag, startPoint x: 310, startPoint y: 155, endPoint x: 298, endPoint y: 158, distance: 12.6
click at [300, 158] on td "41 cm" at bounding box center [320, 163] width 40 height 27
click at [645, 153] on button "button" at bounding box center [650, 158] width 10 height 11
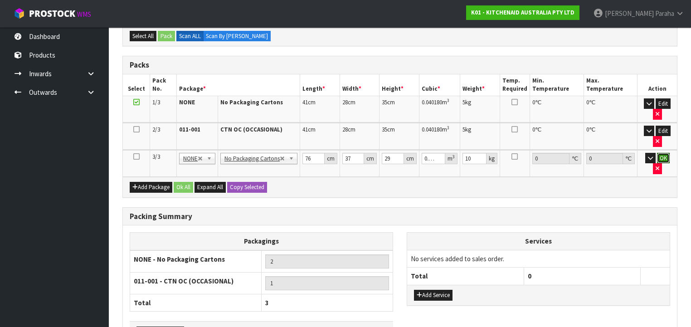
click button "OK" at bounding box center [663, 158] width 13 height 11
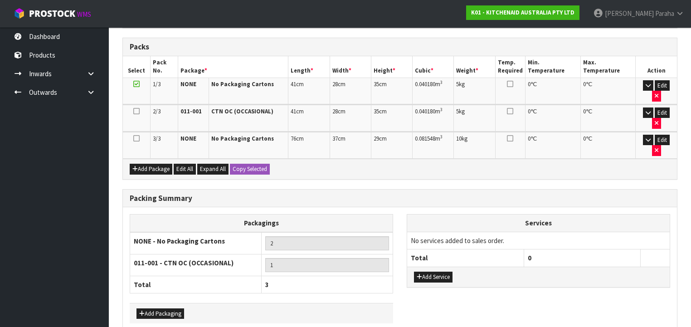
scroll to position [210, 0]
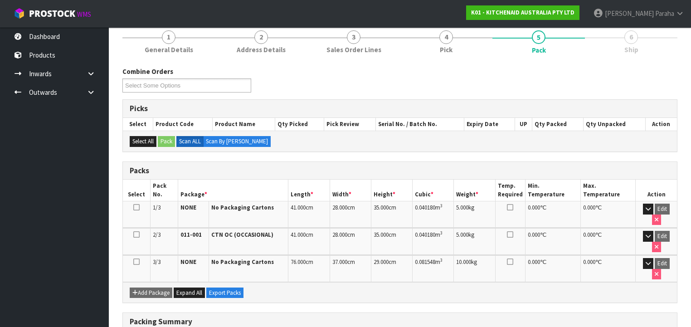
scroll to position [223, 0]
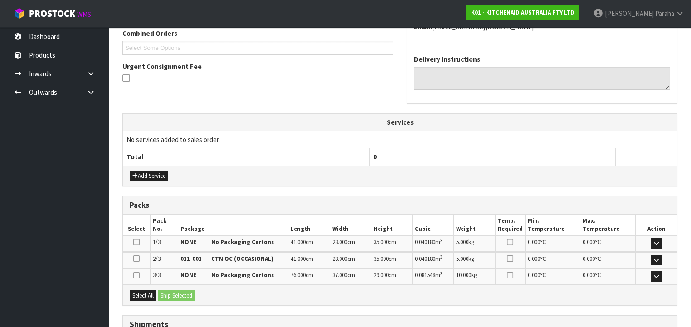
scroll to position [310, 0]
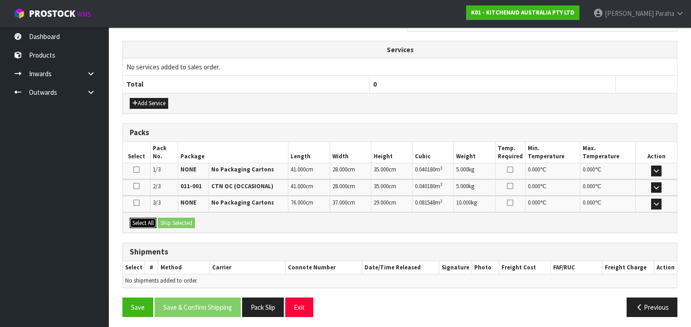
click at [143, 222] on button "Select All" at bounding box center [143, 223] width 27 height 11
click at [175, 223] on button "Ship Selected" at bounding box center [176, 223] width 37 height 11
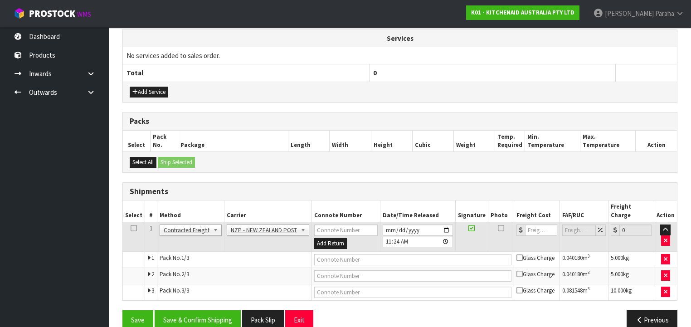
scroll to position [325, 0]
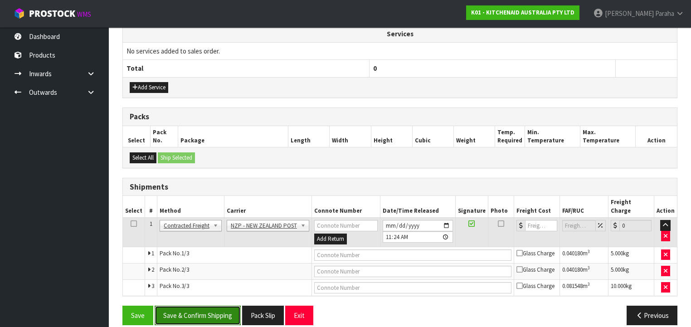
click at [192, 305] on button "Save & Confirm Shipping" at bounding box center [198, 314] width 86 height 19
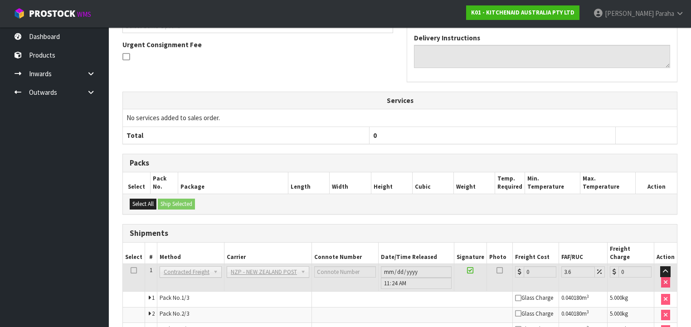
scroll to position [311, 0]
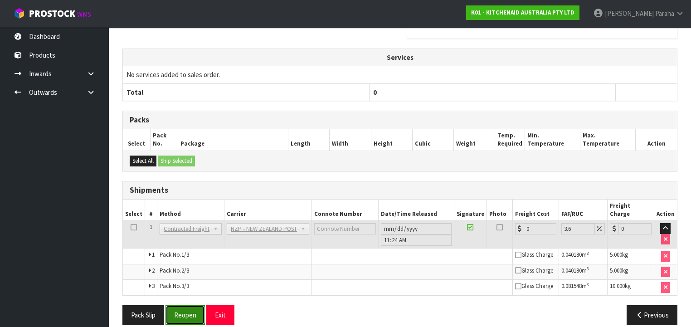
click at [180, 305] on button "Reopen" at bounding box center [184, 314] width 39 height 19
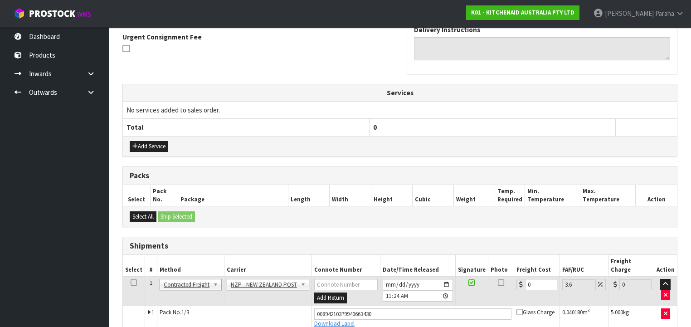
scroll to position [334, 0]
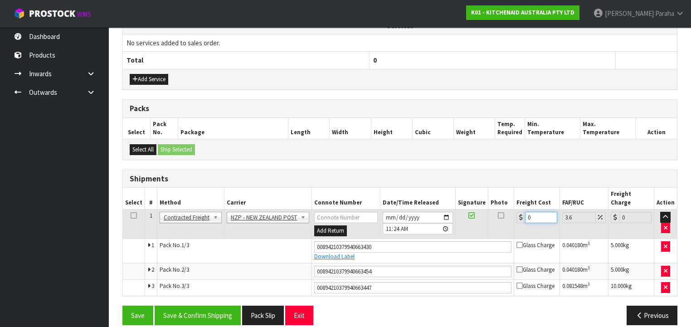
drag, startPoint x: 522, startPoint y: 209, endPoint x: 512, endPoint y: 205, distance: 10.9
click at [514, 209] on td "0" at bounding box center [537, 223] width 46 height 29
click at [216, 305] on button "Save & Confirm Shipping" at bounding box center [198, 314] width 86 height 19
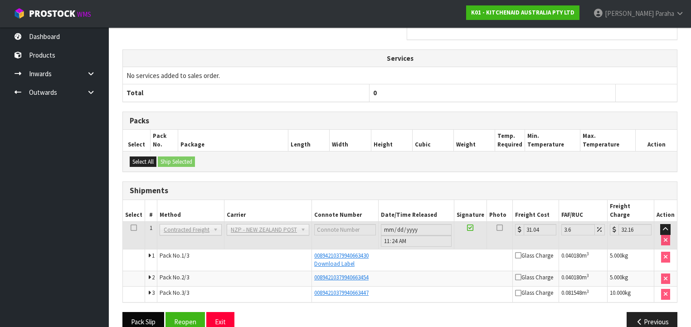
scroll to position [308, 0]
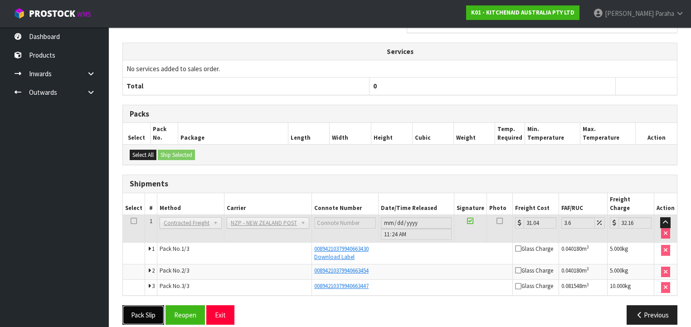
click at [143, 305] on button "Pack Slip" at bounding box center [143, 314] width 42 height 19
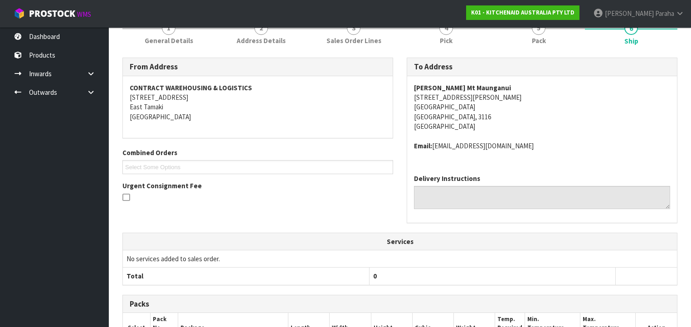
scroll to position [0, 0]
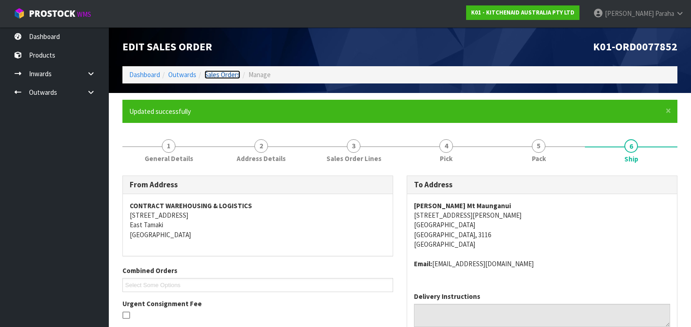
click at [223, 78] on link "Sales Orders" at bounding box center [222, 74] width 36 height 9
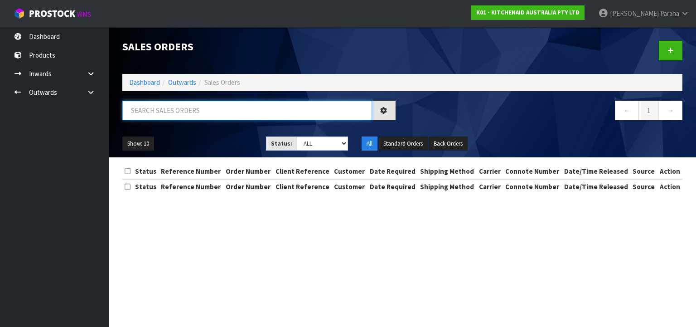
click at [223, 108] on input "text" at bounding box center [247, 110] width 250 height 19
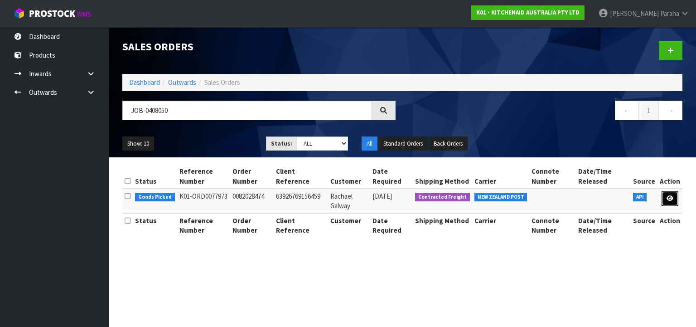
click at [674, 199] on icon at bounding box center [670, 198] width 7 height 6
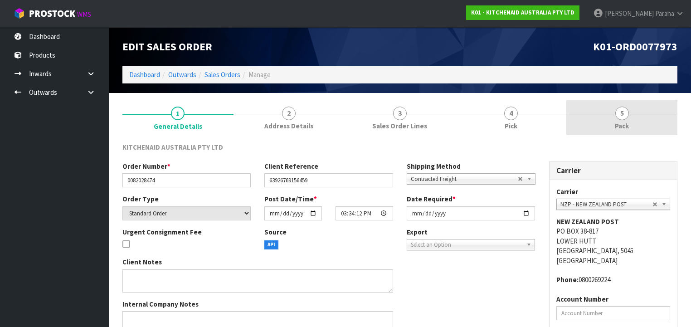
click at [632, 119] on link "5 Pack" at bounding box center [621, 118] width 111 height 36
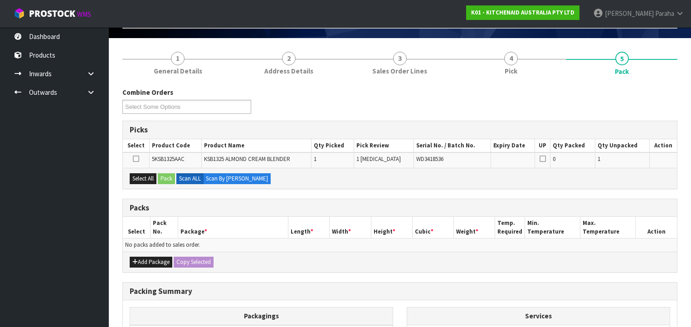
scroll to position [145, 0]
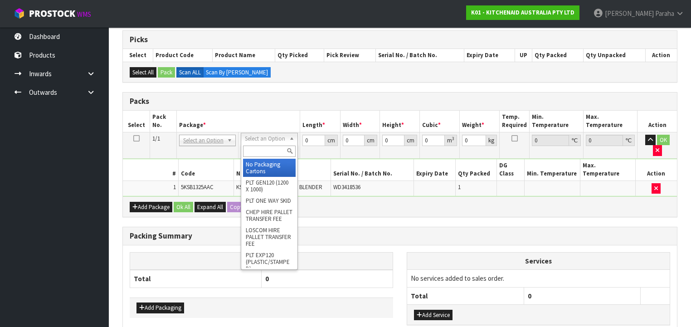
click at [274, 150] on input "text" at bounding box center [269, 150] width 52 height 11
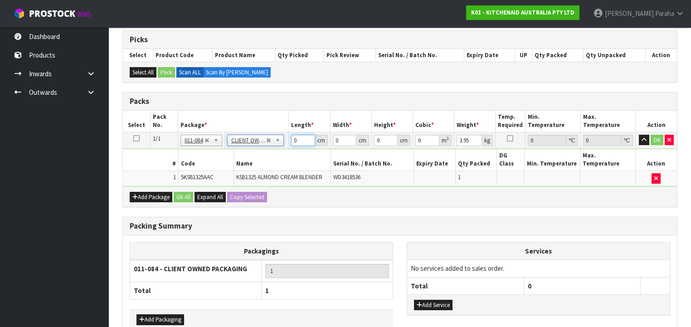
drag, startPoint x: 286, startPoint y: 136, endPoint x: 281, endPoint y: 135, distance: 6.0
click at [282, 135] on tr "1/1 NONE 007-001 007-002 007-004 007-009 007-013 007-014 007-015 007-017 007-01…" at bounding box center [400, 140] width 554 height 16
click at [639, 135] on button "button" at bounding box center [644, 140] width 10 height 11
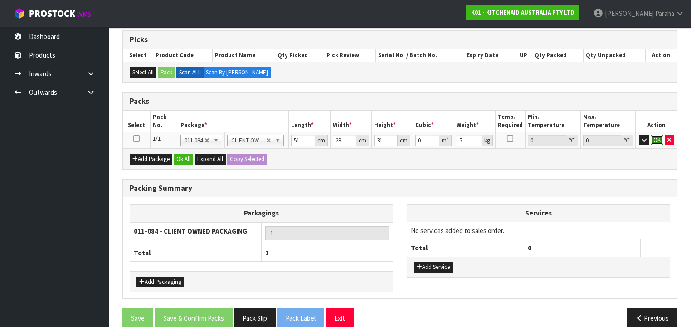
click button "OK" at bounding box center [656, 140] width 13 height 11
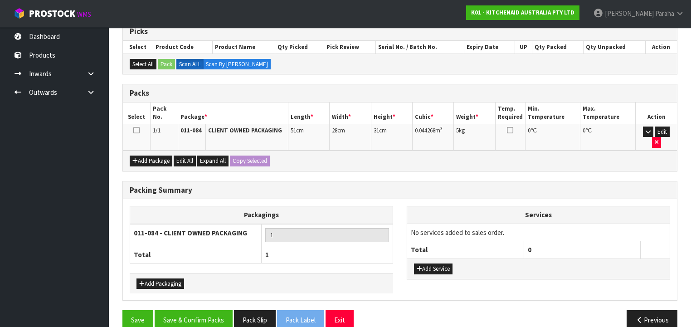
scroll to position [155, 0]
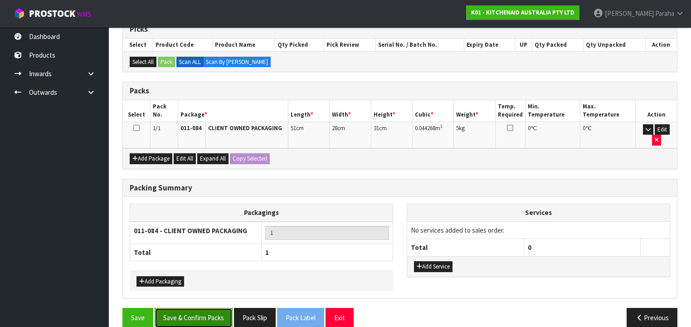
click at [208, 308] on button "Save & Confirm Packs" at bounding box center [194, 317] width 78 height 19
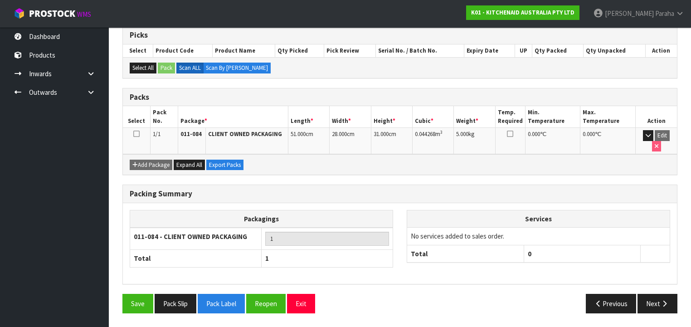
scroll to position [169, 0]
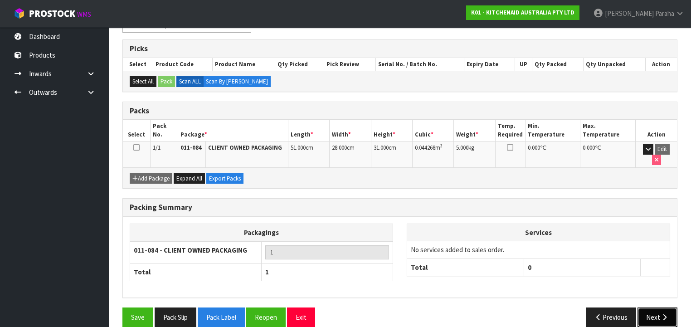
click at [659, 307] on button "Next" at bounding box center [657, 316] width 40 height 19
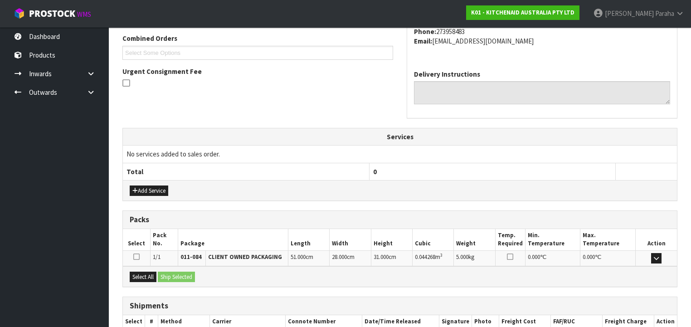
scroll to position [286, 0]
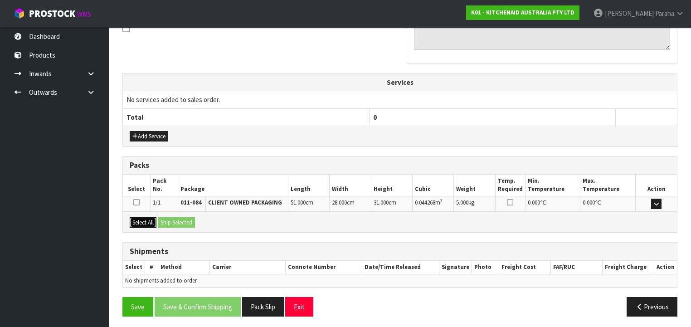
click at [150, 219] on button "Select All" at bounding box center [143, 222] width 27 height 11
click at [172, 219] on button "Ship Selected" at bounding box center [176, 222] width 37 height 11
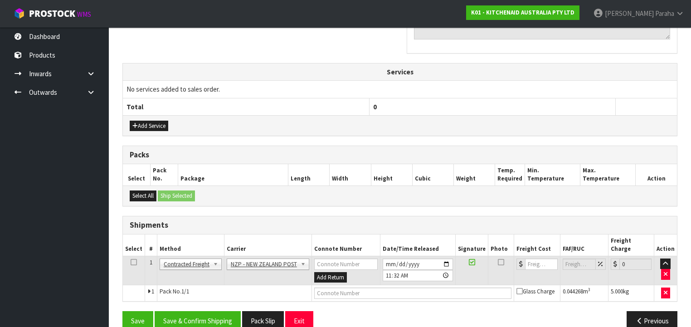
scroll to position [303, 0]
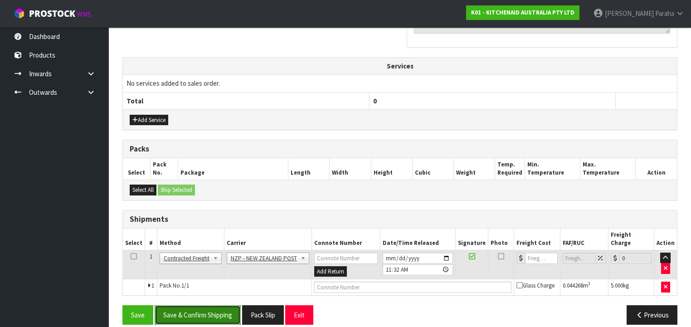
click at [203, 305] on button "Save & Confirm Shipping" at bounding box center [198, 314] width 86 height 19
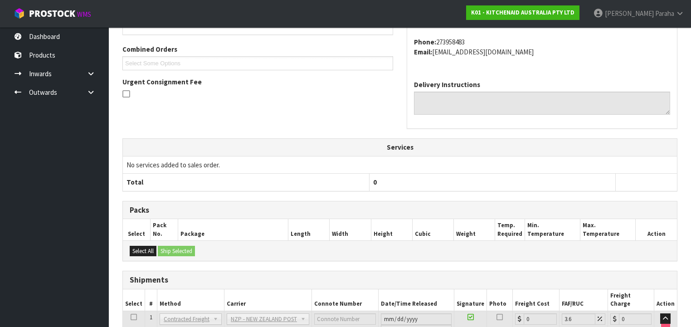
scroll to position [290, 0]
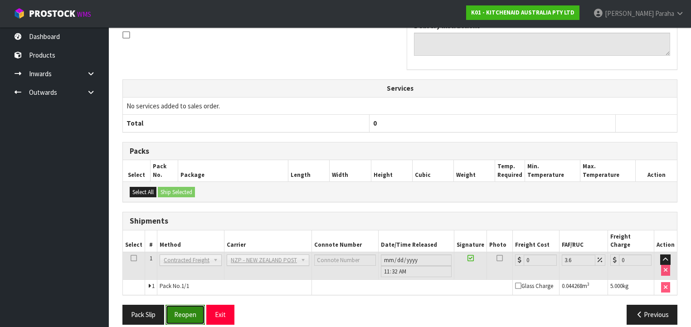
click at [186, 307] on button "Reopen" at bounding box center [184, 314] width 39 height 19
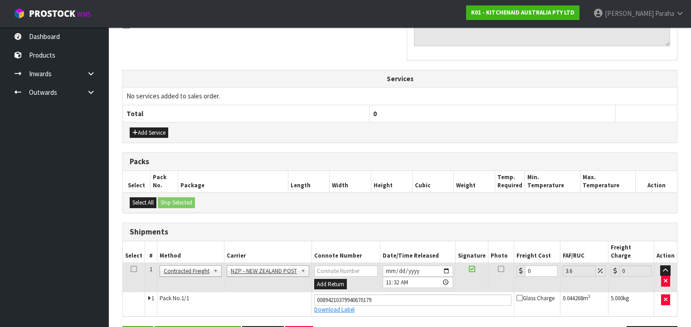
scroll to position [311, 0]
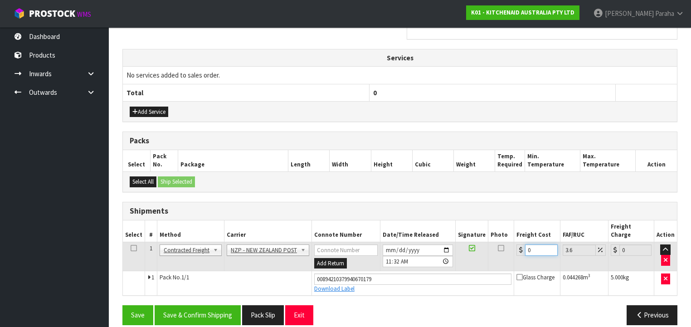
drag, startPoint x: 526, startPoint y: 238, endPoint x: 514, endPoint y: 238, distance: 12.3
click at [516, 244] on div "0" at bounding box center [536, 249] width 41 height 11
click at [217, 305] on button "Save & Confirm Shipping" at bounding box center [198, 314] width 86 height 19
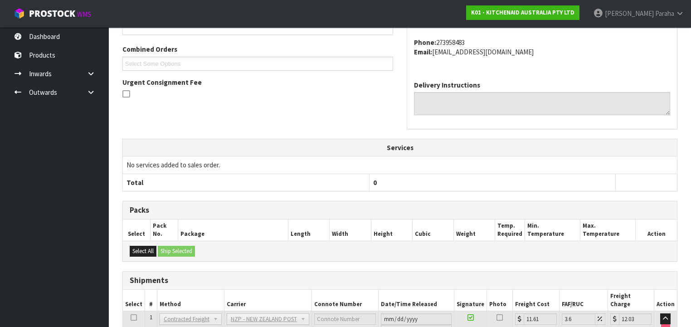
scroll to position [286, 0]
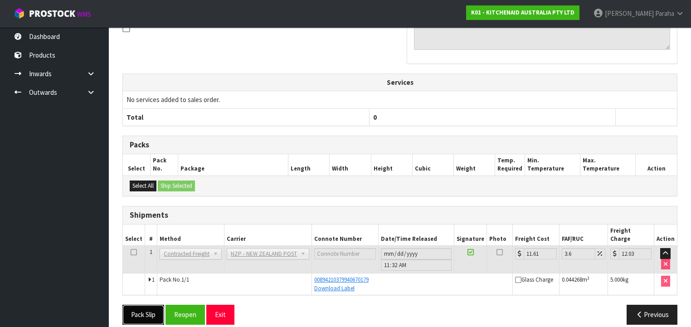
click at [141, 306] on button "Pack Slip" at bounding box center [143, 314] width 42 height 19
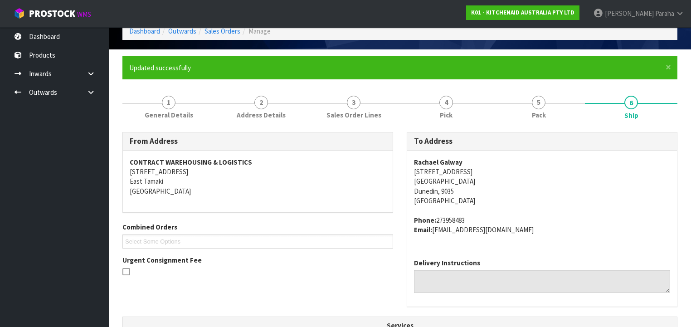
scroll to position [0, 0]
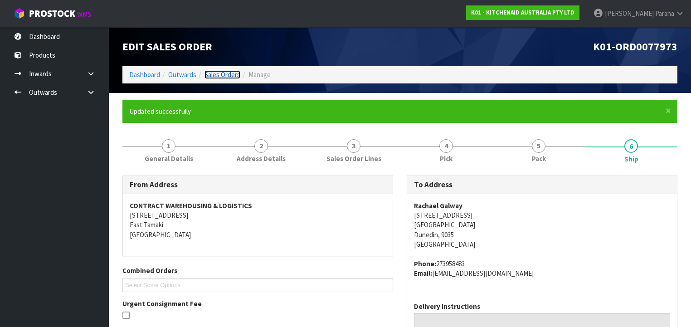
click at [225, 74] on link "Sales Orders" at bounding box center [222, 74] width 36 height 9
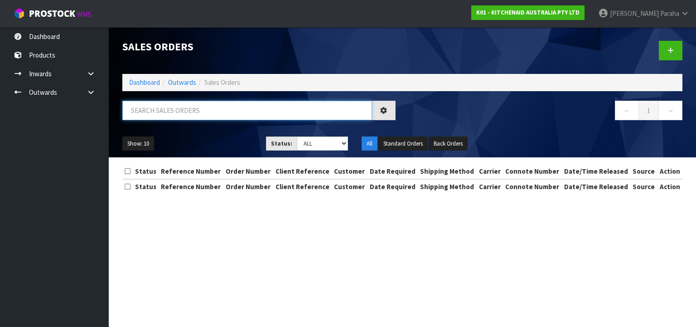
click at [200, 106] on input "text" at bounding box center [247, 110] width 250 height 19
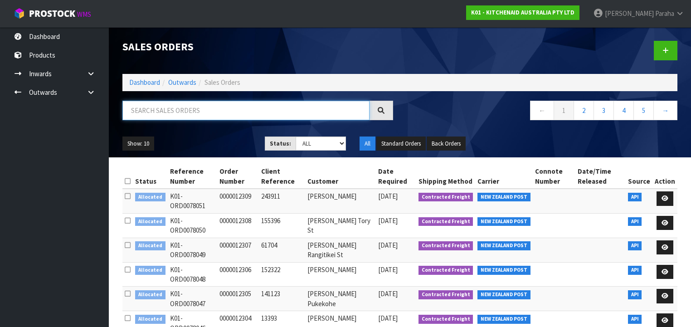
click at [201, 112] on input "text" at bounding box center [245, 110] width 247 height 19
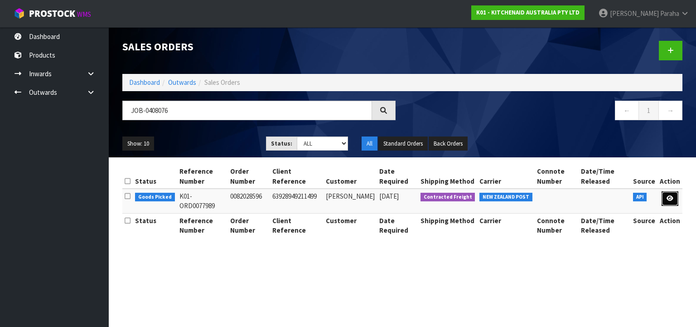
click at [670, 196] on icon at bounding box center [670, 198] width 7 height 6
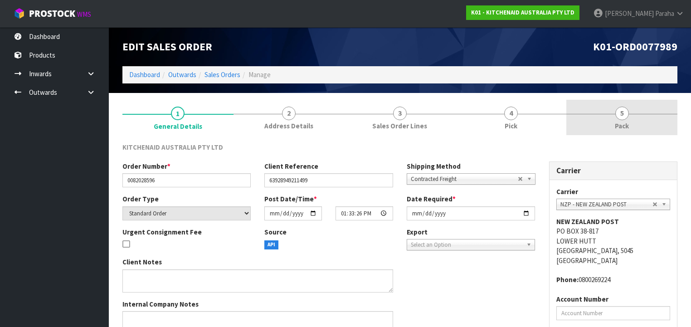
click at [619, 121] on span "Pack" at bounding box center [622, 126] width 14 height 10
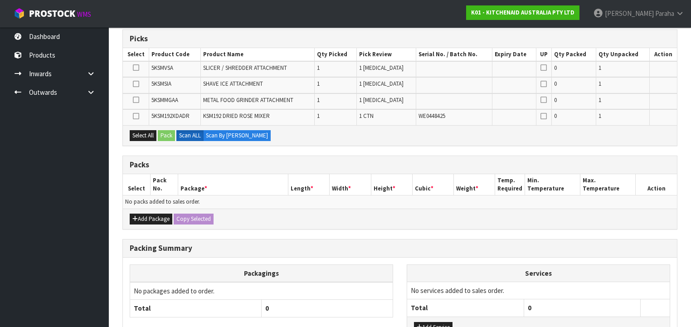
scroll to position [212, 0]
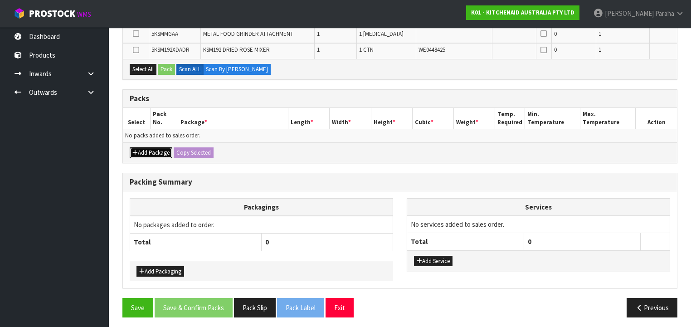
click at [157, 149] on button "Add Package" at bounding box center [151, 152] width 43 height 11
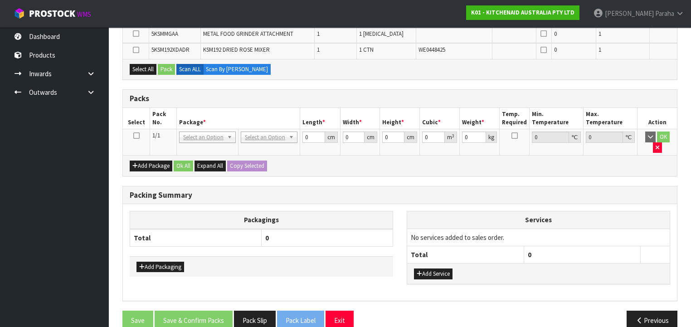
click at [135, 136] on icon at bounding box center [136, 136] width 6 height 0
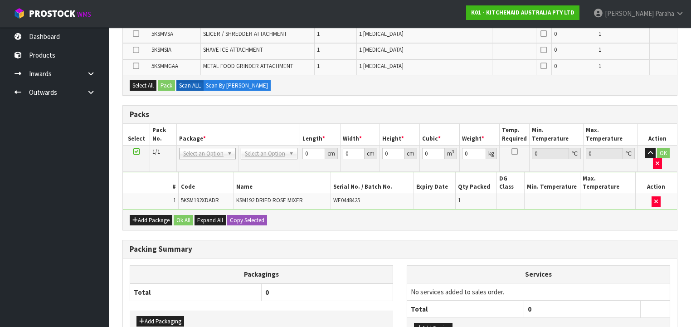
scroll to position [228, 0]
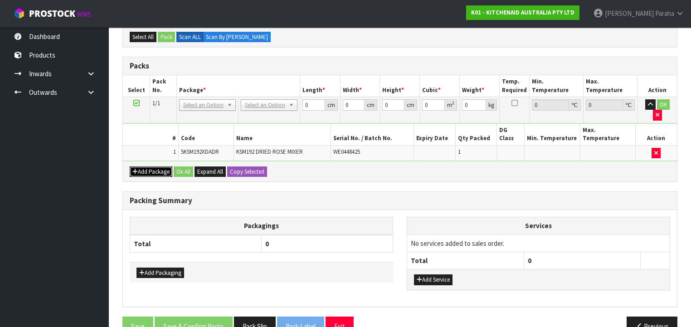
click at [149, 166] on button "Add Package" at bounding box center [151, 171] width 43 height 11
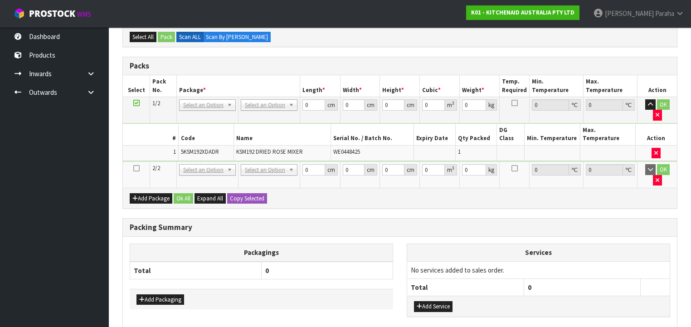
click at [134, 168] on icon at bounding box center [136, 168] width 6 height 0
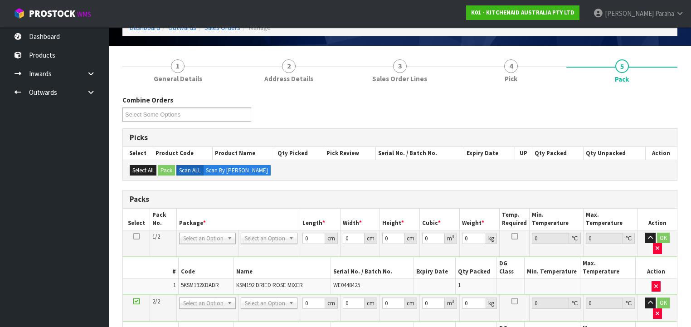
scroll to position [156, 0]
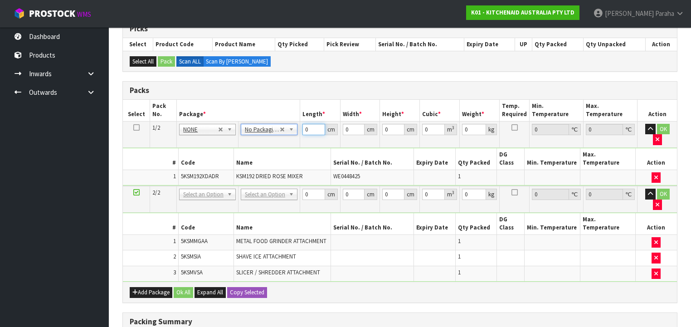
drag, startPoint x: 308, startPoint y: 127, endPoint x: 292, endPoint y: 127, distance: 16.3
click at [292, 127] on tr "1/2 NONE 007-001 007-002 007-004 007-009 007-013 007-014 007-015 007-017 007-01…" at bounding box center [400, 134] width 554 height 26
click at [645, 124] on button "button" at bounding box center [650, 129] width 10 height 11
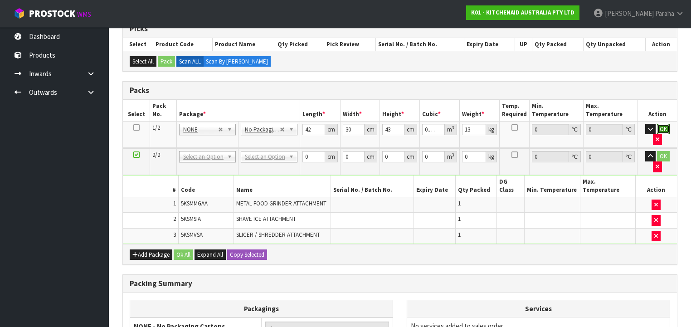
click button "OK" at bounding box center [663, 129] width 13 height 11
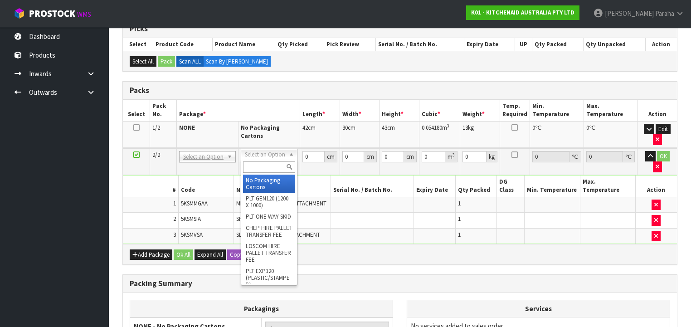
click at [263, 164] on input "text" at bounding box center [269, 166] width 52 height 11
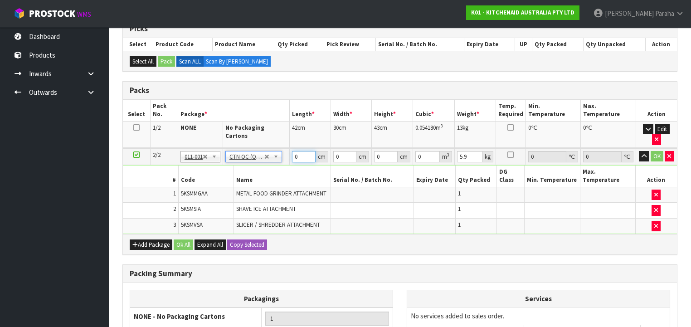
drag, startPoint x: 299, startPoint y: 143, endPoint x: 283, endPoint y: 148, distance: 17.1
click at [282, 148] on tr "2/2 NONE 007-001 007-002 007-004 007-009 007-013 007-014 007-015 007-017 007-01…" at bounding box center [400, 156] width 554 height 17
click at [639, 151] on button "button" at bounding box center [644, 156] width 10 height 11
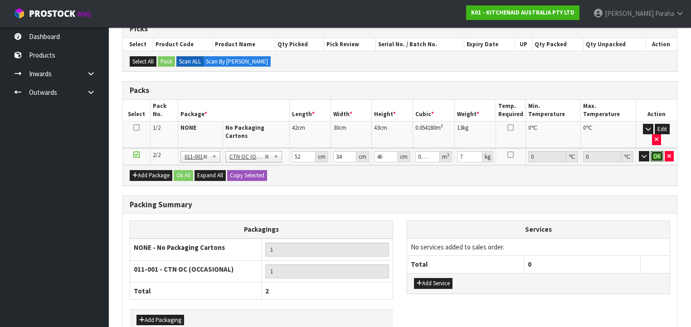
click button "OK" at bounding box center [656, 156] width 13 height 11
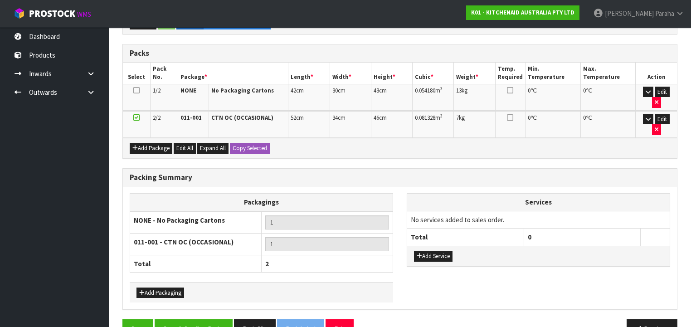
scroll to position [194, 0]
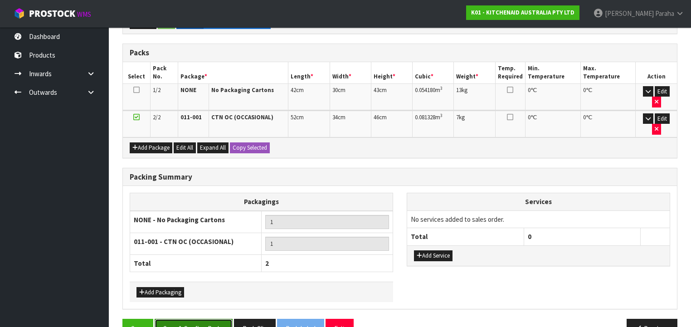
click at [210, 319] on button "Save & Confirm Packs" at bounding box center [194, 328] width 78 height 19
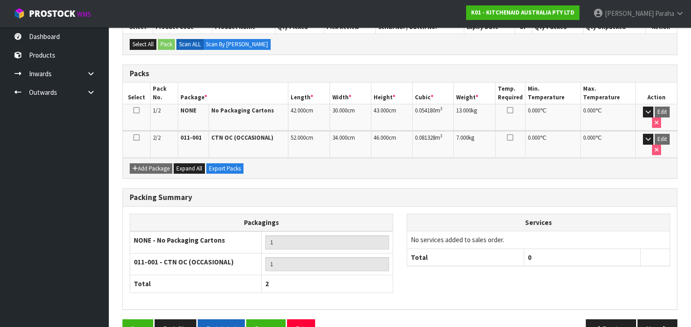
scroll to position [206, 0]
click at [669, 319] on button "Next" at bounding box center [657, 328] width 40 height 19
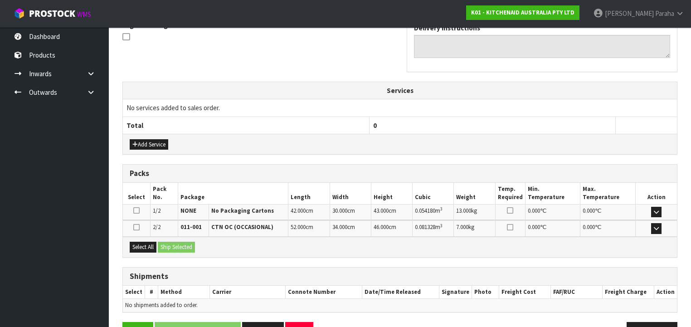
scroll to position [303, 0]
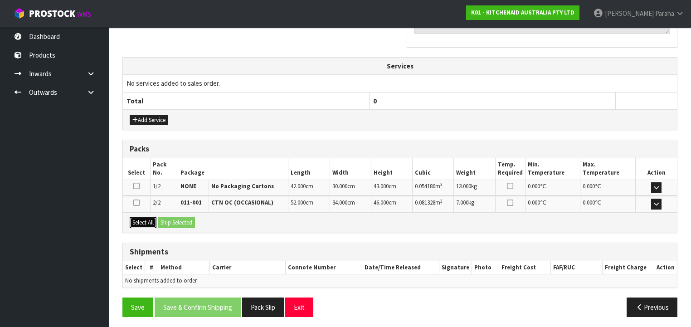
click at [141, 218] on button "Select All" at bounding box center [143, 222] width 27 height 11
click at [164, 219] on button "Ship Selected" at bounding box center [176, 222] width 37 height 11
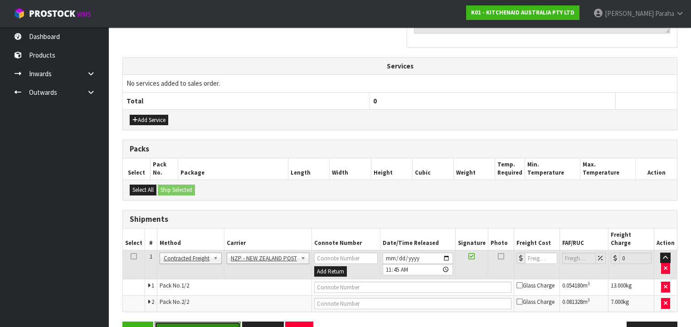
click at [221, 321] on button "Save & Confirm Shipping" at bounding box center [198, 330] width 86 height 19
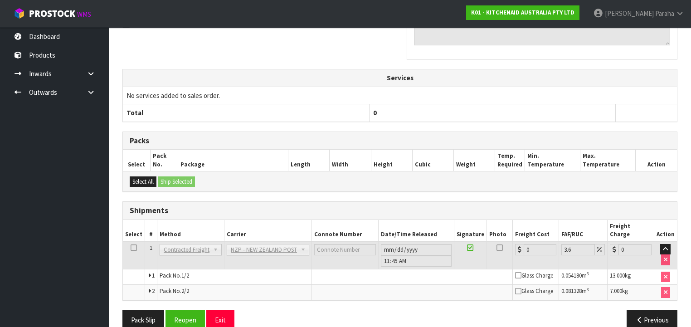
scroll to position [305, 0]
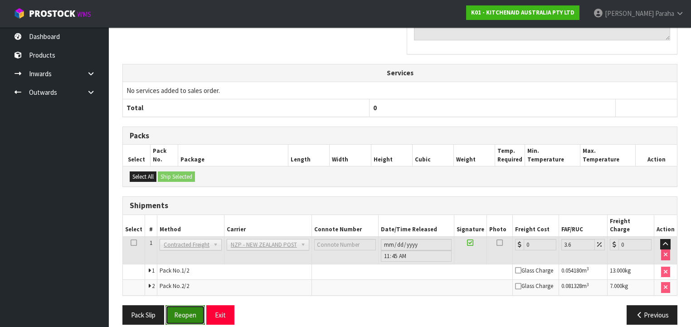
click at [180, 305] on button "Reopen" at bounding box center [184, 314] width 39 height 19
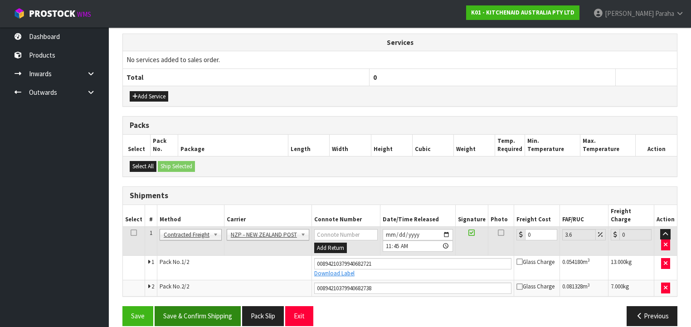
scroll to position [327, 0]
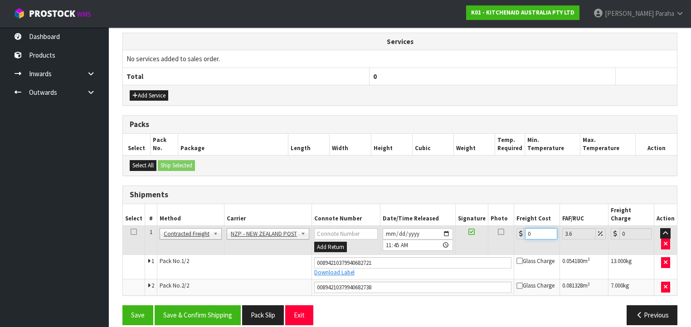
drag, startPoint x: 525, startPoint y: 225, endPoint x: 511, endPoint y: 225, distance: 13.6
click at [514, 225] on td "0" at bounding box center [537, 239] width 46 height 29
click at [220, 305] on button "Save & Confirm Shipping" at bounding box center [198, 314] width 86 height 19
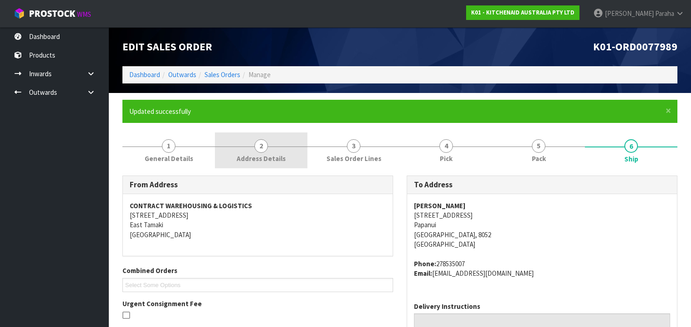
scroll to position [0, 0]
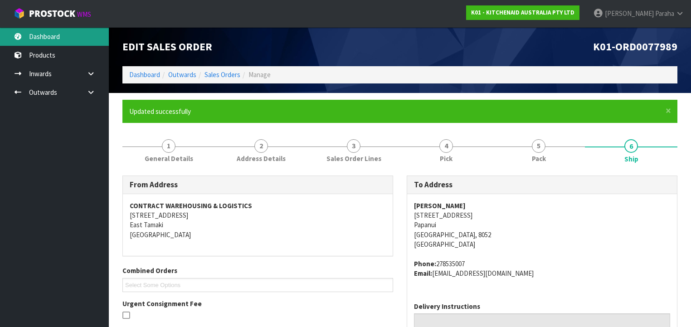
click at [53, 37] on link "Dashboard" at bounding box center [54, 36] width 109 height 19
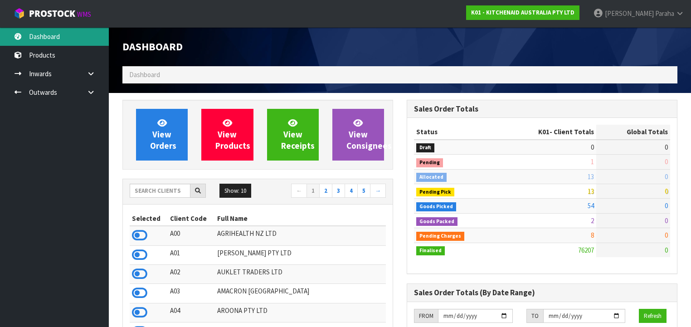
scroll to position [684, 284]
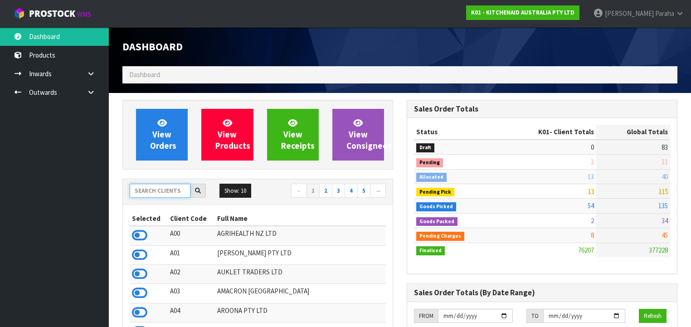
click at [159, 193] on input "text" at bounding box center [160, 191] width 61 height 14
click at [141, 186] on input "text" at bounding box center [160, 191] width 61 height 14
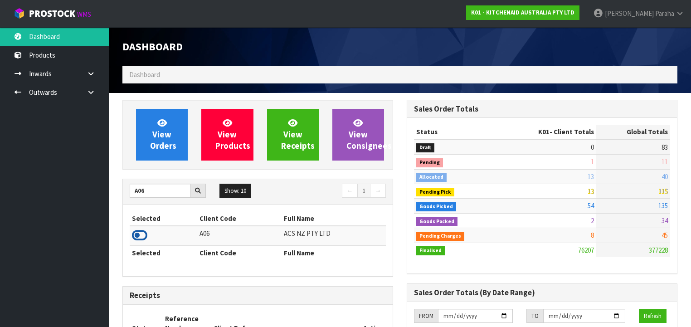
click at [146, 238] on icon at bounding box center [139, 235] width 15 height 14
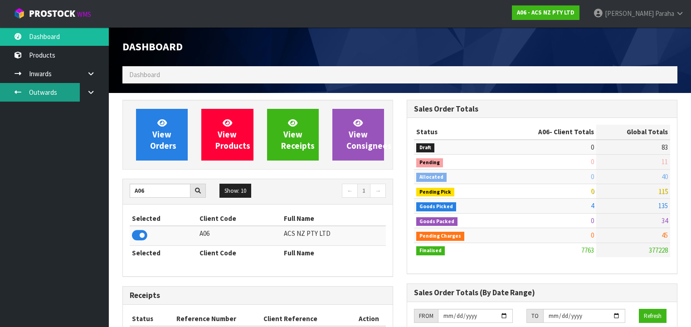
click at [34, 94] on link "Outwards" at bounding box center [54, 92] width 109 height 19
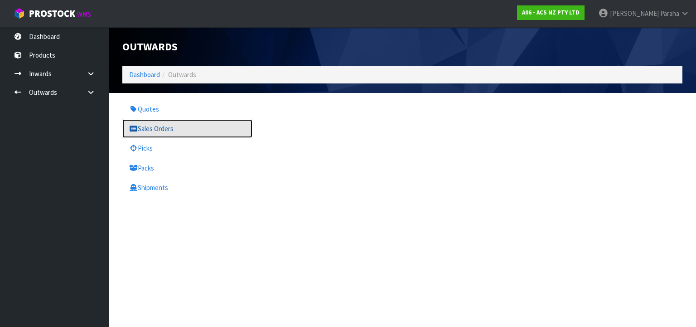
click at [167, 131] on link "Sales Orders" at bounding box center [187, 128] width 130 height 19
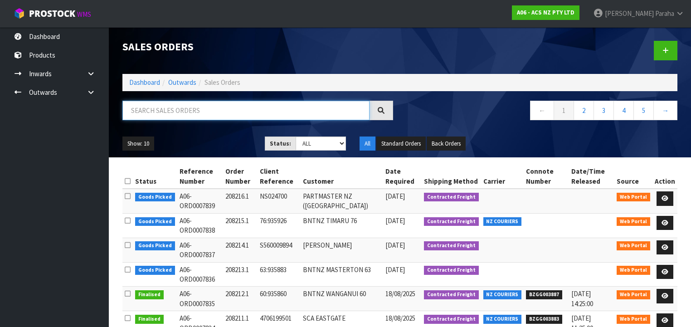
click at [172, 106] on input "text" at bounding box center [245, 110] width 247 height 19
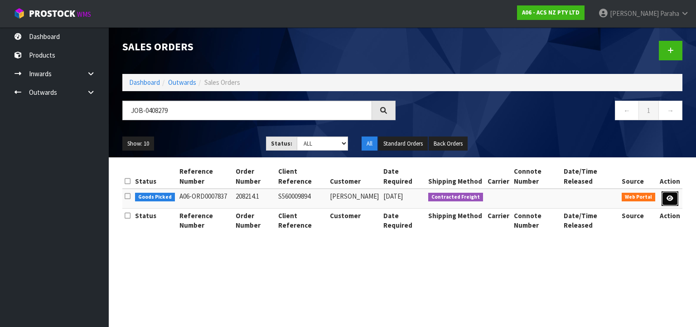
click at [674, 196] on icon at bounding box center [670, 198] width 7 height 6
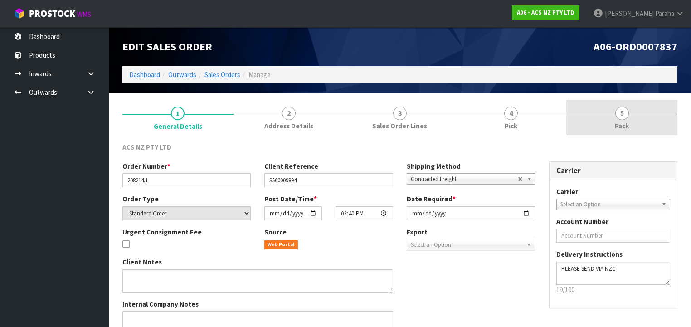
click at [618, 112] on span "5" at bounding box center [622, 114] width 14 height 14
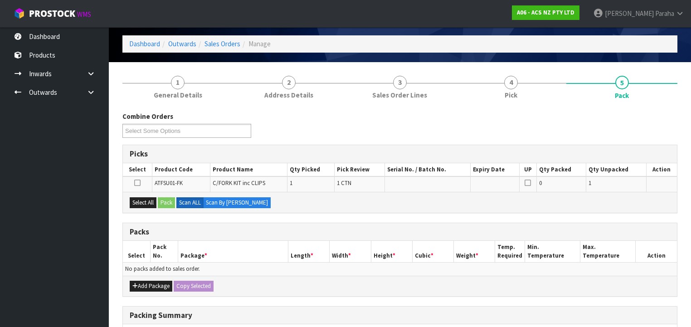
scroll to position [73, 0]
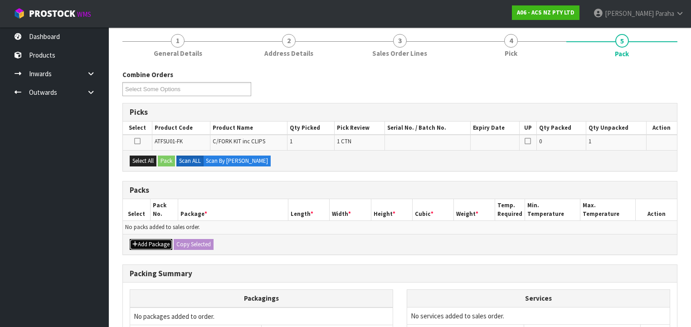
click at [134, 241] on icon "button" at bounding box center [134, 244] width 5 height 6
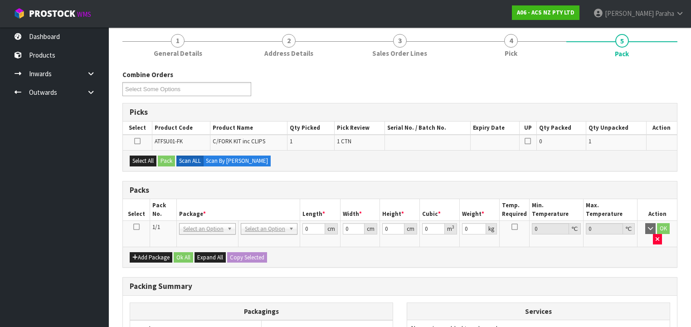
click at [135, 227] on icon at bounding box center [136, 227] width 6 height 0
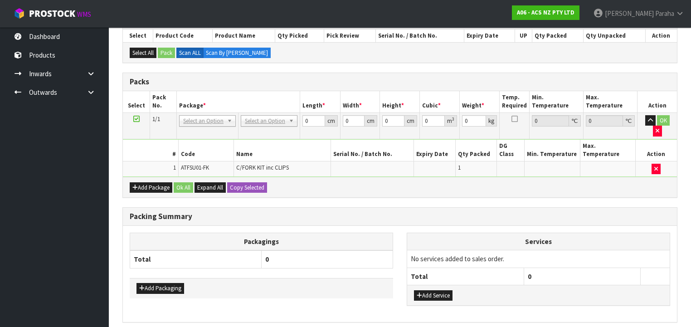
scroll to position [167, 0]
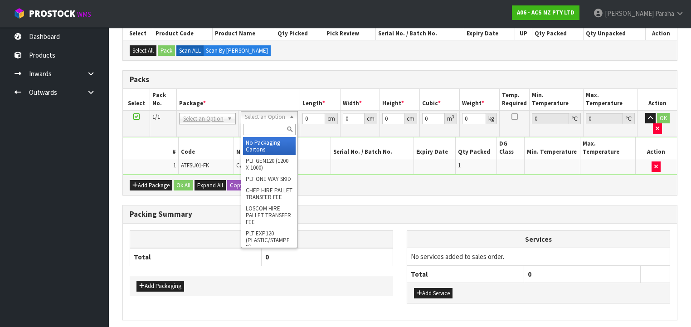
click at [268, 130] on input "text" at bounding box center [269, 129] width 52 height 11
click at [268, 131] on input "text" at bounding box center [274, 129] width 52 height 11
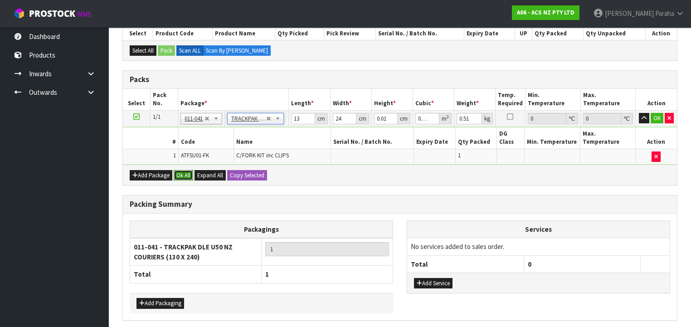
click at [182, 170] on button "Ok All" at bounding box center [183, 175] width 19 height 11
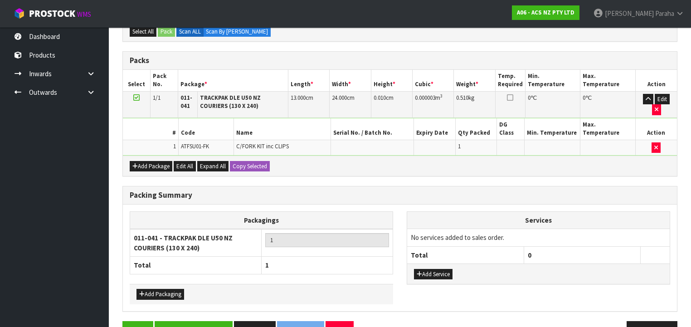
scroll to position [196, 0]
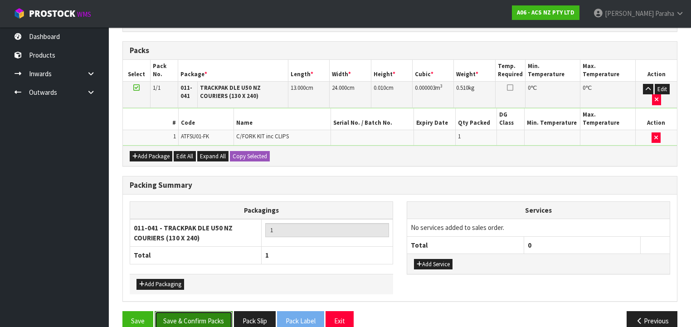
click at [197, 311] on button "Save & Confirm Packs" at bounding box center [194, 320] width 78 height 19
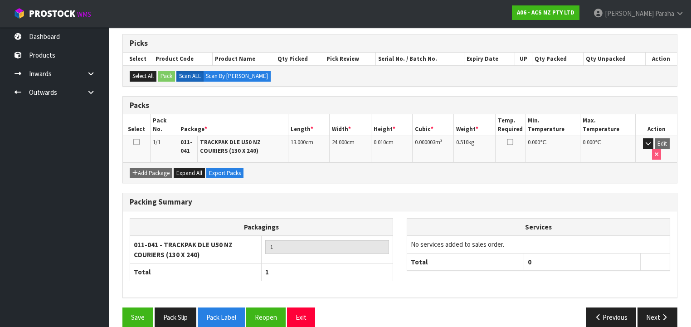
scroll to position [180, 0]
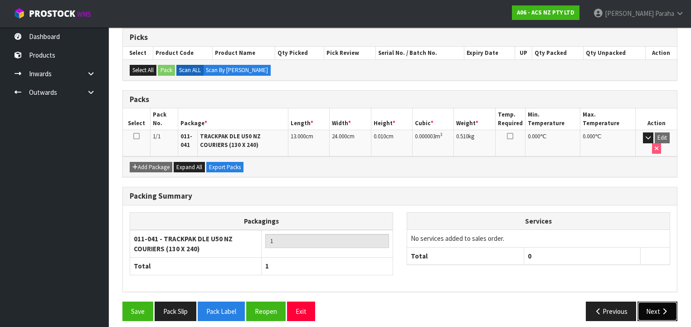
click at [655, 302] on button "Next" at bounding box center [657, 310] width 40 height 19
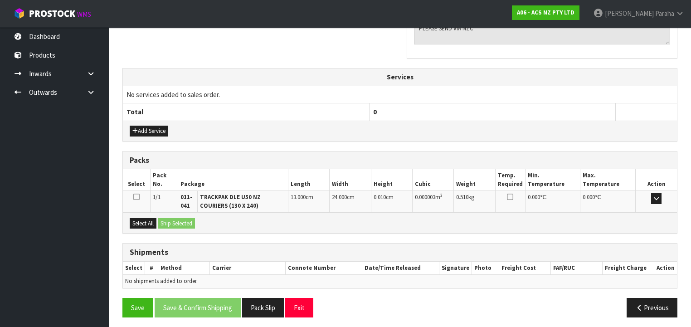
scroll to position [303, 0]
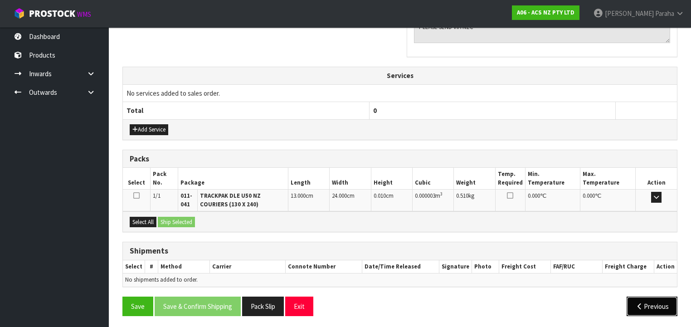
click at [649, 304] on button "Previous" at bounding box center [651, 305] width 51 height 19
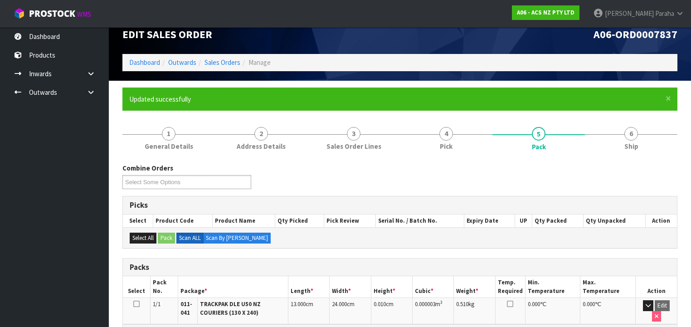
scroll to position [0, 0]
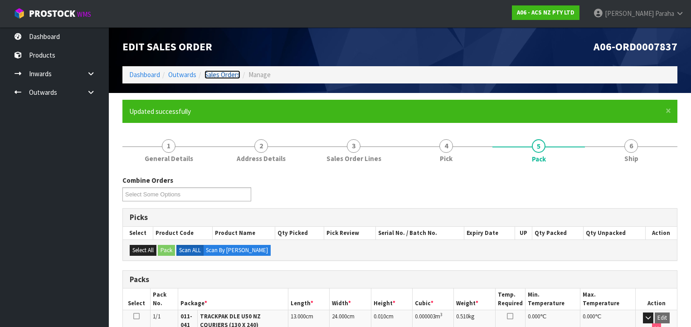
click at [218, 74] on link "Sales Orders" at bounding box center [222, 74] width 36 height 9
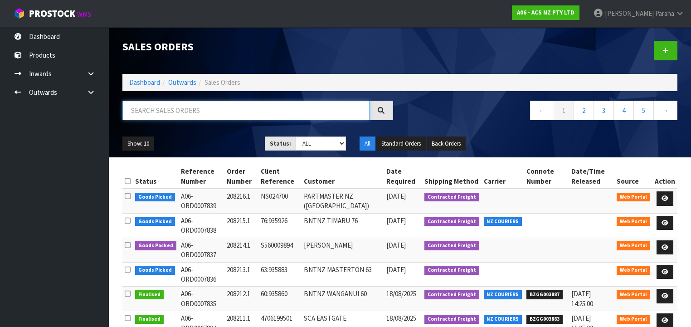
click at [194, 116] on input "text" at bounding box center [245, 110] width 247 height 19
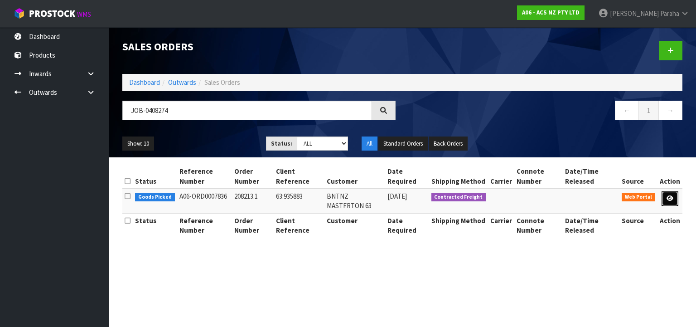
click at [664, 198] on link at bounding box center [670, 198] width 17 height 15
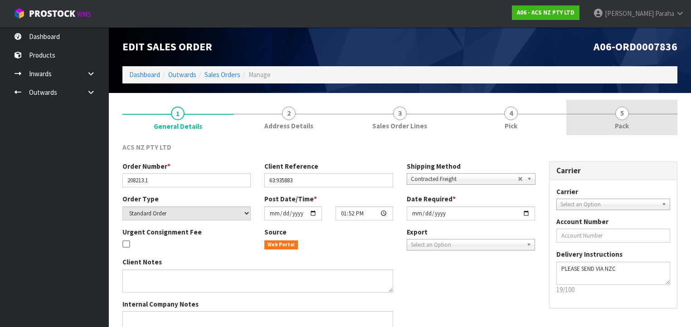
click at [626, 116] on span "5" at bounding box center [622, 114] width 14 height 14
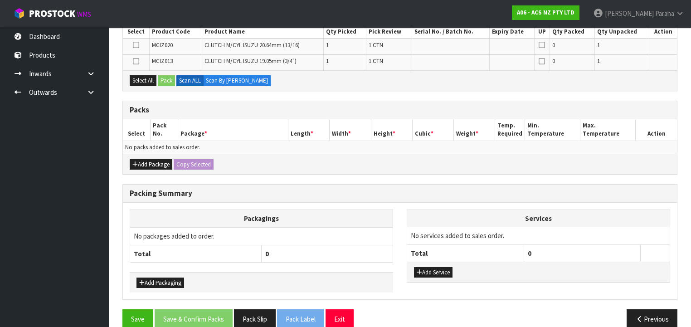
scroll to position [180, 0]
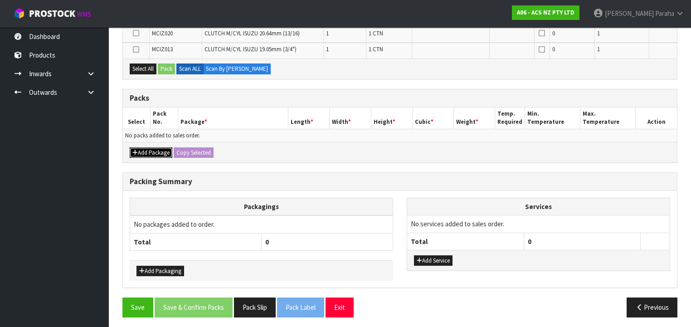
click at [149, 152] on button "Add Package" at bounding box center [151, 152] width 43 height 11
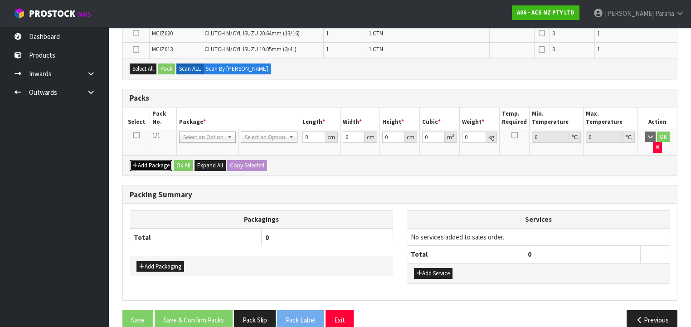
click at [130, 160] on button "Add Package" at bounding box center [151, 165] width 43 height 11
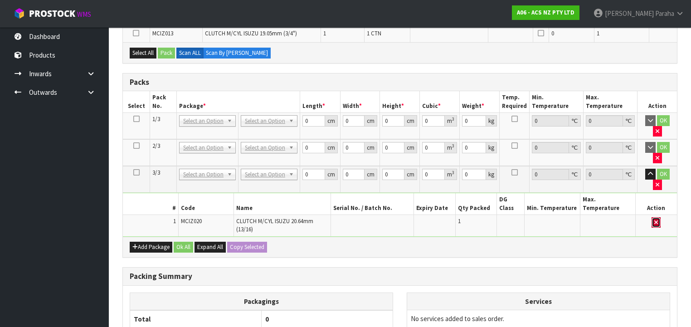
click at [654, 217] on button "button" at bounding box center [655, 222] width 9 height 11
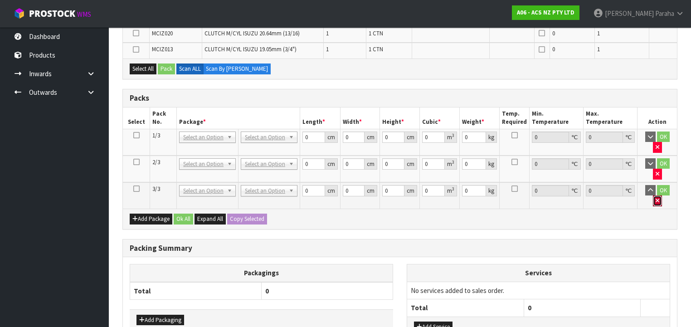
click at [659, 198] on icon "button" at bounding box center [657, 201] width 4 height 6
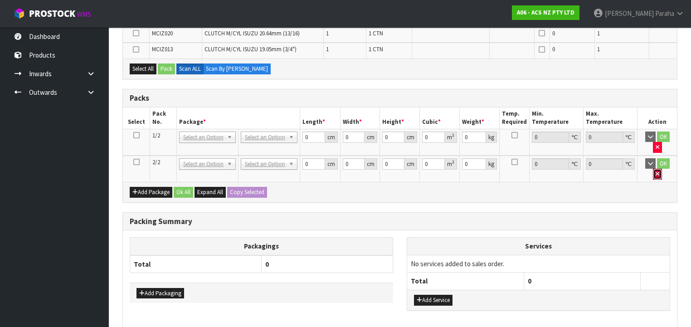
click at [659, 171] on icon "button" at bounding box center [657, 174] width 4 height 6
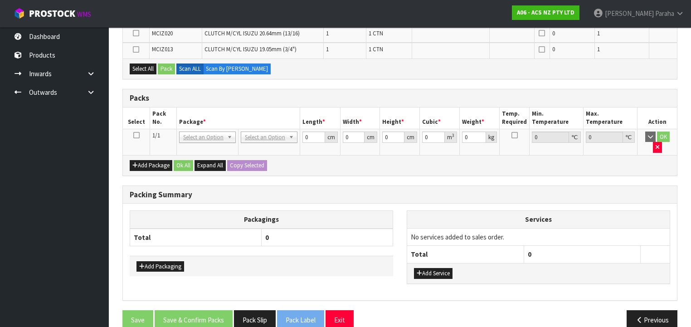
click at [136, 135] on icon at bounding box center [136, 135] width 6 height 0
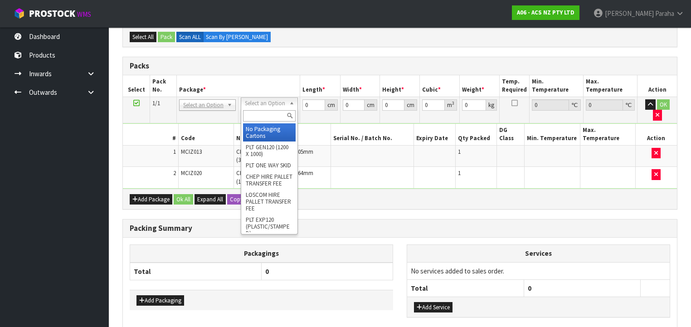
click at [257, 116] on input "text" at bounding box center [269, 115] width 52 height 11
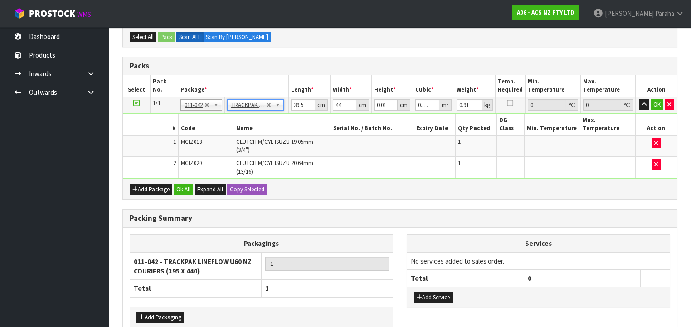
scroll to position [212, 0]
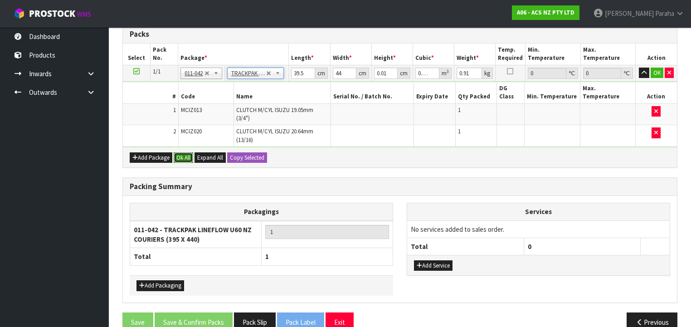
click at [188, 152] on button "Ok All" at bounding box center [183, 157] width 19 height 11
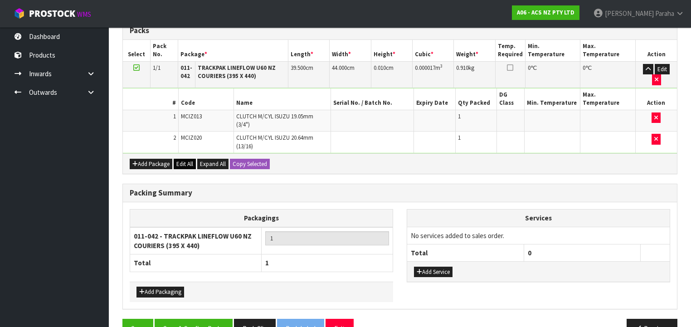
scroll to position [218, 0]
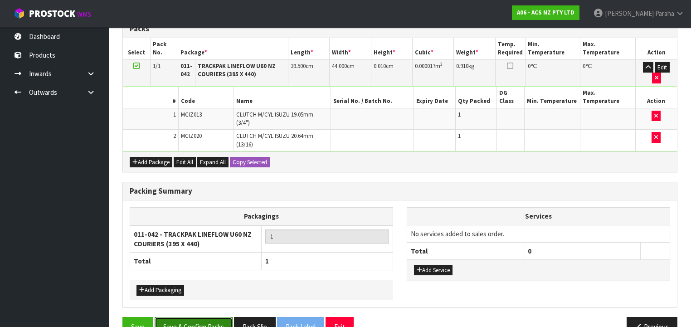
click at [207, 317] on button "Save & Confirm Packs" at bounding box center [194, 326] width 78 height 19
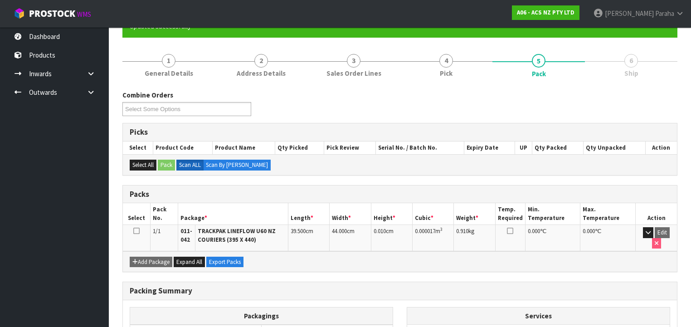
scroll to position [180, 0]
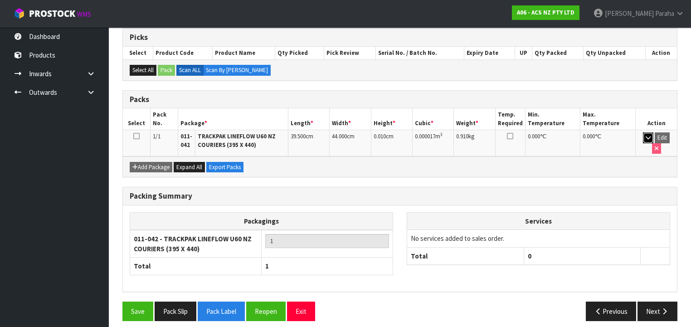
click at [645, 138] on icon "button" at bounding box center [647, 138] width 5 height 6
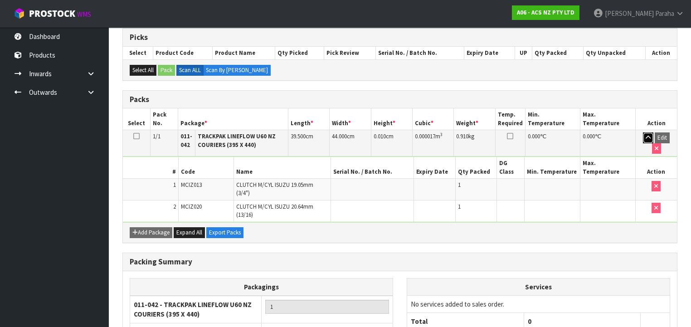
click at [645, 138] on icon "button" at bounding box center [647, 138] width 5 height 6
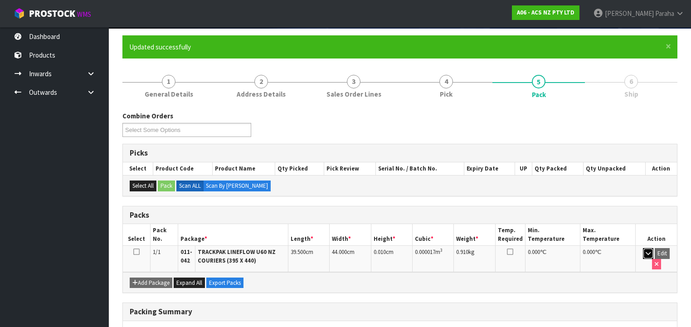
scroll to position [35, 0]
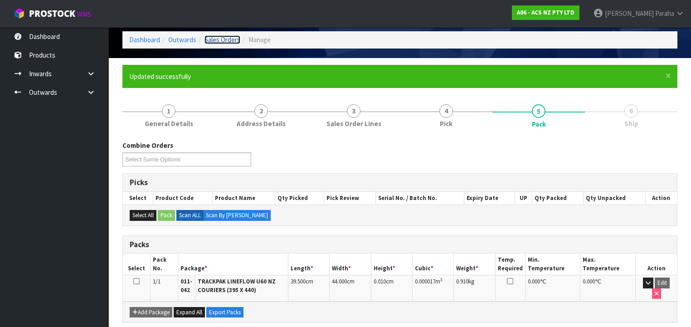
click at [229, 40] on link "Sales Orders" at bounding box center [222, 39] width 36 height 9
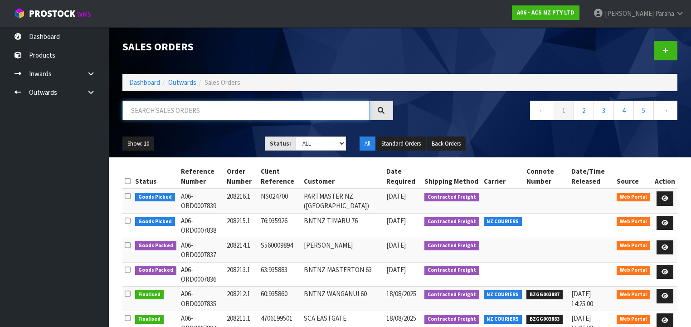
click at [179, 108] on input "text" at bounding box center [245, 110] width 247 height 19
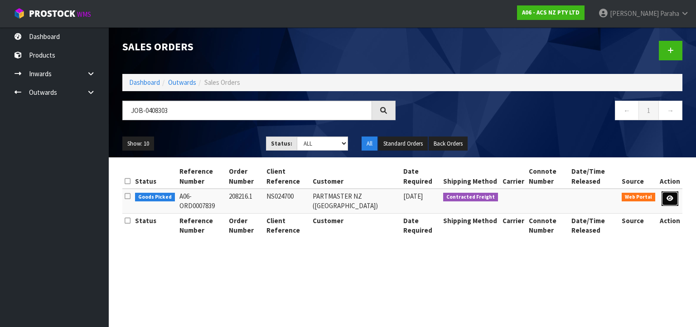
click at [672, 199] on icon at bounding box center [670, 198] width 7 height 6
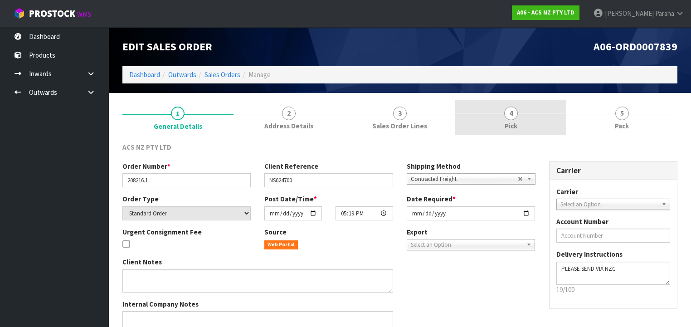
click at [511, 116] on span "4" at bounding box center [511, 114] width 14 height 14
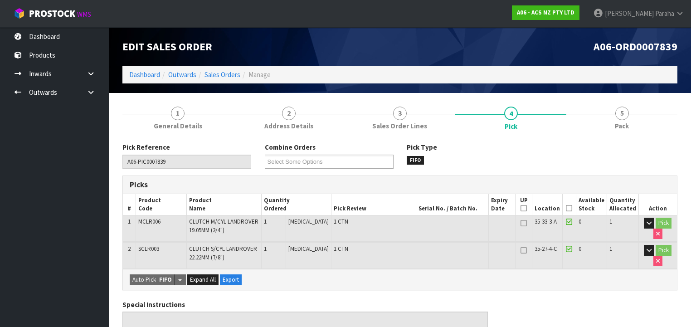
click at [572, 209] on icon at bounding box center [569, 208] width 6 height 0
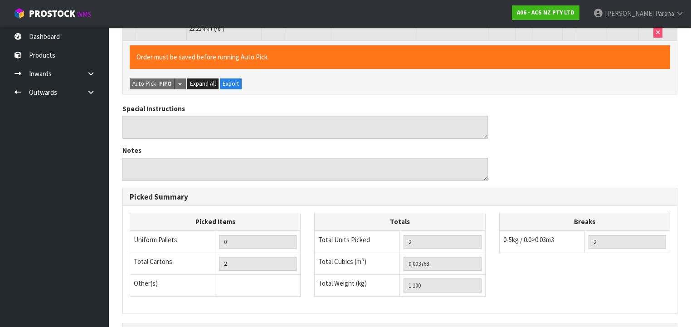
scroll to position [326, 0]
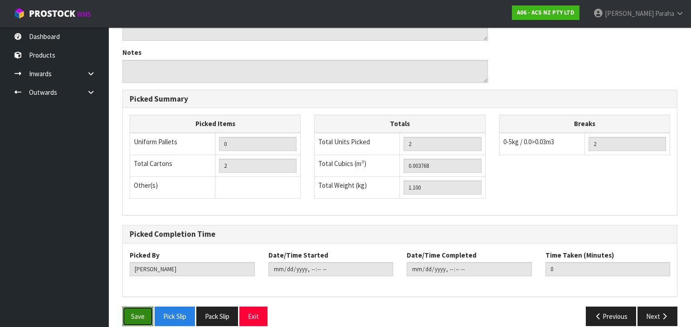
click at [134, 316] on button "Save" at bounding box center [137, 315] width 31 height 19
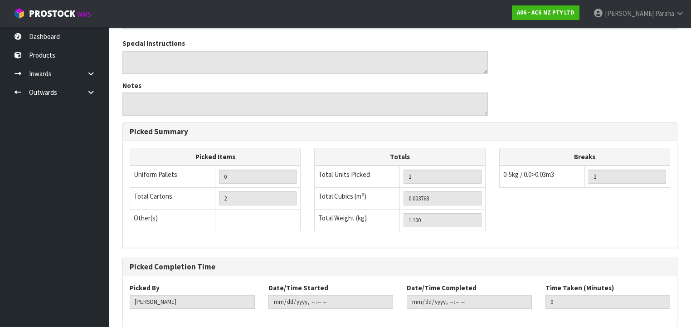
scroll to position [0, 0]
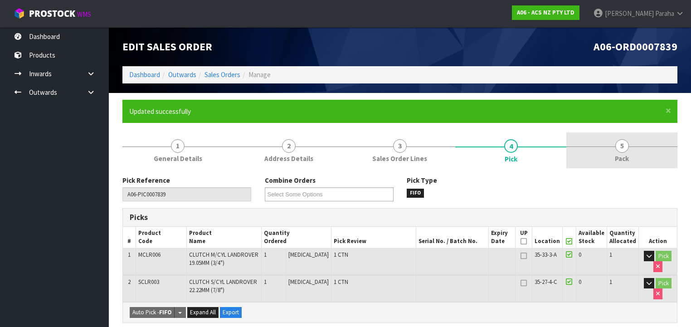
click at [616, 152] on link "5 Pack" at bounding box center [621, 150] width 111 height 36
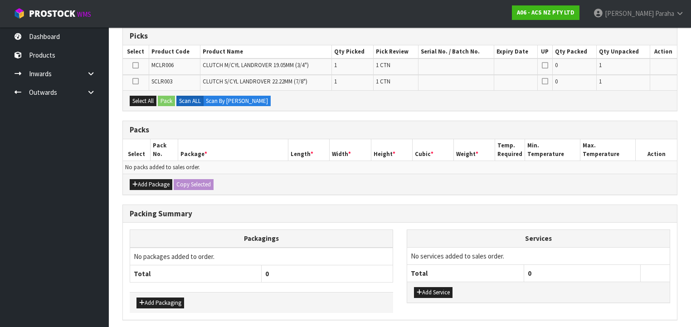
scroll to position [213, 0]
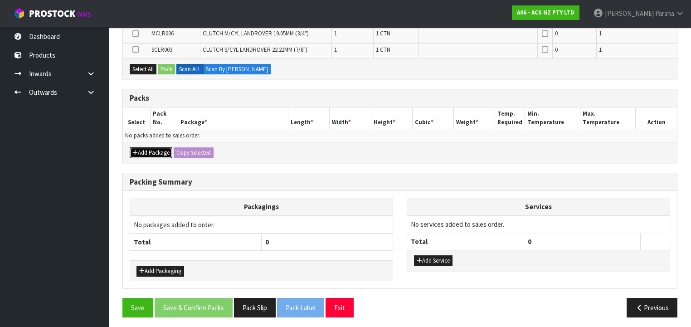
click at [156, 150] on button "Add Package" at bounding box center [151, 152] width 43 height 11
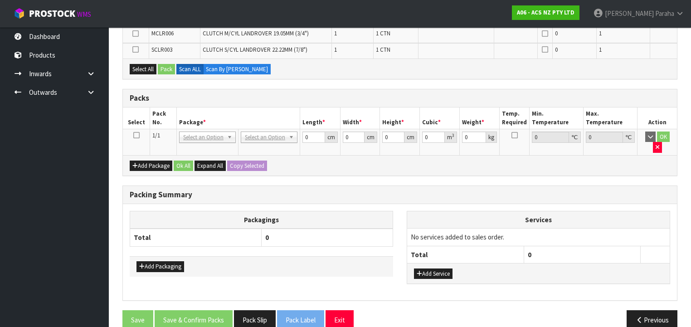
click at [138, 135] on icon at bounding box center [136, 135] width 6 height 0
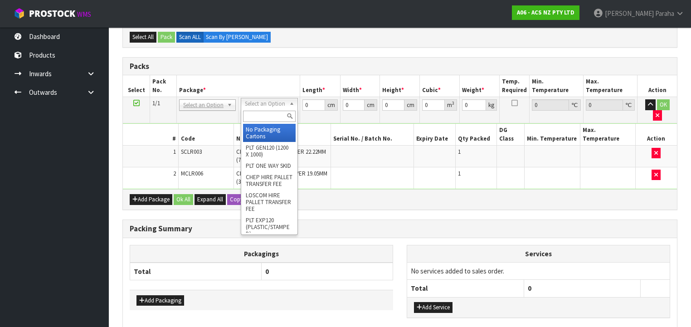
click at [274, 115] on input "text" at bounding box center [269, 116] width 52 height 11
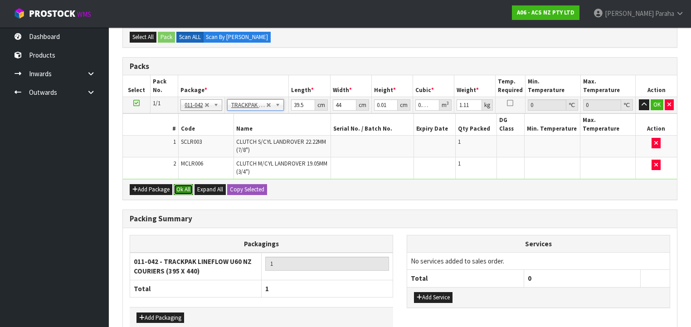
click at [184, 184] on button "Ok All" at bounding box center [183, 189] width 19 height 11
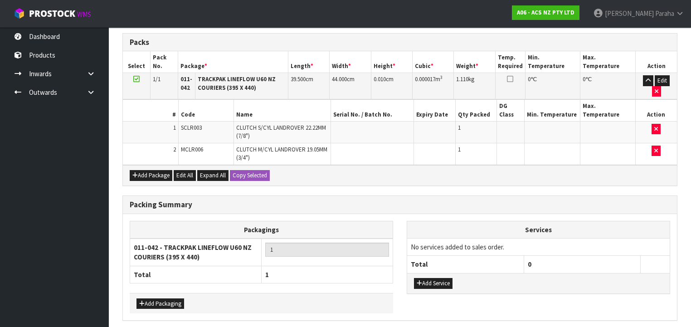
scroll to position [257, 0]
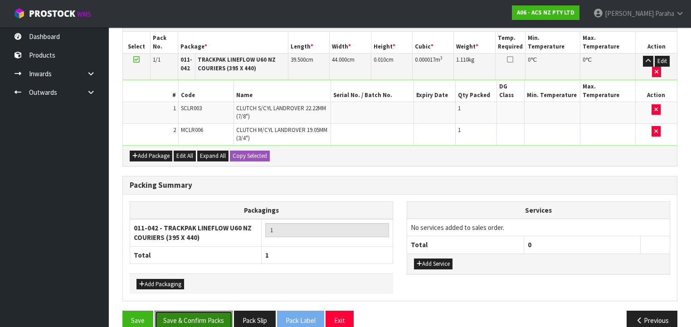
click at [201, 310] on button "Save & Confirm Packs" at bounding box center [194, 319] width 78 height 19
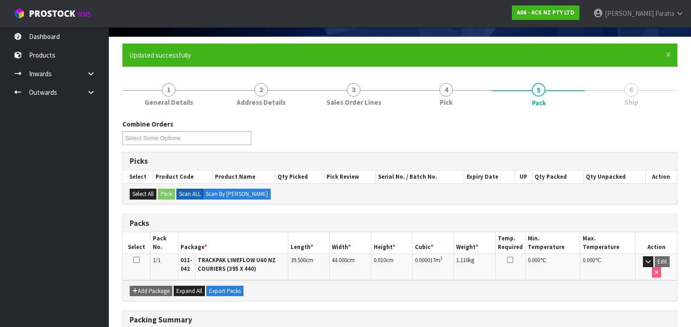
scroll to position [0, 0]
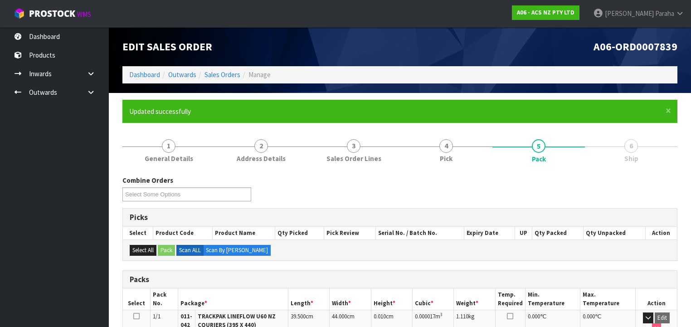
click at [223, 69] on ol "Dashboard Outwards Sales Orders Manage" at bounding box center [399, 74] width 555 height 17
click at [223, 72] on link "Sales Orders" at bounding box center [222, 74] width 36 height 9
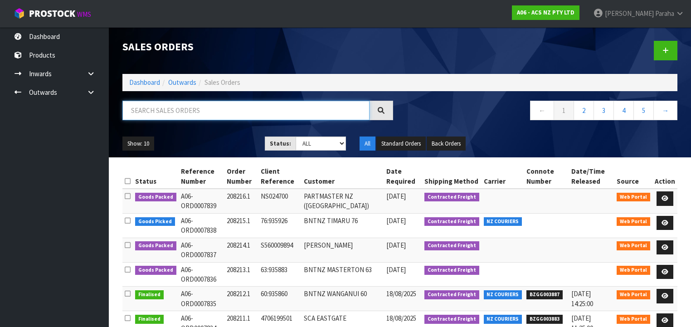
click at [210, 113] on input "text" at bounding box center [245, 110] width 247 height 19
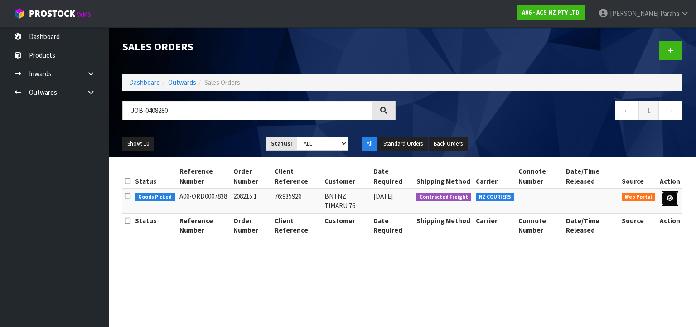
click at [672, 197] on icon at bounding box center [670, 198] width 7 height 6
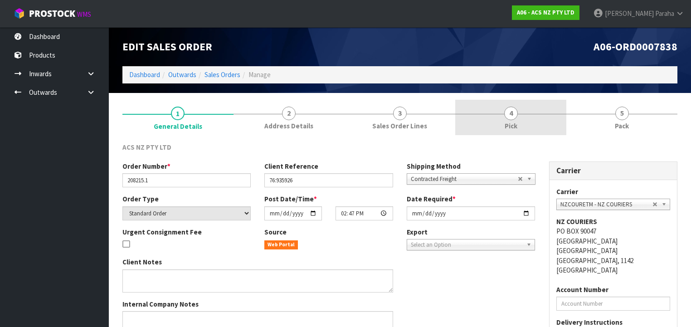
click at [510, 119] on span "4" at bounding box center [511, 114] width 14 height 14
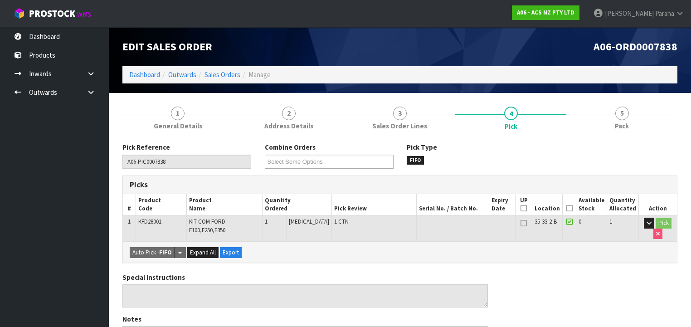
click at [572, 208] on icon at bounding box center [569, 208] width 6 height 0
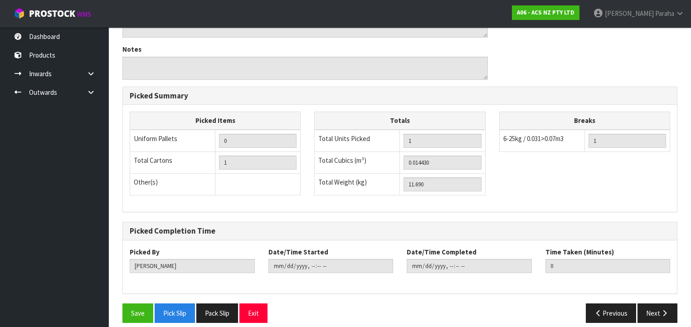
scroll to position [309, 0]
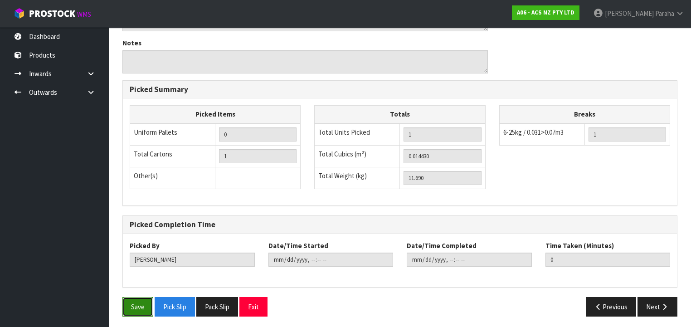
click at [150, 308] on button "Save" at bounding box center [137, 306] width 31 height 19
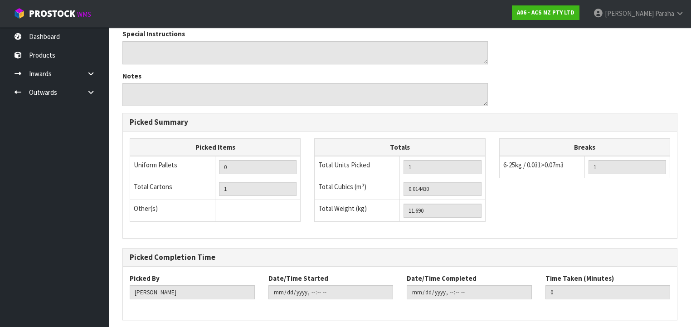
scroll to position [0, 0]
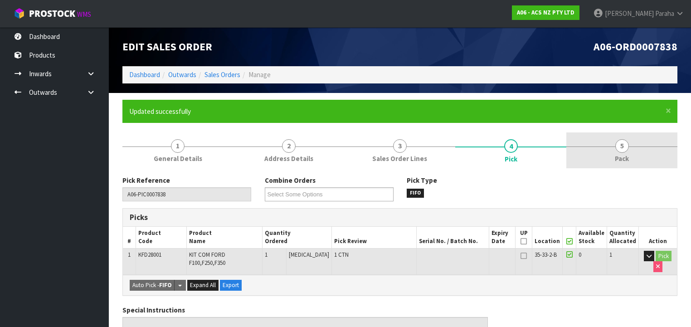
click at [619, 145] on span "5" at bounding box center [622, 146] width 14 height 14
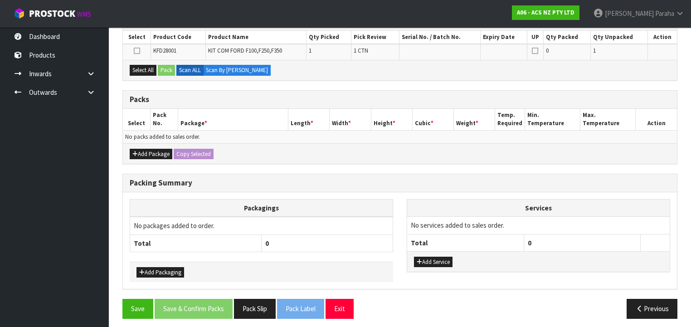
scroll to position [197, 0]
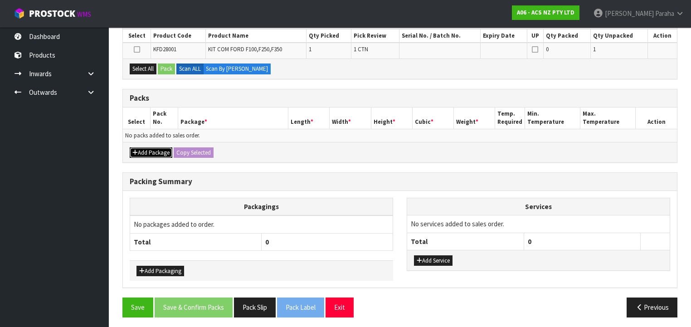
click at [156, 153] on button "Add Package" at bounding box center [151, 152] width 43 height 11
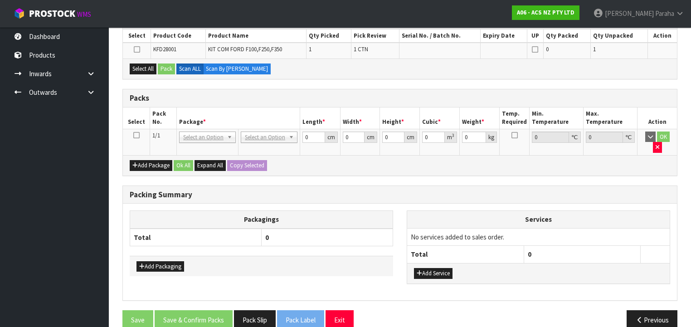
click at [136, 135] on icon at bounding box center [136, 135] width 6 height 0
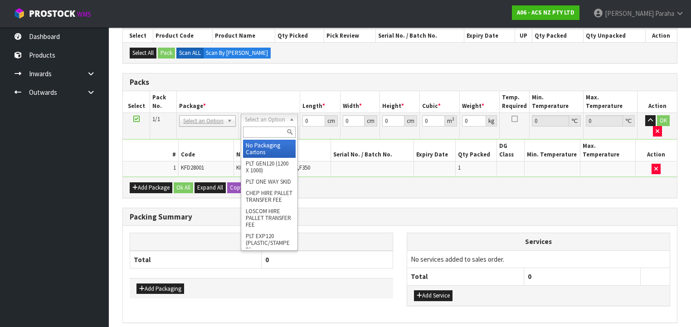
click at [285, 131] on input "text" at bounding box center [269, 131] width 52 height 11
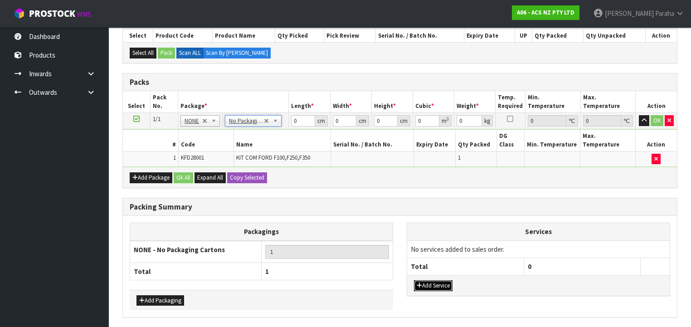
click at [432, 280] on button "Add Service" at bounding box center [433, 285] width 39 height 11
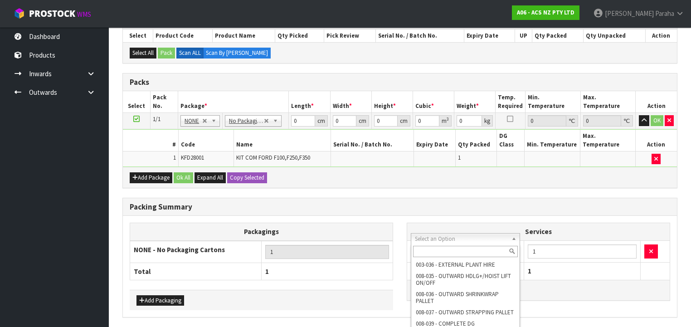
click at [450, 252] on input "text" at bounding box center [465, 251] width 105 height 11
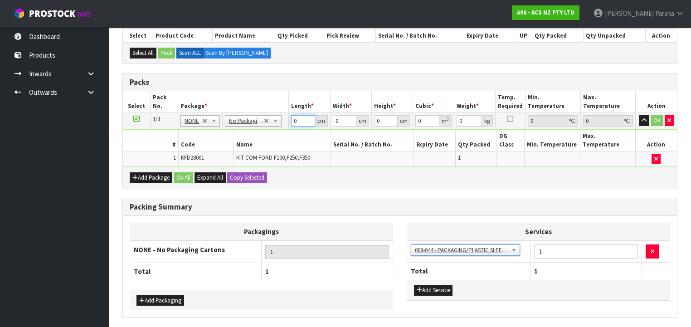
drag, startPoint x: 299, startPoint y: 121, endPoint x: 287, endPoint y: 125, distance: 12.6
click at [287, 125] on tr "1/1 NONE 007-001 007-002 007-004 007-009 007-013 007-014 007-015 007-017 007-01…" at bounding box center [400, 121] width 554 height 16
click at [639, 115] on button "button" at bounding box center [644, 120] width 10 height 11
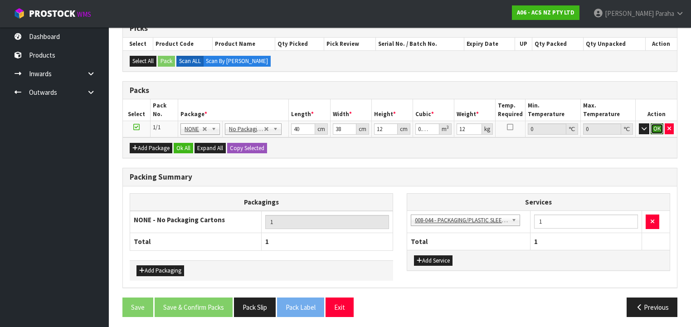
click button "OK" at bounding box center [656, 128] width 13 height 11
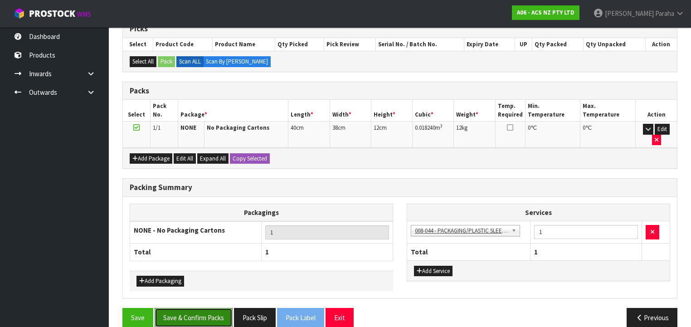
click at [193, 308] on button "Save & Confirm Packs" at bounding box center [194, 317] width 78 height 19
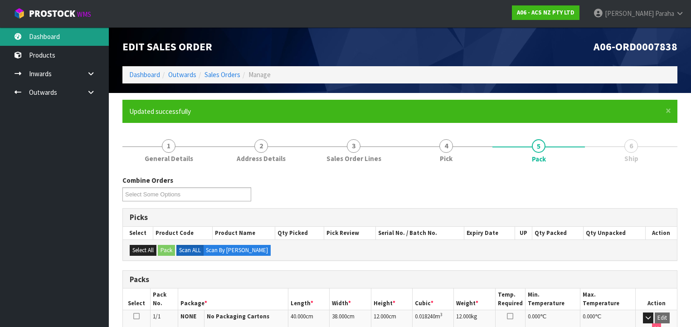
click at [53, 35] on link "Dashboard" at bounding box center [54, 36] width 109 height 19
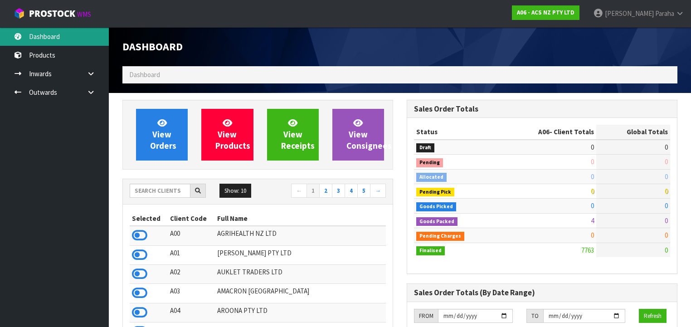
scroll to position [684, 284]
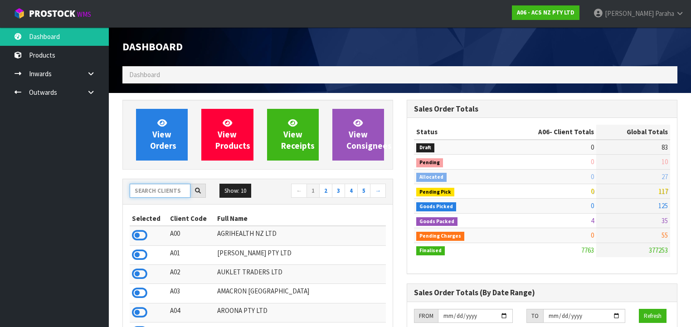
click at [145, 189] on input "text" at bounding box center [160, 191] width 61 height 14
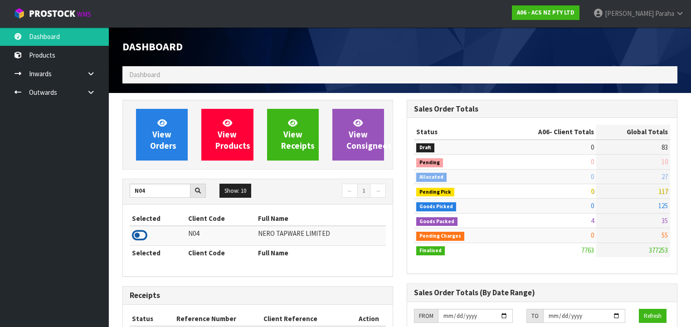
click at [145, 233] on icon at bounding box center [139, 235] width 15 height 14
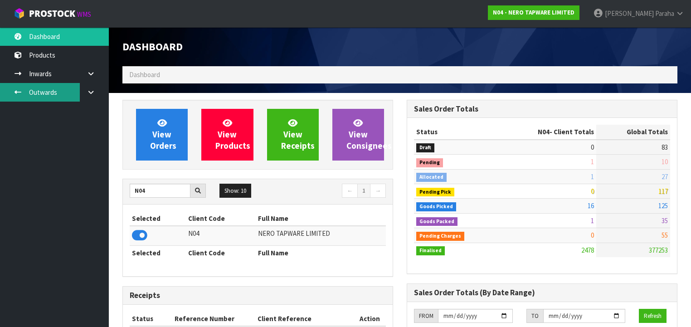
click at [65, 95] on link "Outwards" at bounding box center [54, 92] width 109 height 19
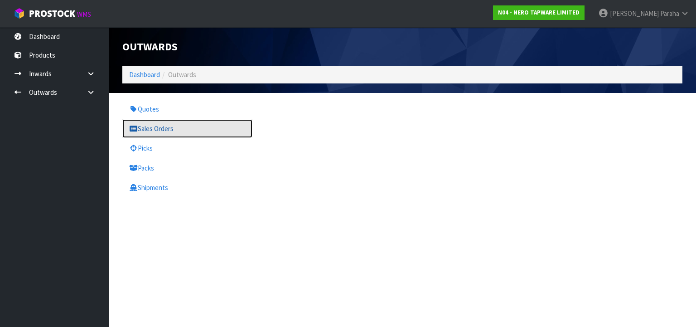
click at [139, 127] on link "Sales Orders" at bounding box center [187, 128] width 130 height 19
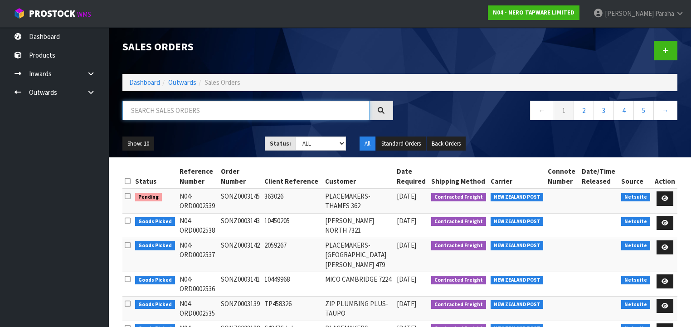
click at [152, 111] on input "text" at bounding box center [245, 110] width 247 height 19
click at [149, 119] on input "text" at bounding box center [245, 110] width 247 height 19
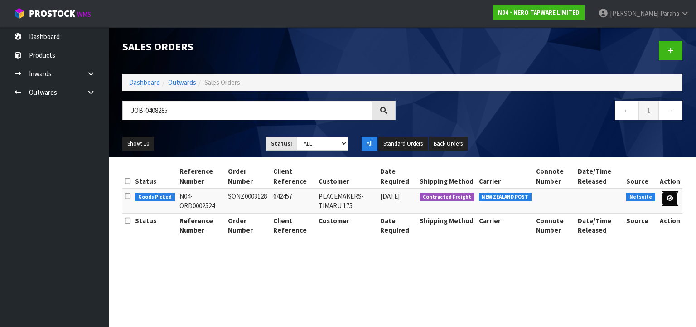
click at [671, 194] on link at bounding box center [670, 198] width 17 height 15
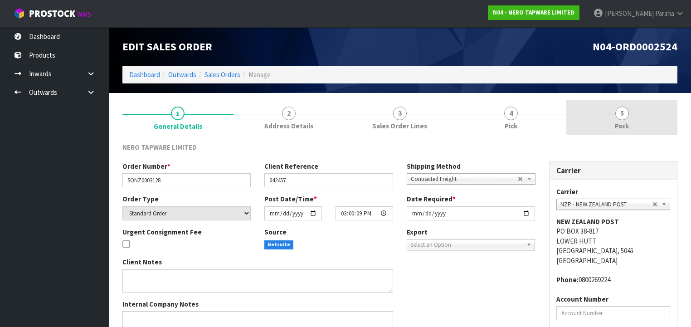
click at [621, 112] on span "5" at bounding box center [622, 114] width 14 height 14
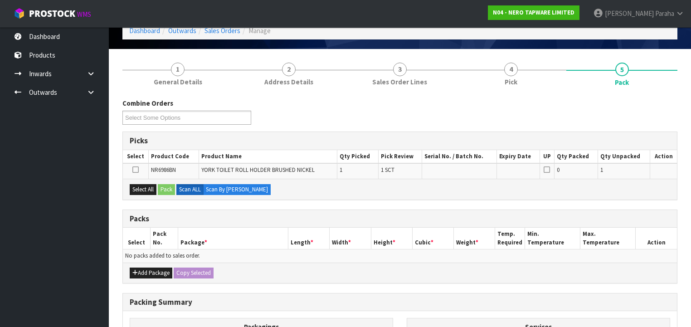
scroll to position [109, 0]
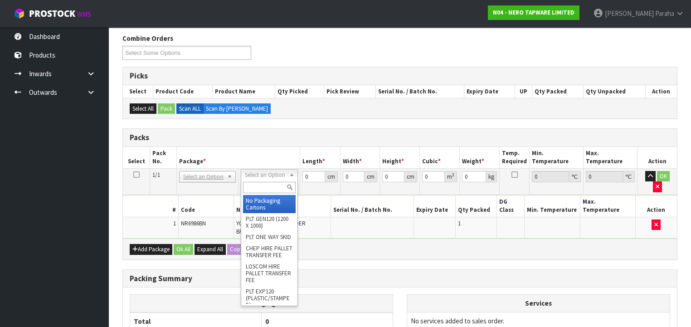
click at [262, 190] on input "text" at bounding box center [269, 187] width 52 height 11
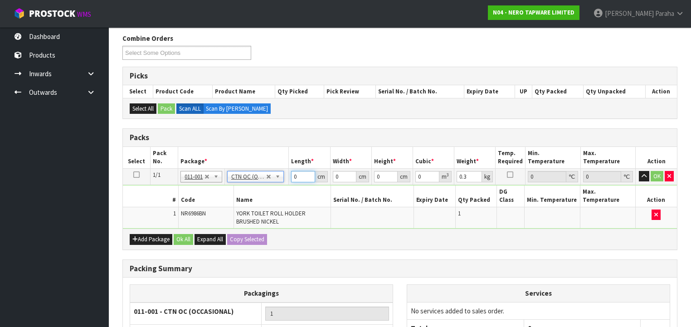
drag, startPoint x: 301, startPoint y: 174, endPoint x: 281, endPoint y: 177, distance: 20.6
click at [281, 177] on tr "1/1 NONE 007-001 007-002 007-004 007-009 007-013 007-014 007-015 007-017 007-01…" at bounding box center [400, 176] width 554 height 16
click at [639, 171] on button "button" at bounding box center [644, 176] width 10 height 11
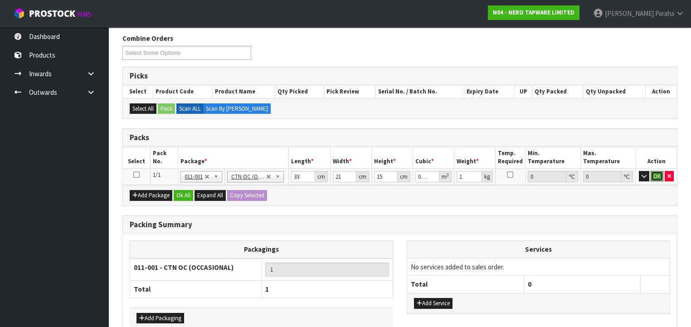
click button "OK" at bounding box center [656, 176] width 13 height 11
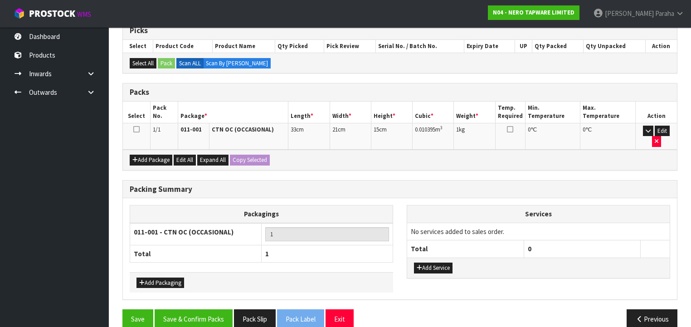
scroll to position [155, 0]
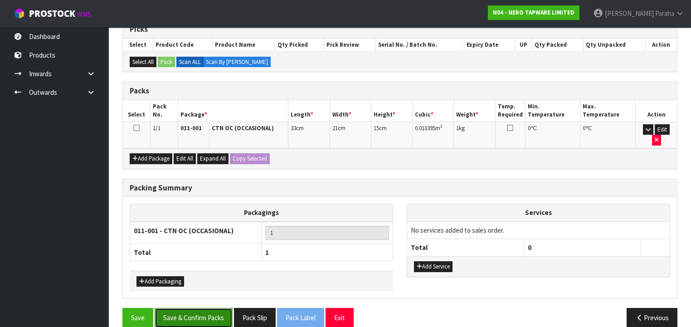
click at [202, 308] on button "Save & Confirm Packs" at bounding box center [194, 317] width 78 height 19
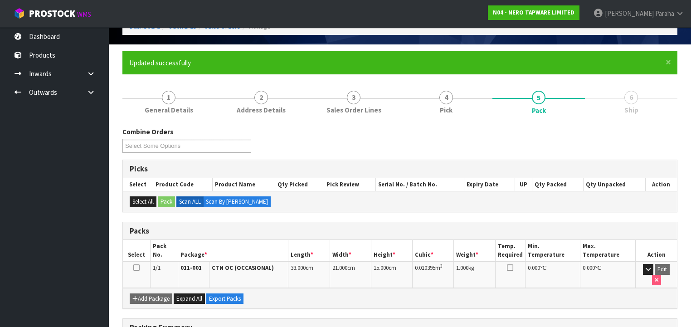
scroll to position [169, 0]
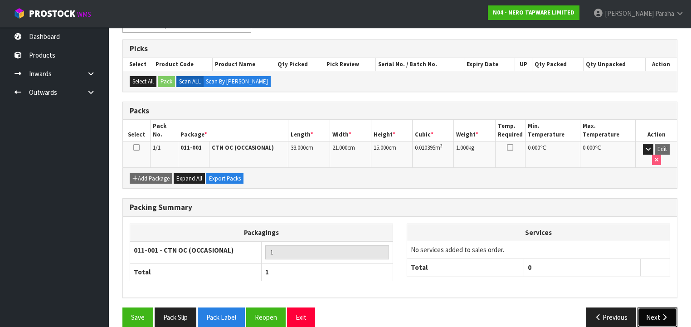
click at [664, 307] on button "Next" at bounding box center [657, 316] width 40 height 19
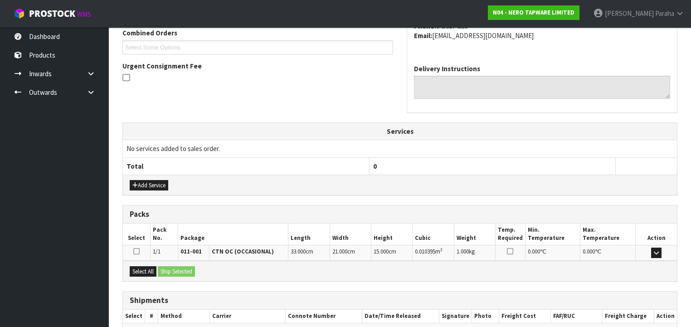
scroll to position [286, 0]
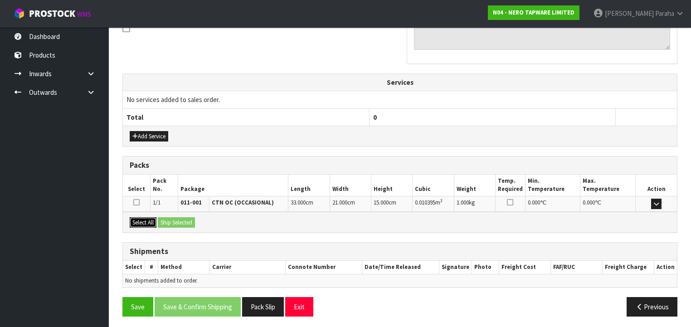
click at [145, 219] on button "Select All" at bounding box center [143, 222] width 27 height 11
click at [190, 222] on button "Ship Selected" at bounding box center [176, 222] width 37 height 11
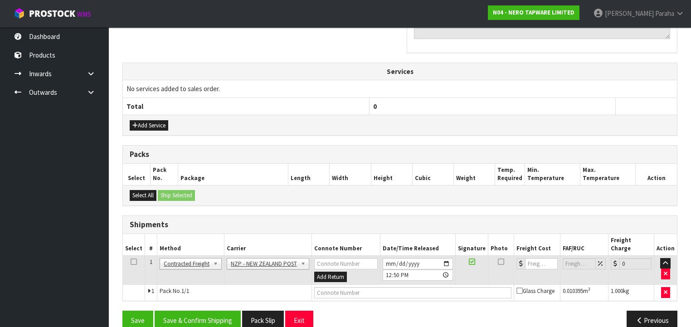
scroll to position [303, 0]
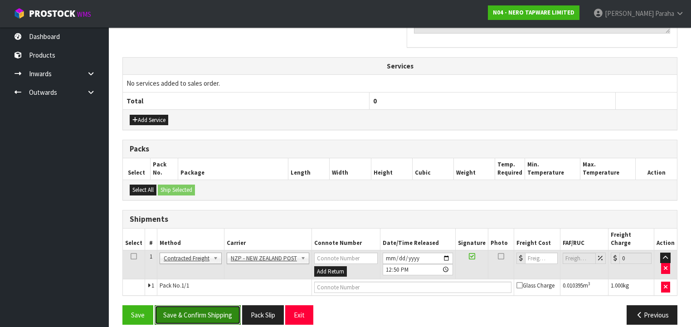
click at [217, 305] on button "Save & Confirm Shipping" at bounding box center [198, 314] width 86 height 19
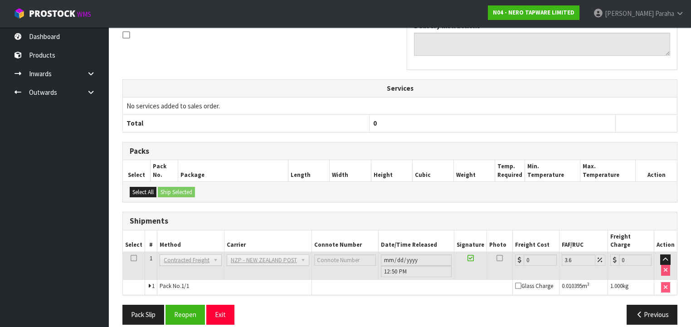
scroll to position [290, 0]
click at [183, 308] on button "Reopen" at bounding box center [184, 314] width 39 height 19
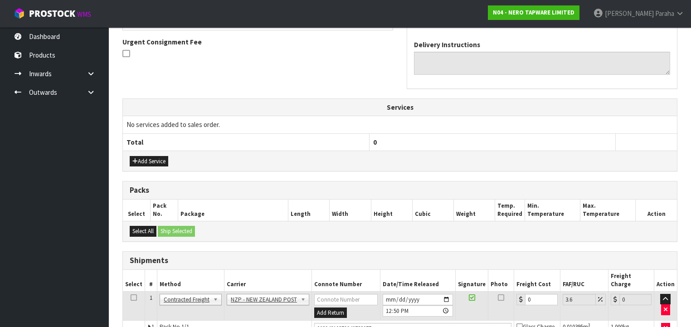
scroll to position [311, 0]
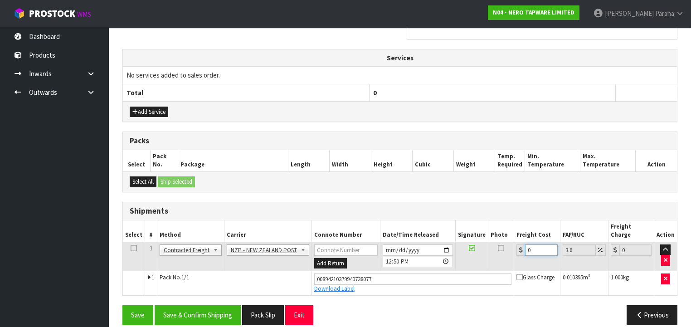
drag, startPoint x: 534, startPoint y: 236, endPoint x: 517, endPoint y: 236, distance: 17.2
click at [517, 244] on div "0" at bounding box center [536, 249] width 41 height 11
click at [204, 305] on button "Save & Confirm Shipping" at bounding box center [198, 314] width 86 height 19
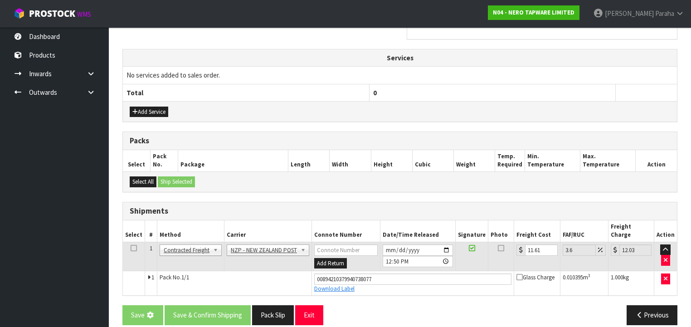
scroll to position [0, 0]
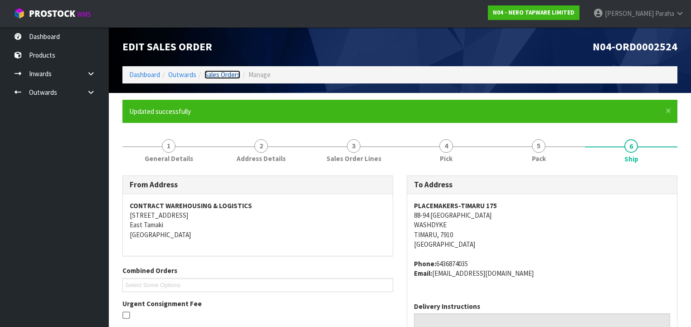
click at [218, 74] on link "Sales Orders" at bounding box center [222, 74] width 36 height 9
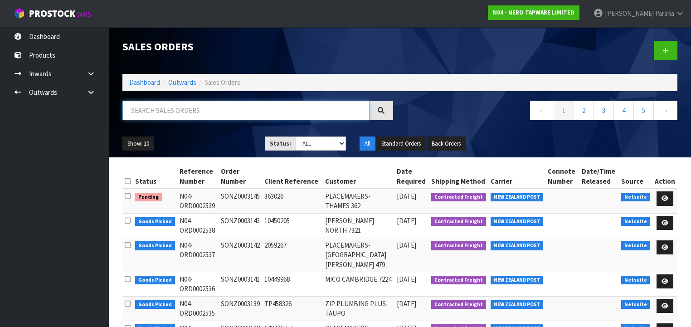
click at [216, 103] on input "text" at bounding box center [245, 110] width 247 height 19
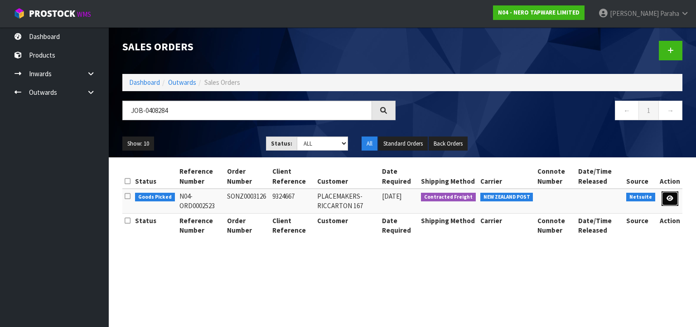
click at [674, 199] on link at bounding box center [670, 198] width 17 height 15
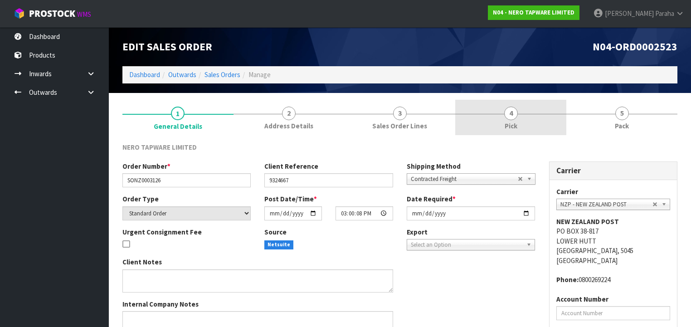
click at [509, 114] on span "4" at bounding box center [511, 114] width 14 height 14
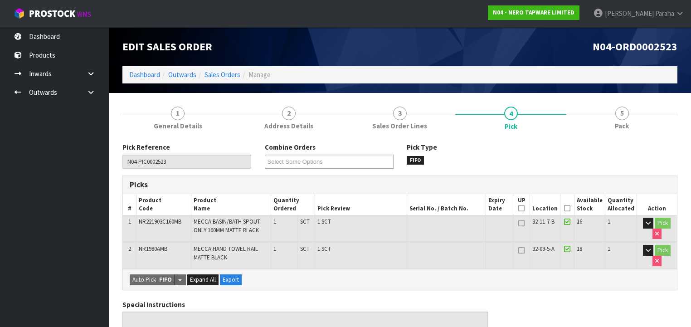
click at [570, 208] on icon at bounding box center [567, 208] width 6 height 0
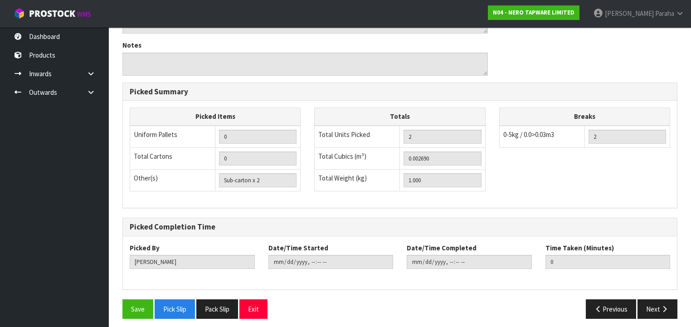
scroll to position [335, 0]
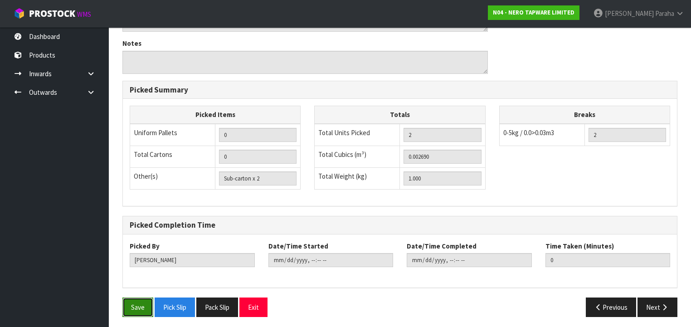
click at [145, 302] on button "Save" at bounding box center [137, 306] width 31 height 19
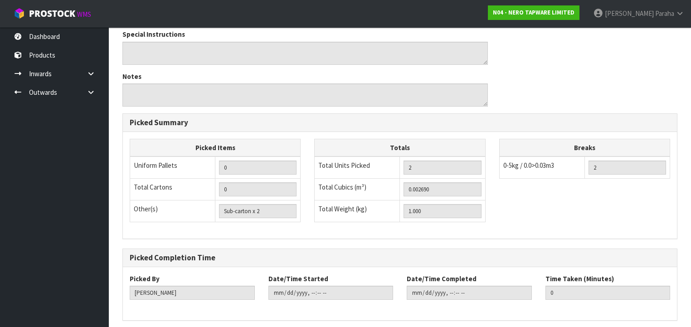
scroll to position [0, 0]
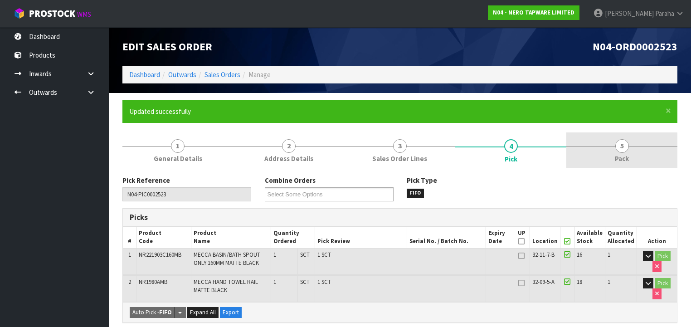
click at [626, 151] on link "5 Pack" at bounding box center [621, 150] width 111 height 36
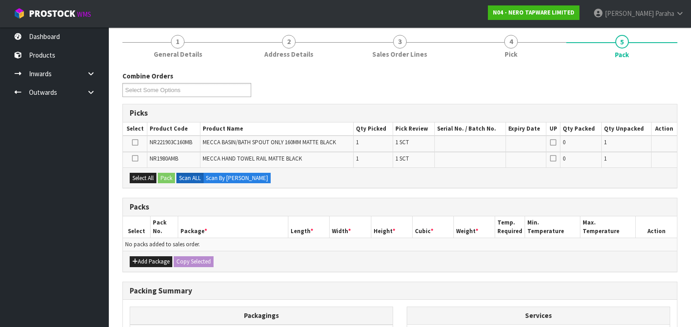
scroll to position [213, 0]
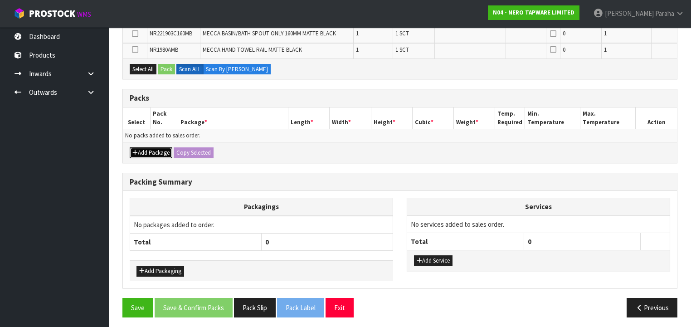
click at [150, 150] on button "Add Package" at bounding box center [151, 152] width 43 height 11
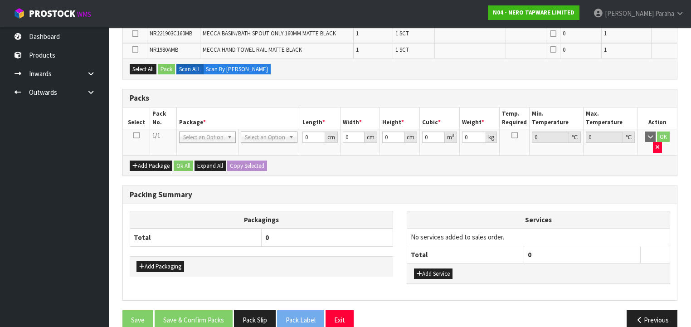
click at [135, 135] on icon at bounding box center [136, 135] width 6 height 0
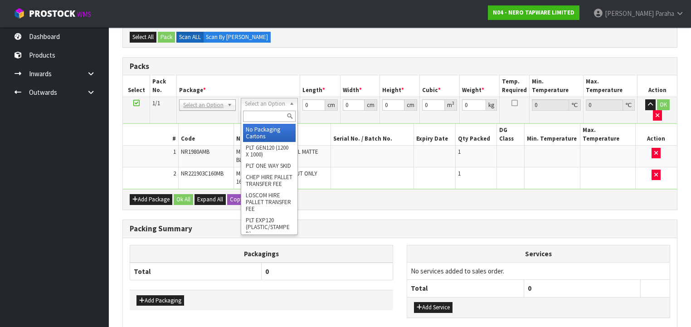
click at [267, 119] on input "text" at bounding box center [269, 116] width 52 height 11
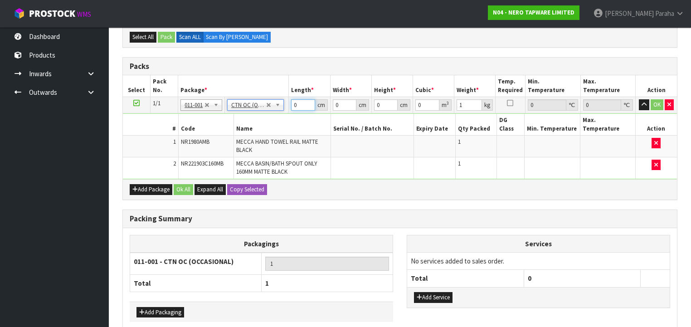
drag, startPoint x: 299, startPoint y: 105, endPoint x: 291, endPoint y: 105, distance: 8.6
click at [291, 105] on td "0 cm" at bounding box center [309, 105] width 41 height 16
click at [639, 99] on button "button" at bounding box center [644, 104] width 10 height 11
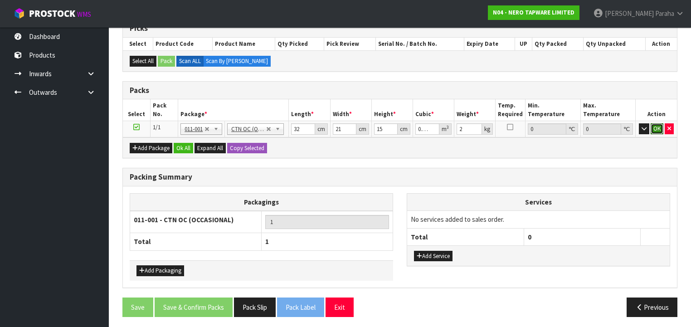
click button "OK" at bounding box center [656, 128] width 13 height 11
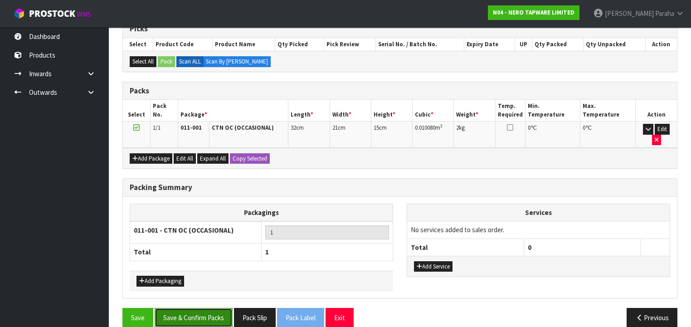
click at [183, 308] on button "Save & Confirm Packs" at bounding box center [194, 317] width 78 height 19
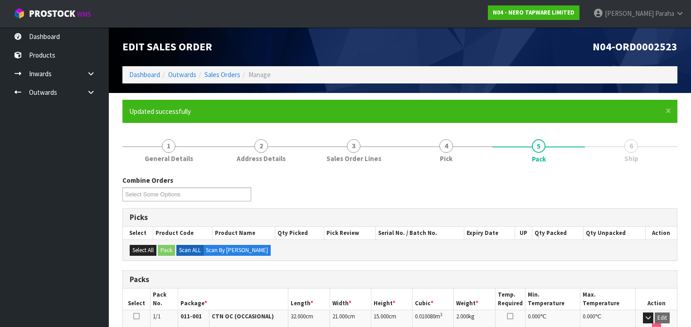
scroll to position [169, 0]
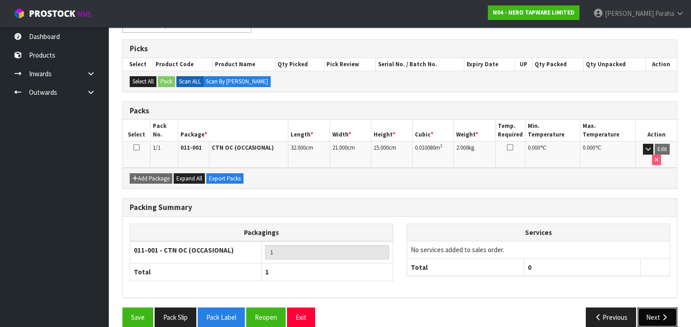
click at [658, 308] on button "Next" at bounding box center [657, 316] width 40 height 19
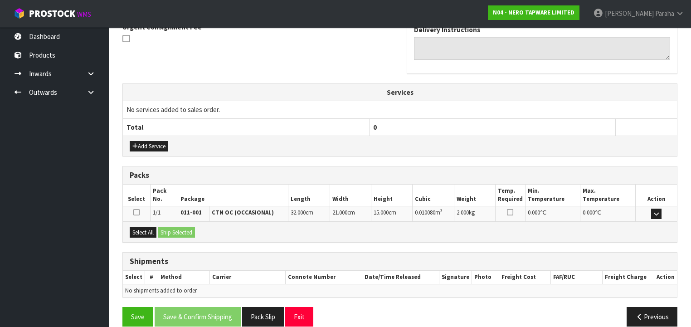
scroll to position [286, 0]
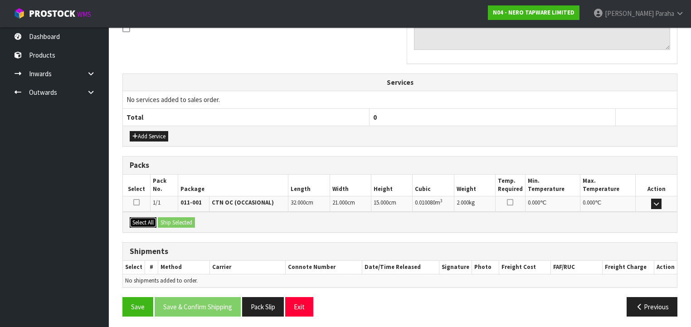
click at [141, 222] on button "Select All" at bounding box center [143, 222] width 27 height 11
click at [172, 219] on button "Ship Selected" at bounding box center [176, 222] width 37 height 11
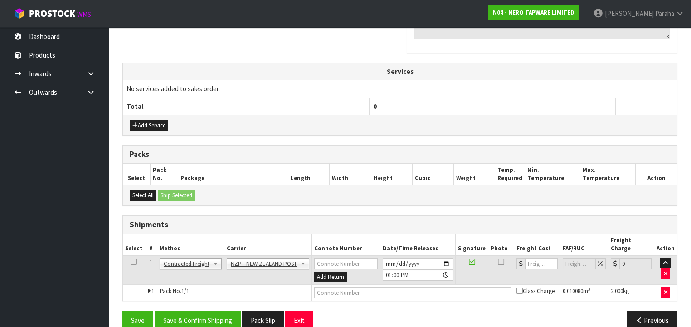
scroll to position [303, 0]
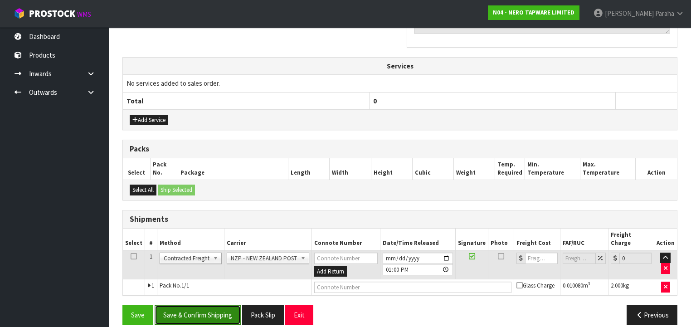
click at [201, 305] on button "Save & Confirm Shipping" at bounding box center [198, 314] width 86 height 19
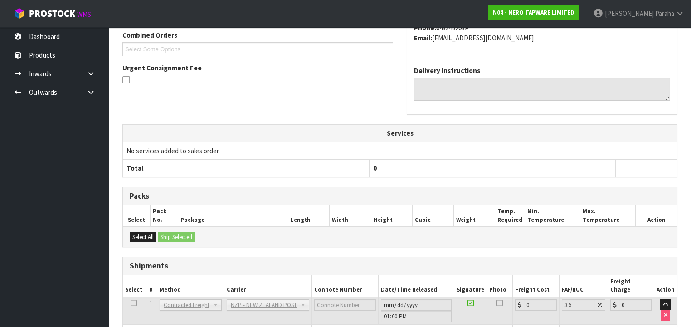
scroll to position [290, 0]
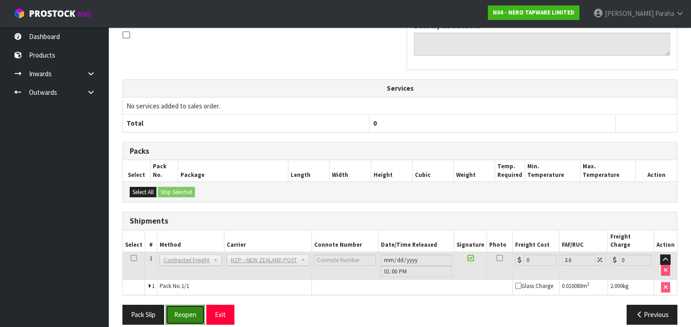
click at [186, 305] on button "Reopen" at bounding box center [184, 314] width 39 height 19
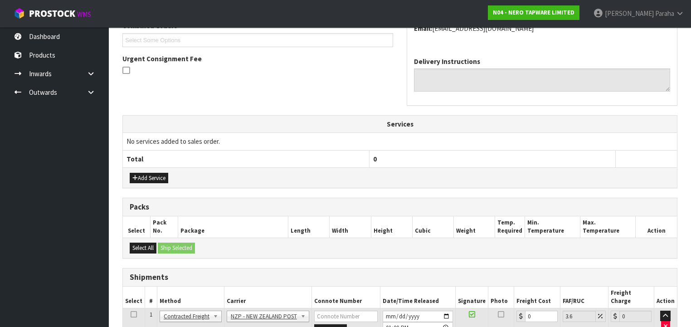
scroll to position [311, 0]
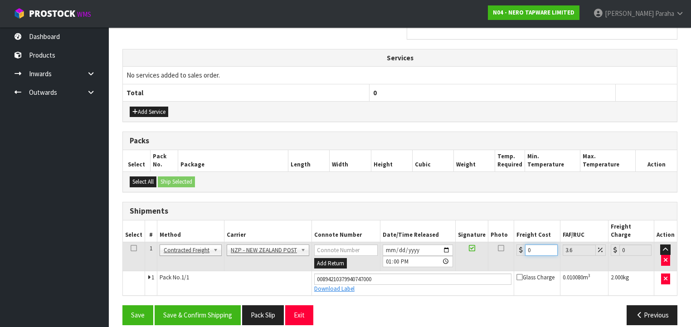
drag, startPoint x: 529, startPoint y: 240, endPoint x: 485, endPoint y: 239, distance: 44.9
click at [485, 242] on tr "1 Client Local Pickup Customer Local Pickup Company Freight Contracted Freight …" at bounding box center [400, 256] width 554 height 29
click at [212, 309] on button "Save & Confirm Shipping" at bounding box center [198, 314] width 86 height 19
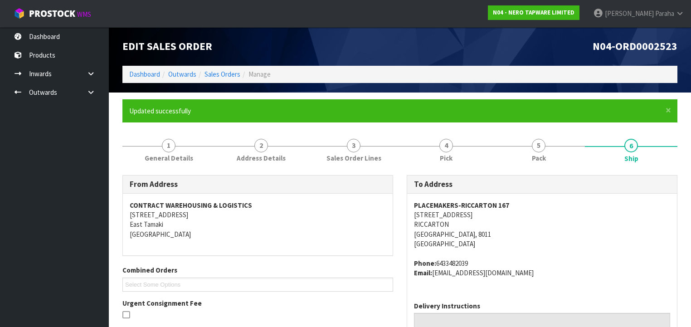
scroll to position [0, 0]
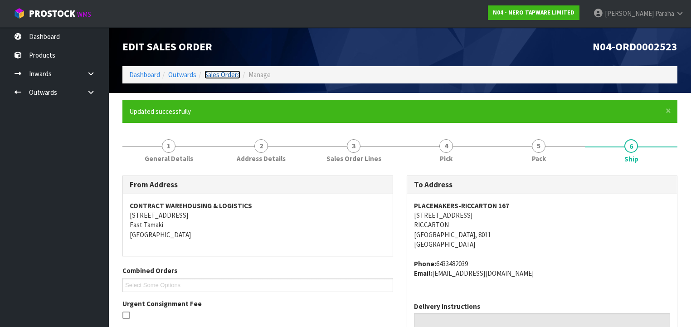
click at [232, 74] on link "Sales Orders" at bounding box center [222, 74] width 36 height 9
